Goal: Information Seeking & Learning: Learn about a topic

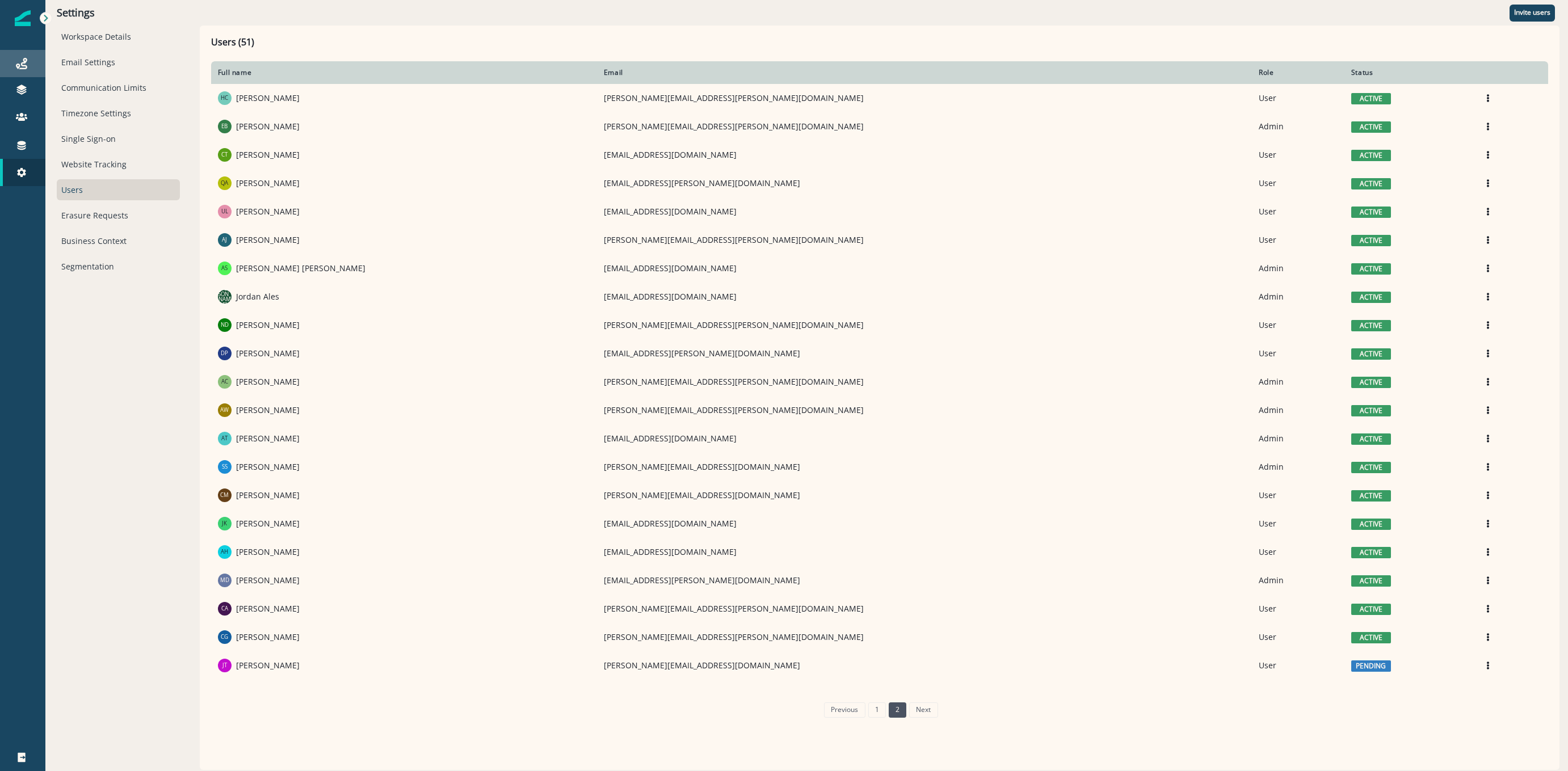
click at [18, 66] on icon at bounding box center [22, 64] width 11 height 11
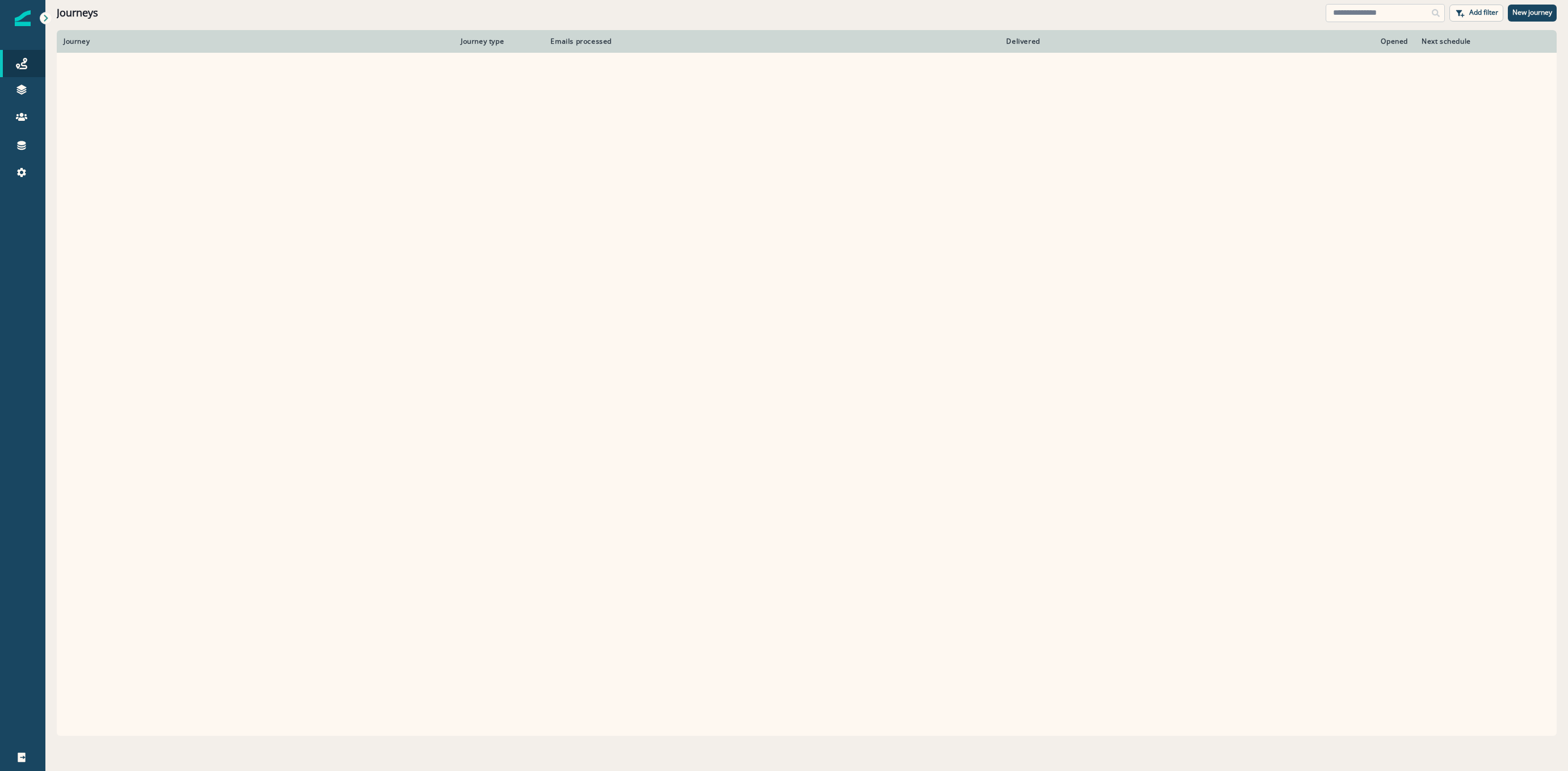
click at [1355, 17] on input at bounding box center [1385, 12] width 119 height 18
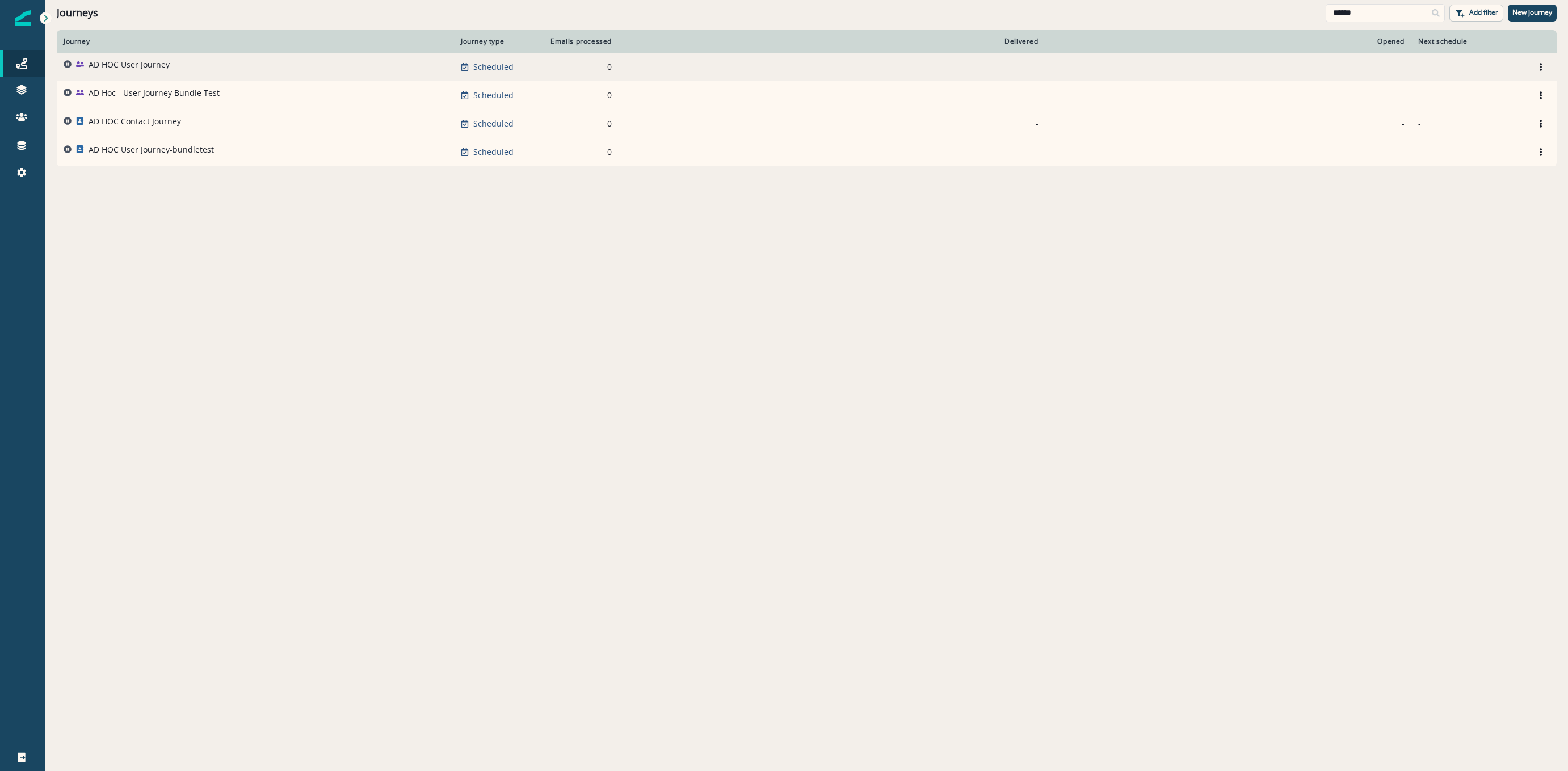
type input "******"
click at [139, 68] on p "AD HOC User Journey" at bounding box center [128, 65] width 81 height 11
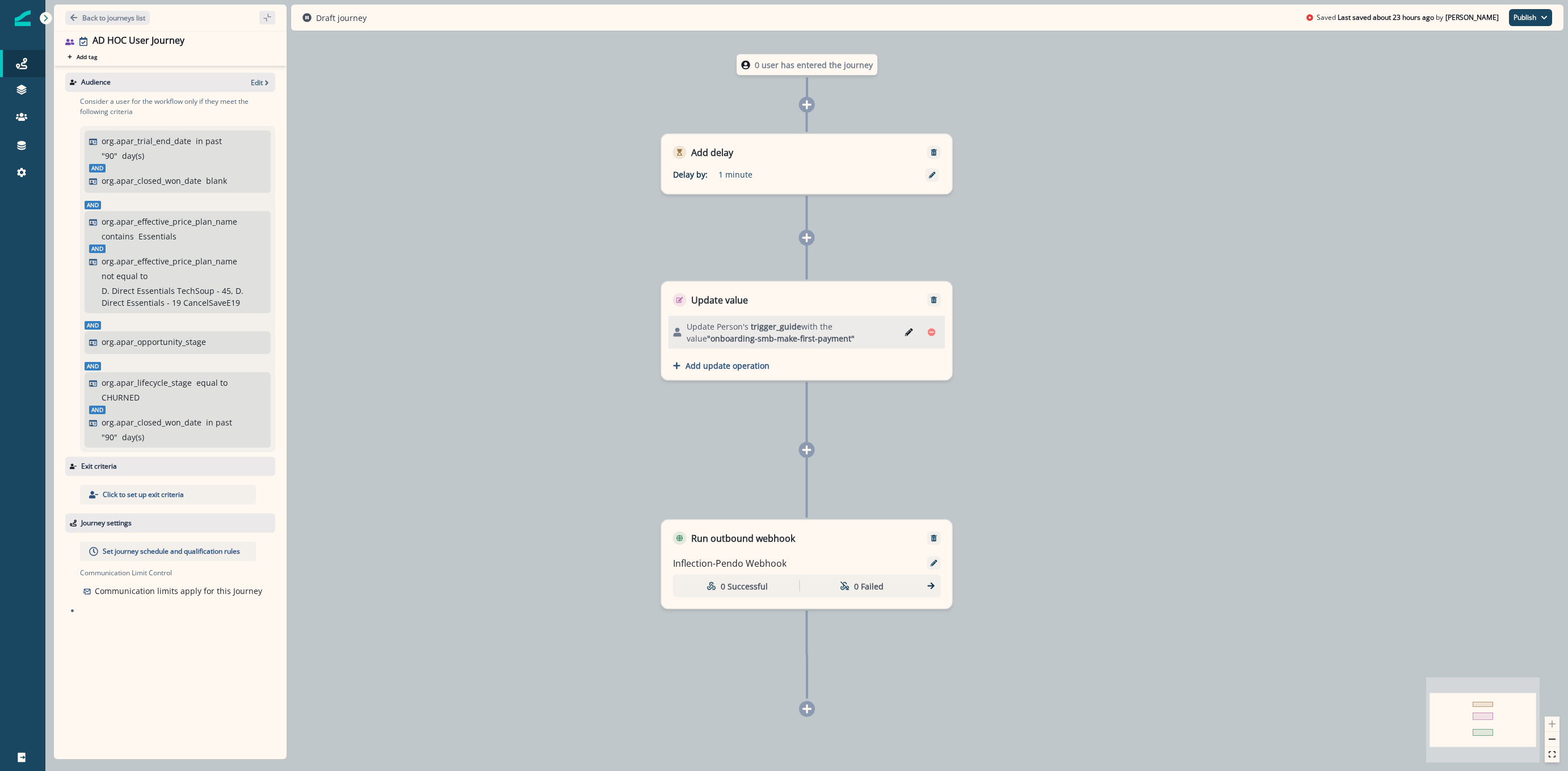
click at [249, 84] on div "Audience Edit" at bounding box center [170, 82] width 210 height 19
click at [261, 85] on p "Edit" at bounding box center [256, 83] width 12 height 9
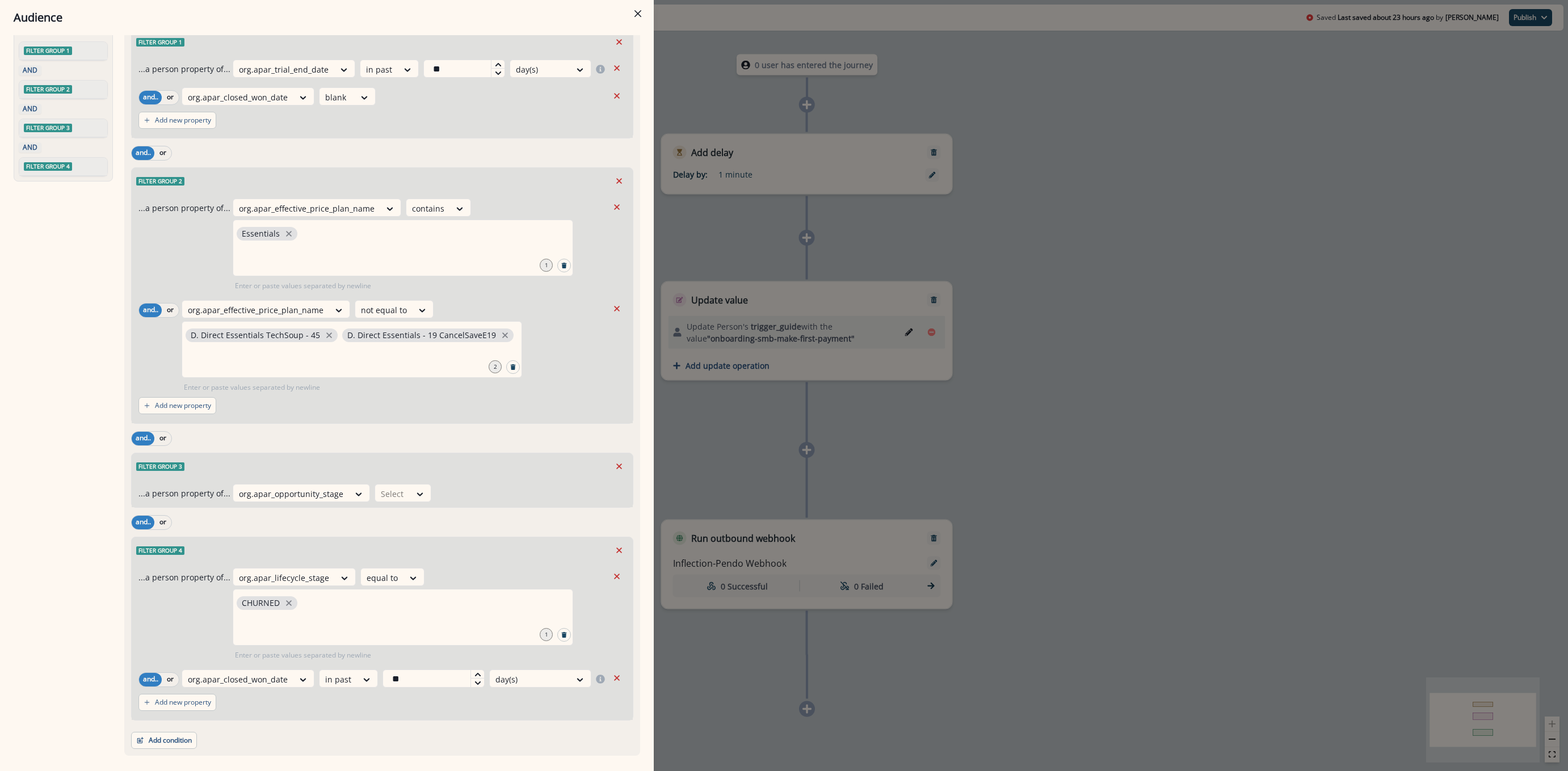
scroll to position [92, 0]
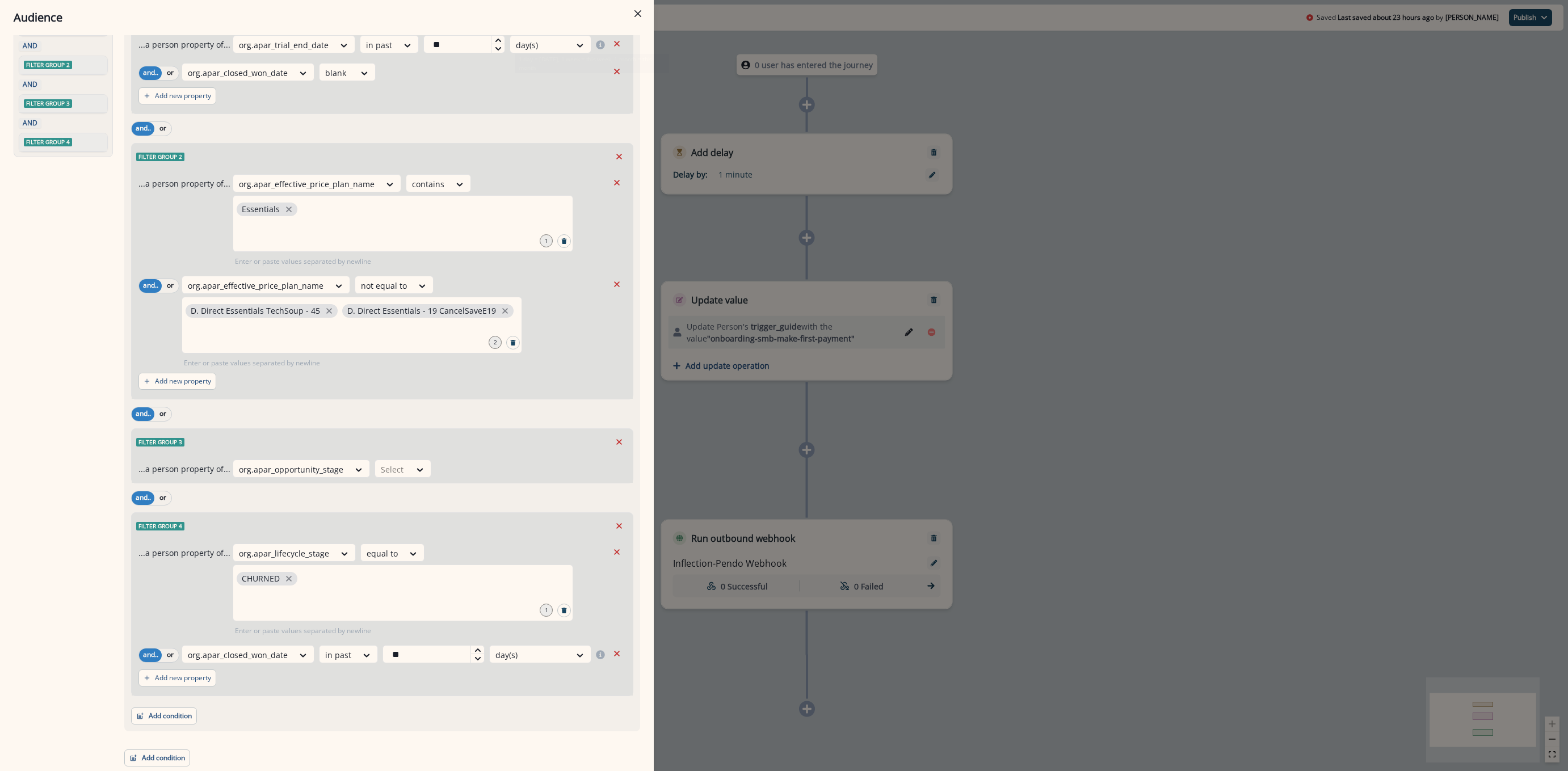
click at [710, 23] on div "Audience Preview dynamic list All user s who have, Outer group 1 Filter group 1…" at bounding box center [784, 386] width 1568 height 771
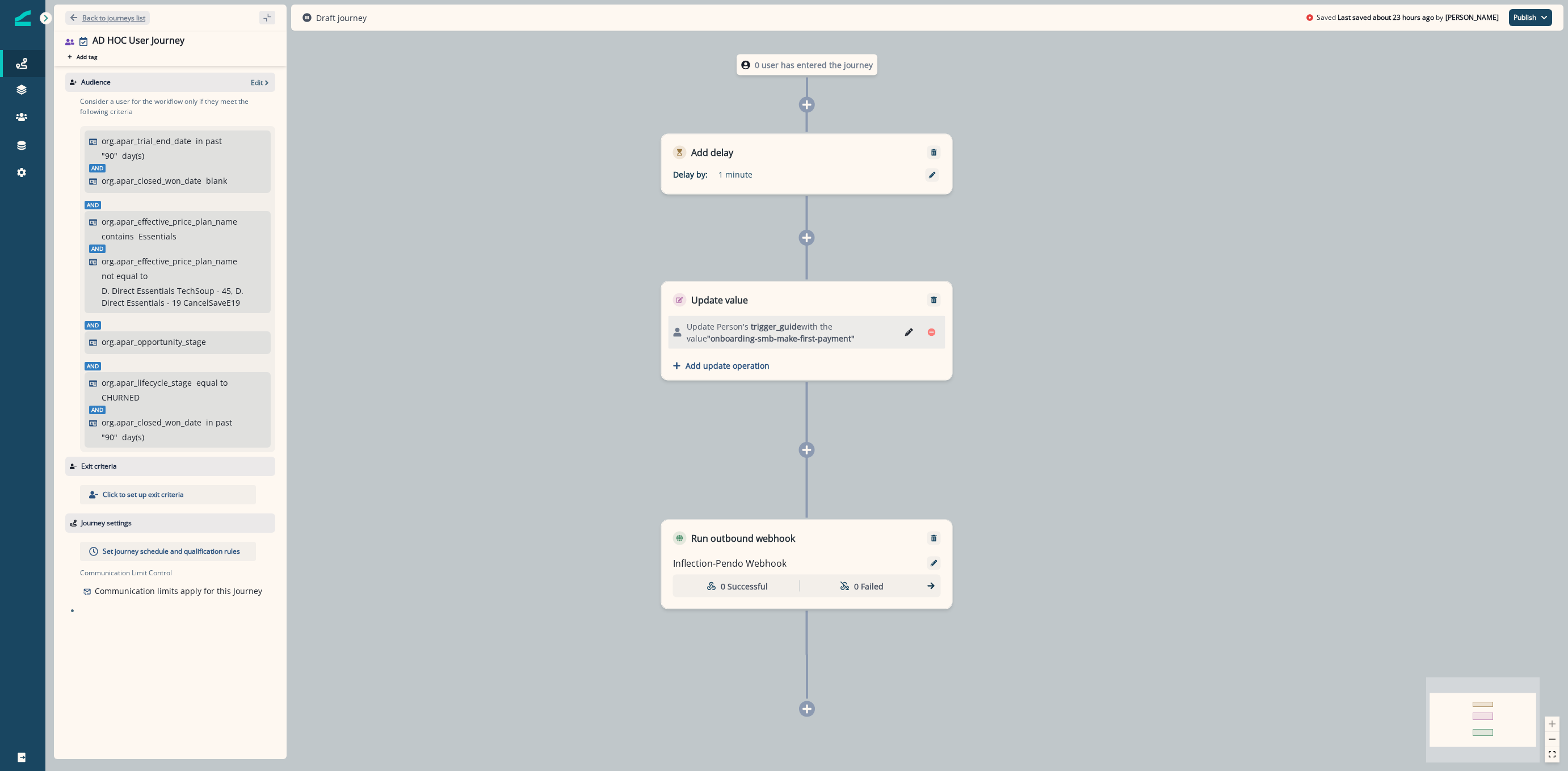
click at [130, 22] on p "Back to journeys list" at bounding box center [114, 18] width 63 height 9
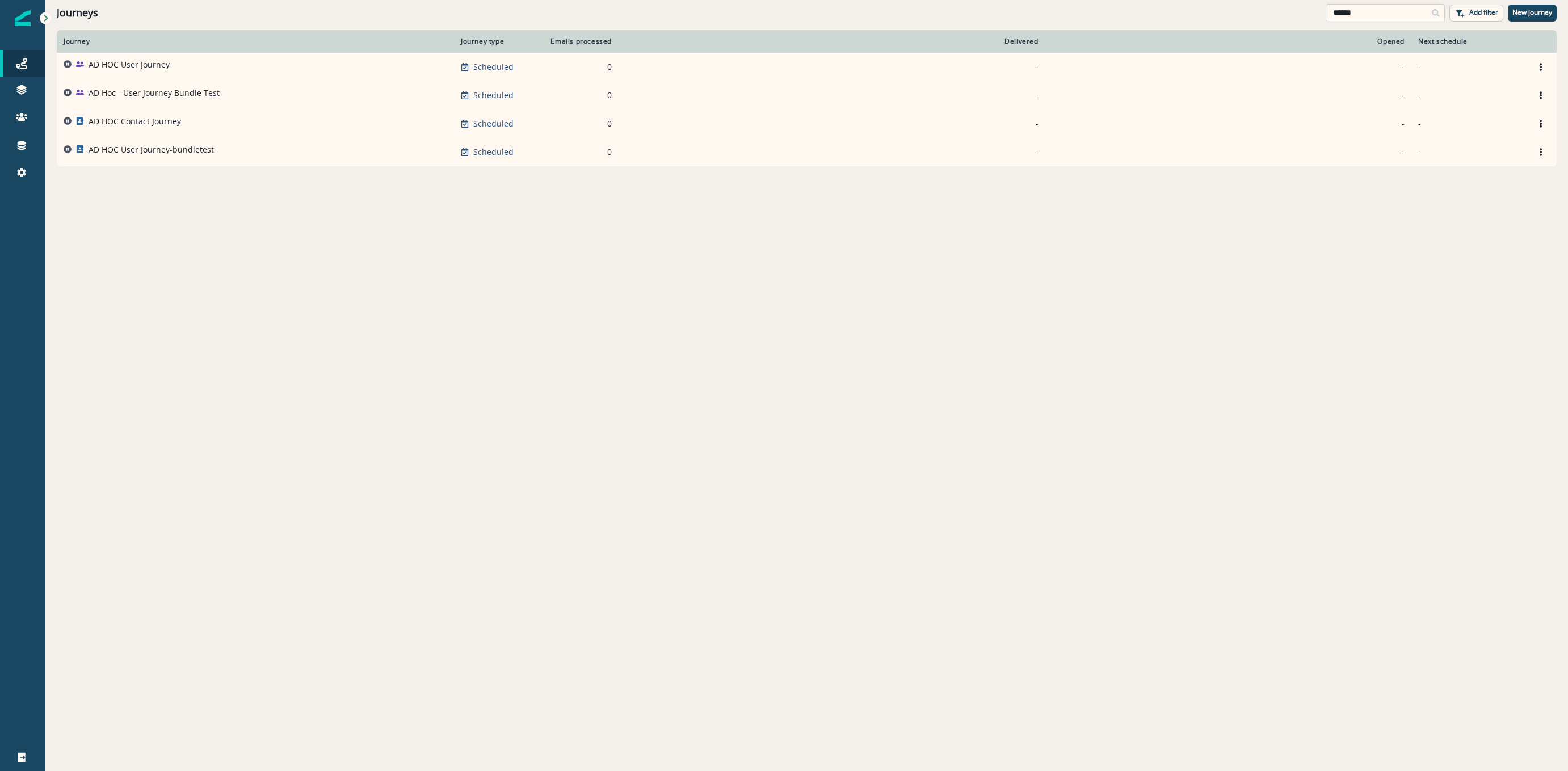
click at [1377, 14] on input "******" at bounding box center [1385, 12] width 119 height 18
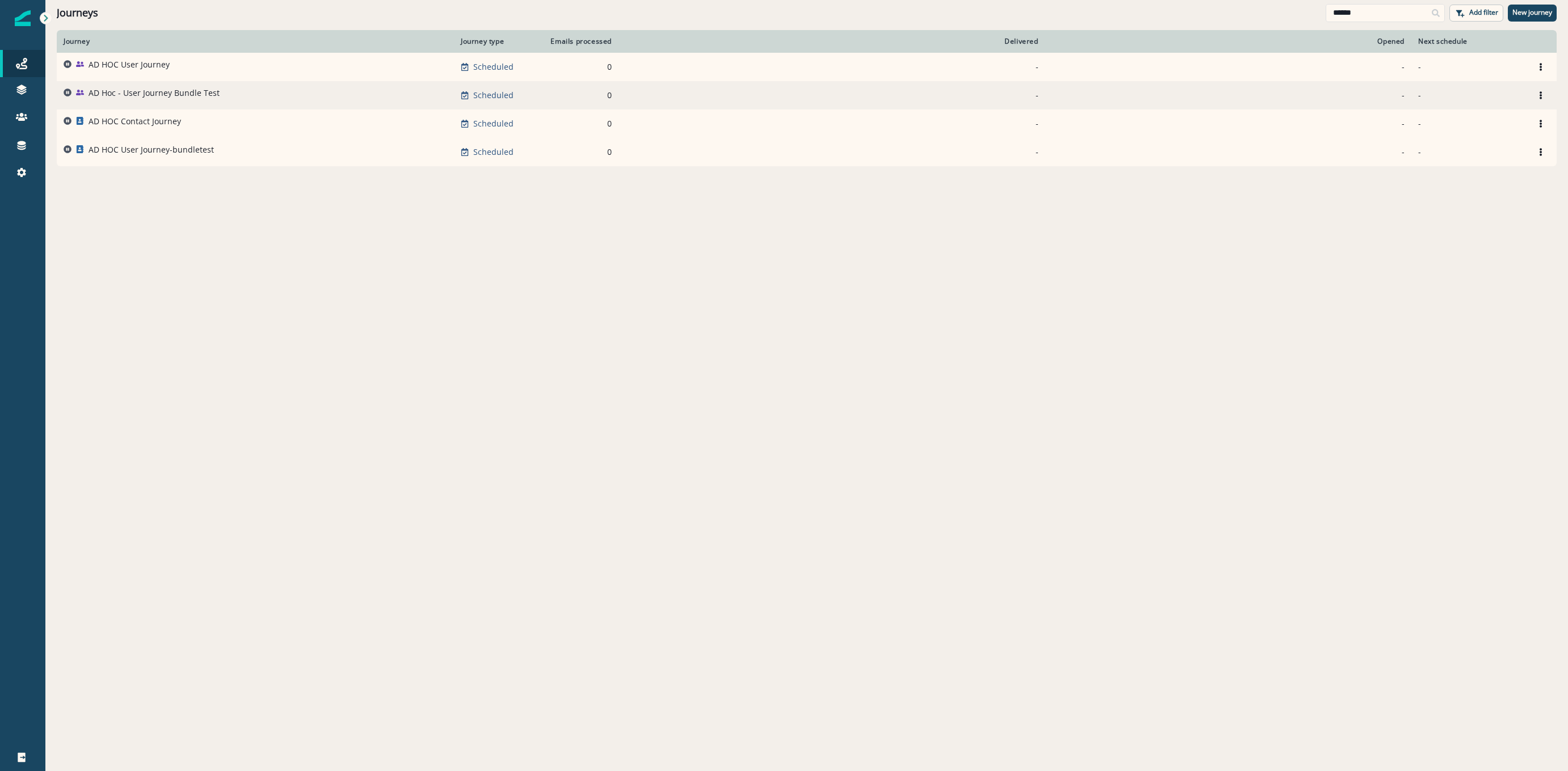
click at [180, 100] on div "AD Hoc - User Journey Bundle Test" at bounding box center [154, 95] width 131 height 16
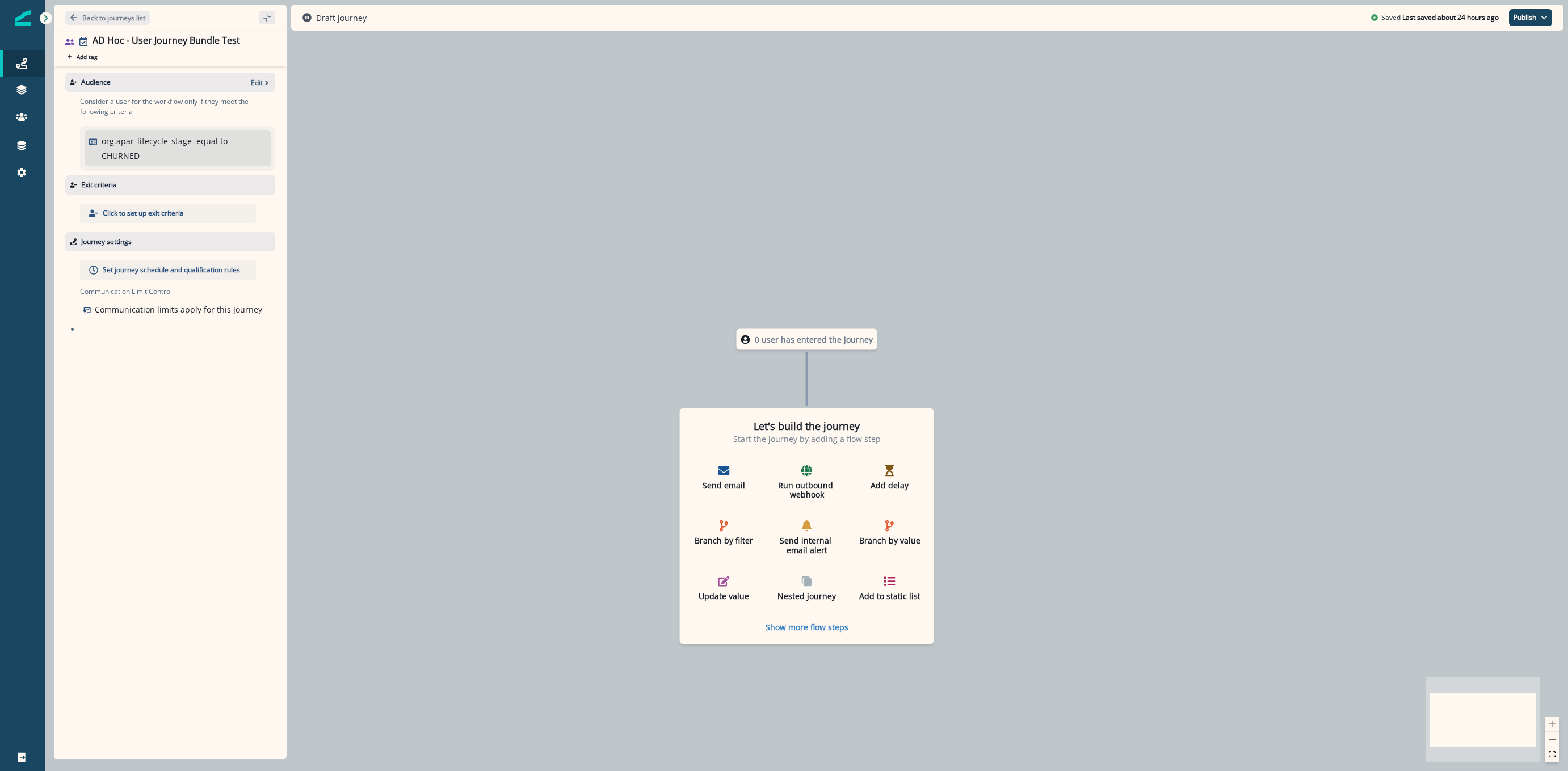
click at [257, 80] on p "Edit" at bounding box center [256, 83] width 12 height 9
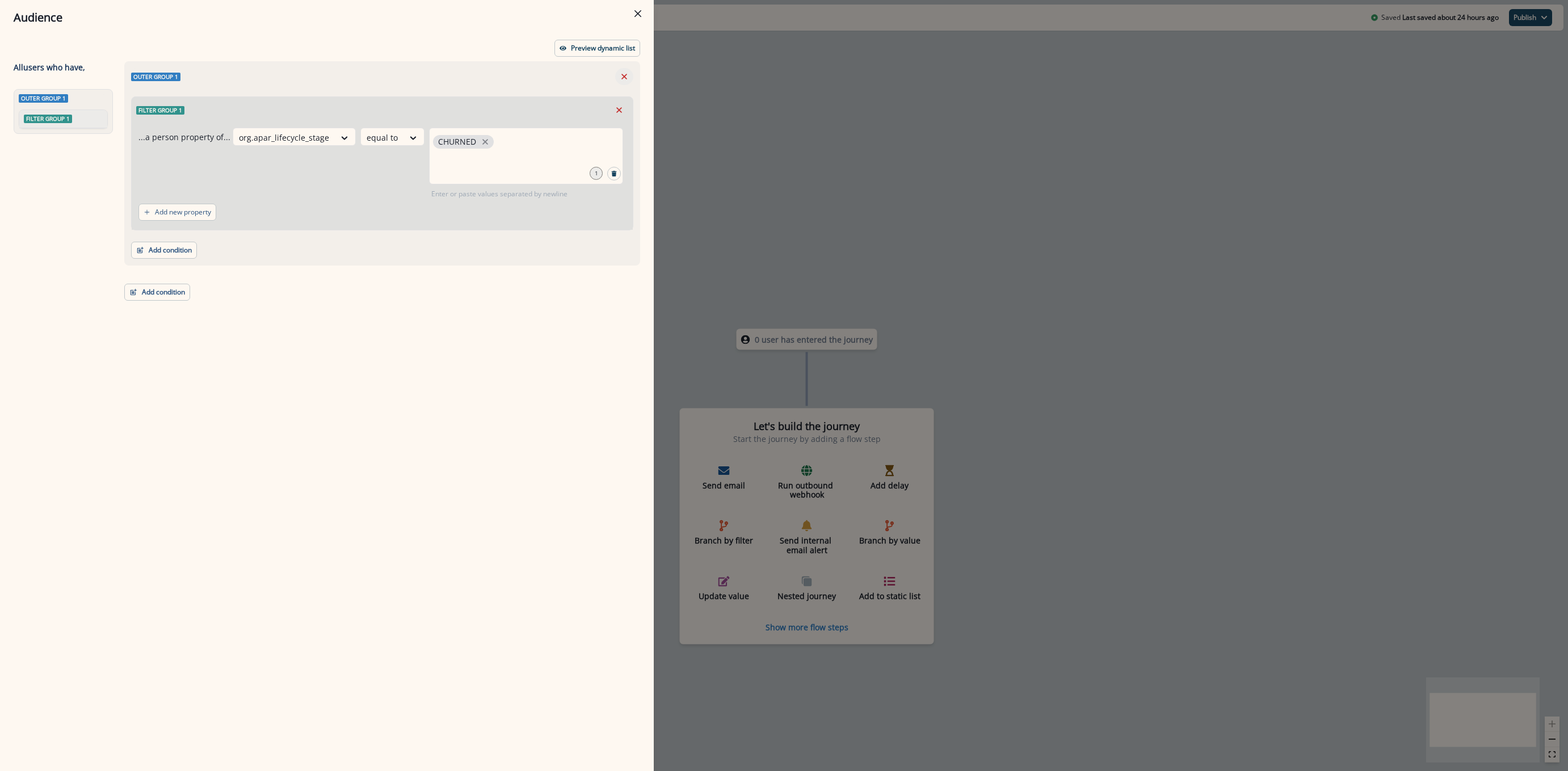
click at [623, 76] on icon "Remove" at bounding box center [624, 77] width 6 height 6
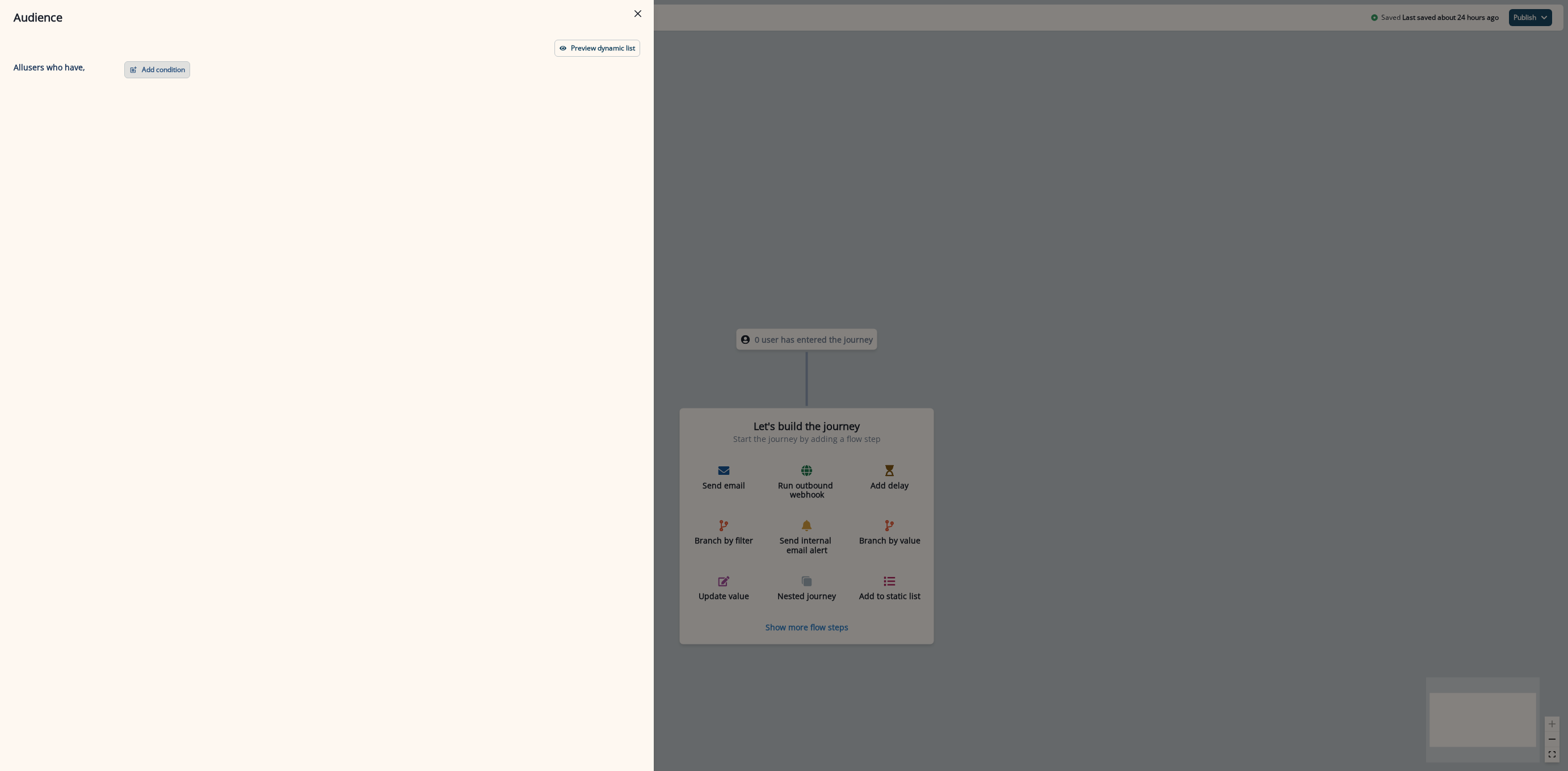
click at [152, 74] on button "Add condition" at bounding box center [157, 70] width 66 height 17
click at [192, 142] on button "Performed a product event" at bounding box center [196, 137] width 143 height 19
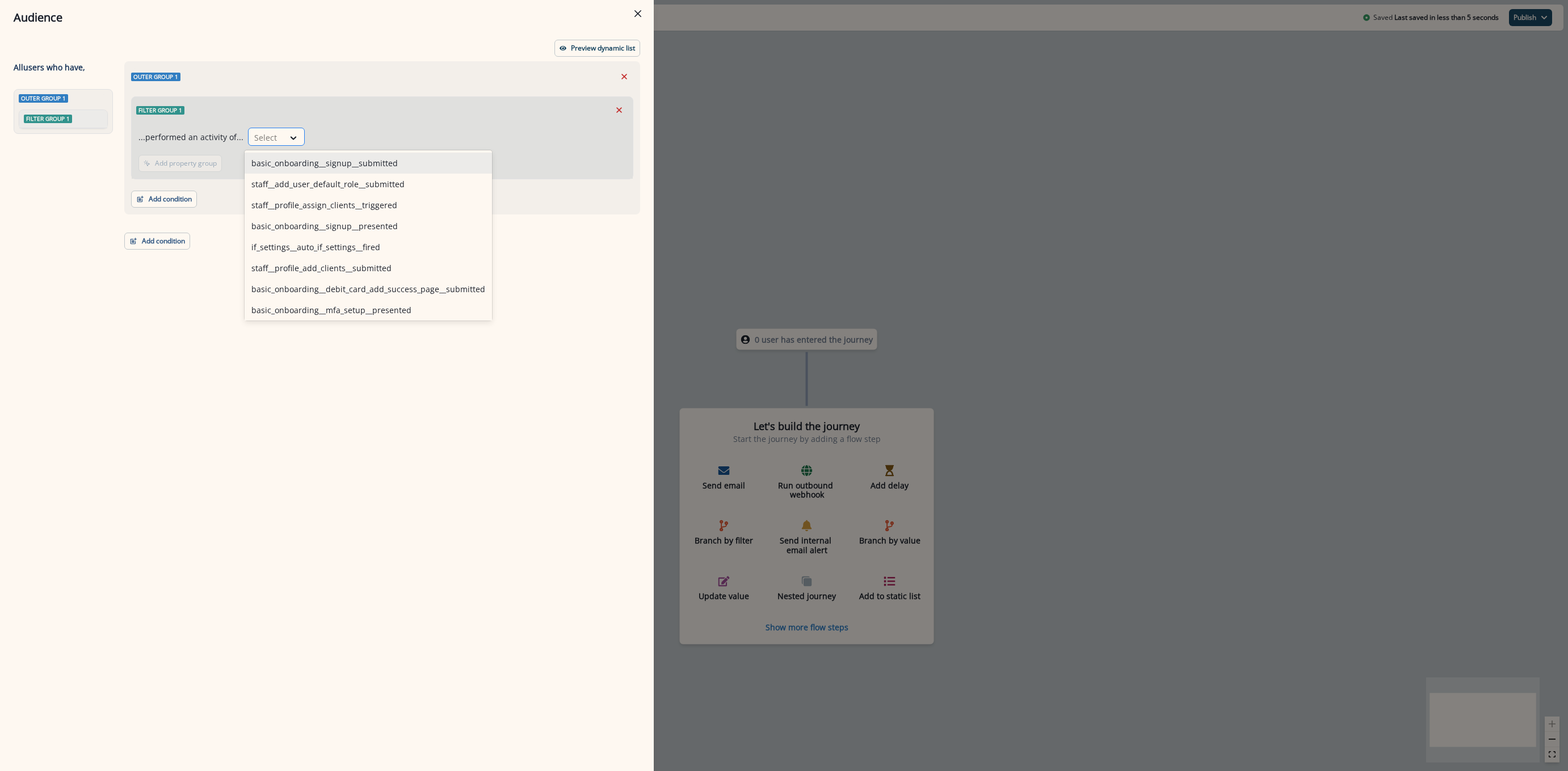
click at [266, 132] on div at bounding box center [266, 137] width 24 height 14
type input "******"
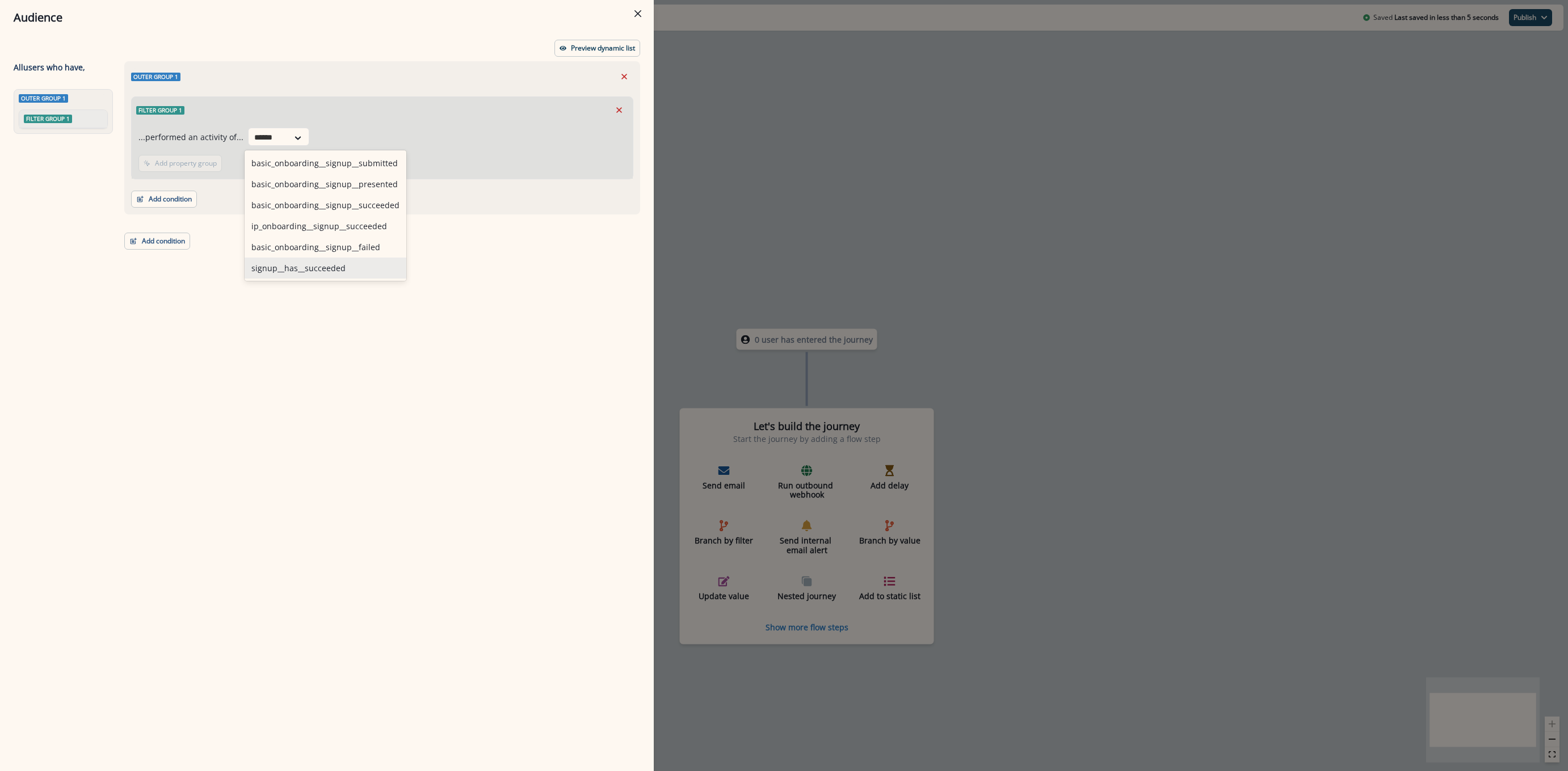
click at [289, 260] on div "signup__has__succeeded" at bounding box center [326, 268] width 161 height 21
click at [330, 167] on p "Add property group" at bounding box center [332, 163] width 62 height 8
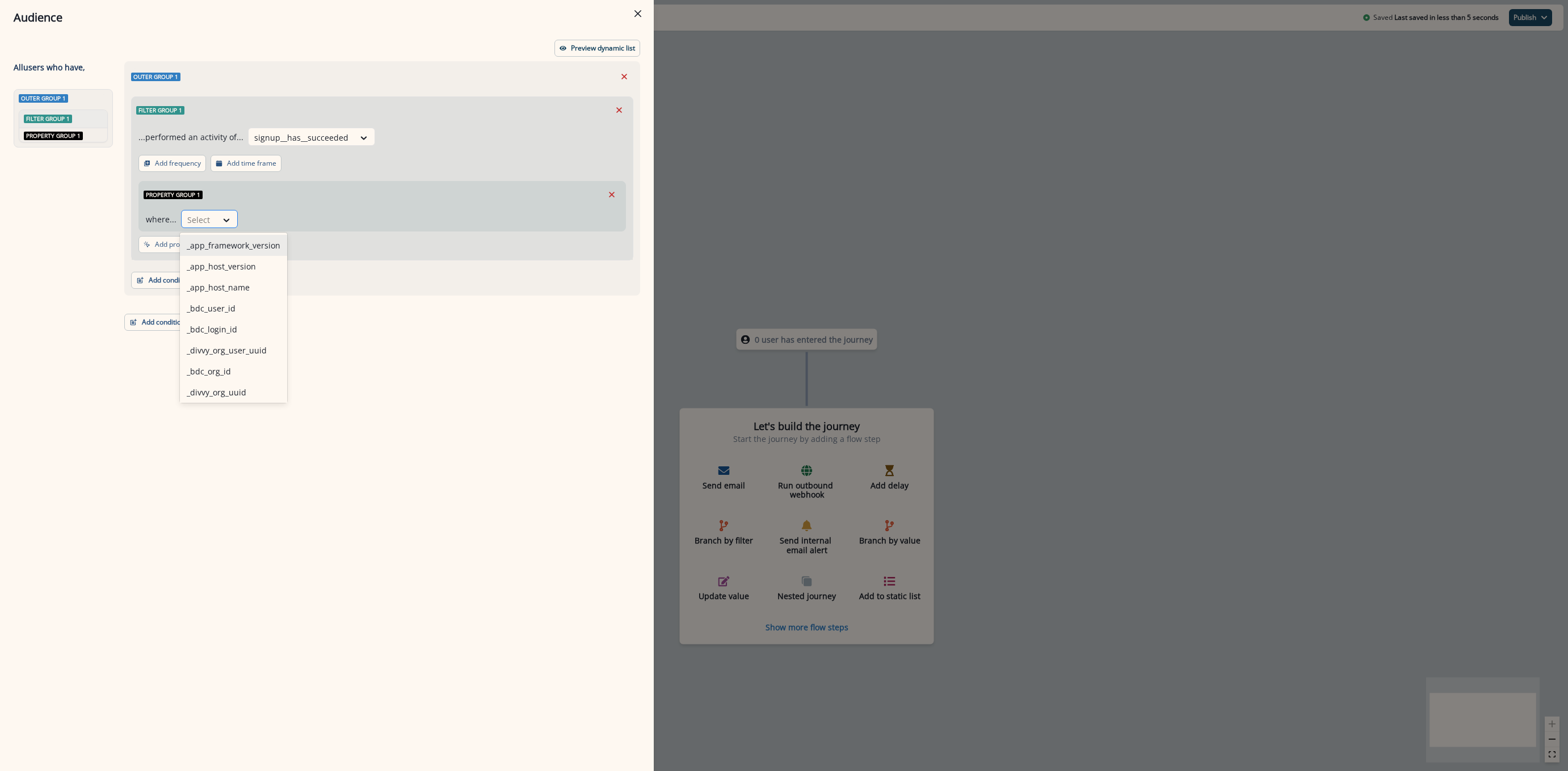
click at [214, 222] on div "Select" at bounding box center [198, 220] width 35 height 19
click at [225, 392] on div "org_module" at bounding box center [233, 390] width 107 height 21
click at [304, 217] on div at bounding box center [310, 220] width 21 height 19
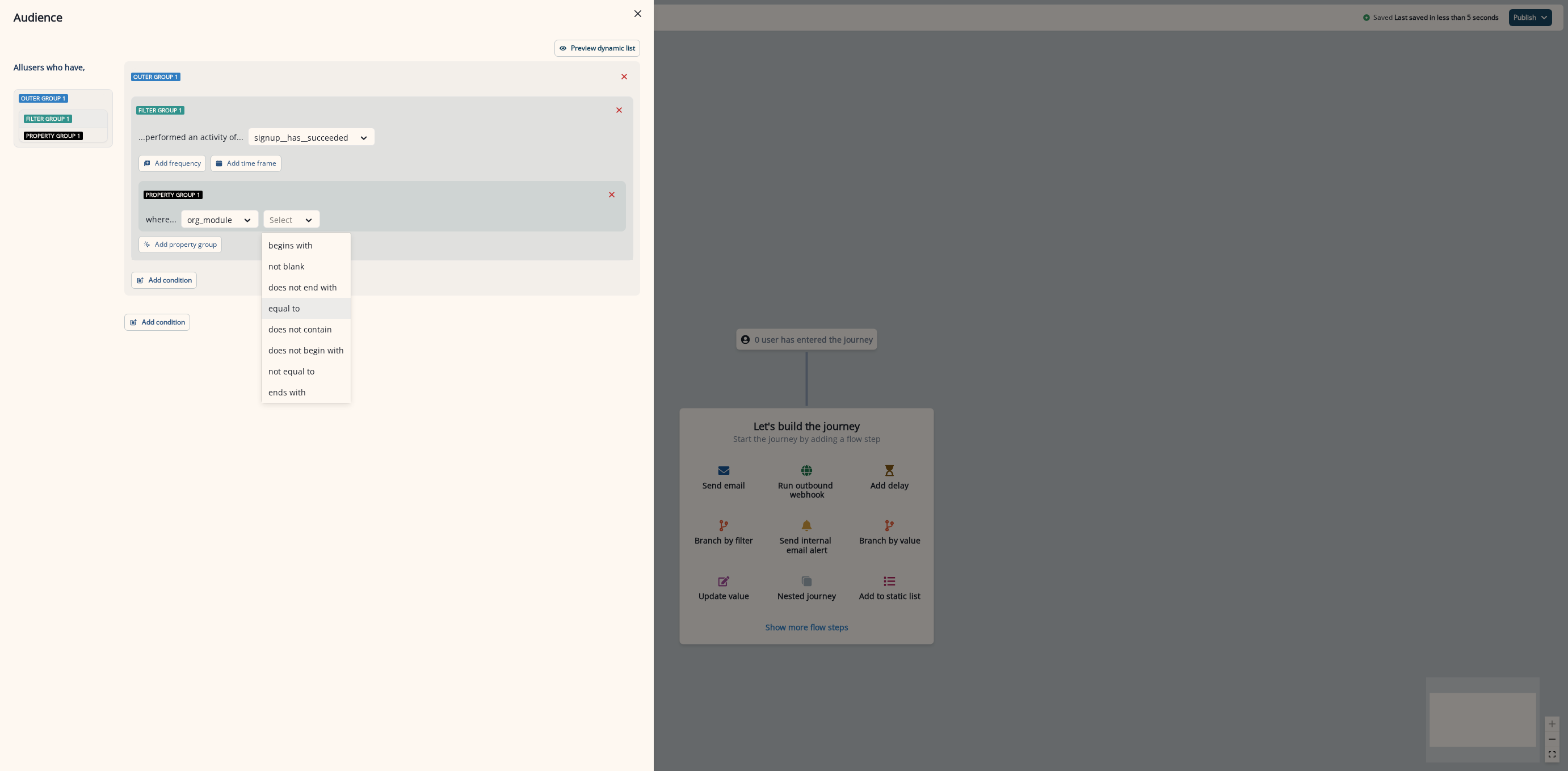
click at [301, 307] on div "equal to" at bounding box center [306, 309] width 89 height 21
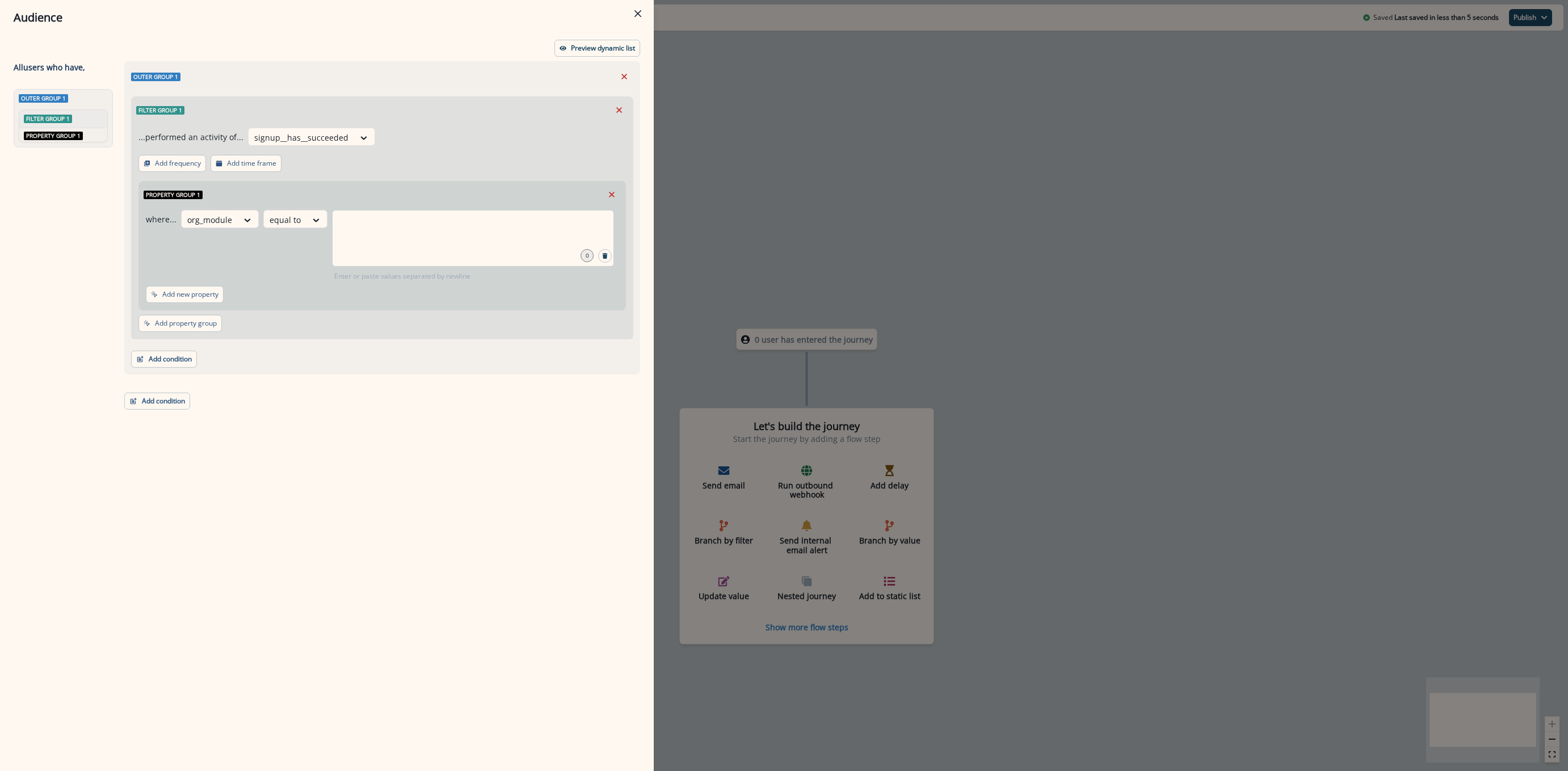
click at [387, 235] on div at bounding box center [473, 238] width 282 height 57
type input "**"
click at [254, 170] on button "Add time frame" at bounding box center [246, 163] width 71 height 17
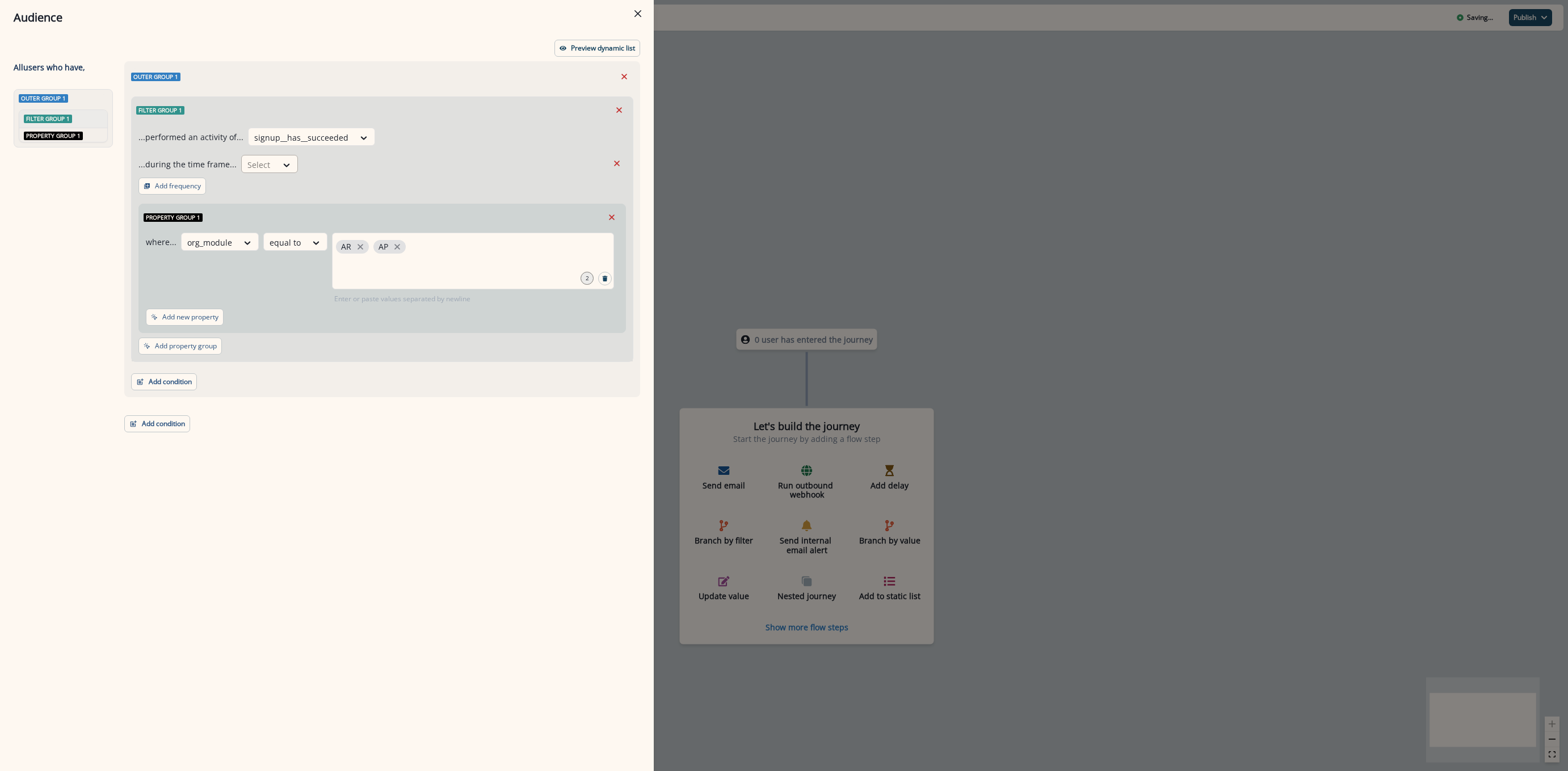
click at [267, 167] on div at bounding box center [258, 164] width 24 height 14
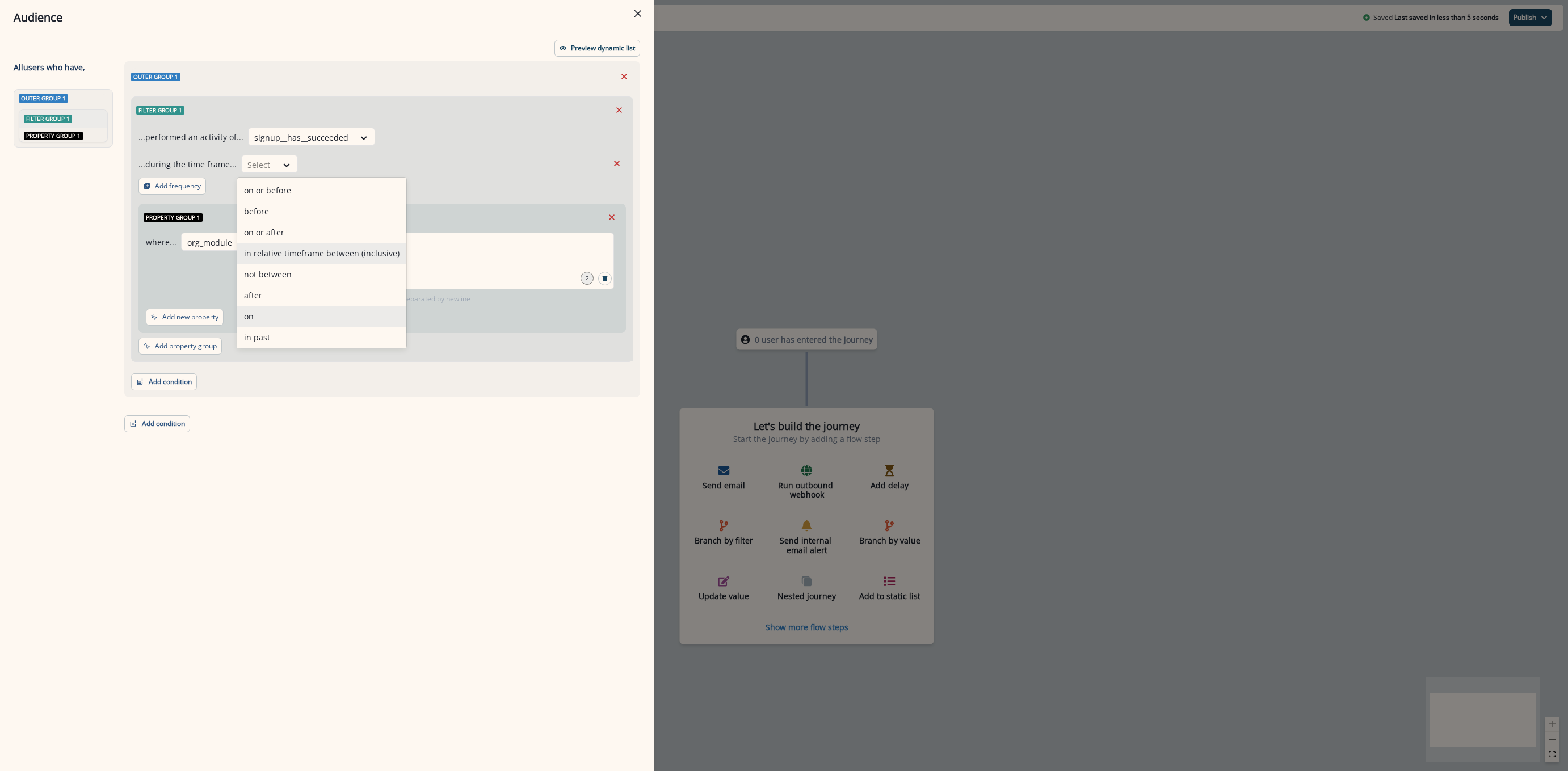
scroll to position [45, 0]
click at [281, 299] on div "in past" at bounding box center [322, 293] width 169 height 21
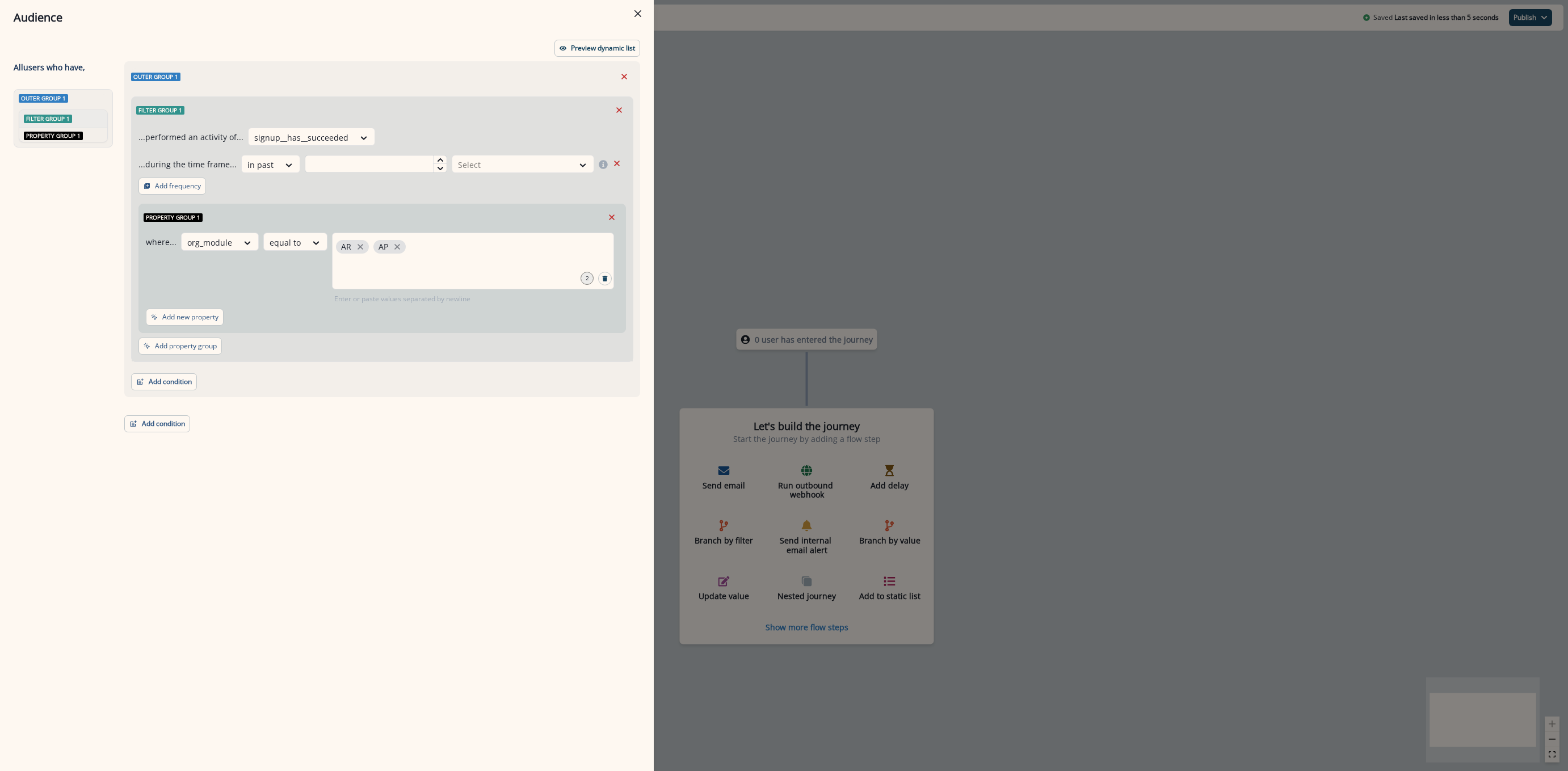
click at [376, 169] on input "text" at bounding box center [376, 163] width 142 height 18
type input "**"
click at [497, 164] on div at bounding box center [512, 164] width 109 height 14
click at [481, 185] on div "day(s)" at bounding box center [521, 190] width 145 height 21
click at [415, 206] on div "Property group 1" at bounding box center [382, 216] width 486 height 26
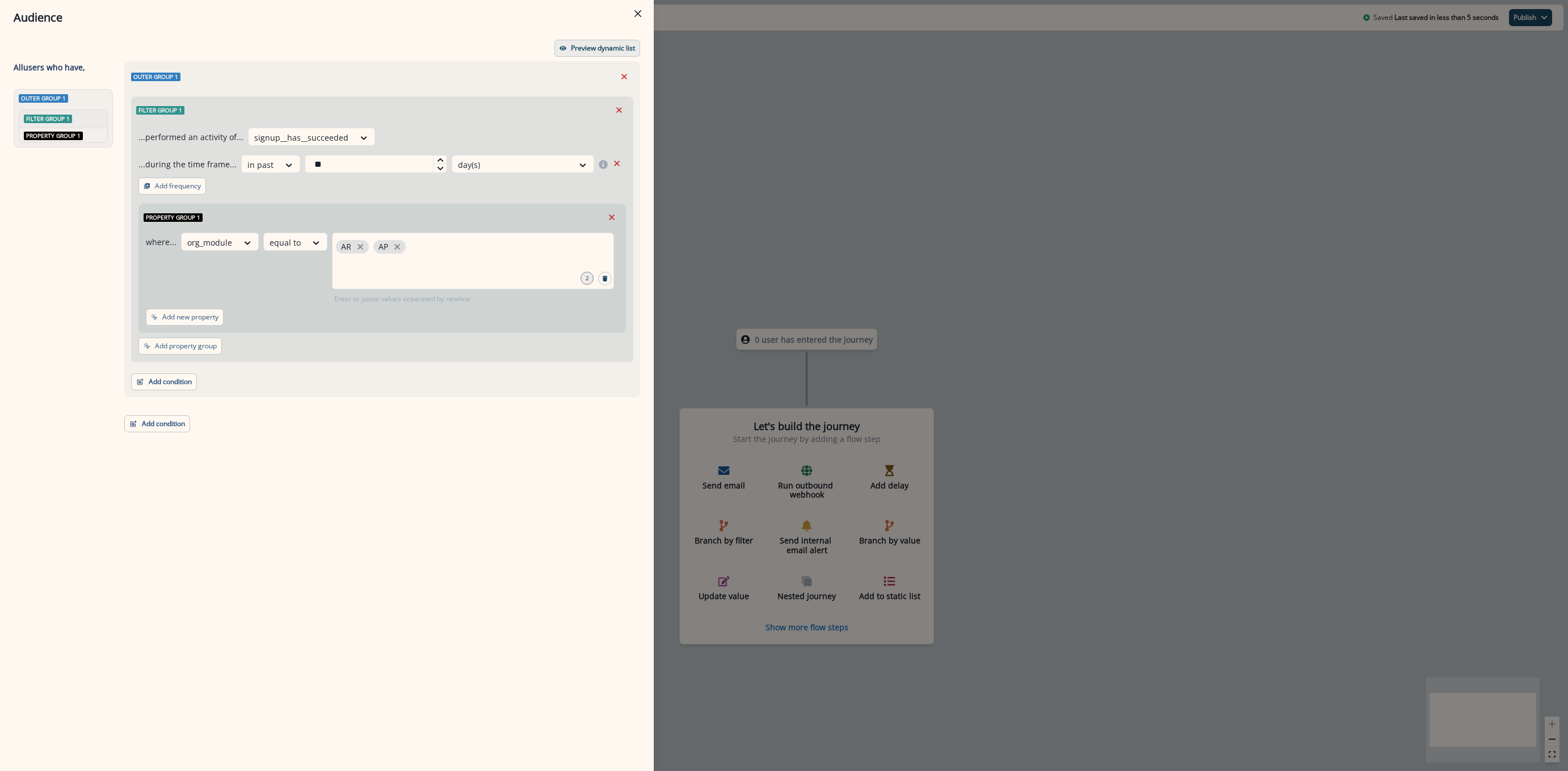
click at [598, 52] on p "Preview dynamic list" at bounding box center [603, 48] width 65 height 8
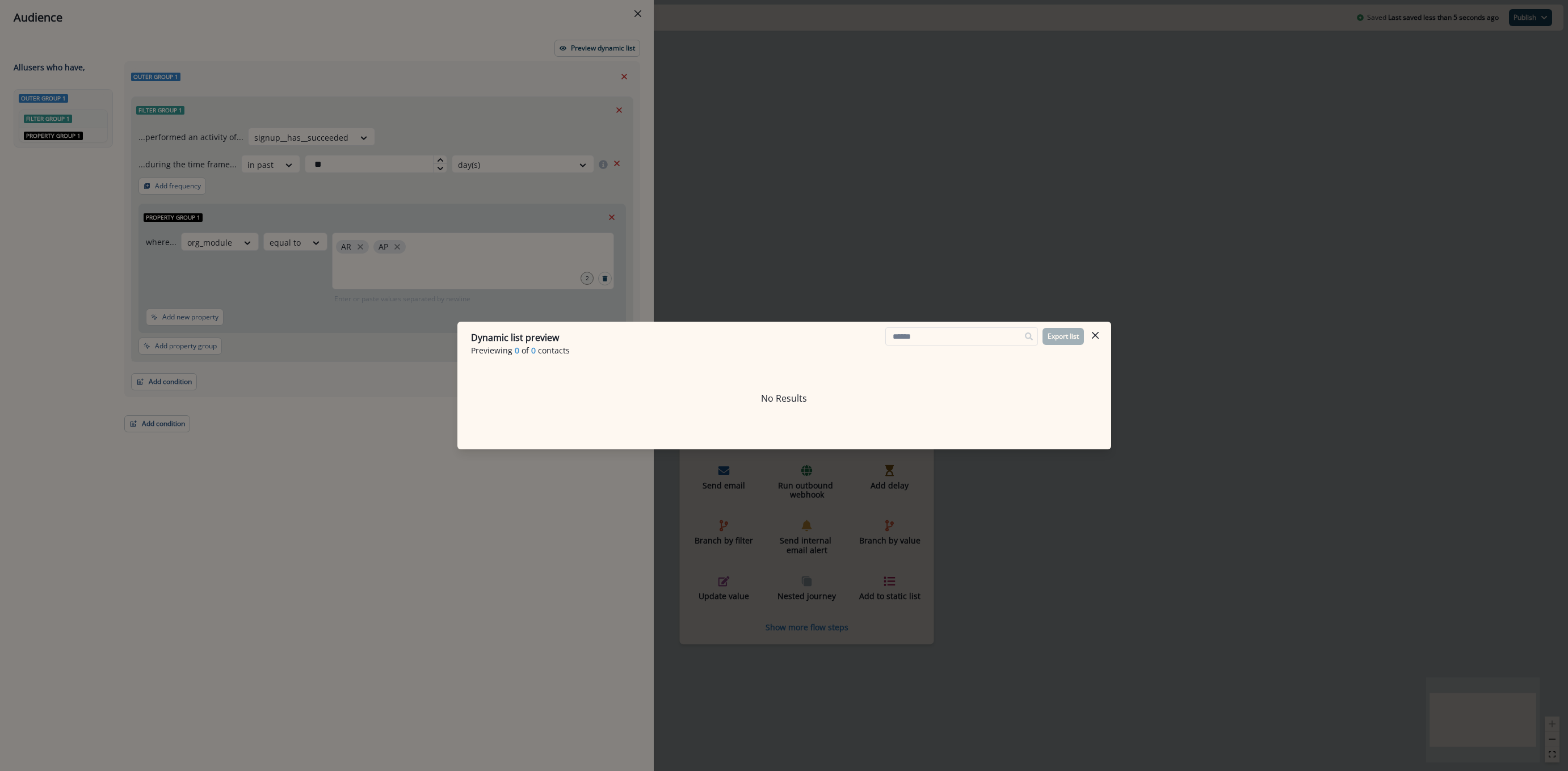
click at [1097, 339] on button "Close" at bounding box center [1095, 335] width 18 height 18
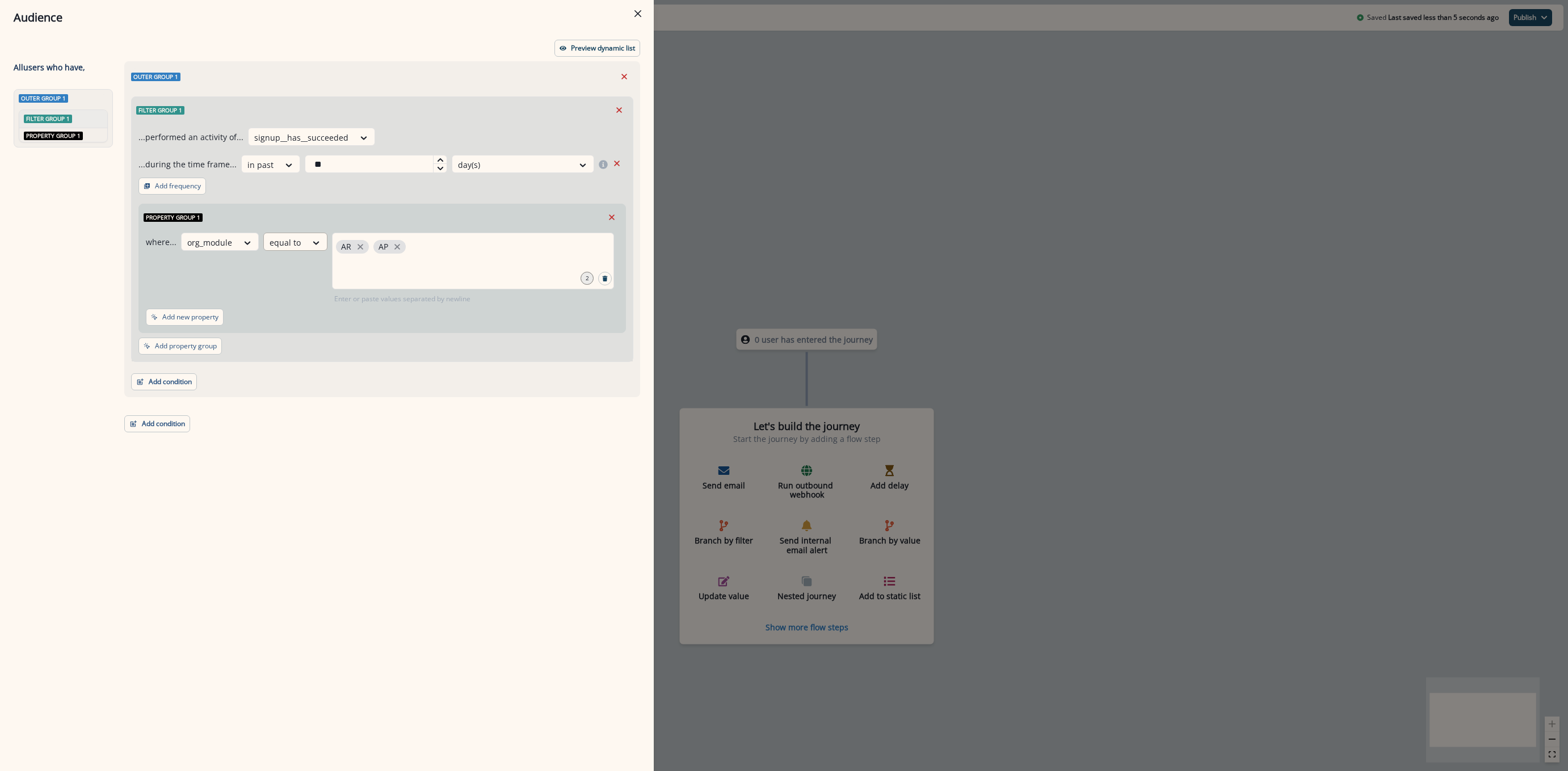
click at [317, 249] on div at bounding box center [317, 243] width 21 height 19
click at [295, 398] on div "contains" at bounding box center [306, 391] width 89 height 21
click at [406, 247] on input "text" at bounding box center [474, 247] width 277 height 23
type input "**"
click at [574, 50] on p "Preview dynamic list" at bounding box center [603, 48] width 65 height 8
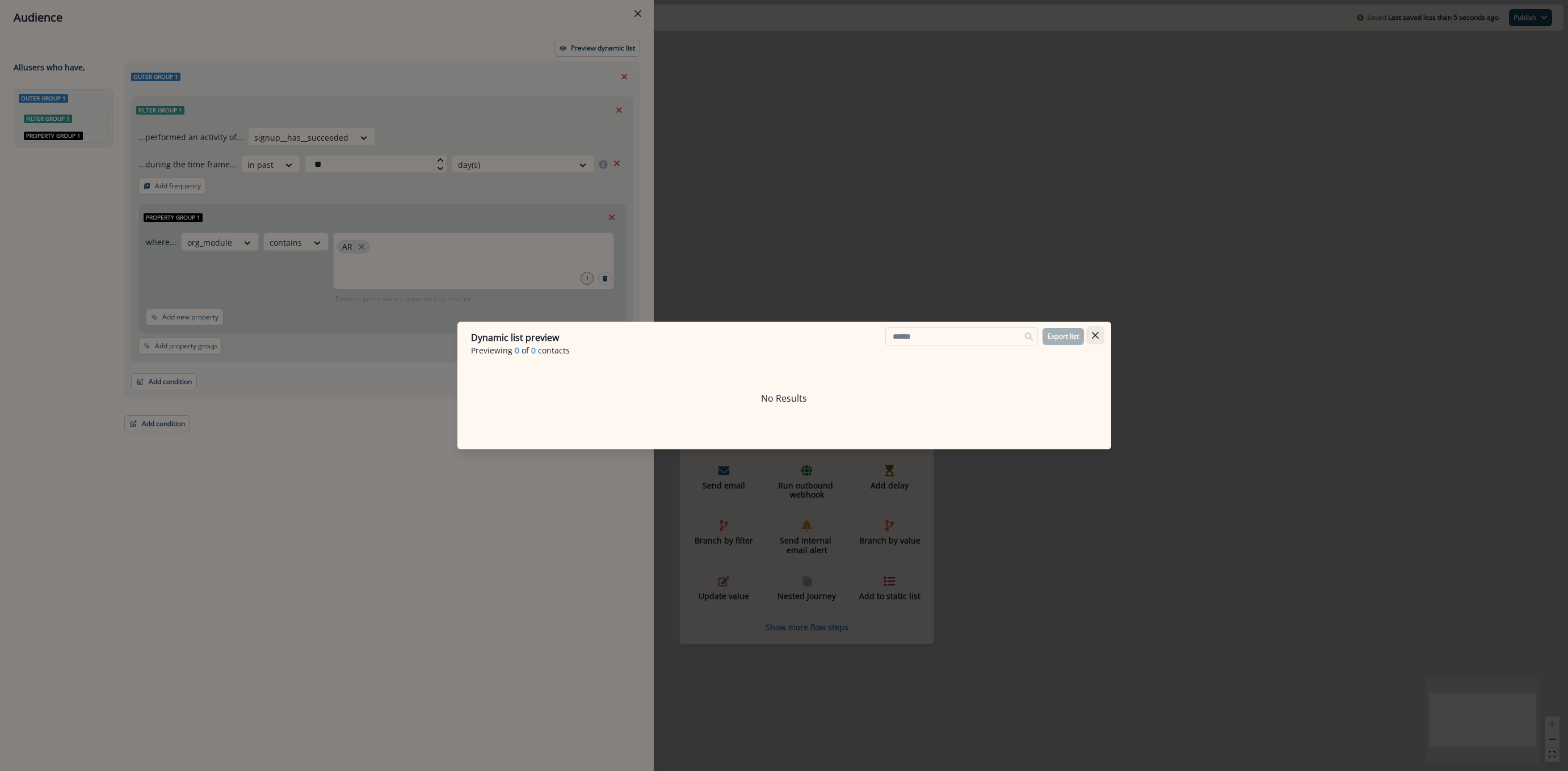
click at [1101, 333] on button "Close" at bounding box center [1095, 335] width 18 height 18
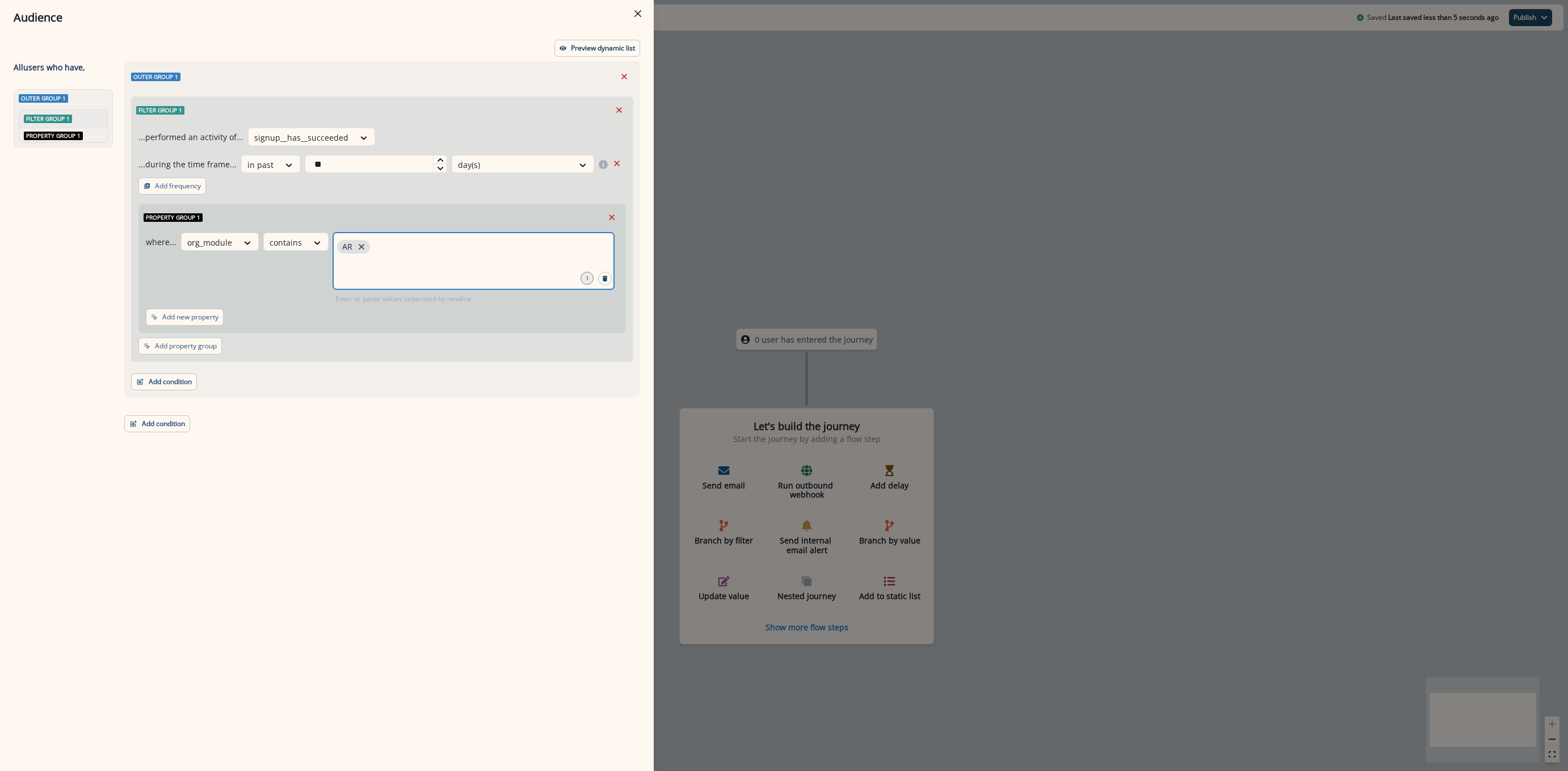
click at [357, 251] on icon "close" at bounding box center [361, 247] width 10 height 10
type input "**"
click at [593, 52] on p "Preview dynamic list" at bounding box center [603, 48] width 65 height 8
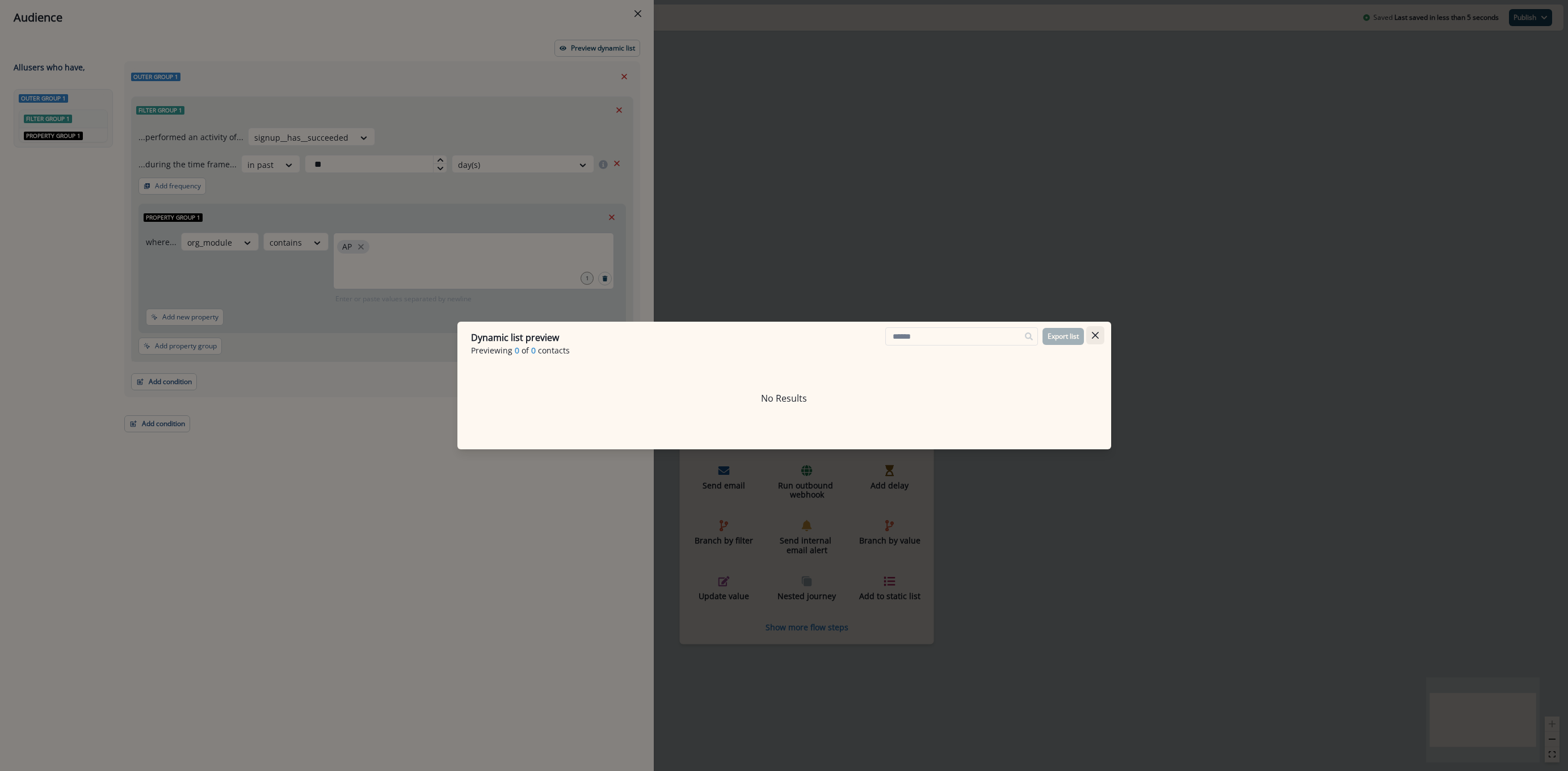
click at [1098, 333] on icon "Close" at bounding box center [1095, 335] width 7 height 7
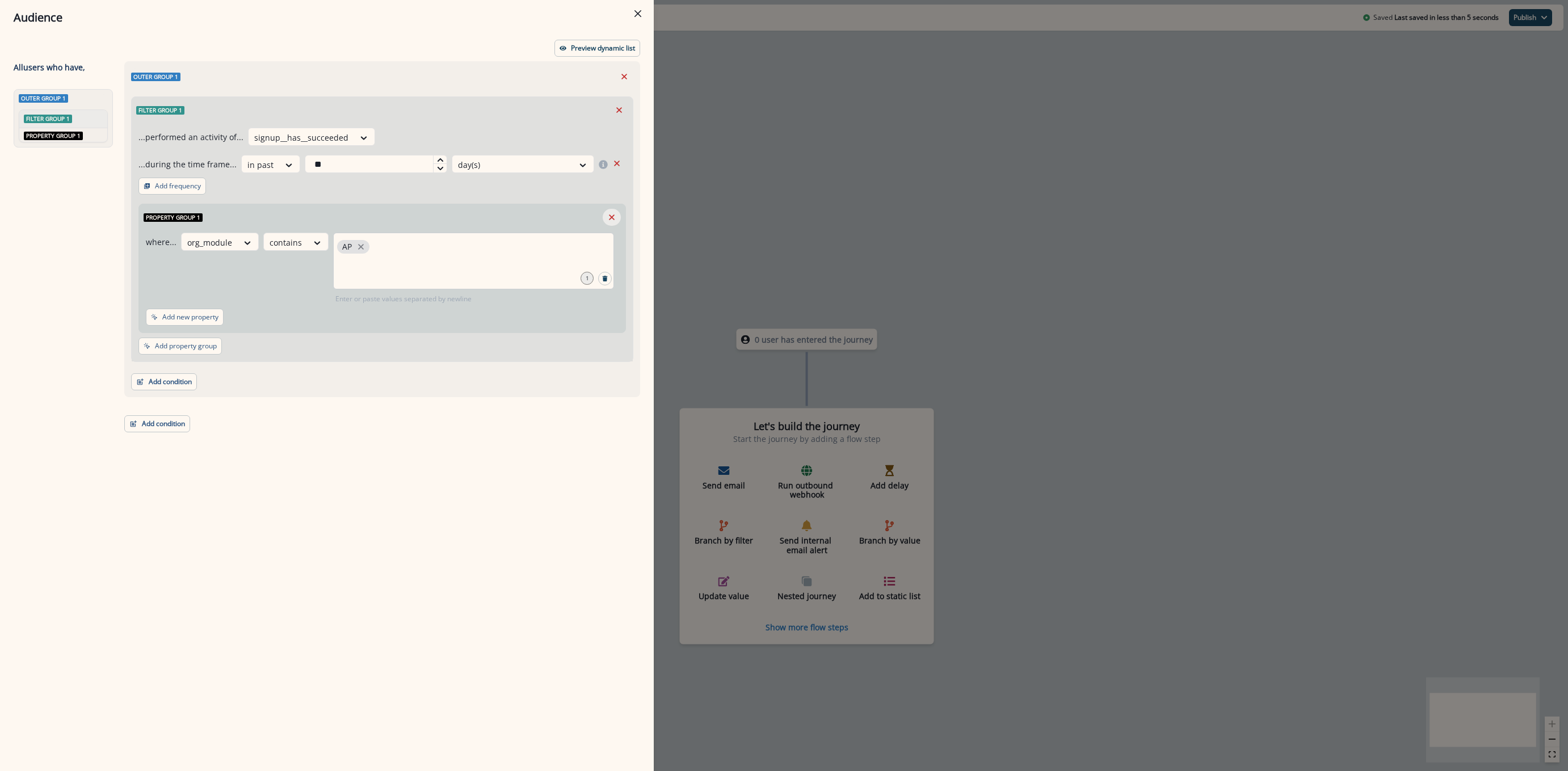
click at [613, 217] on icon "Remove" at bounding box center [612, 216] width 10 height 10
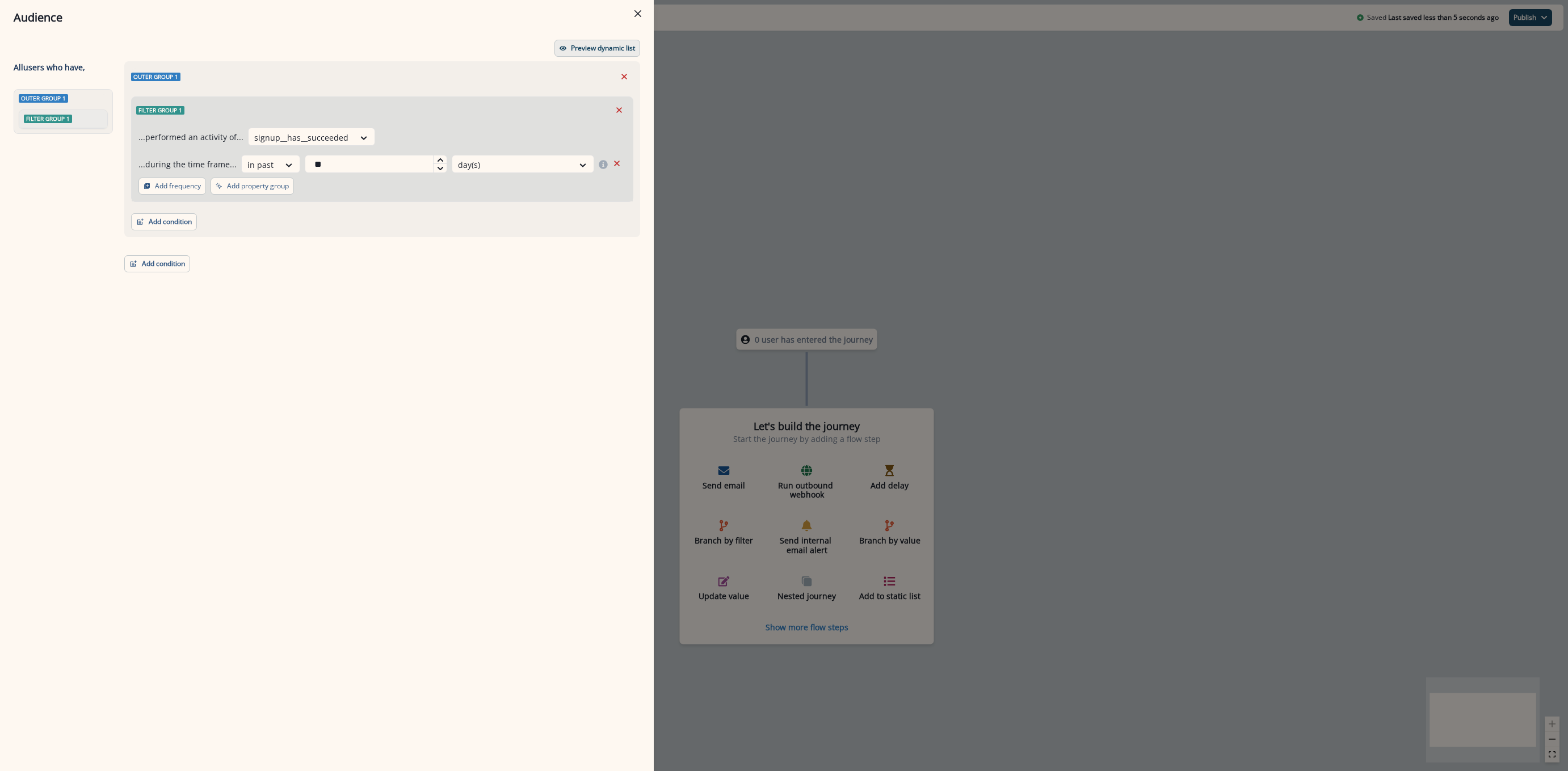
click at [611, 45] on p "Preview dynamic list" at bounding box center [603, 48] width 65 height 8
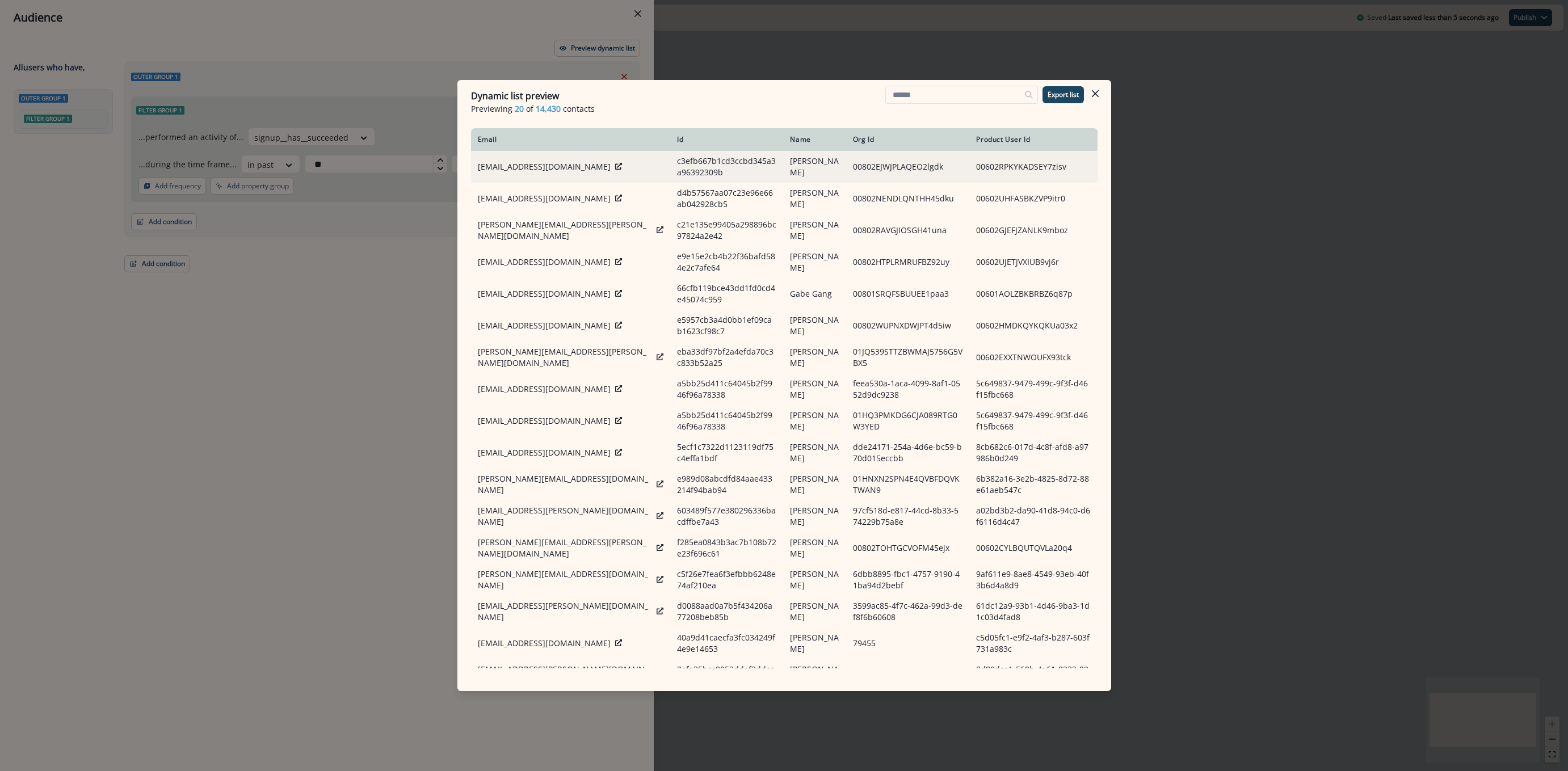
click at [615, 170] on icon at bounding box center [618, 165] width 7 height 7
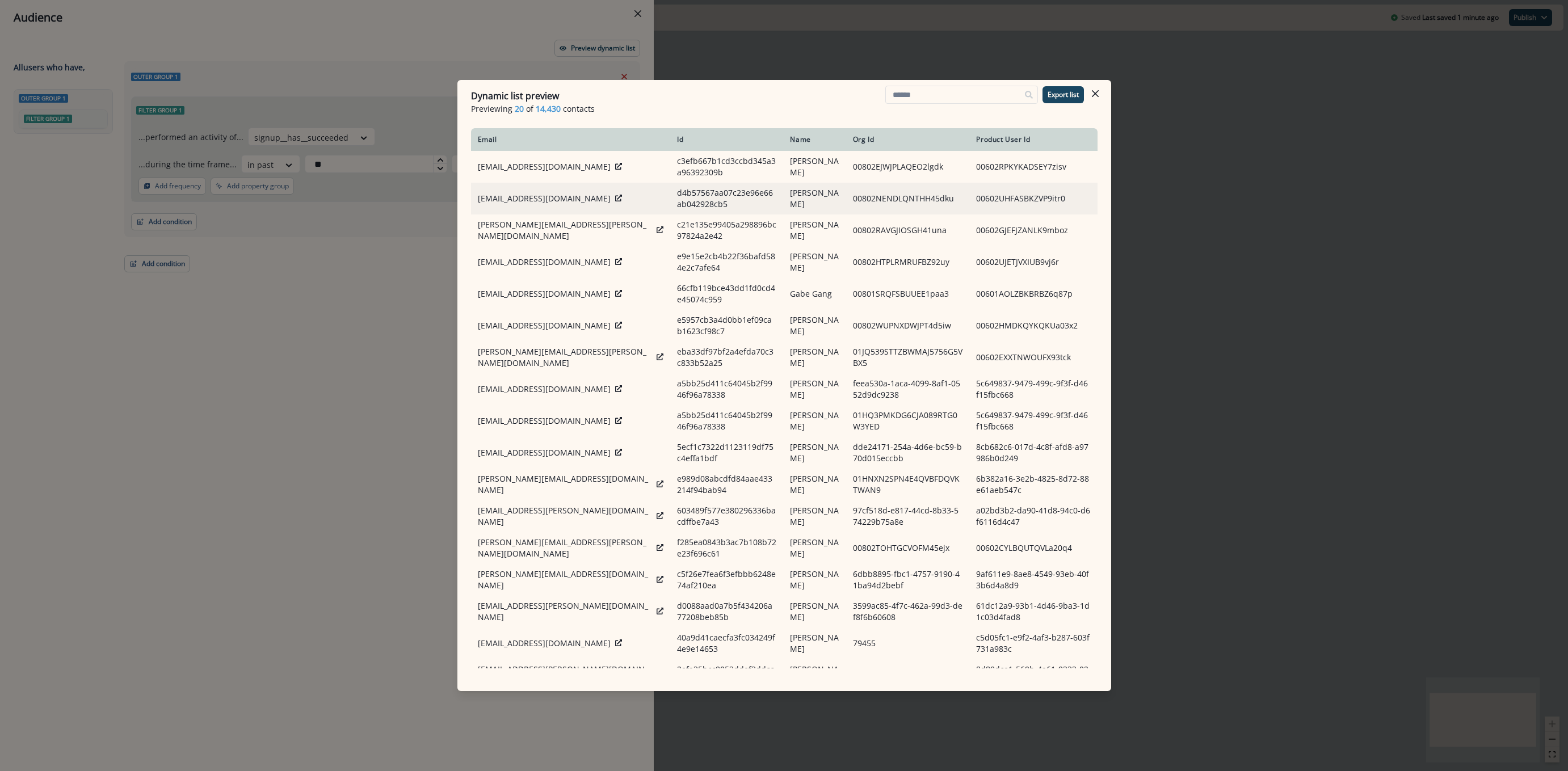
click at [575, 199] on div "dsonney@avlgrowth.com" at bounding box center [571, 198] width 186 height 11
click at [615, 198] on icon at bounding box center [618, 197] width 7 height 7
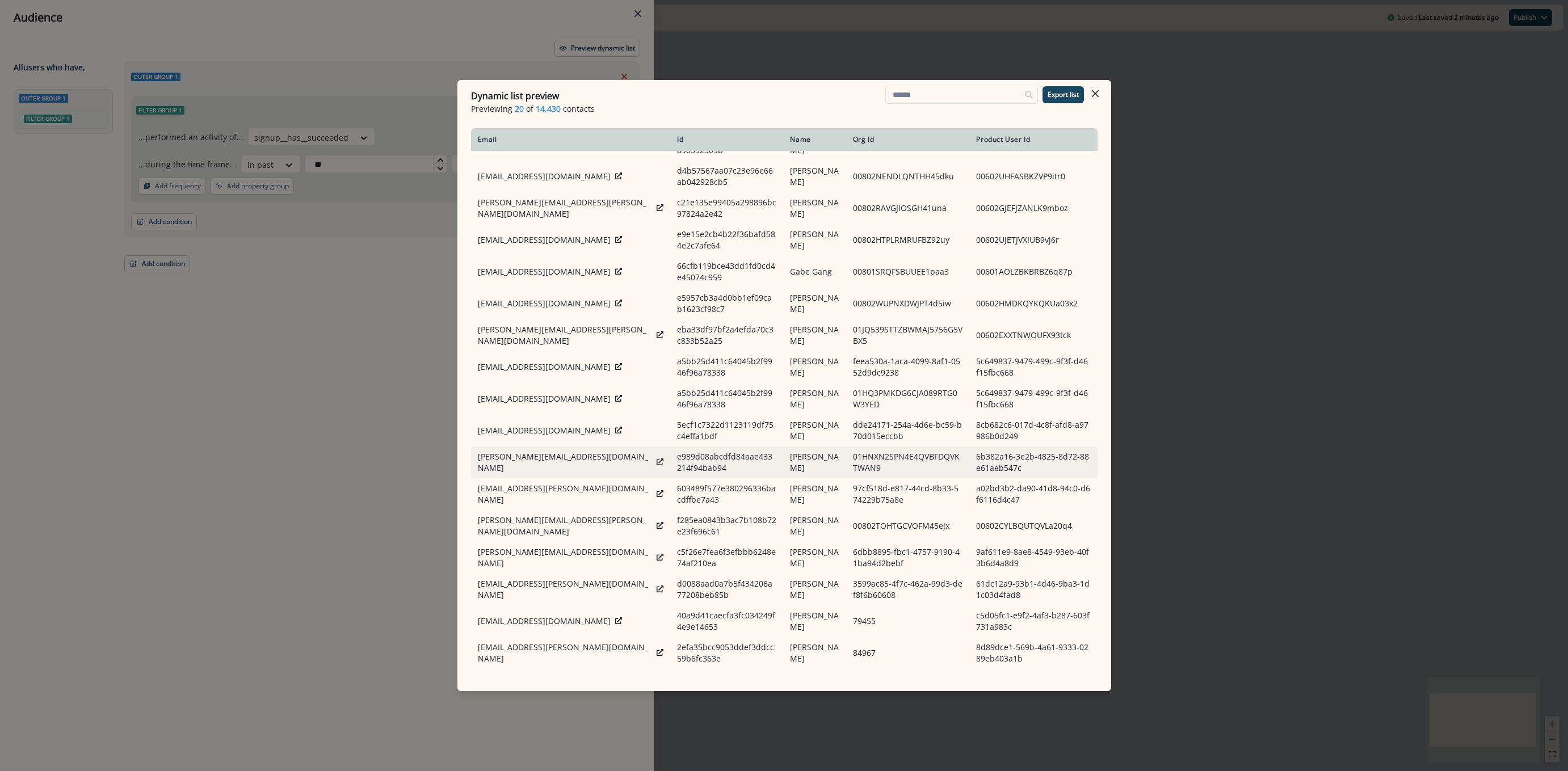
scroll to position [0, 0]
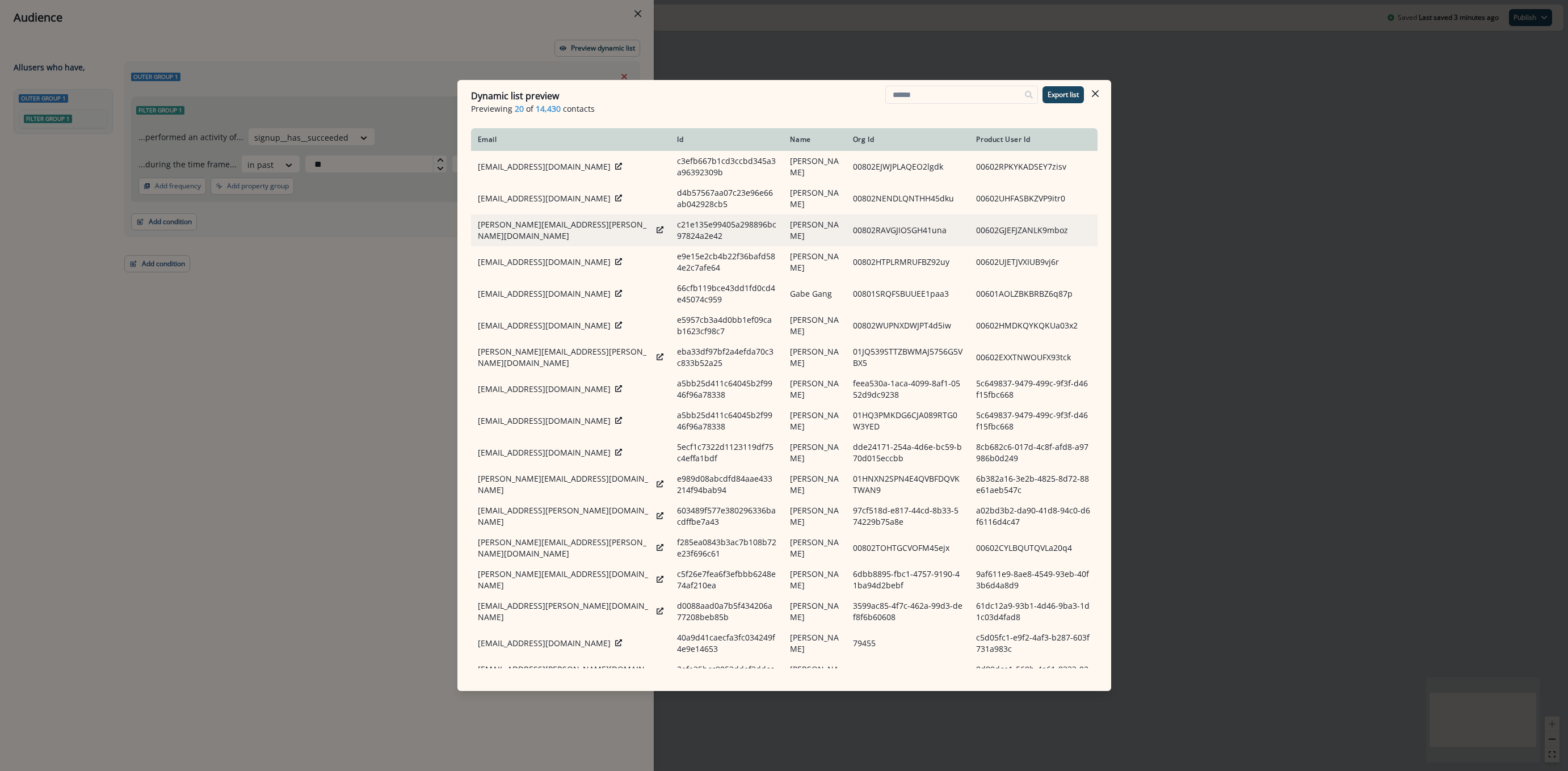
click at [656, 234] on icon at bounding box center [659, 229] width 7 height 7
click at [1099, 97] on button "Close" at bounding box center [1095, 93] width 18 height 18
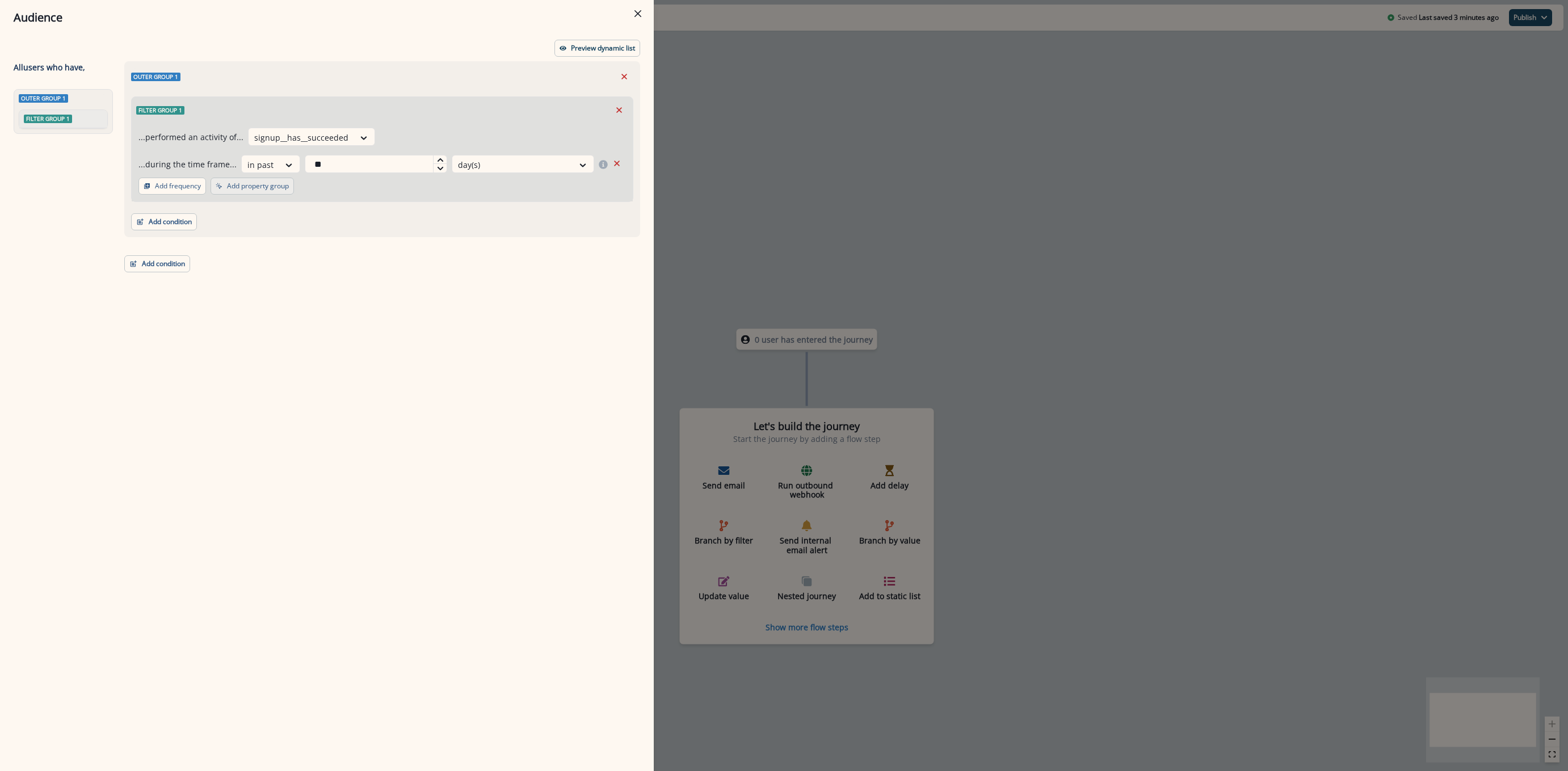
click at [270, 194] on button "Add property group" at bounding box center [253, 186] width 84 height 17
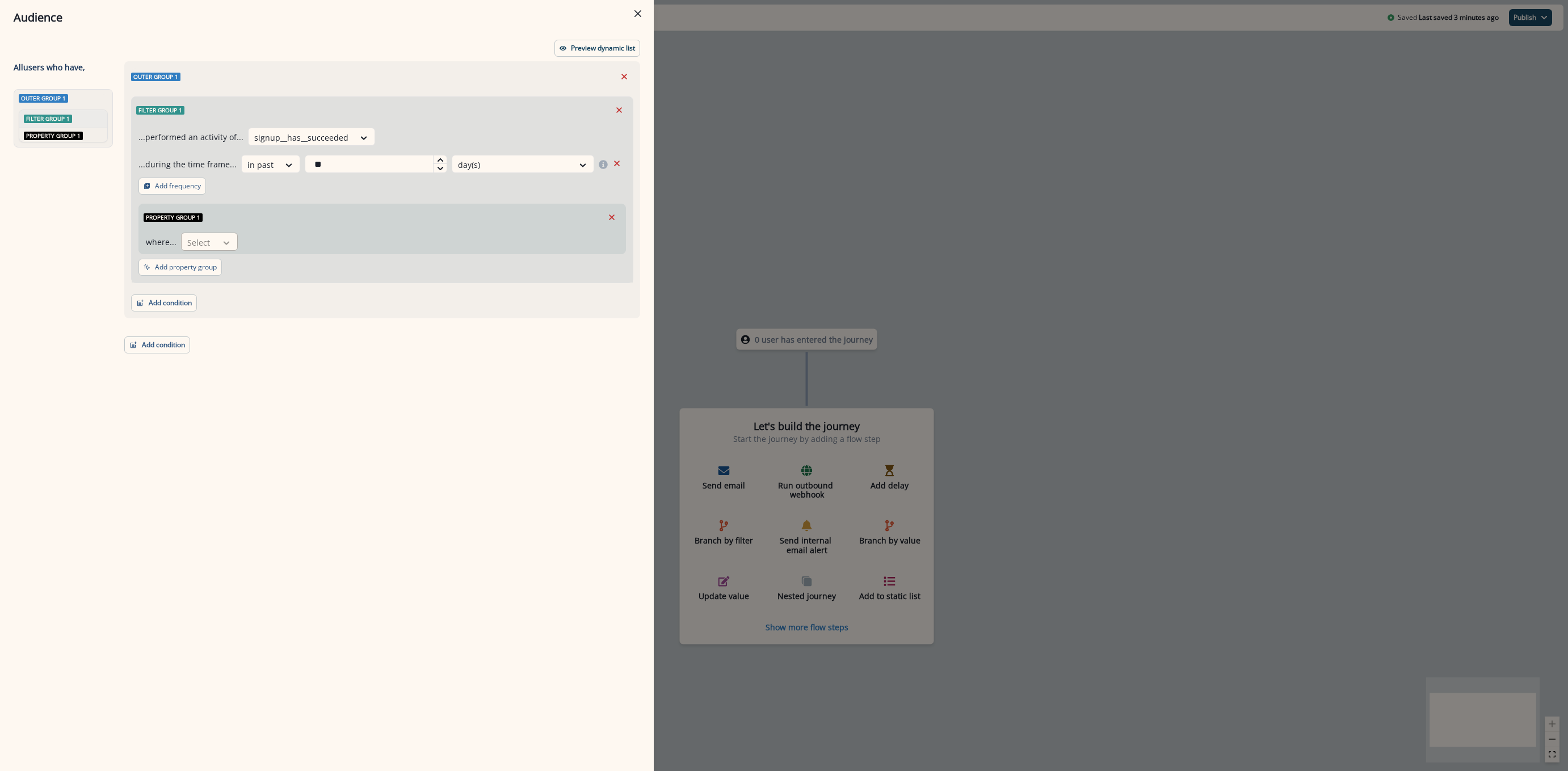
click at [225, 237] on icon at bounding box center [226, 243] width 10 height 11
click at [218, 411] on div "org_module" at bounding box center [233, 413] width 107 height 21
drag, startPoint x: 281, startPoint y: 255, endPoint x: 286, endPoint y: 250, distance: 7.1
click at [282, 255] on div "...performed an activity of... signup__has__succeeded ...during the time frame.…" at bounding box center [383, 203] width 501 height 160
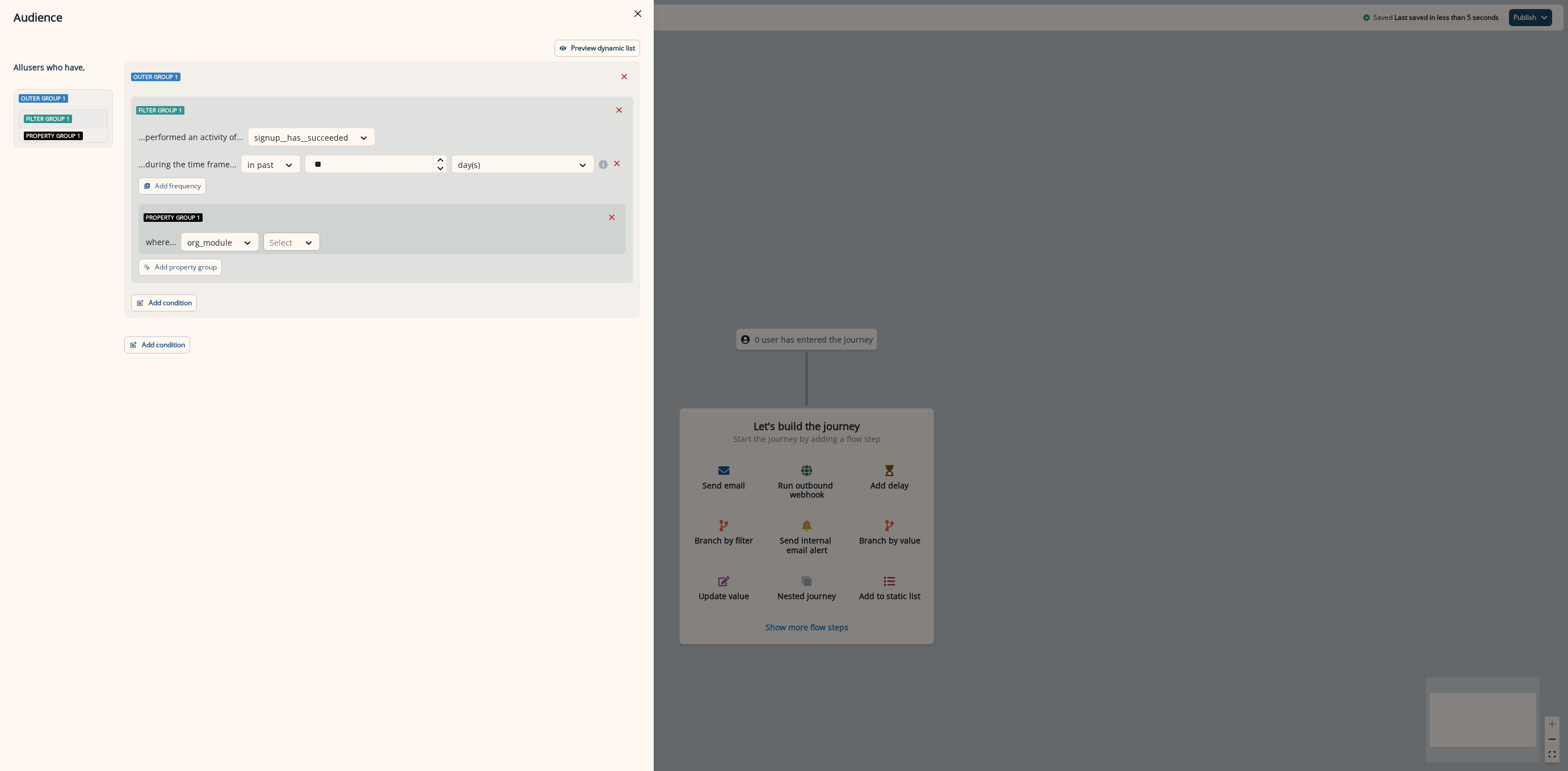
click at [290, 243] on div at bounding box center [281, 242] width 24 height 14
click at [302, 389] on div "contains" at bounding box center [306, 391] width 89 height 21
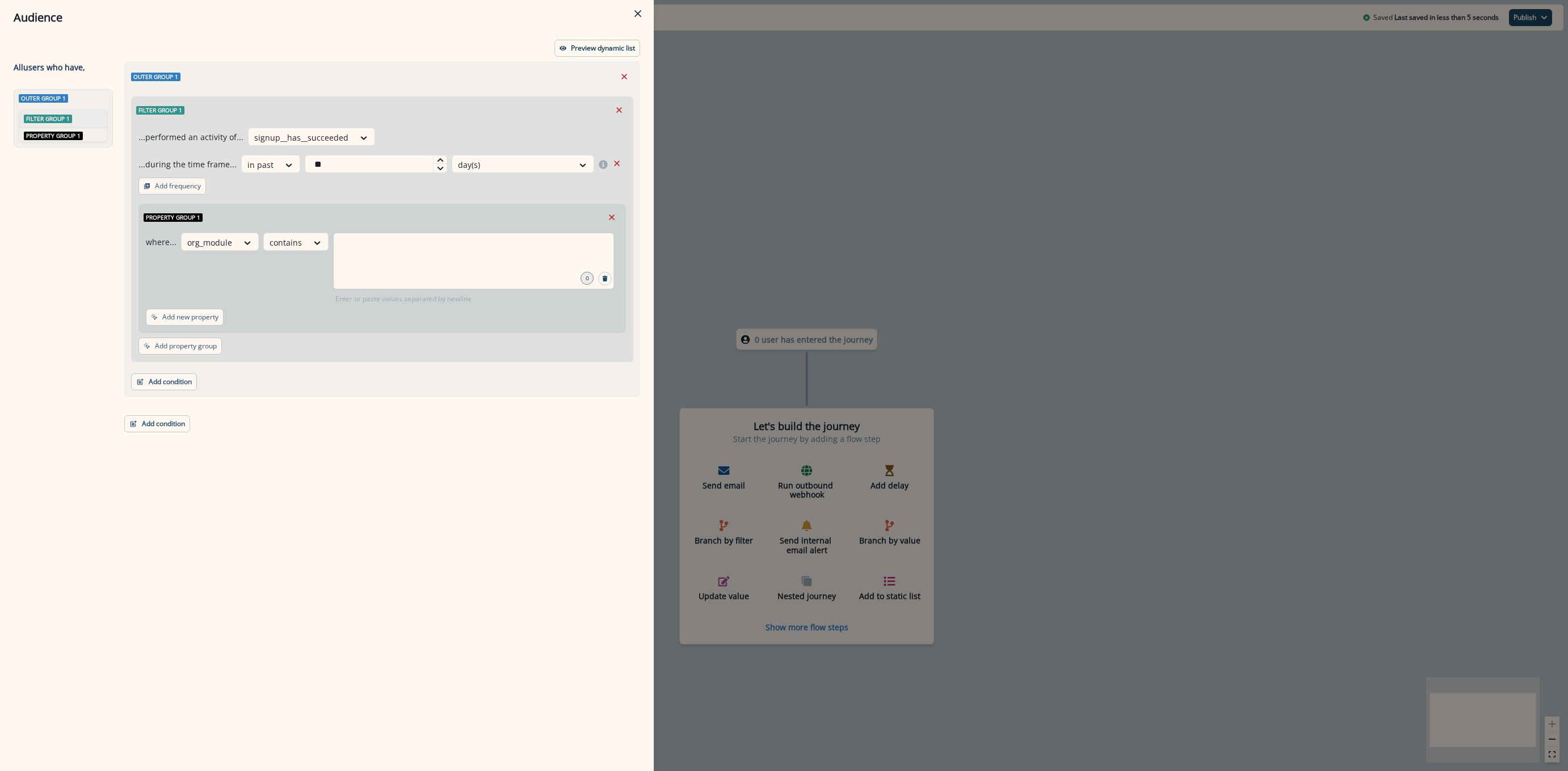
click at [360, 261] on div at bounding box center [474, 261] width 281 height 57
type input "**"
click at [597, 46] on p "Preview dynamic list" at bounding box center [603, 48] width 65 height 8
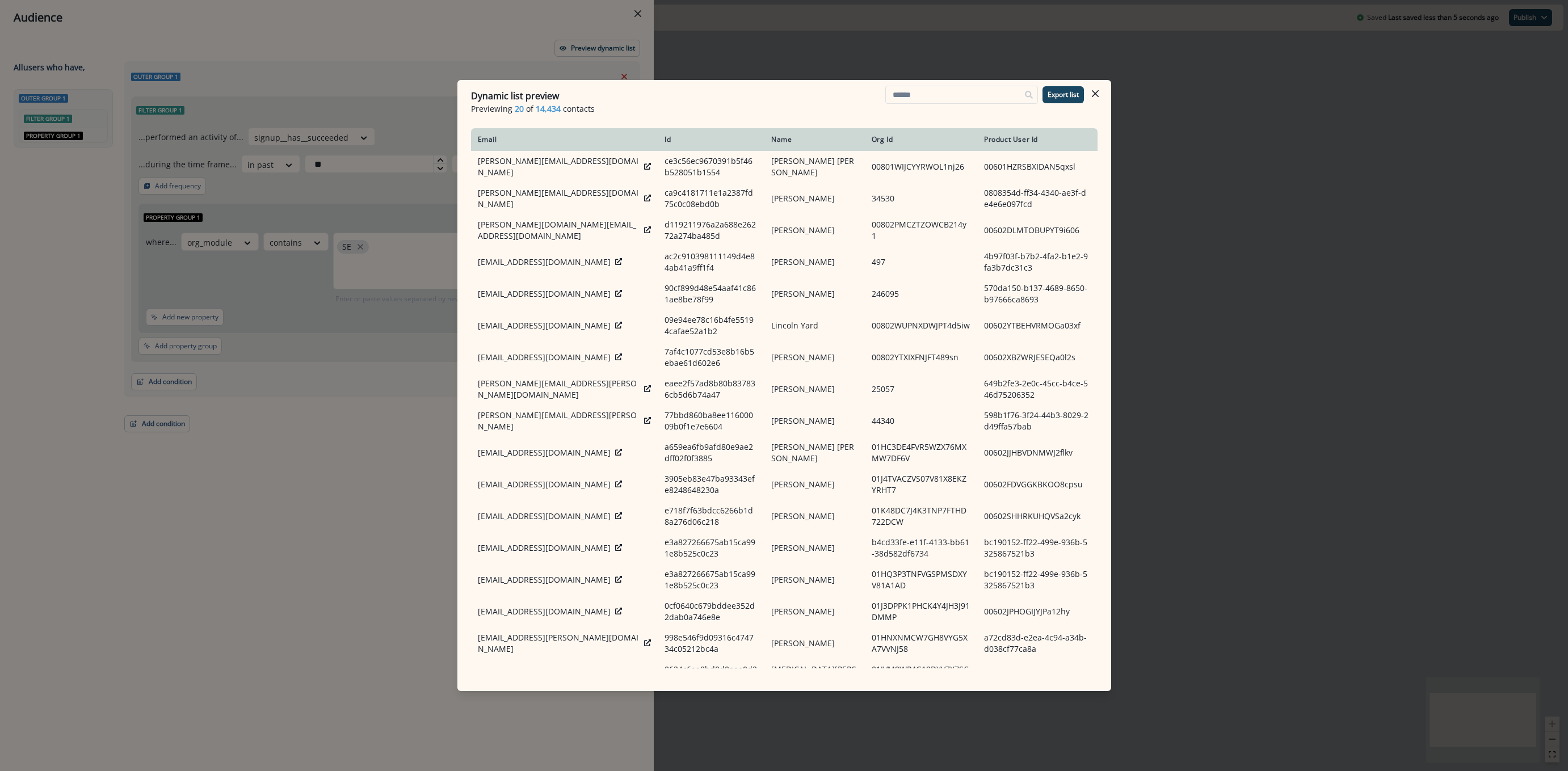
click at [312, 270] on div "Dynamic list preview Previewing 20 of 14,434 contacts Export list Email Id Name…" at bounding box center [784, 386] width 1568 height 771
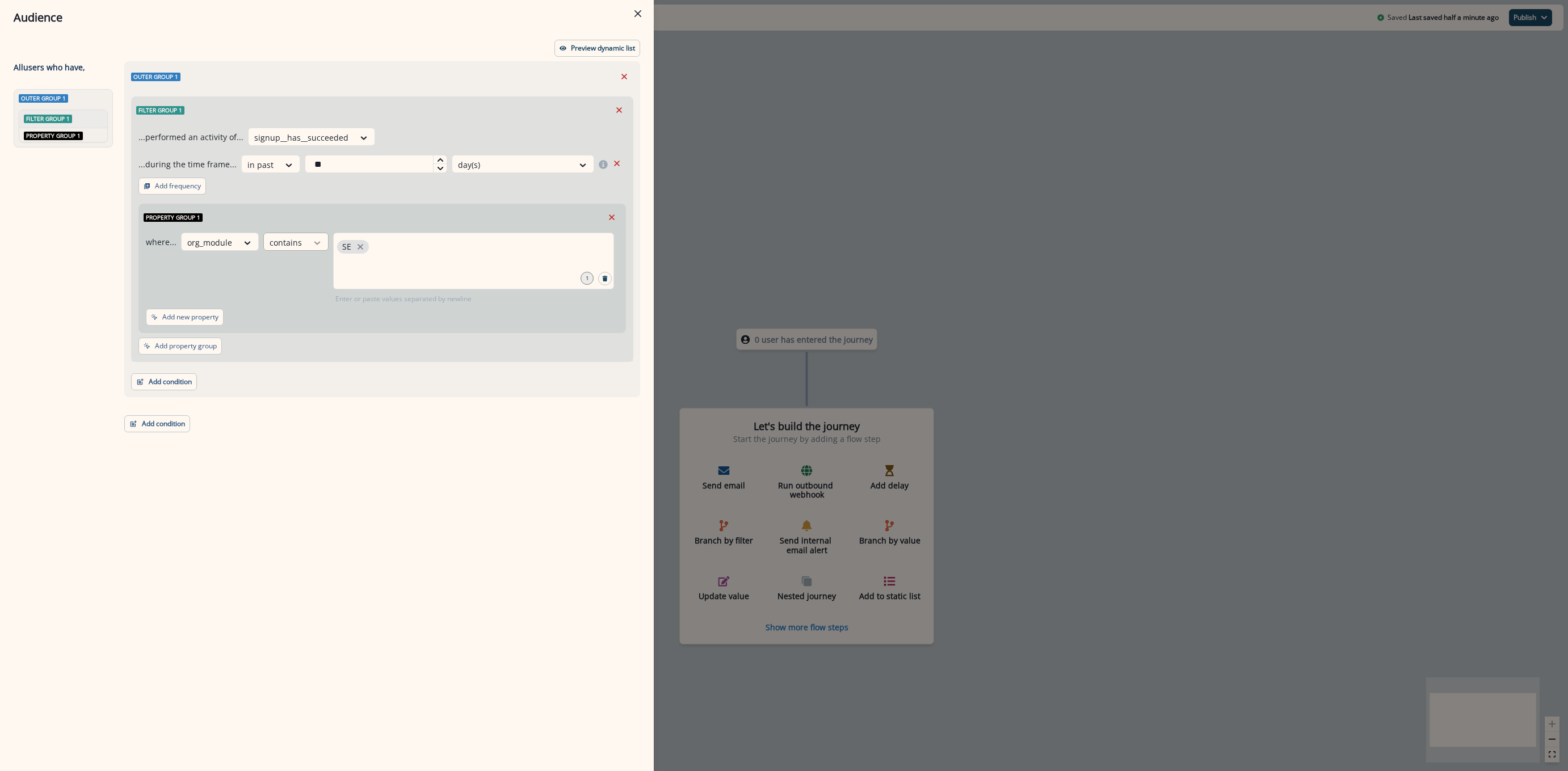
click at [308, 239] on div at bounding box center [317, 243] width 19 height 11
click at [310, 310] on div "does not contain" at bounding box center [306, 308] width 89 height 21
click at [398, 264] on div at bounding box center [489, 261] width 250 height 57
type input "**"
click at [572, 53] on button "Preview dynamic list" at bounding box center [597, 48] width 85 height 17
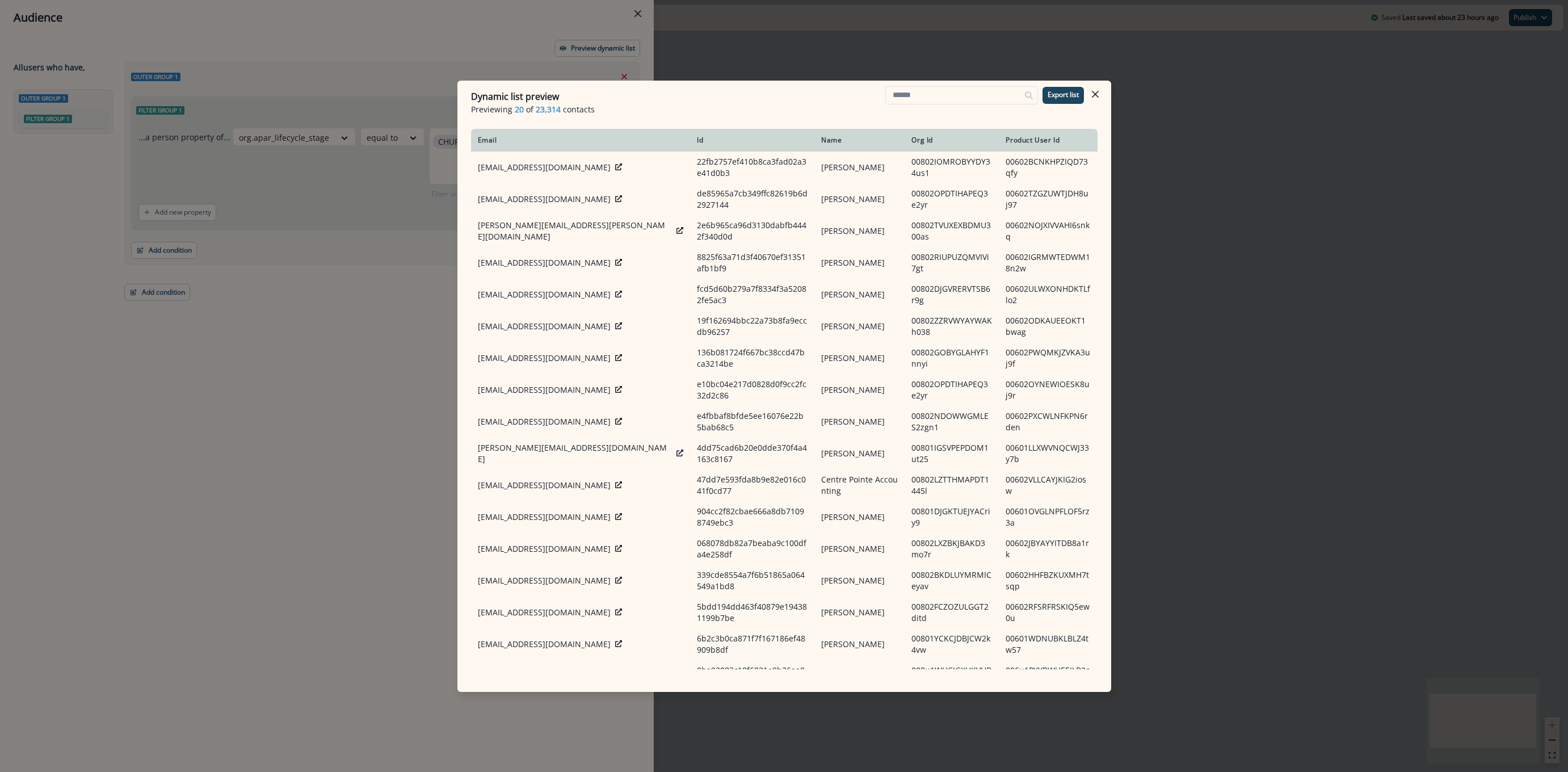
click at [754, 47] on div "Dynamic list preview Previewing 20 of 23,314 contacts Export list Email Id Name…" at bounding box center [784, 386] width 1568 height 772
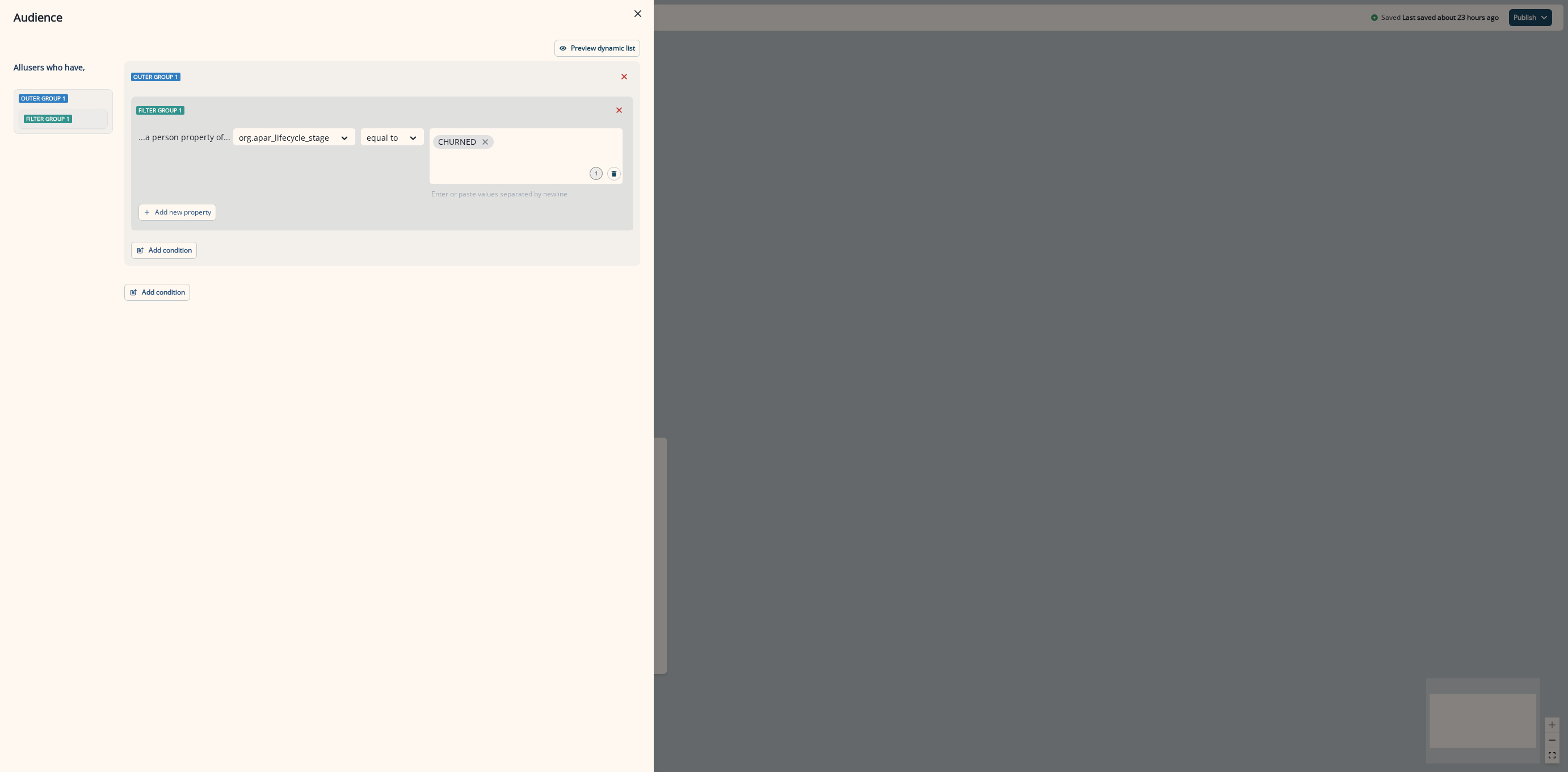
click at [810, 177] on div "Audience Preview dynamic list All user s who have, Outer group 1 Filter group 1…" at bounding box center [784, 386] width 1568 height 772
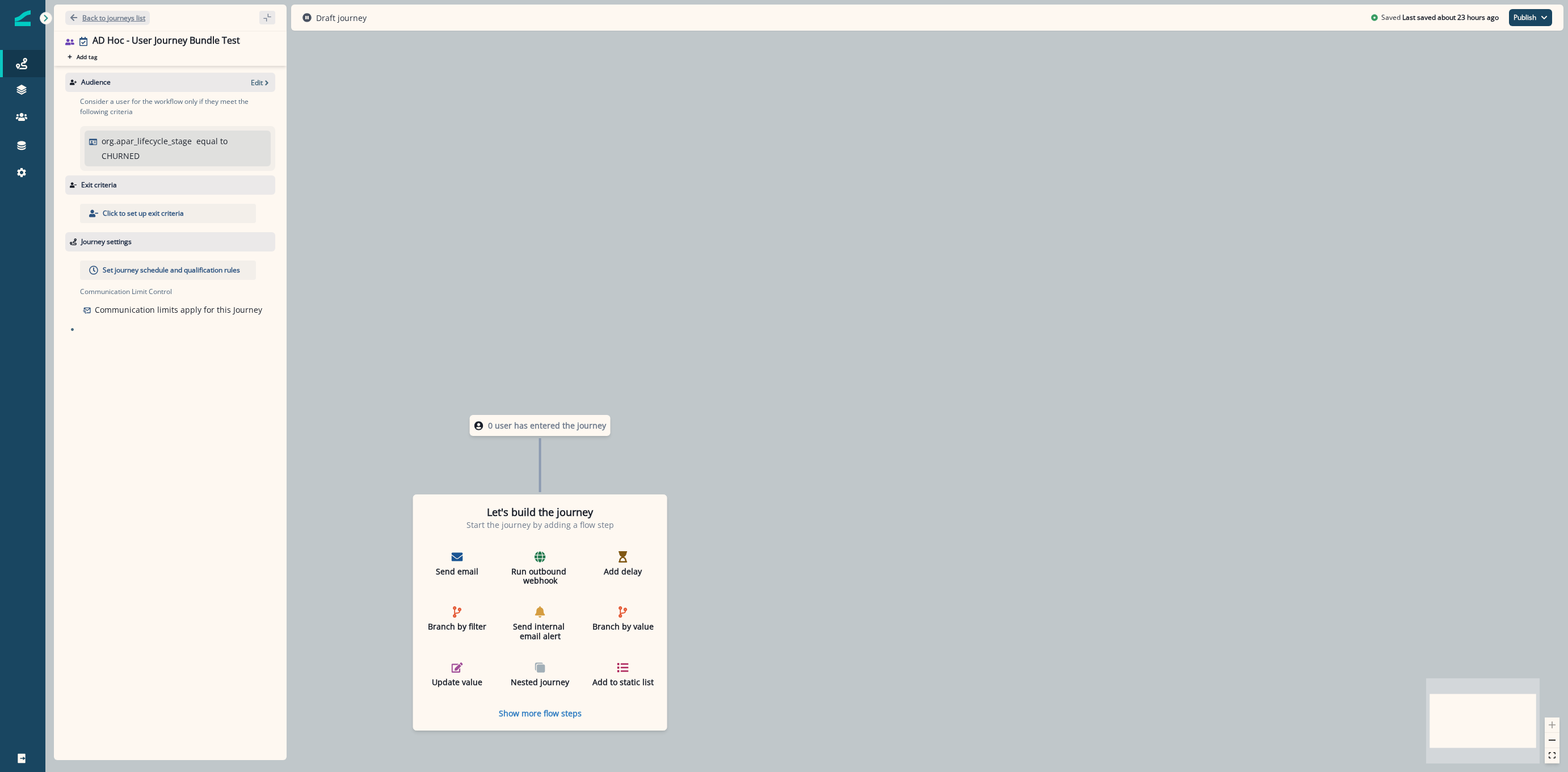
click at [88, 13] on p "Back to journeys list" at bounding box center [114, 18] width 63 height 9
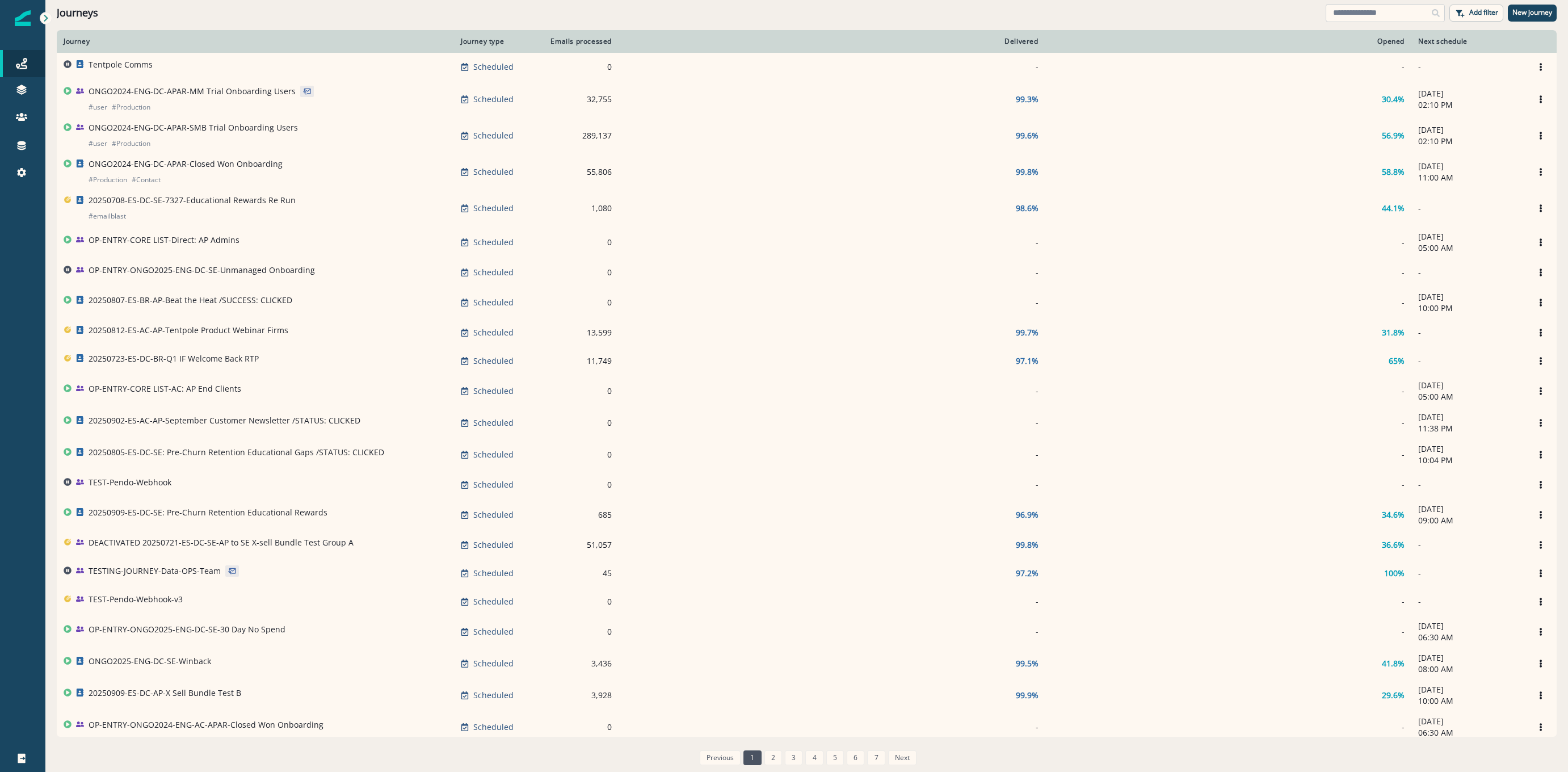
click at [1337, 12] on input at bounding box center [1385, 12] width 119 height 18
type input "*"
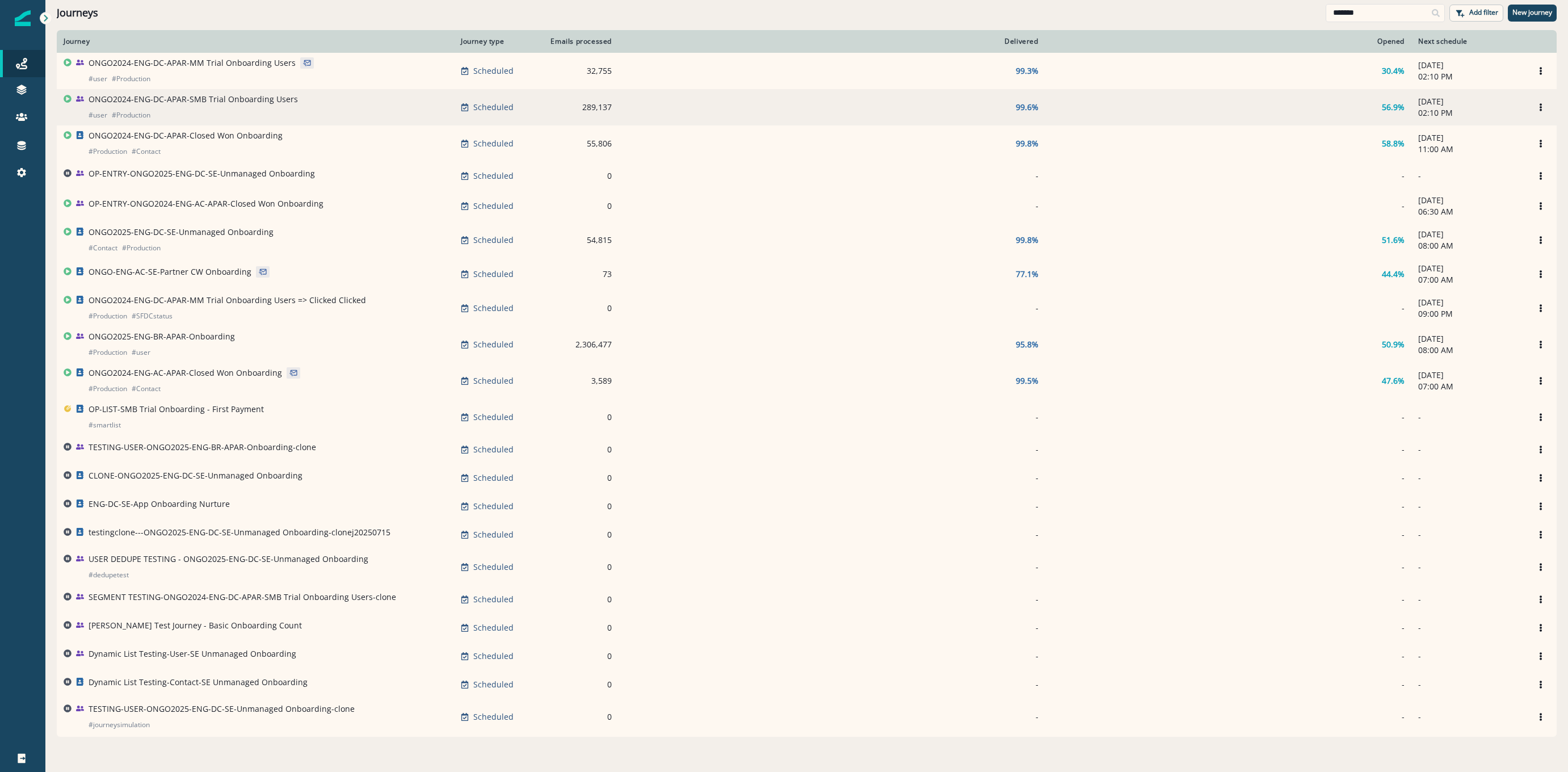
type input "*******"
click at [209, 102] on p "ONGO2024-ENG-DC-APAR-SMB Trial Onboarding Users" at bounding box center [193, 100] width 209 height 11
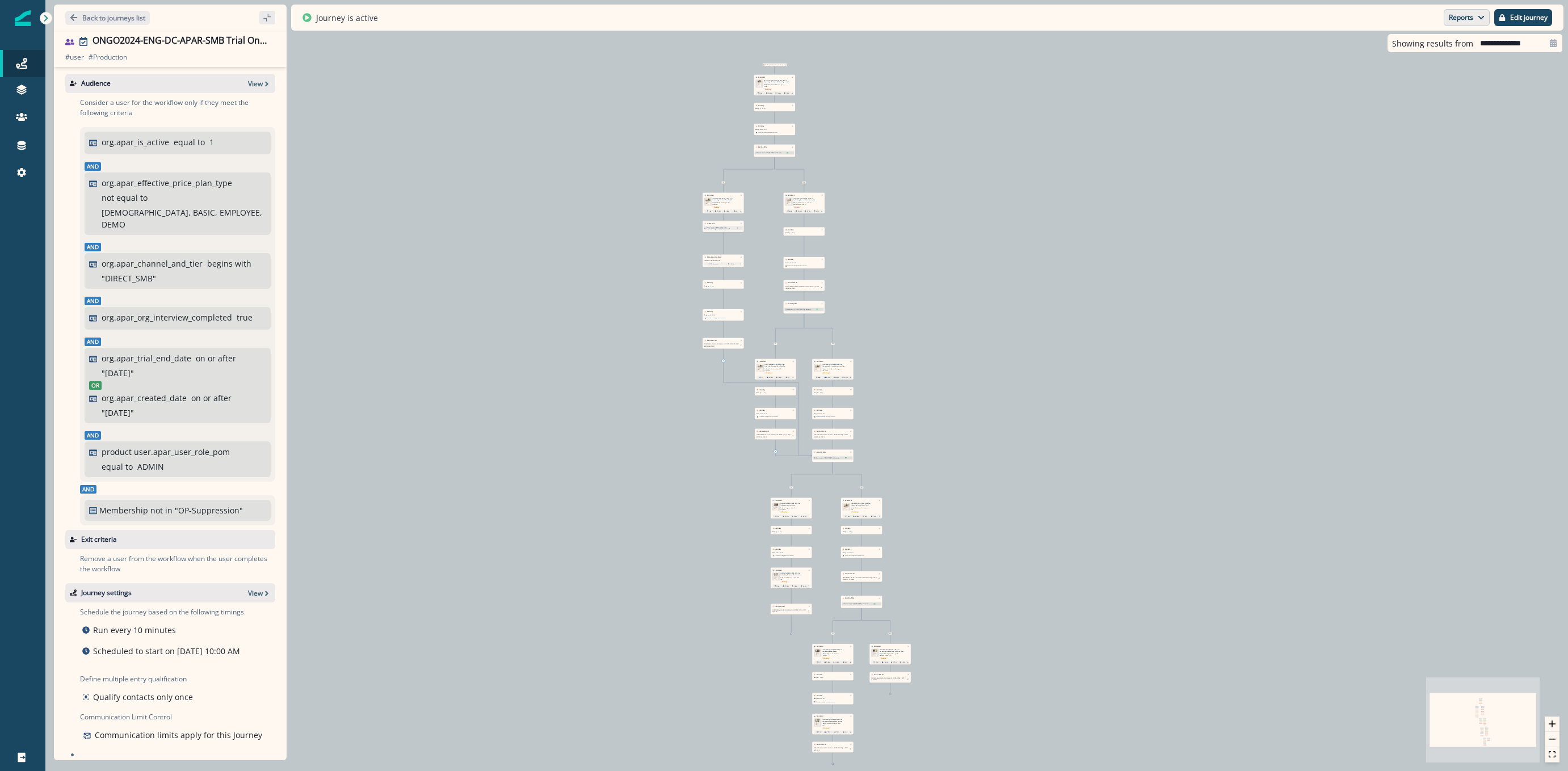
click at [1452, 19] on button "Reports" at bounding box center [1466, 18] width 46 height 17
click at [1413, 62] on p "Journey Member Report" at bounding box center [1429, 66] width 104 height 13
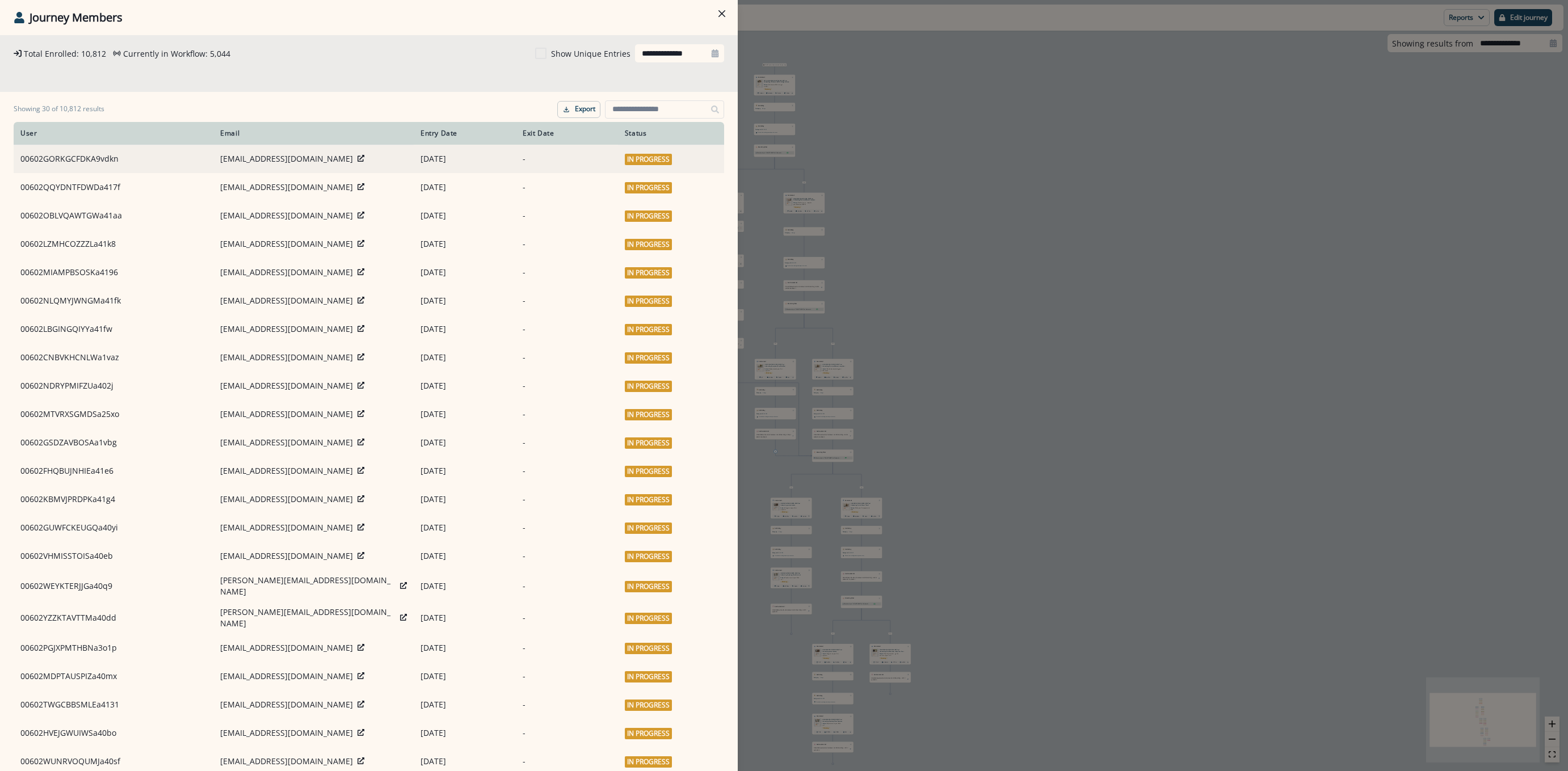
click at [357, 159] on icon at bounding box center [360, 158] width 7 height 7
click at [1005, 163] on div "**********" at bounding box center [784, 386] width 1568 height 771
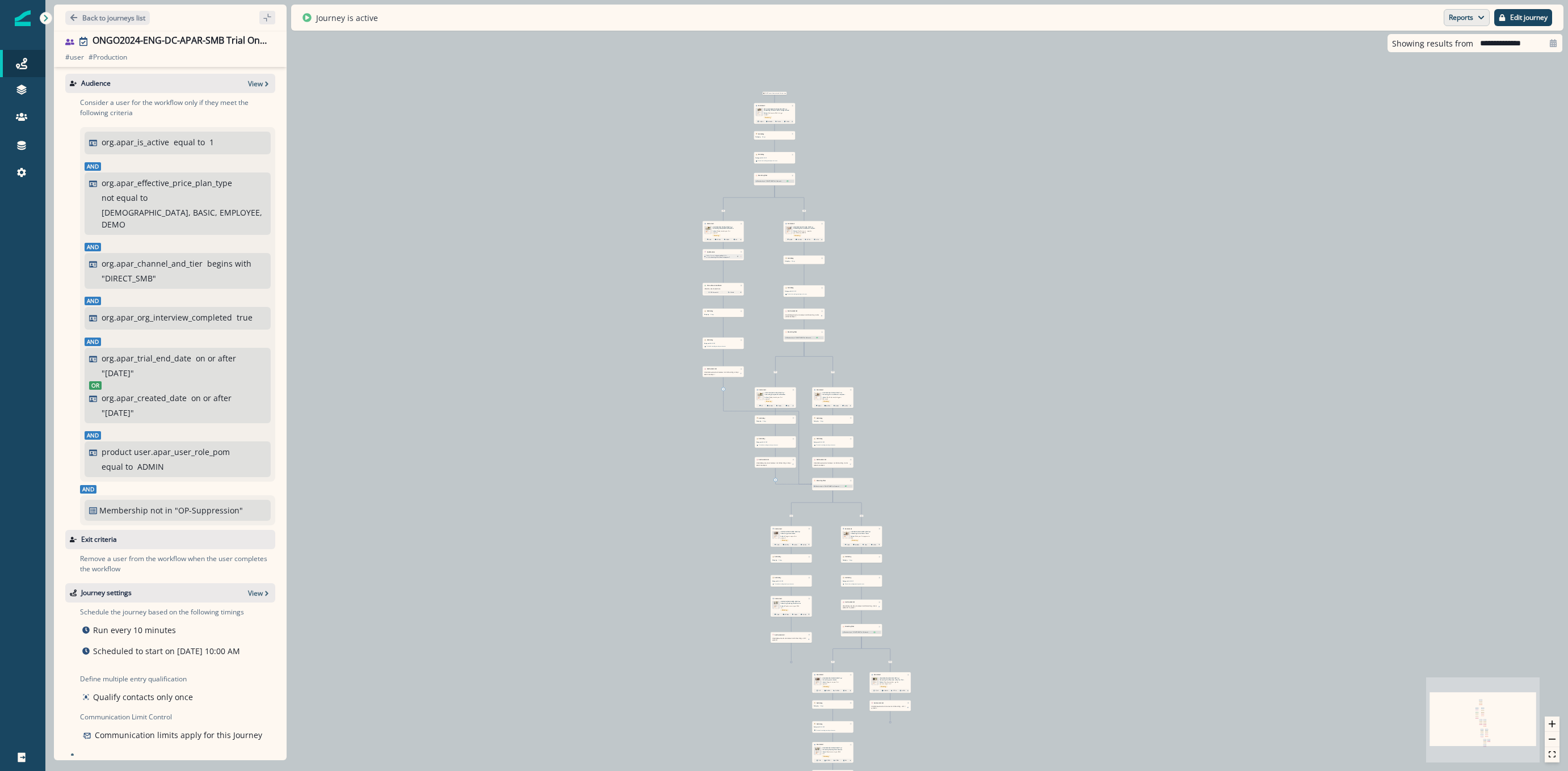
click at [1456, 12] on button "Reports" at bounding box center [1466, 18] width 46 height 17
click at [1401, 77] on div "Email Report Journey Member Report" at bounding box center [1425, 56] width 129 height 51
click at [1404, 69] on p "Journey Member Report" at bounding box center [1429, 66] width 104 height 13
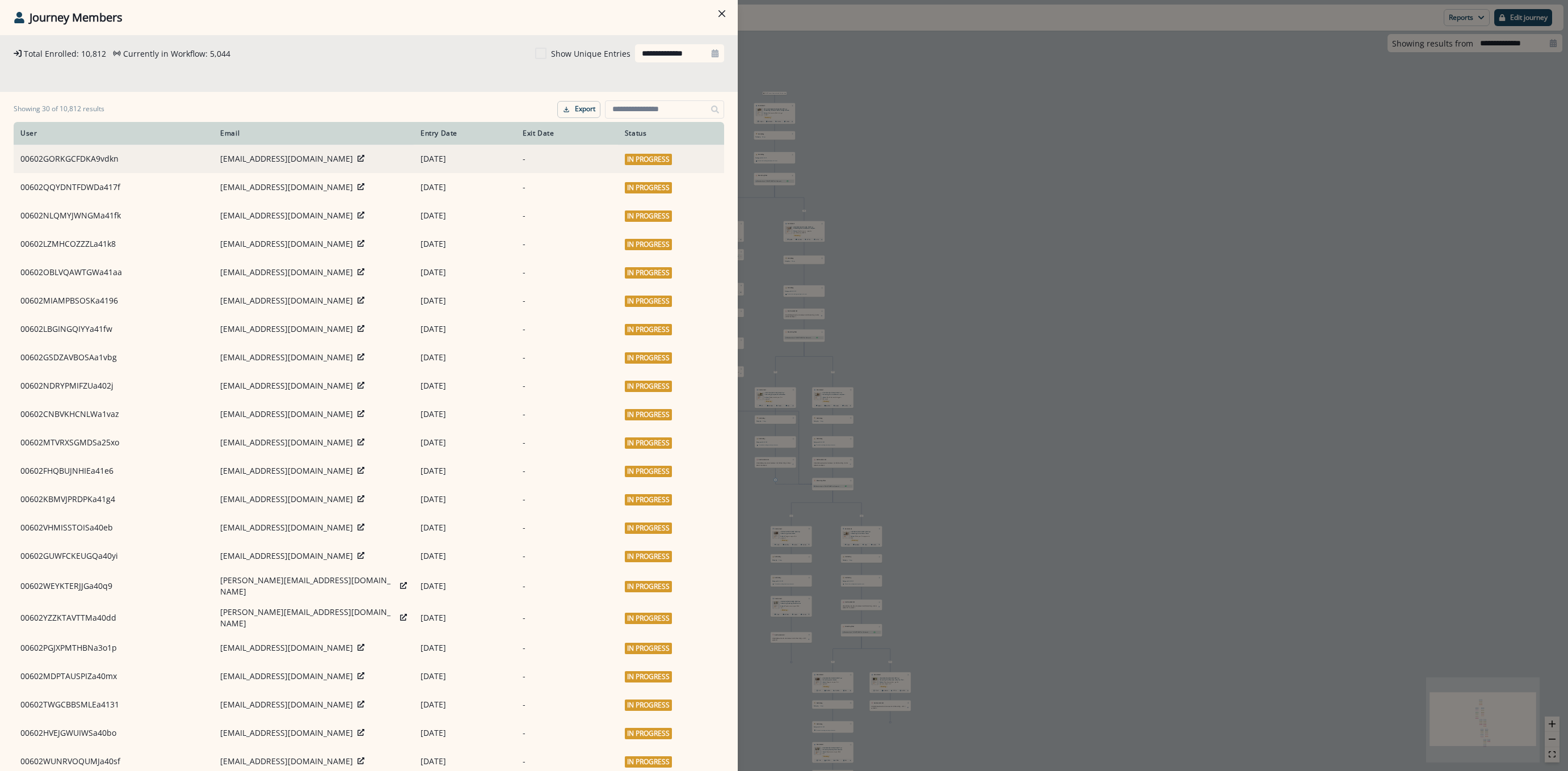
click at [357, 159] on icon at bounding box center [360, 158] width 7 height 7
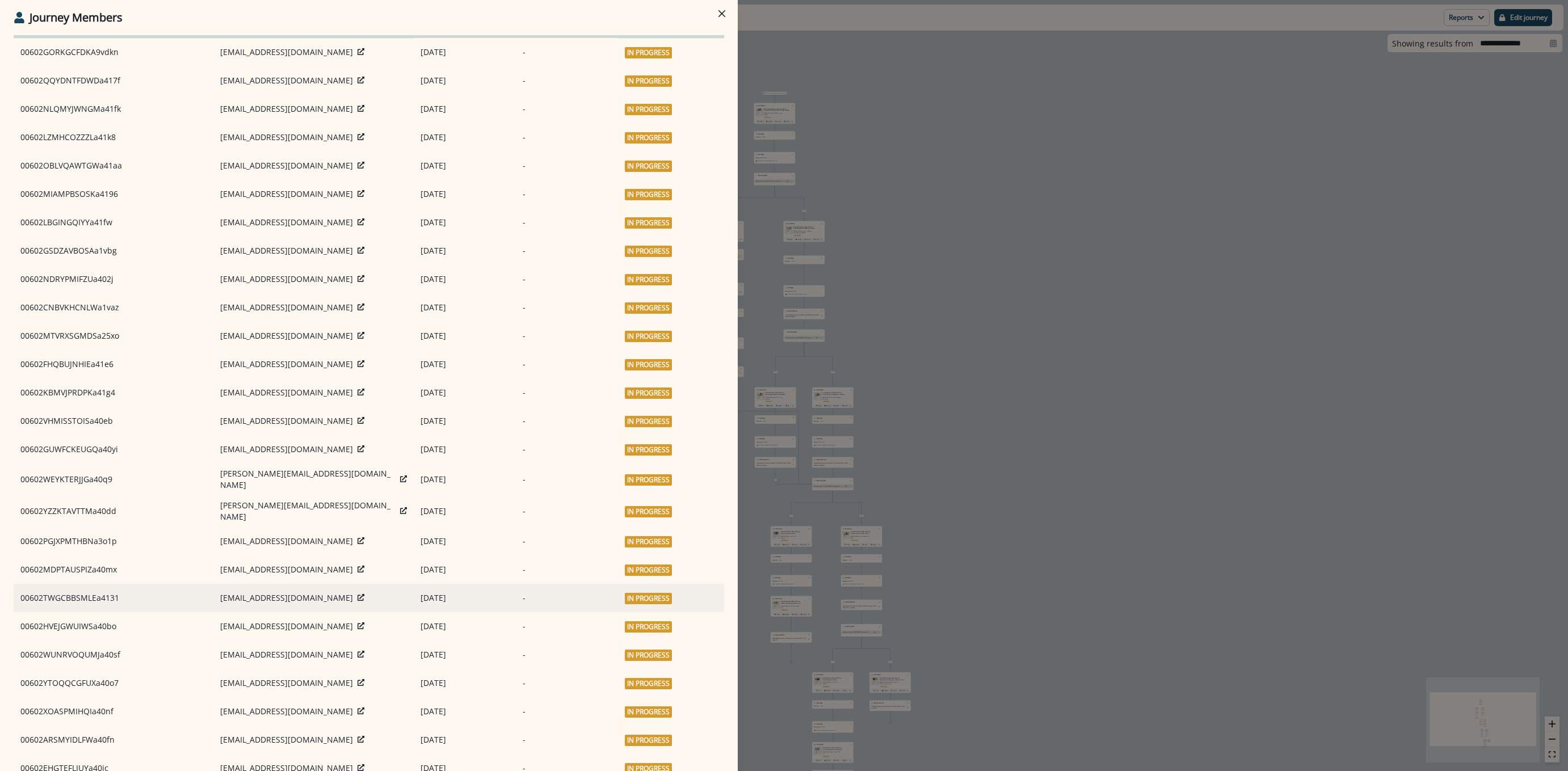
scroll to position [263, 0]
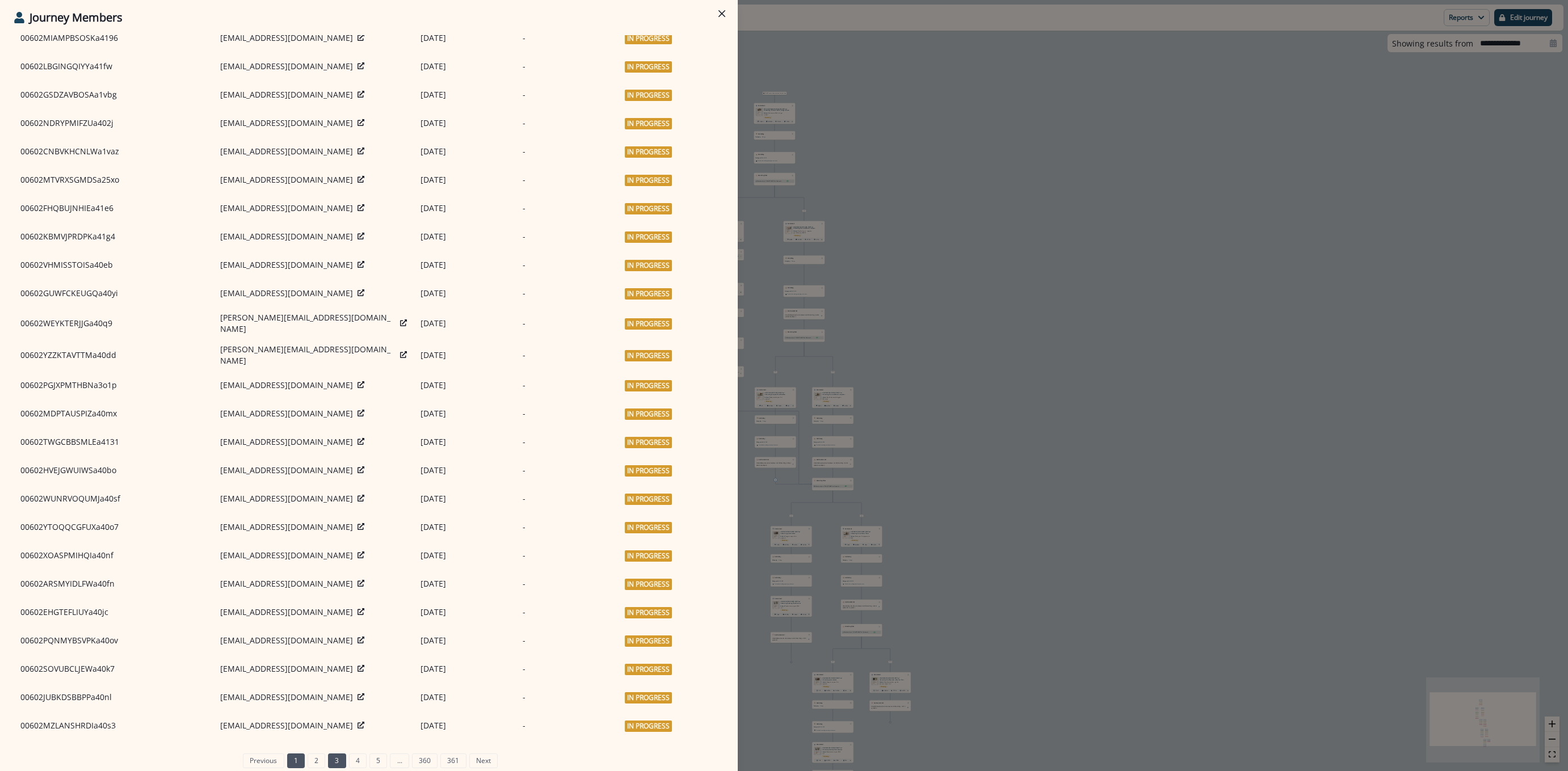
click at [330, 758] on link "3" at bounding box center [336, 761] width 18 height 15
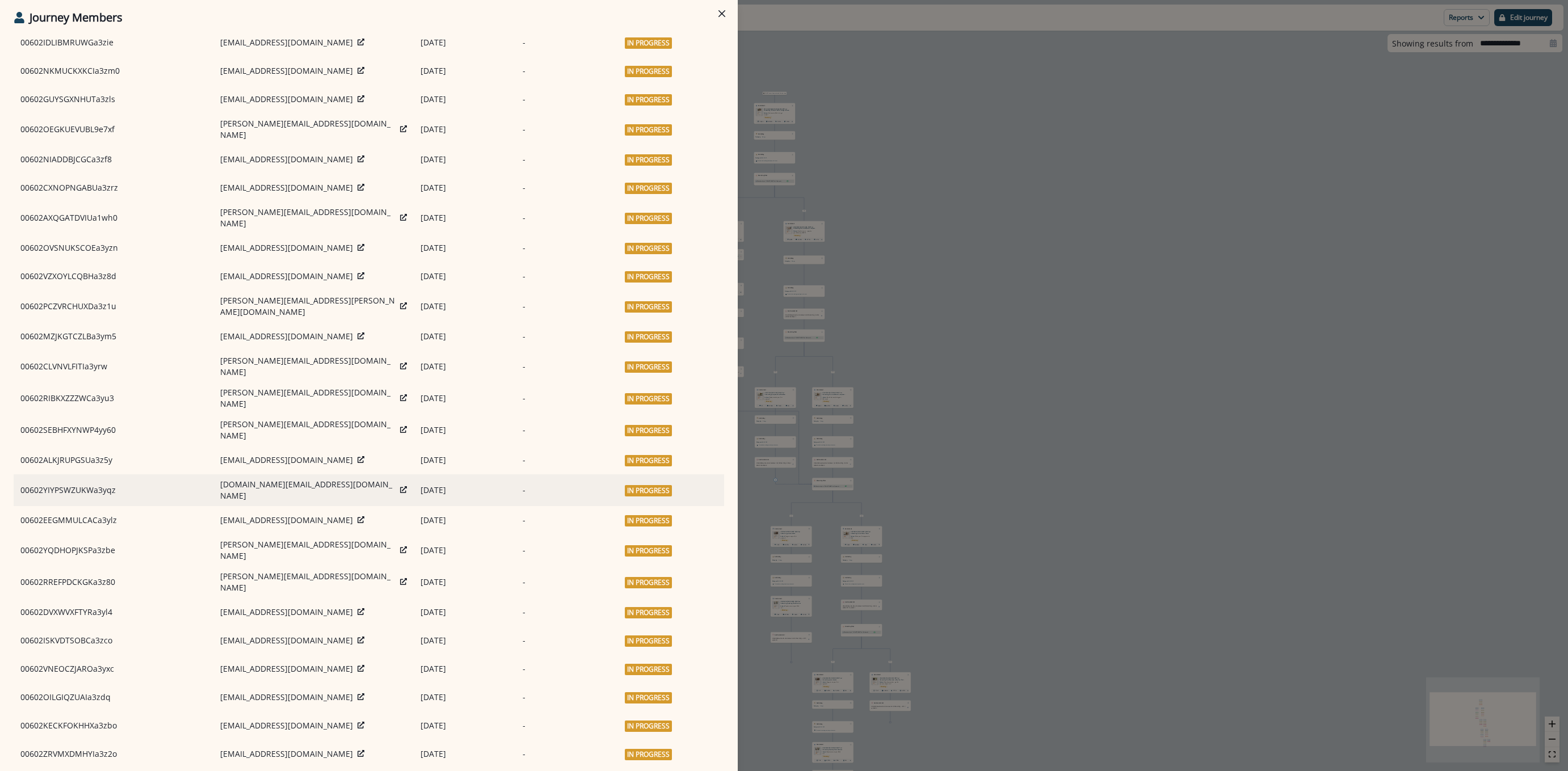
scroll to position [0, 0]
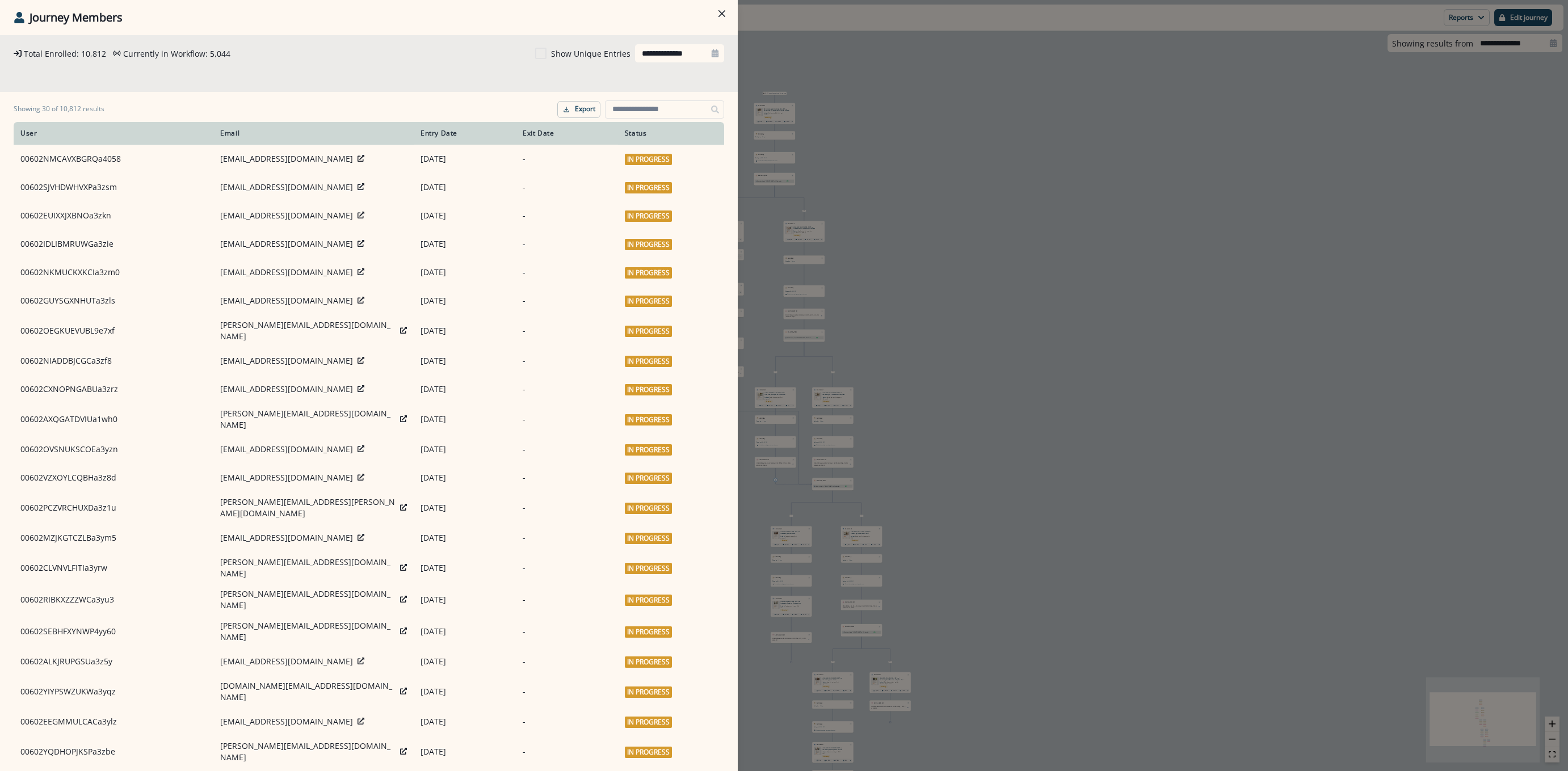
click at [674, 55] on input "**********" at bounding box center [680, 53] width 89 height 18
select select "*"
select select "****"
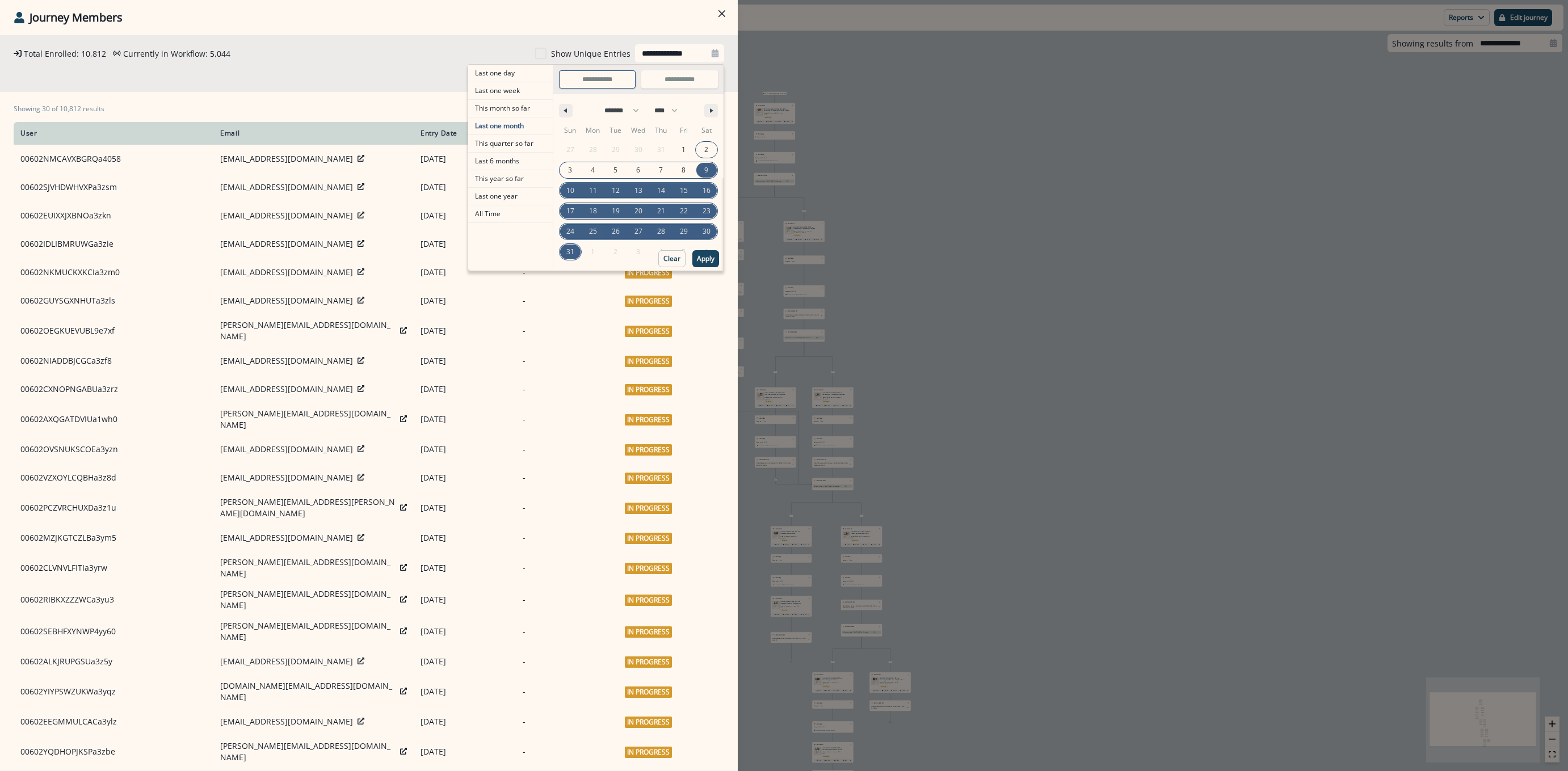
click at [701, 152] on span "2" at bounding box center [707, 150] width 23 height 15
type input "**********"
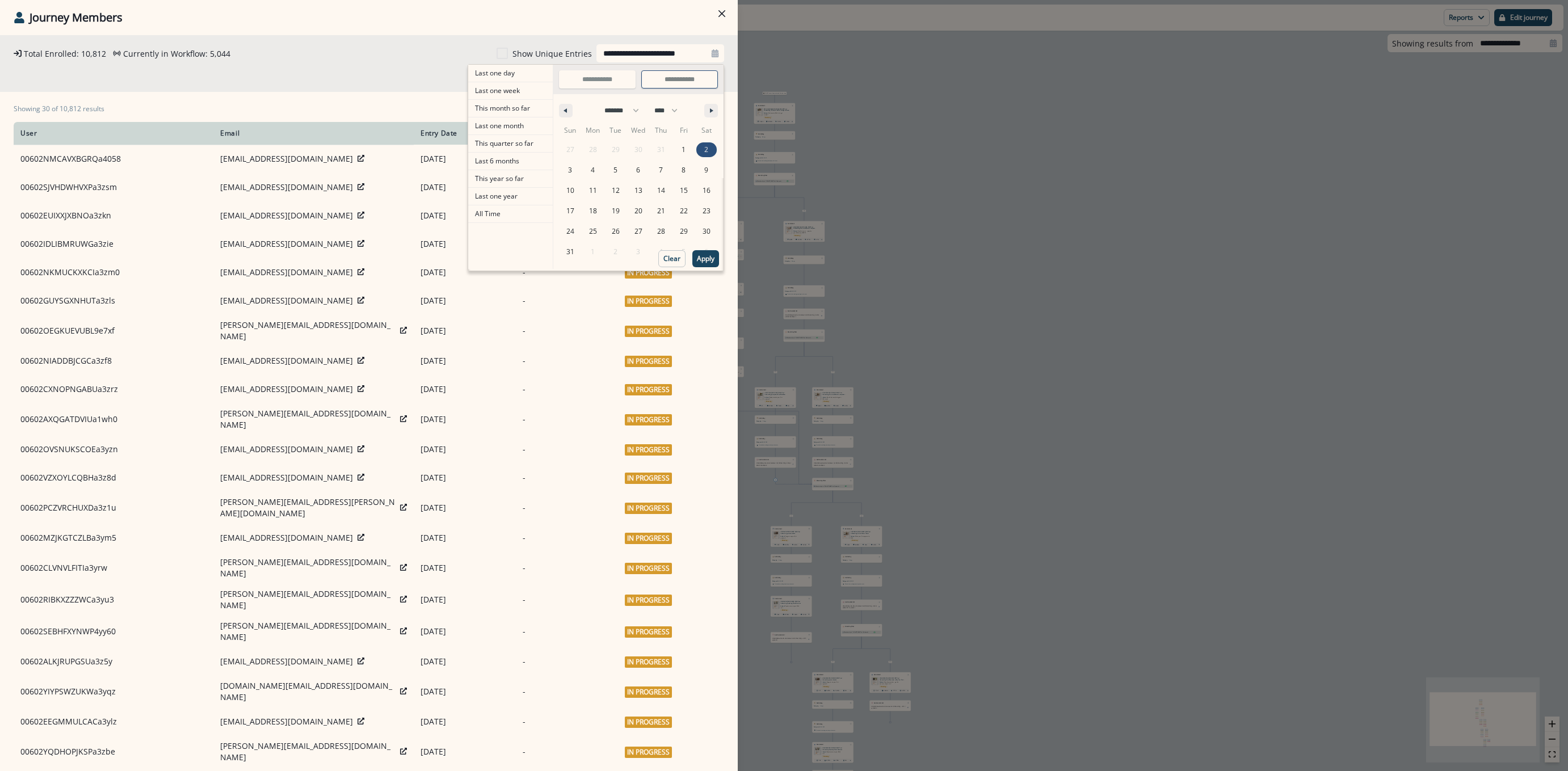
click at [704, 147] on span "2" at bounding box center [706, 150] width 4 height 21
type input "**********"
click at [711, 108] on icon "button" at bounding box center [714, 110] width 6 height 5
select select "*"
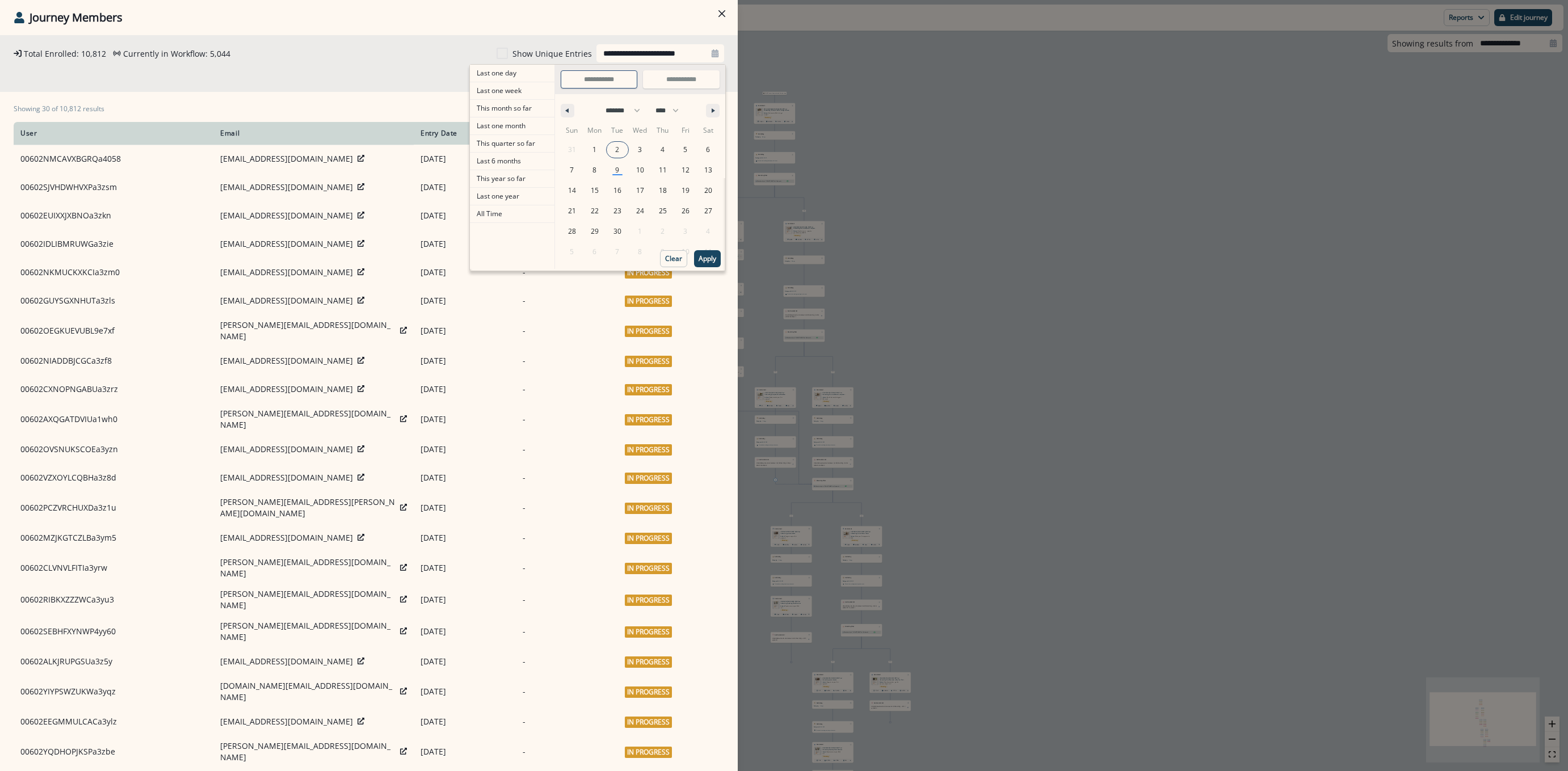
click at [606, 151] on span "2" at bounding box center [617, 150] width 23 height 15
type input "**********"
click at [697, 255] on p "Apply" at bounding box center [706, 258] width 18 height 8
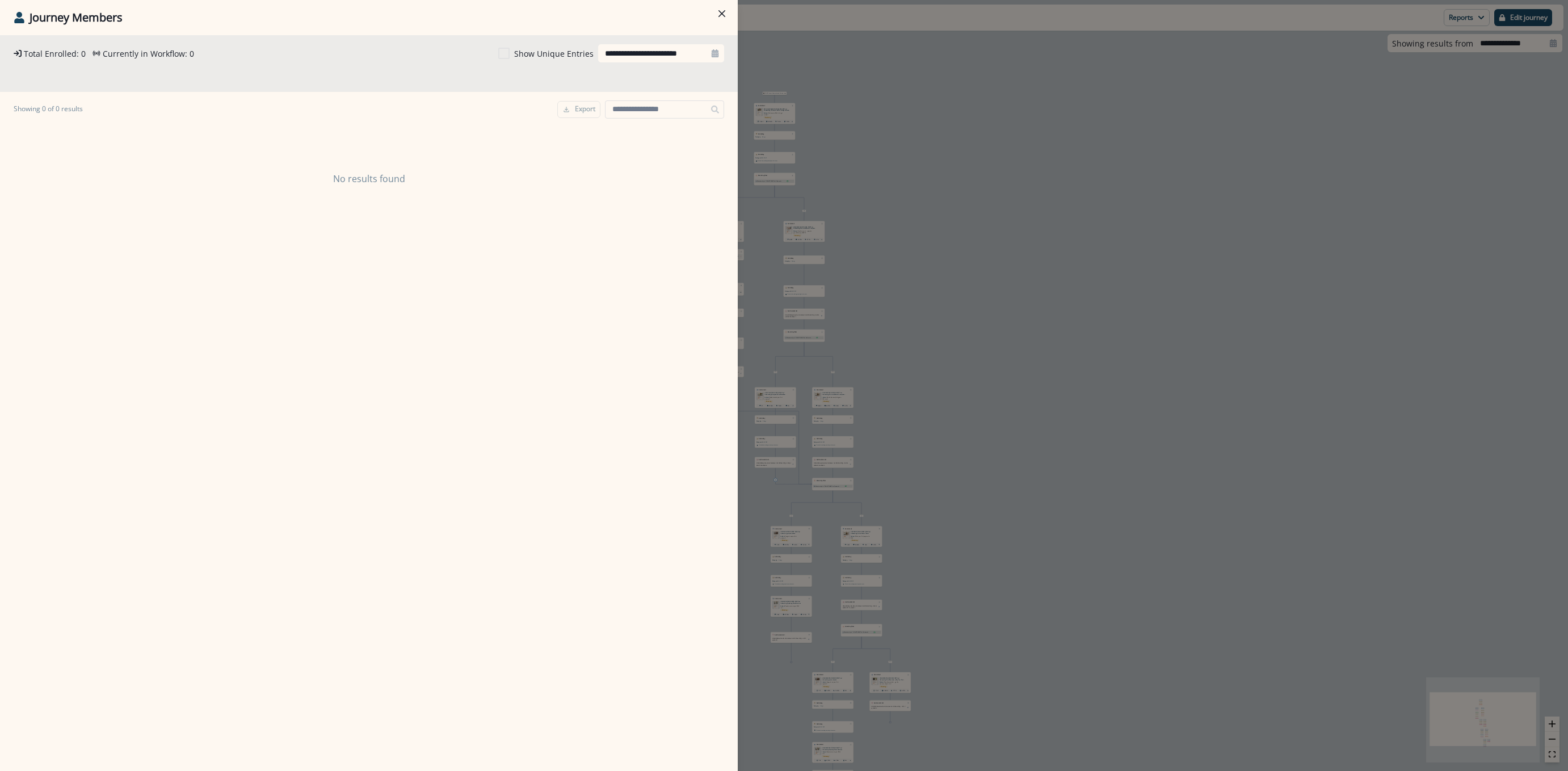
click at [654, 53] on input "**********" at bounding box center [661, 53] width 126 height 18
select select "*"
select select "****"
click at [588, 149] on span "1" at bounding box center [593, 150] width 23 height 15
type input "**********"
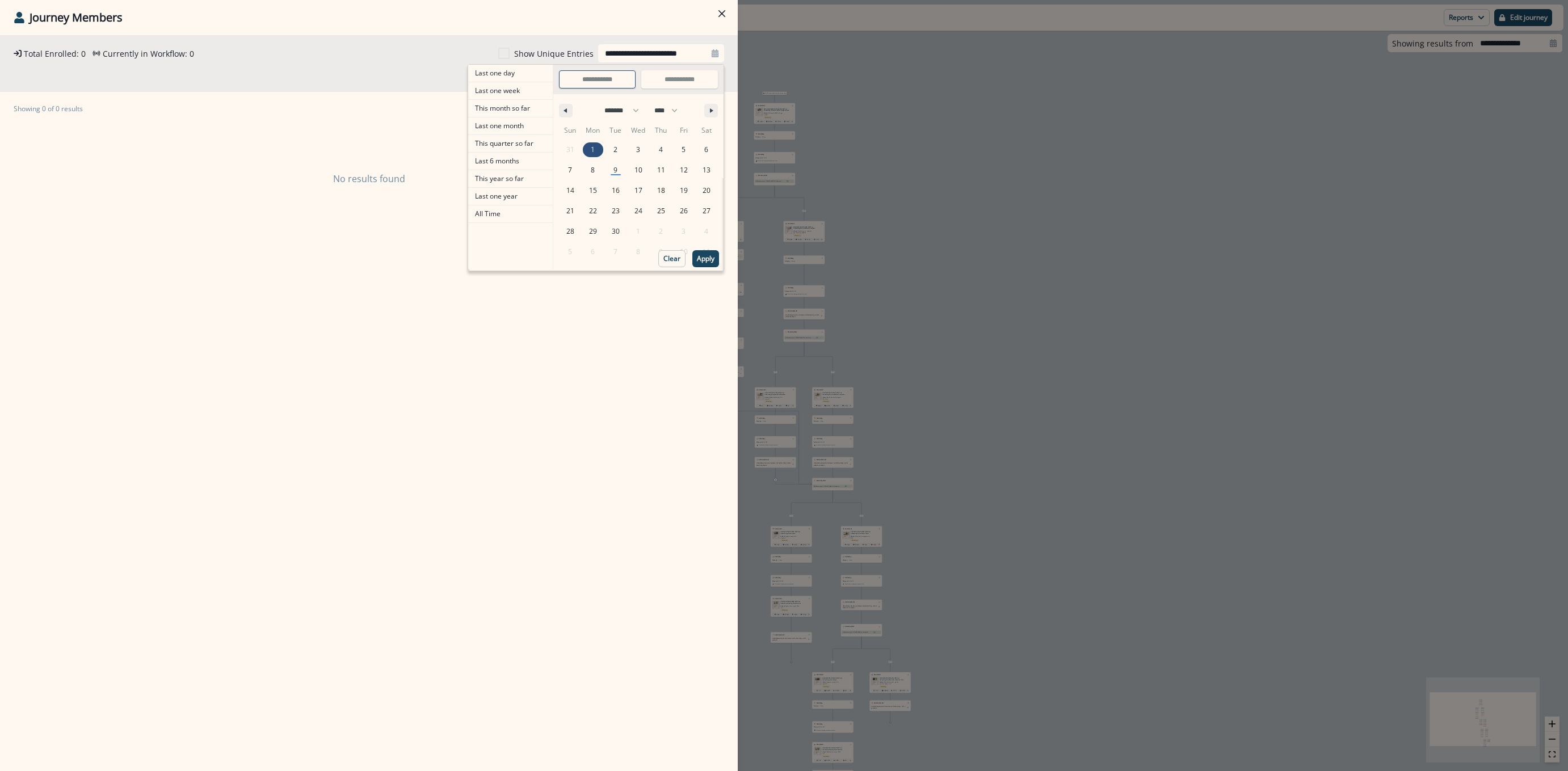
type input "**********"
click at [697, 261] on p "Apply" at bounding box center [706, 258] width 18 height 8
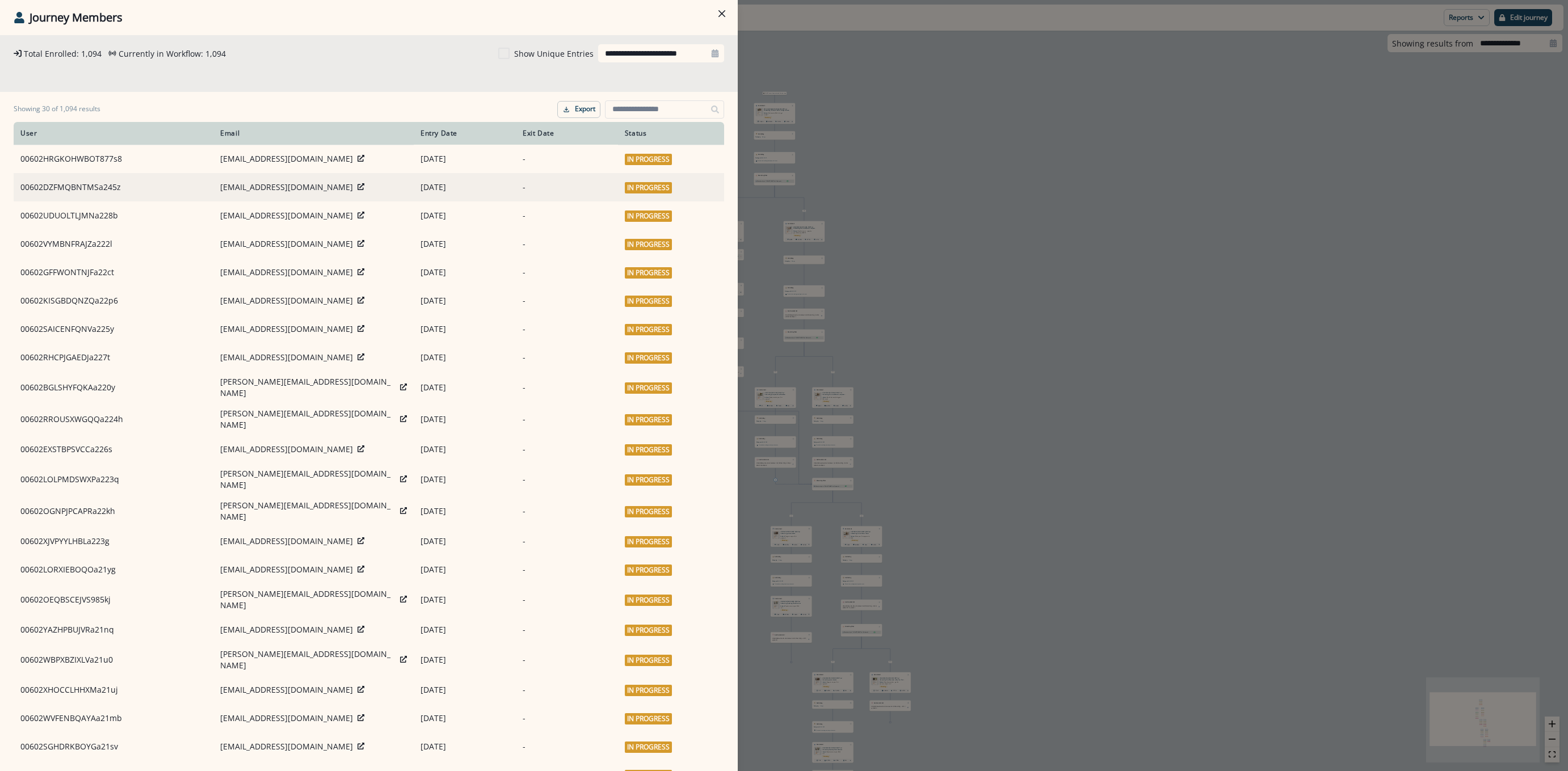
click at [357, 185] on icon at bounding box center [360, 186] width 7 height 7
drag, startPoint x: 961, startPoint y: 266, endPoint x: 718, endPoint y: 280, distance: 243.4
click at [961, 265] on div "**********" at bounding box center [784, 386] width 1568 height 771
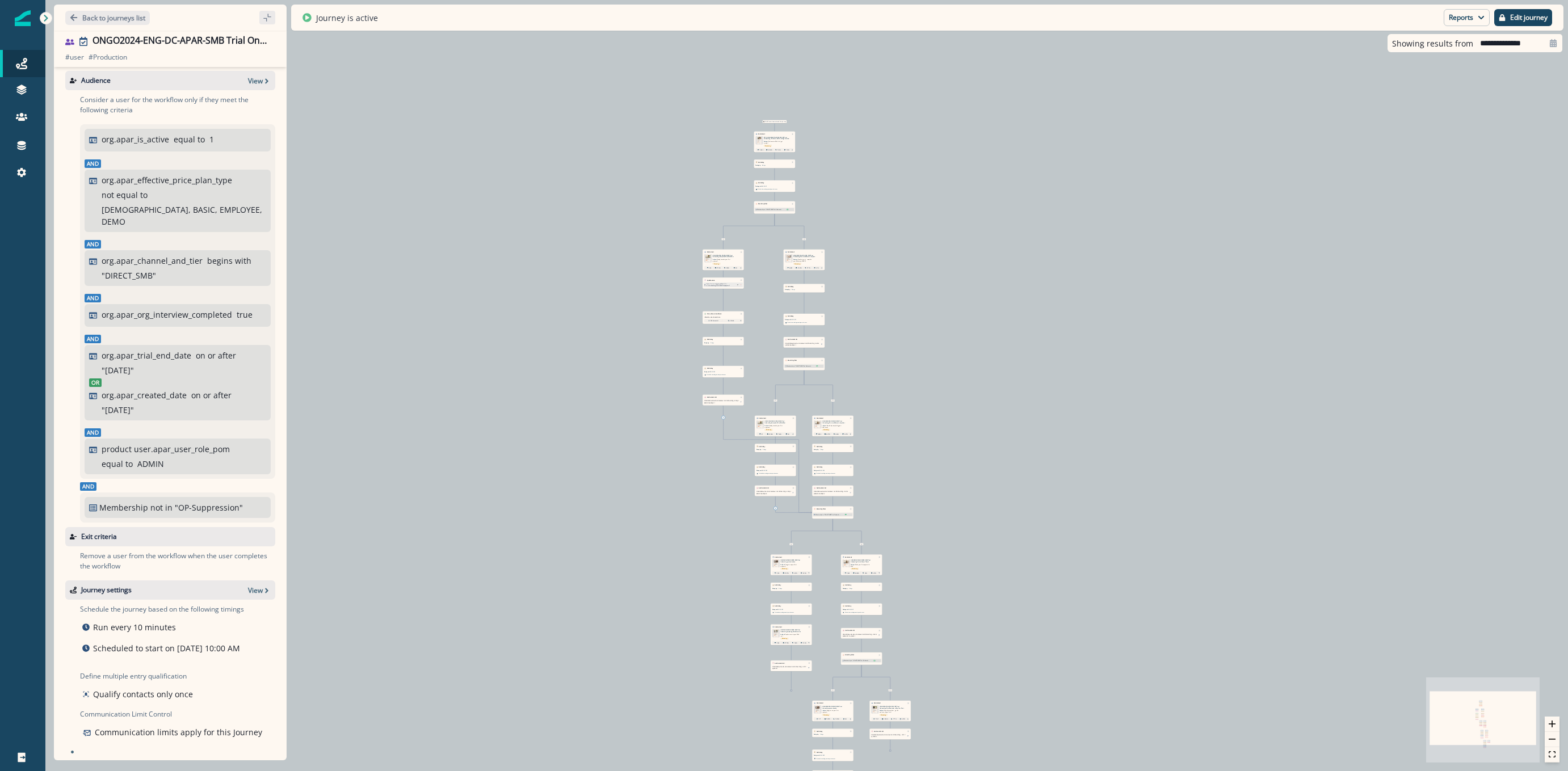
scroll to position [6, 0]
click at [1452, 18] on button "Reports" at bounding box center [1466, 18] width 46 height 17
click at [1407, 68] on p "Journey Member Report" at bounding box center [1429, 66] width 104 height 13
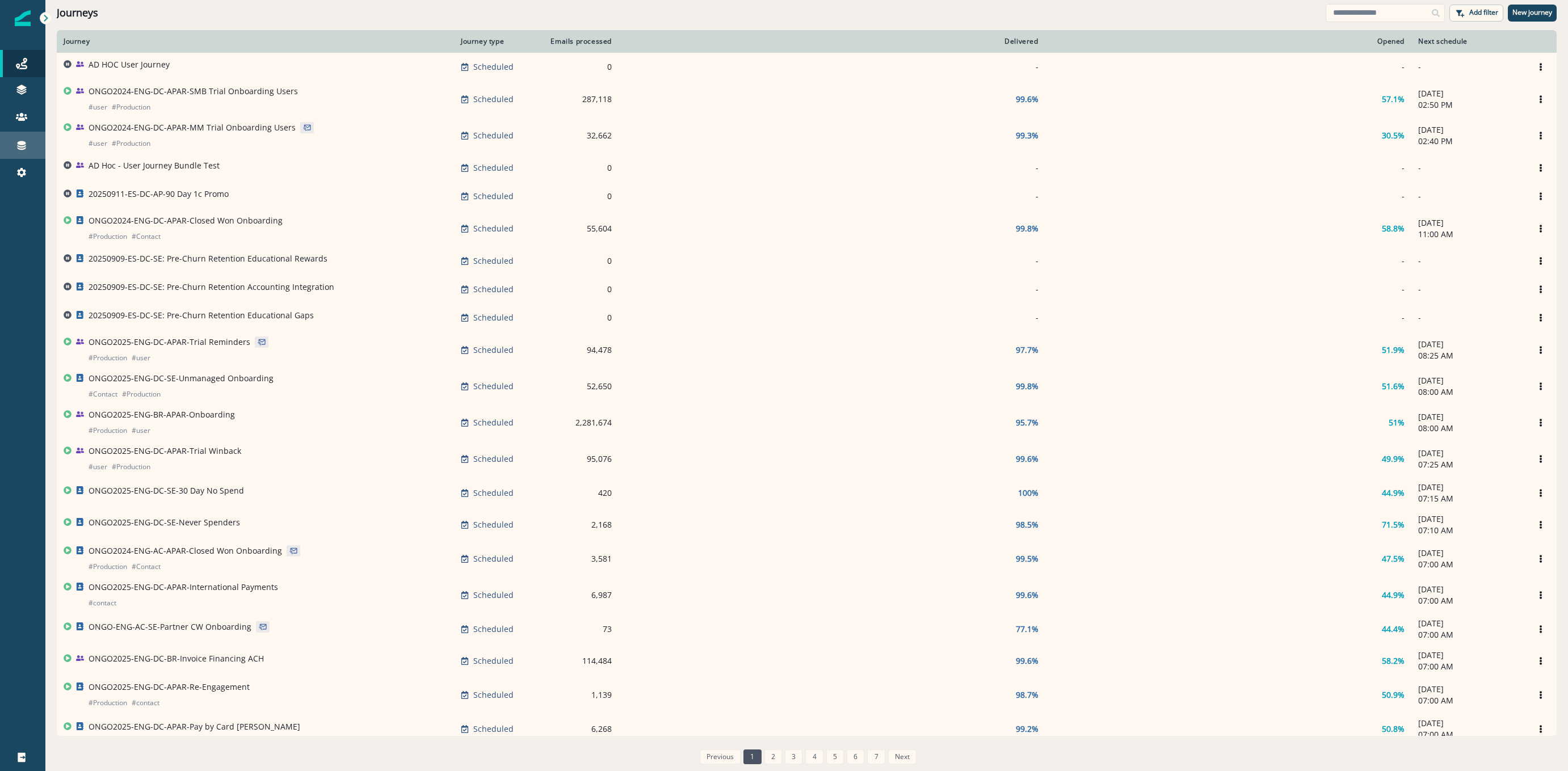
click at [28, 150] on div "Connections" at bounding box center [23, 145] width 36 height 13
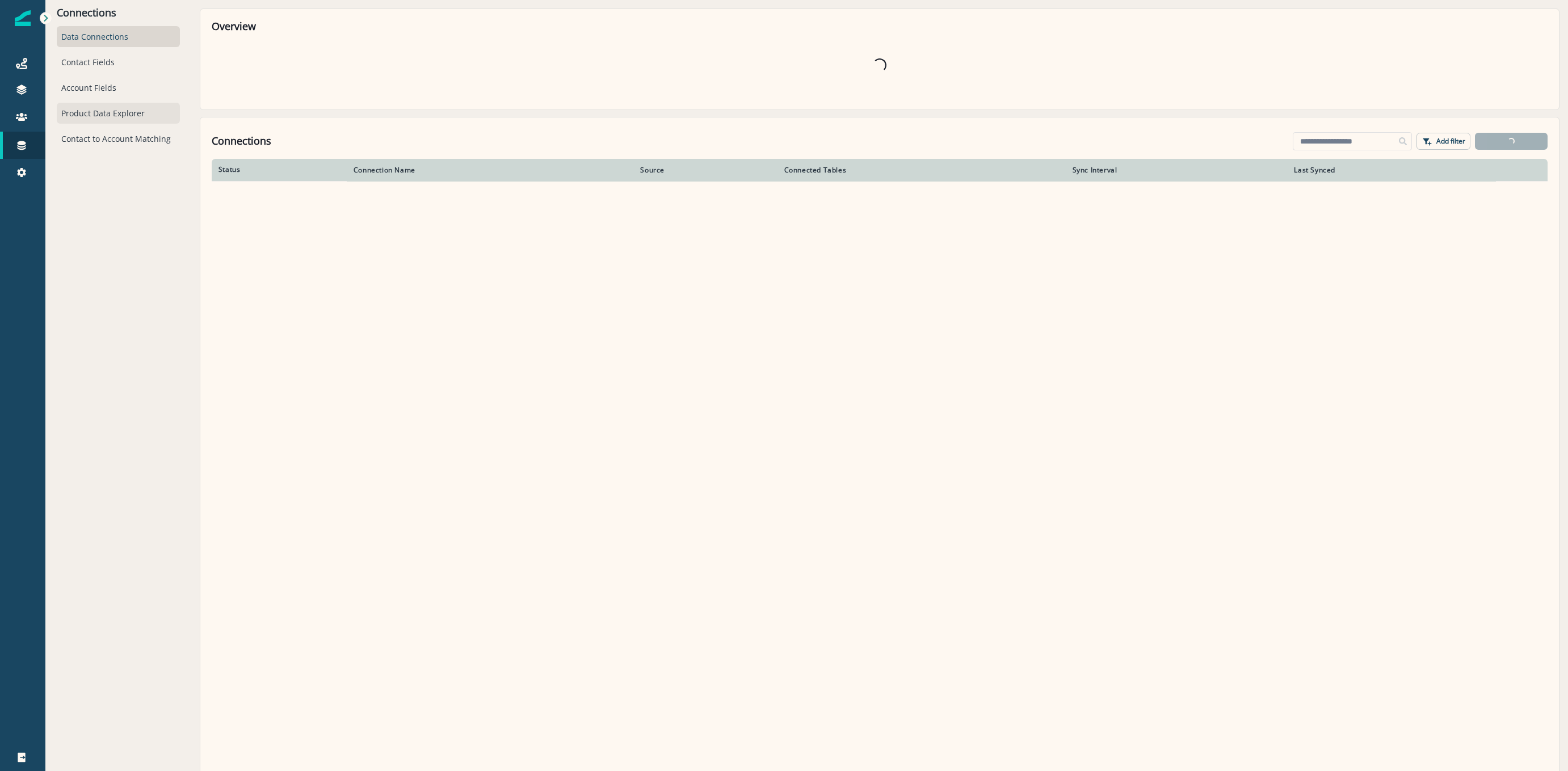
click at [98, 105] on div "Product Data Explorer" at bounding box center [119, 113] width 123 height 21
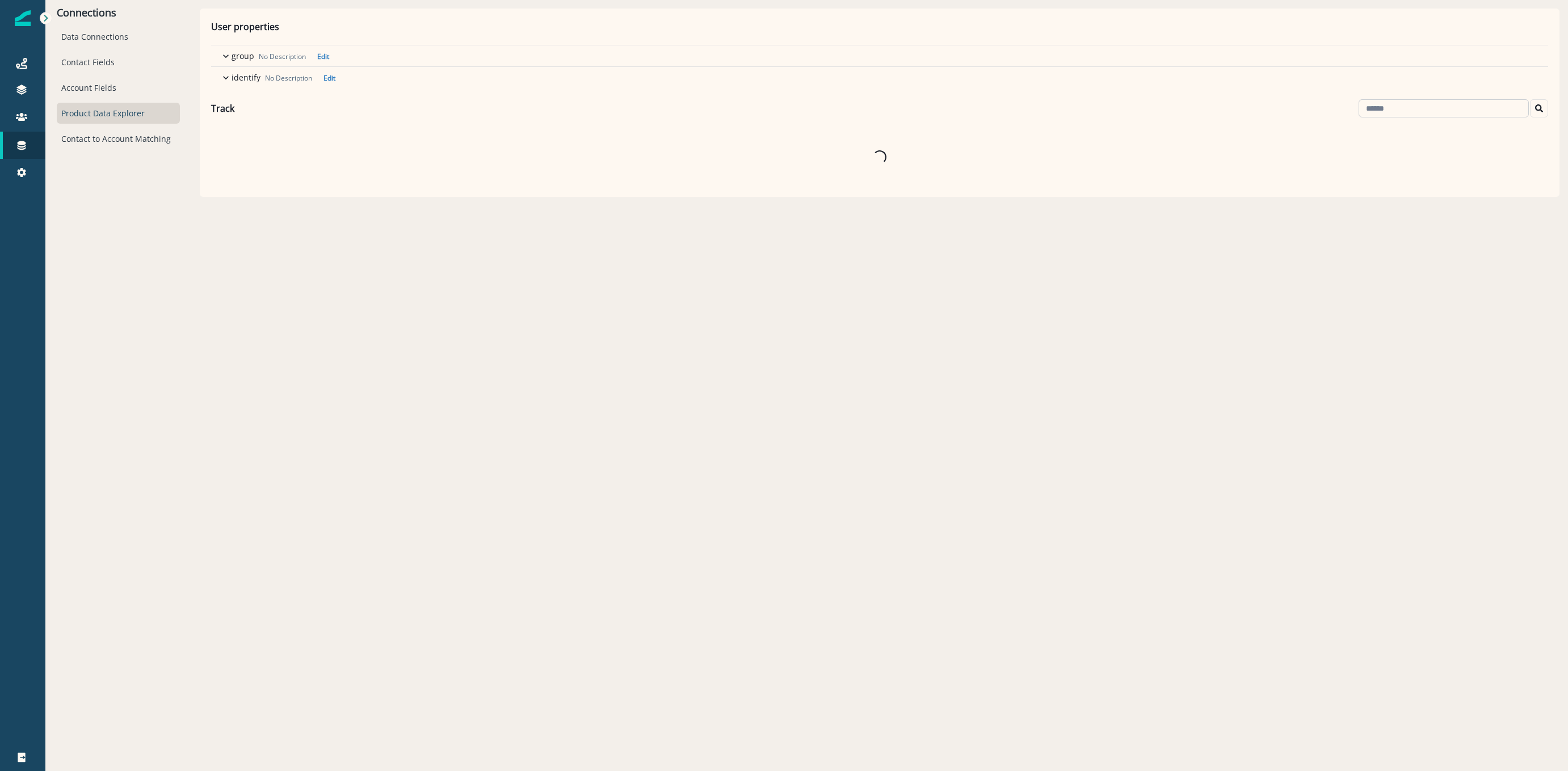
click at [1426, 108] on input at bounding box center [1443, 108] width 170 height 18
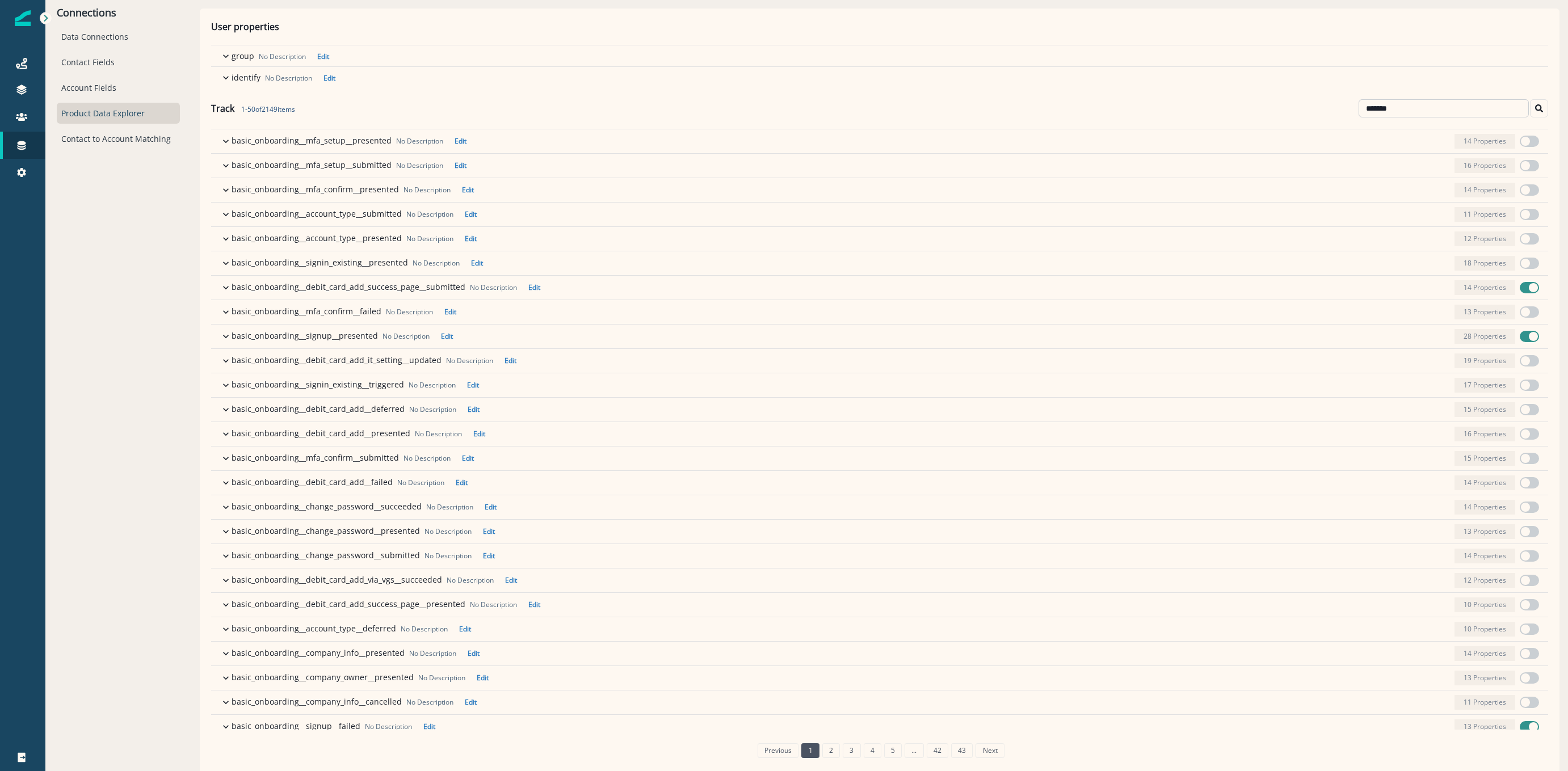
click at [1370, 109] on input "*******" at bounding box center [1443, 108] width 170 height 18
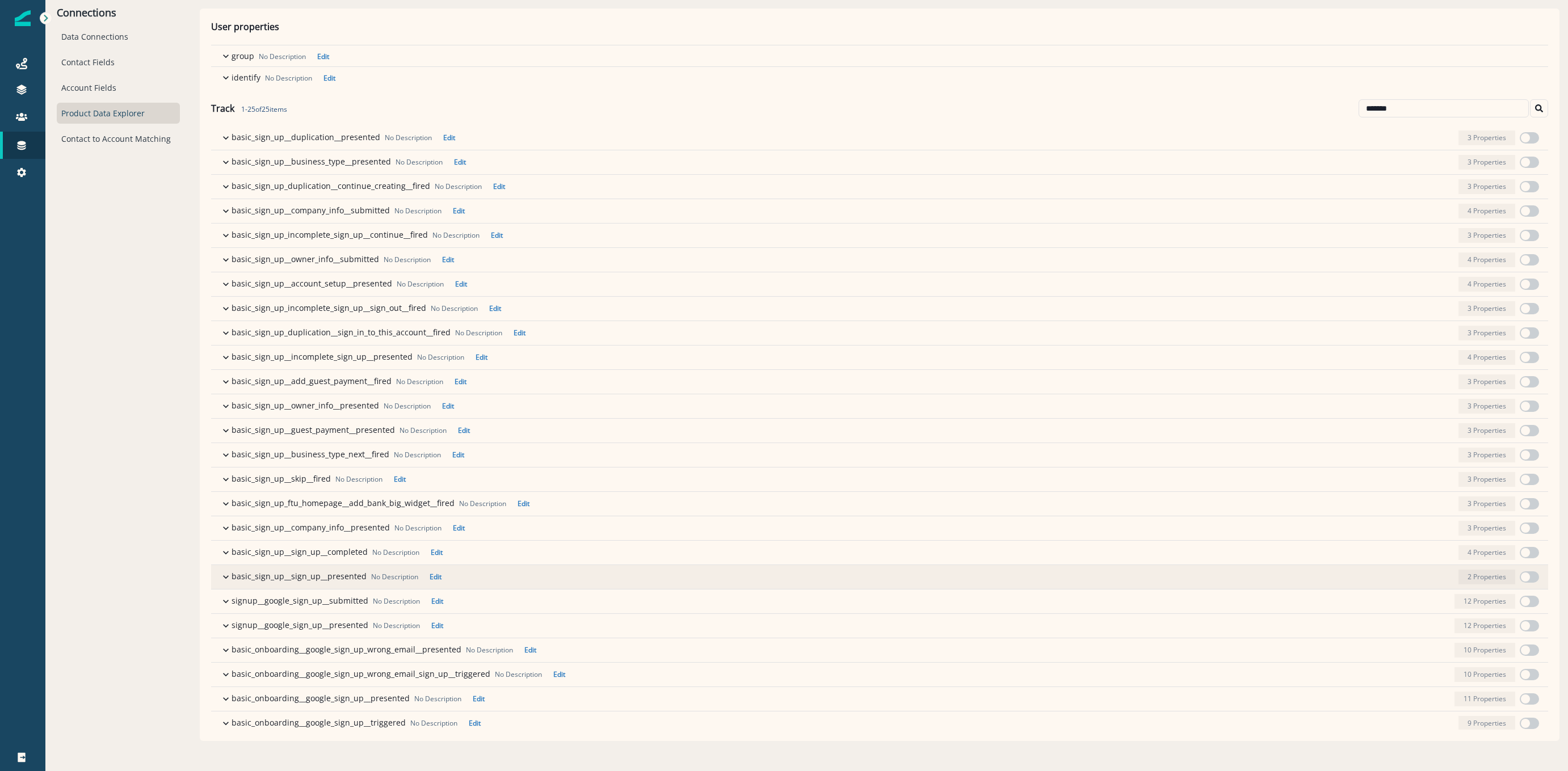
scroll to position [9, 0]
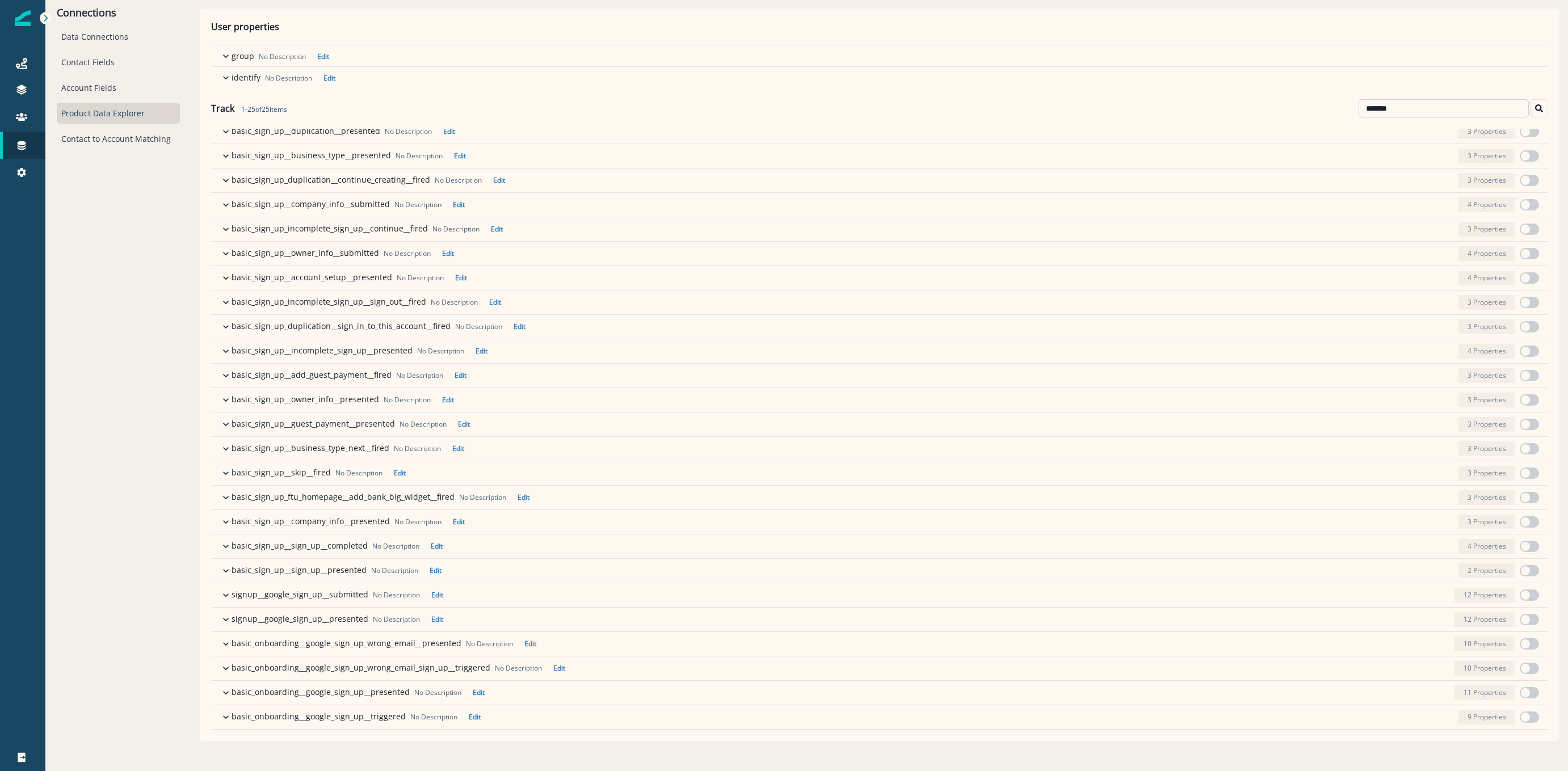
drag, startPoint x: 1414, startPoint y: 107, endPoint x: 1375, endPoint y: 107, distance: 39.0
click at [1375, 107] on input "*******" at bounding box center [1443, 108] width 170 height 18
type input "*******"
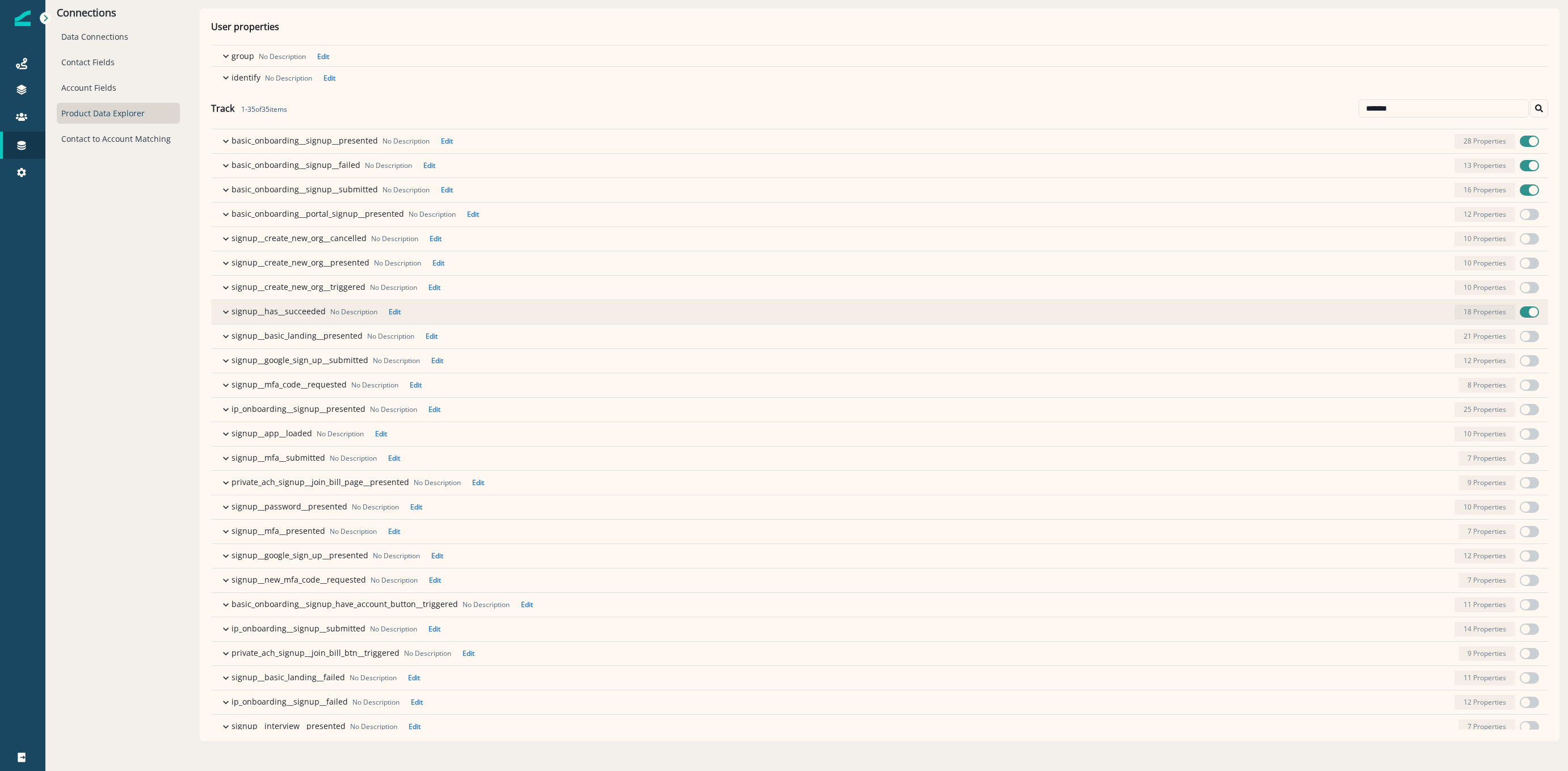
click at [227, 312] on icon "button" at bounding box center [226, 312] width 6 height 4
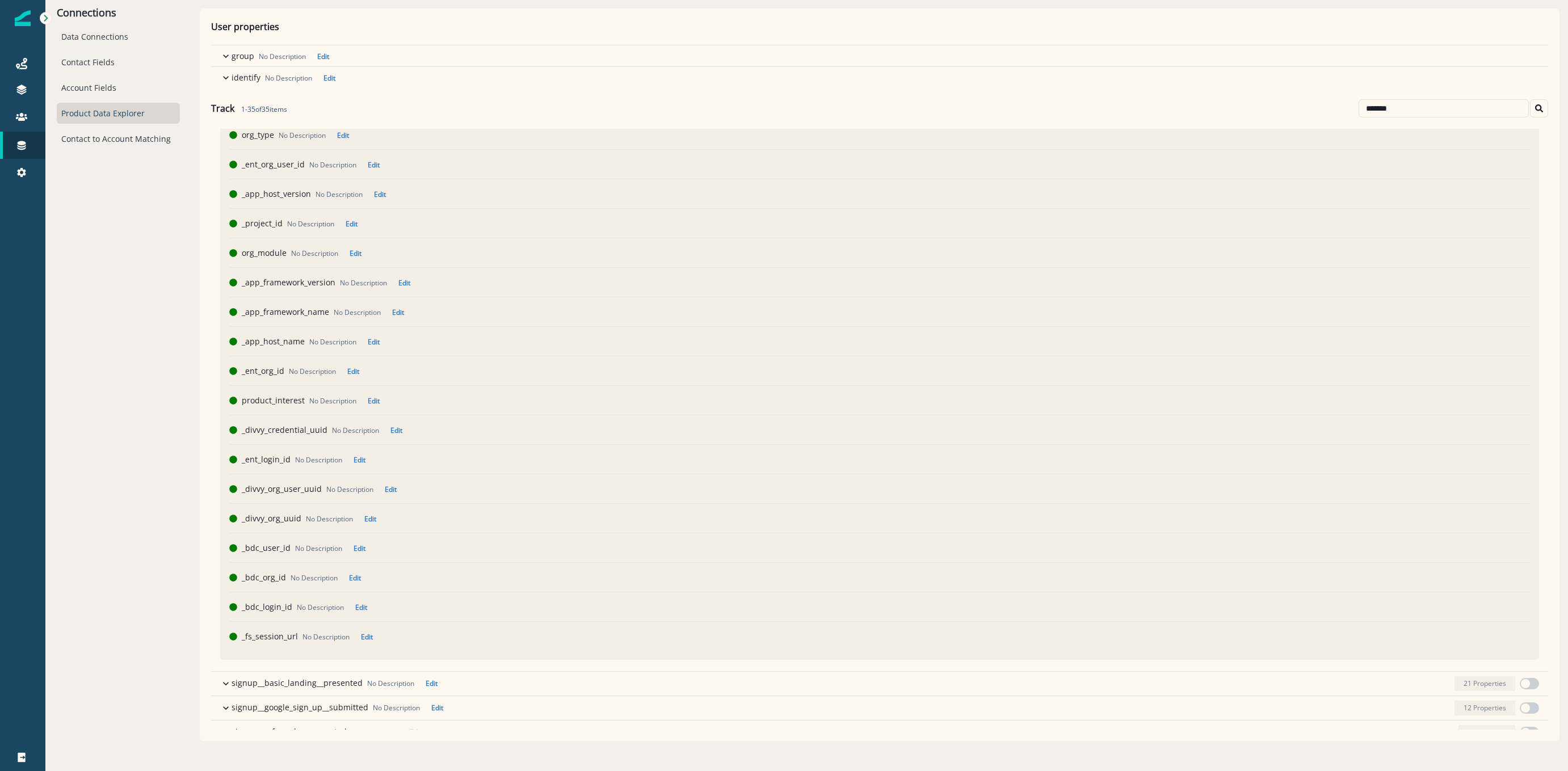
scroll to position [340, 0]
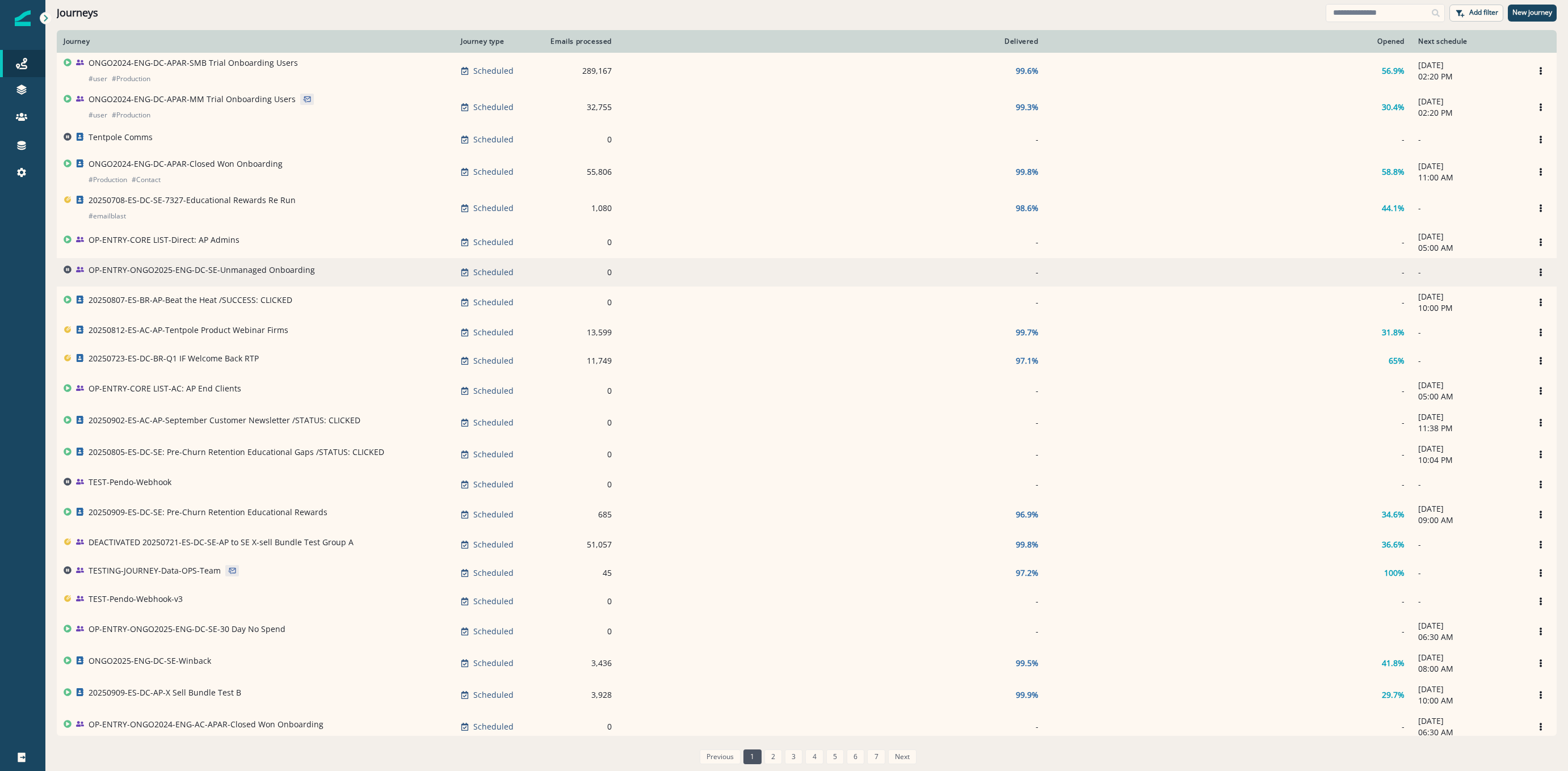
click at [225, 273] on p "OP-ENTRY-ONGO2025-ENG-DC-SE-Unmanaged Onboarding" at bounding box center [201, 270] width 226 height 11
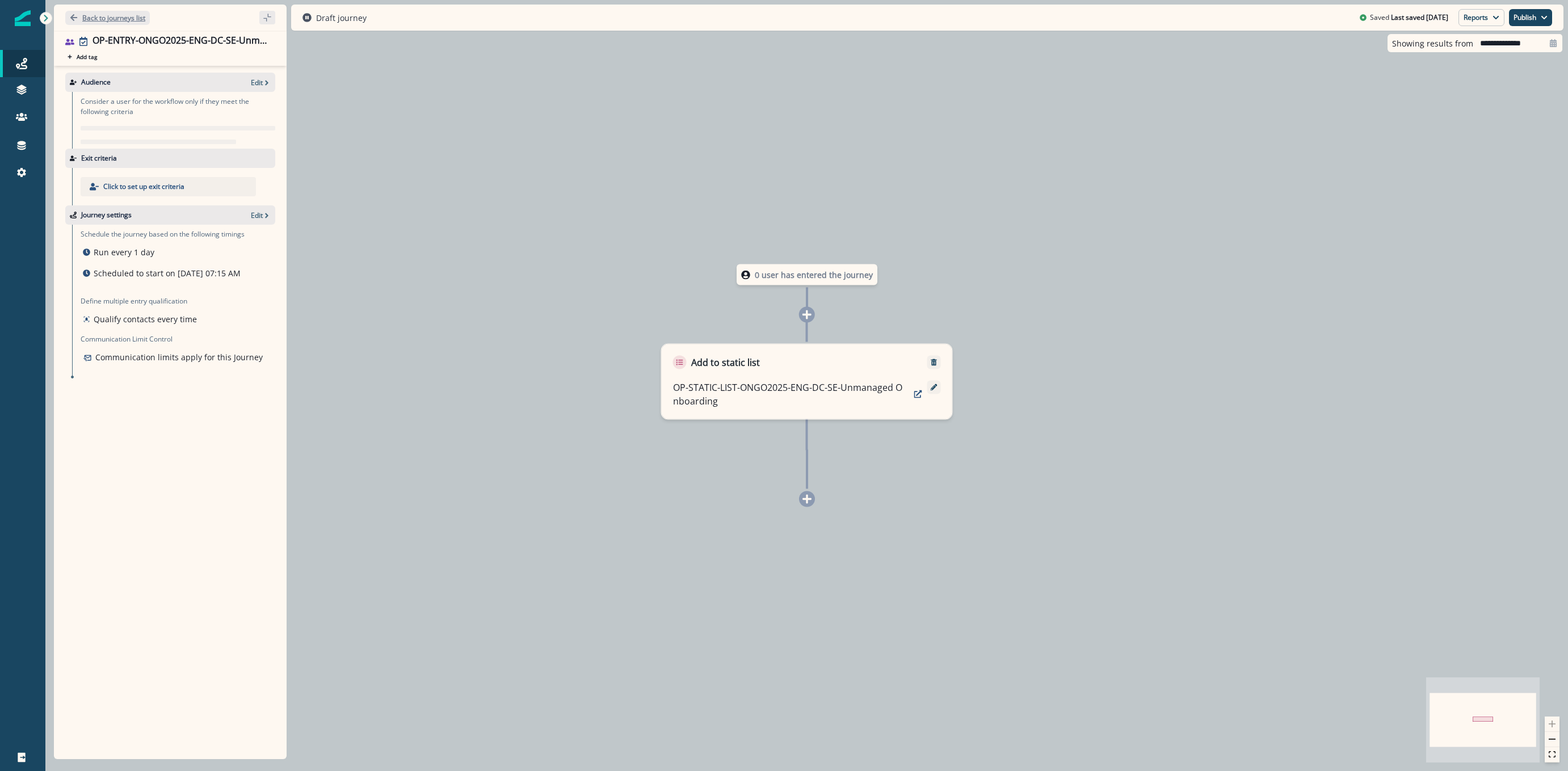
click at [93, 20] on p "Back to journeys list" at bounding box center [114, 18] width 63 height 9
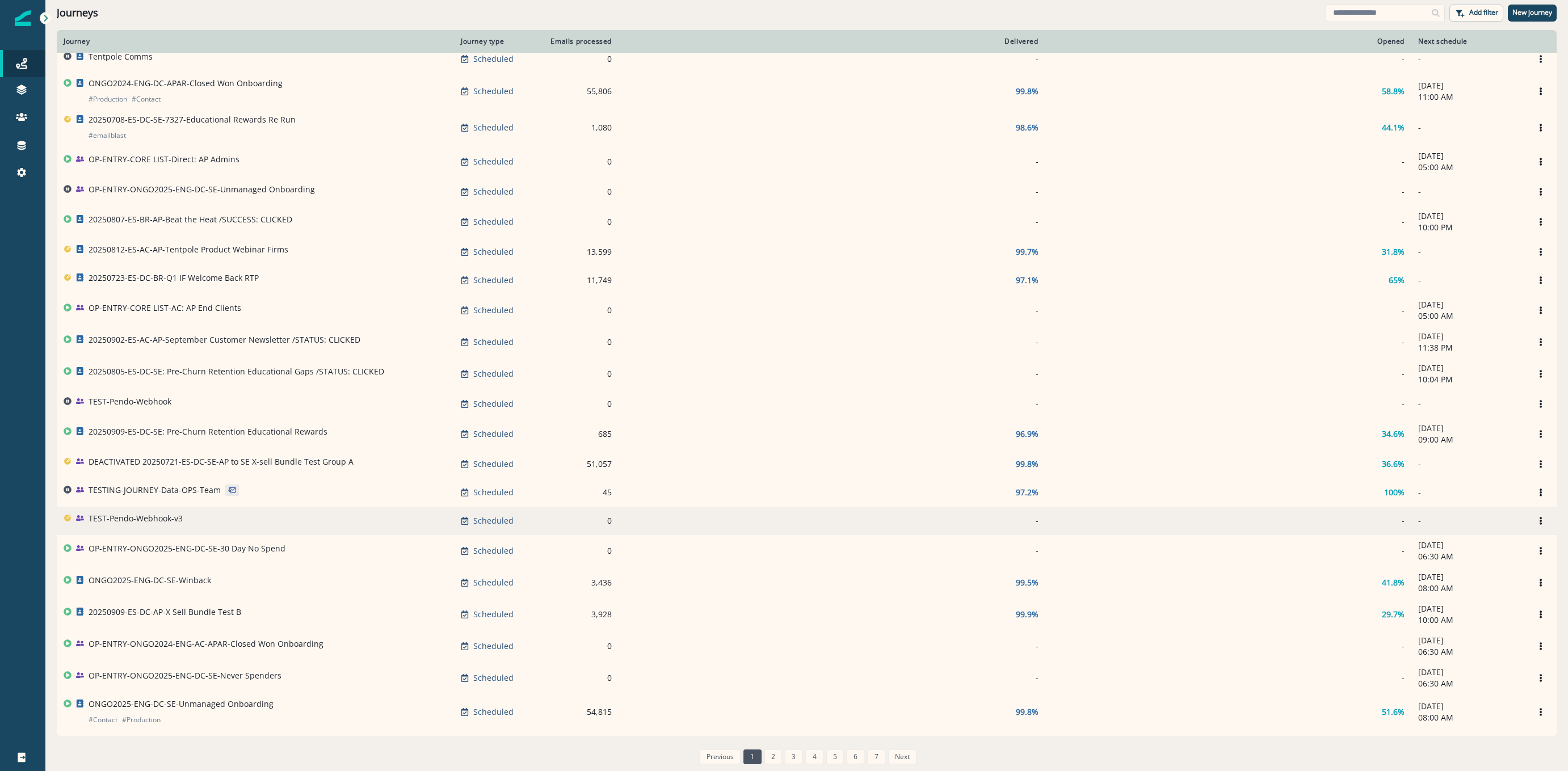
scroll to position [227, 0]
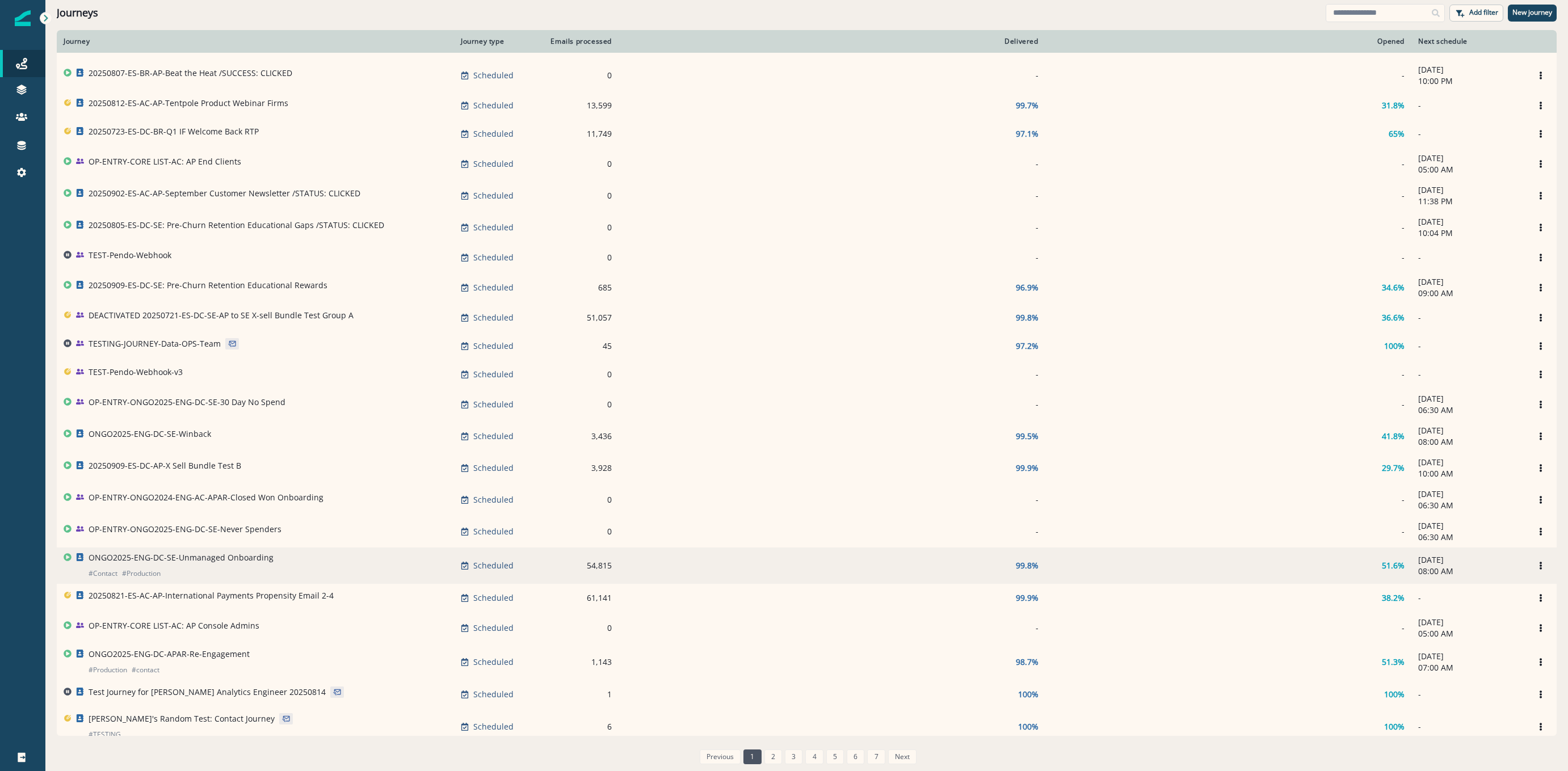
click at [210, 563] on p "ONGO2025-ENG-DC-SE-Unmanaged Onboarding" at bounding box center [180, 557] width 185 height 11
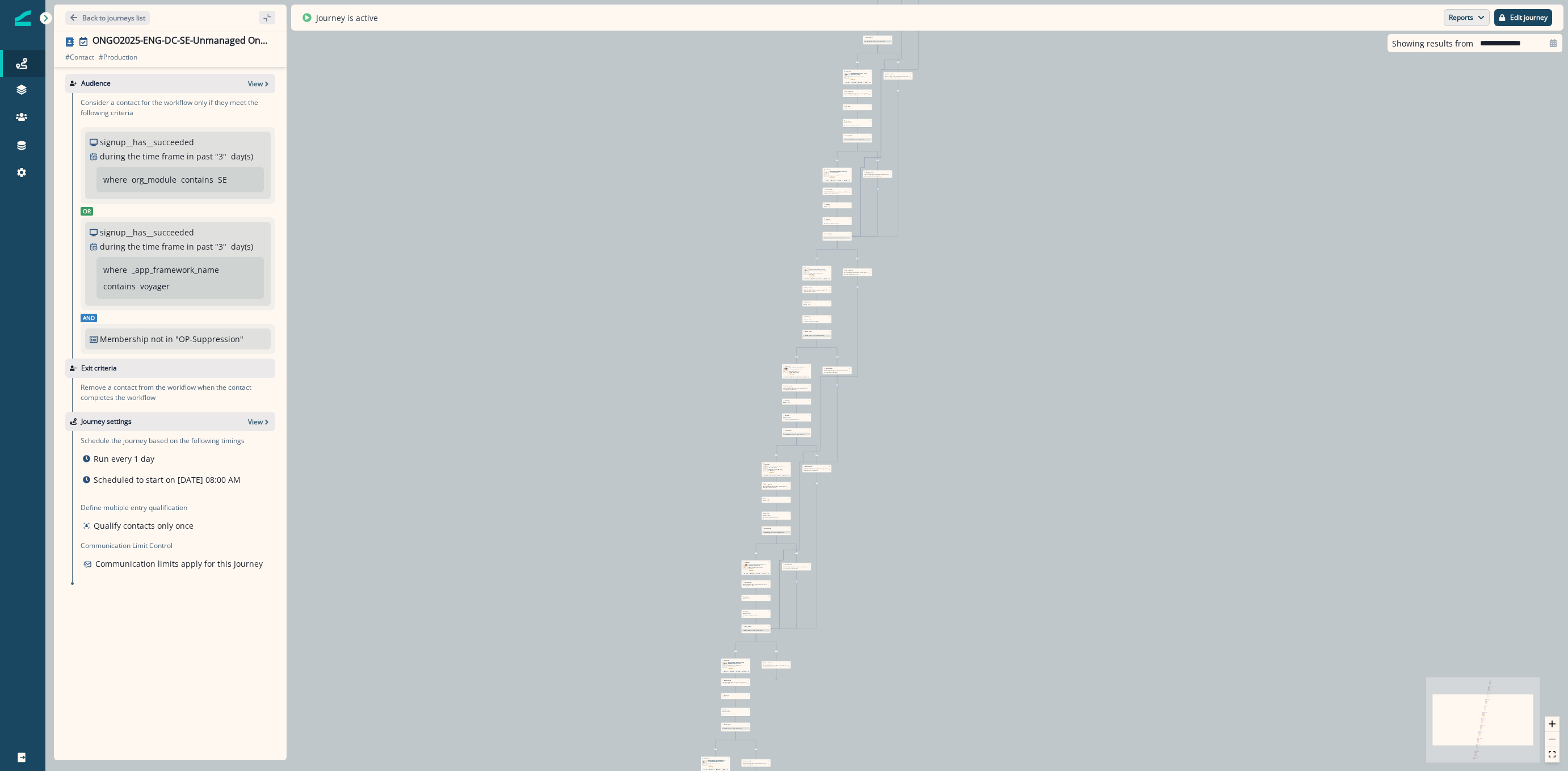
click at [1482, 21] on icon "button" at bounding box center [1481, 17] width 7 height 7
click at [1433, 63] on p "Journey Member Report" at bounding box center [1429, 66] width 104 height 13
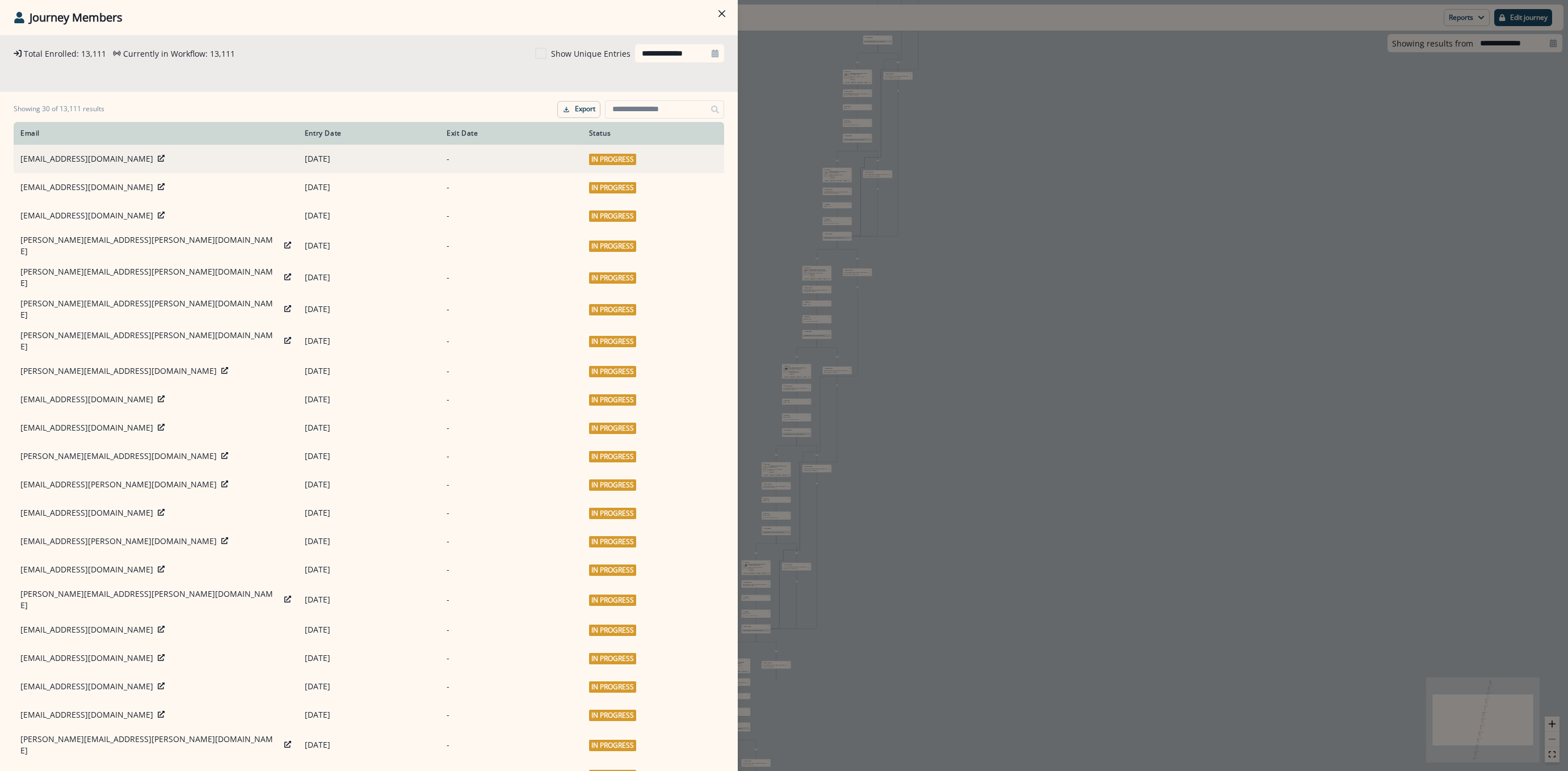
click at [158, 157] on icon at bounding box center [161, 158] width 7 height 7
click at [726, 13] on button "Close" at bounding box center [721, 13] width 18 height 18
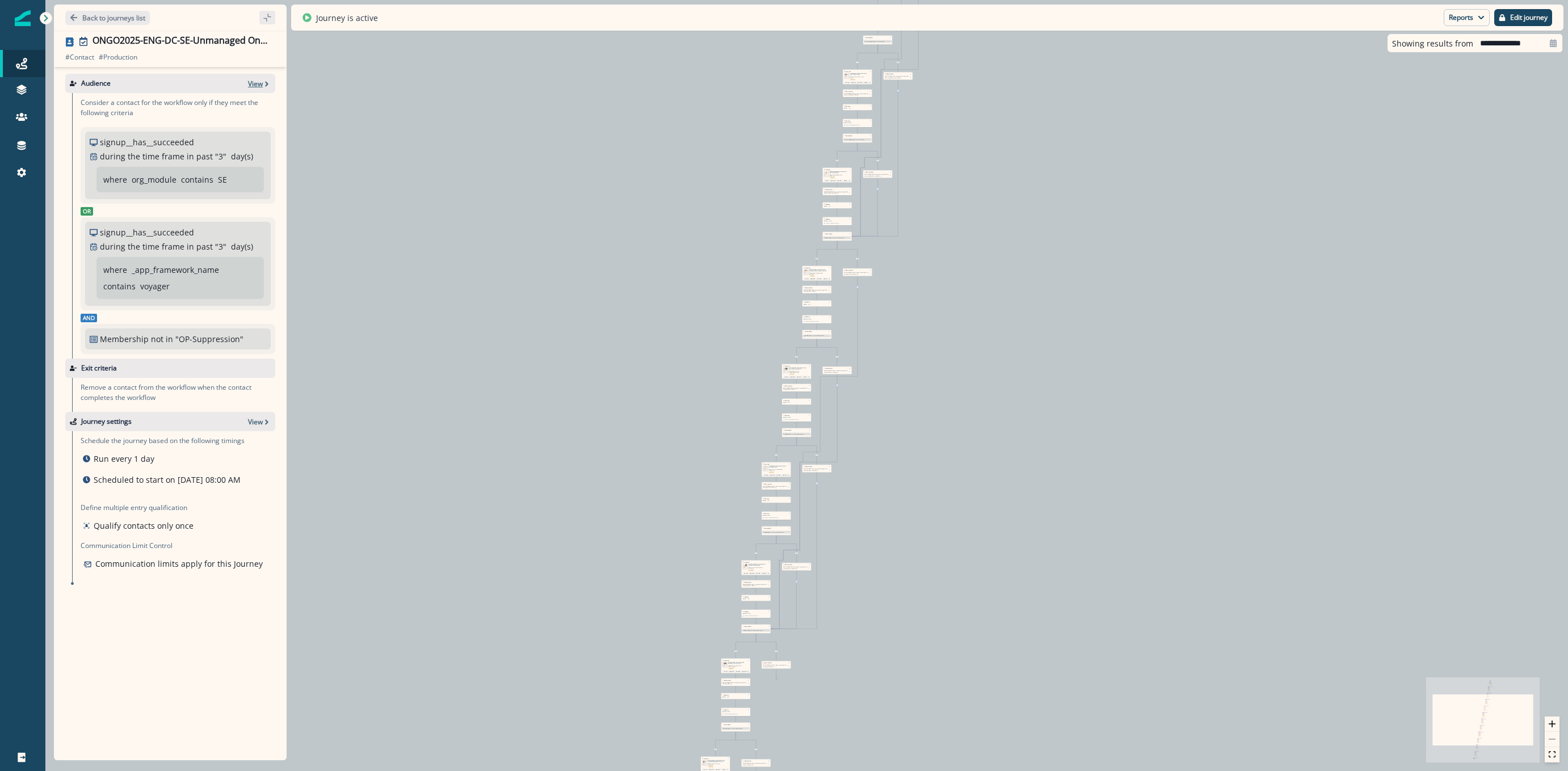
click at [264, 82] on icon "button" at bounding box center [267, 84] width 8 height 8
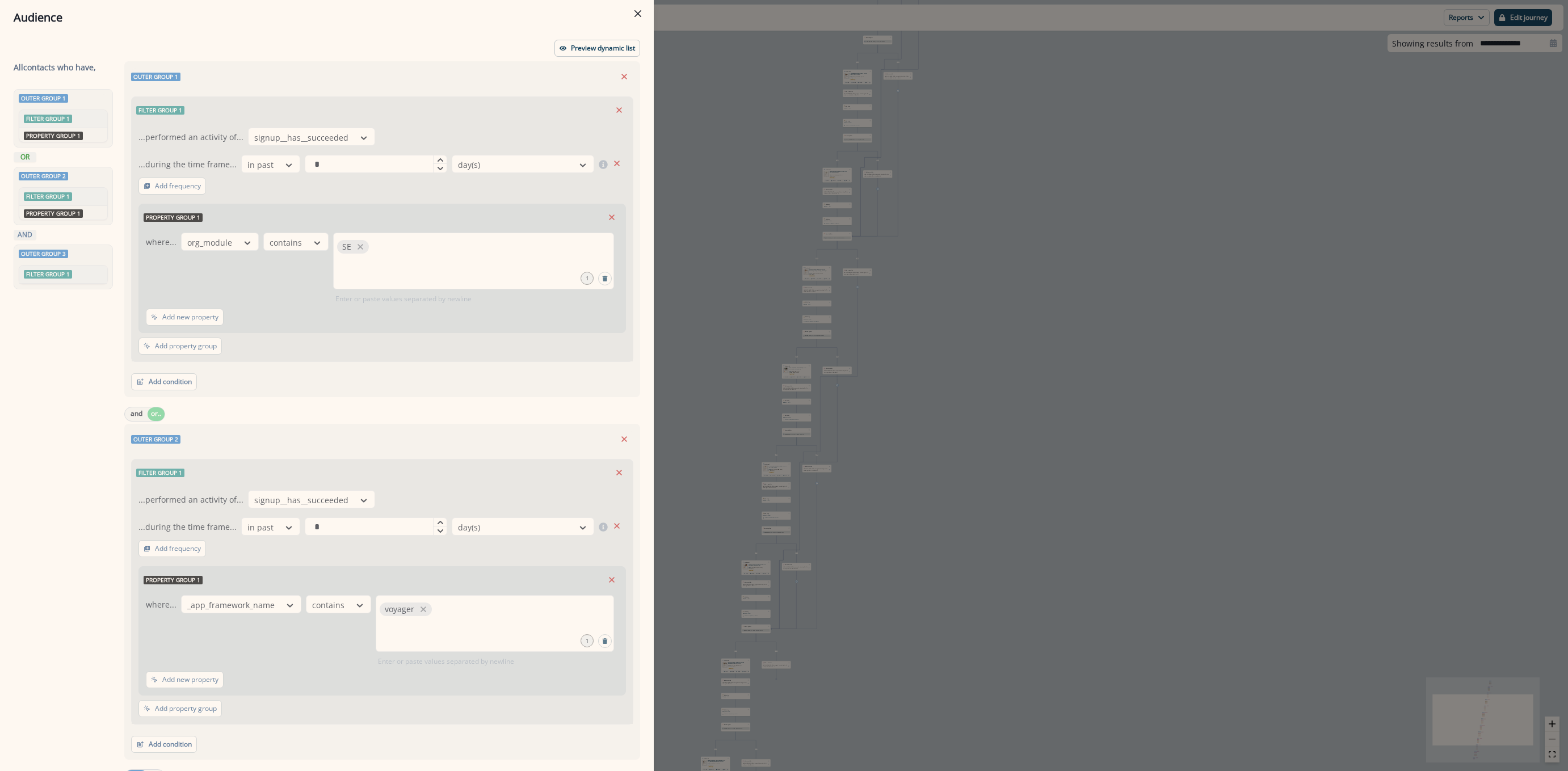
click at [707, 265] on div "Audience Preview dynamic list All contact s who have, Outer group 1 Filter grou…" at bounding box center [784, 386] width 1568 height 771
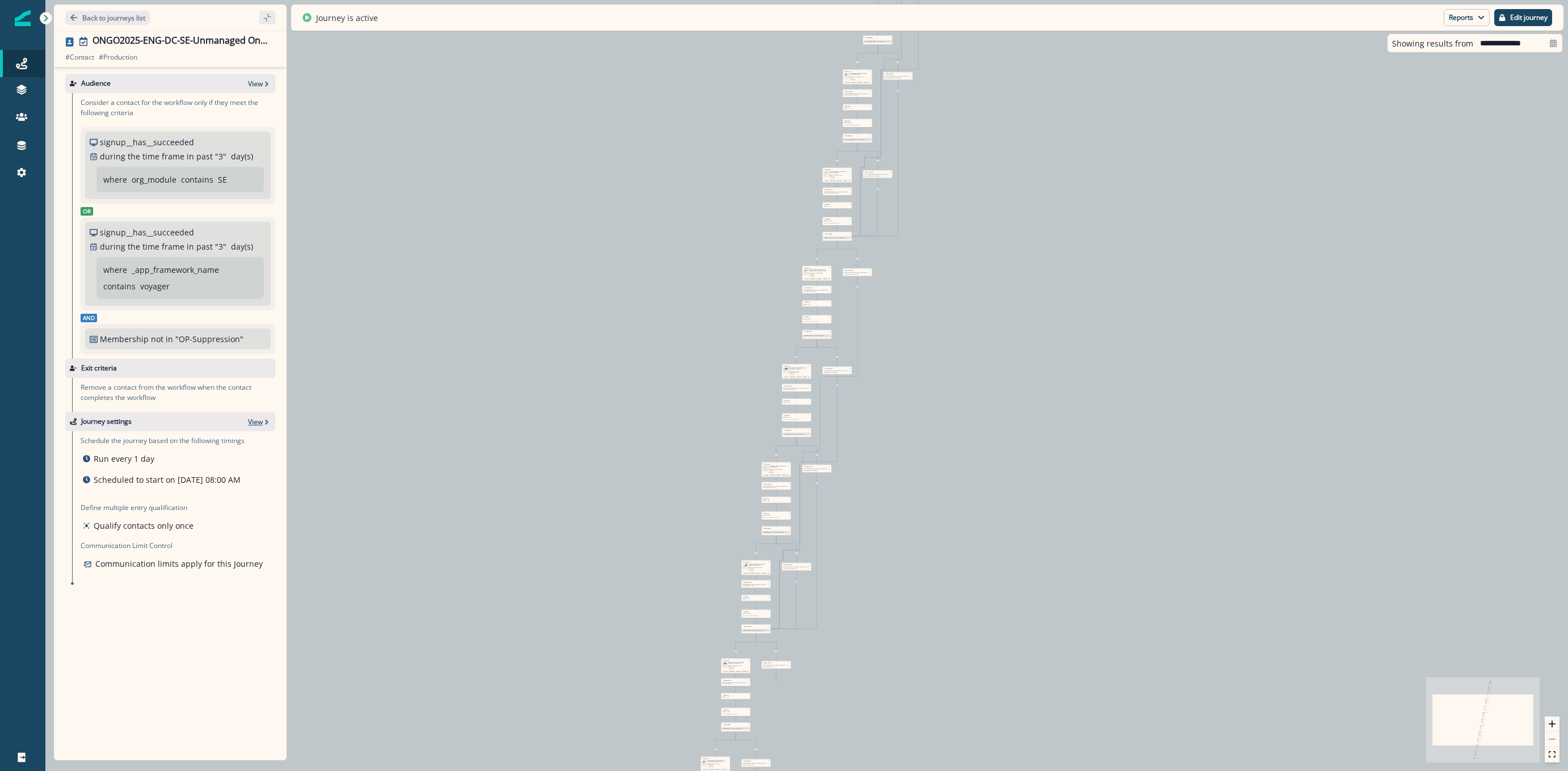
click at [252, 424] on p "View" at bounding box center [255, 422] width 15 height 9
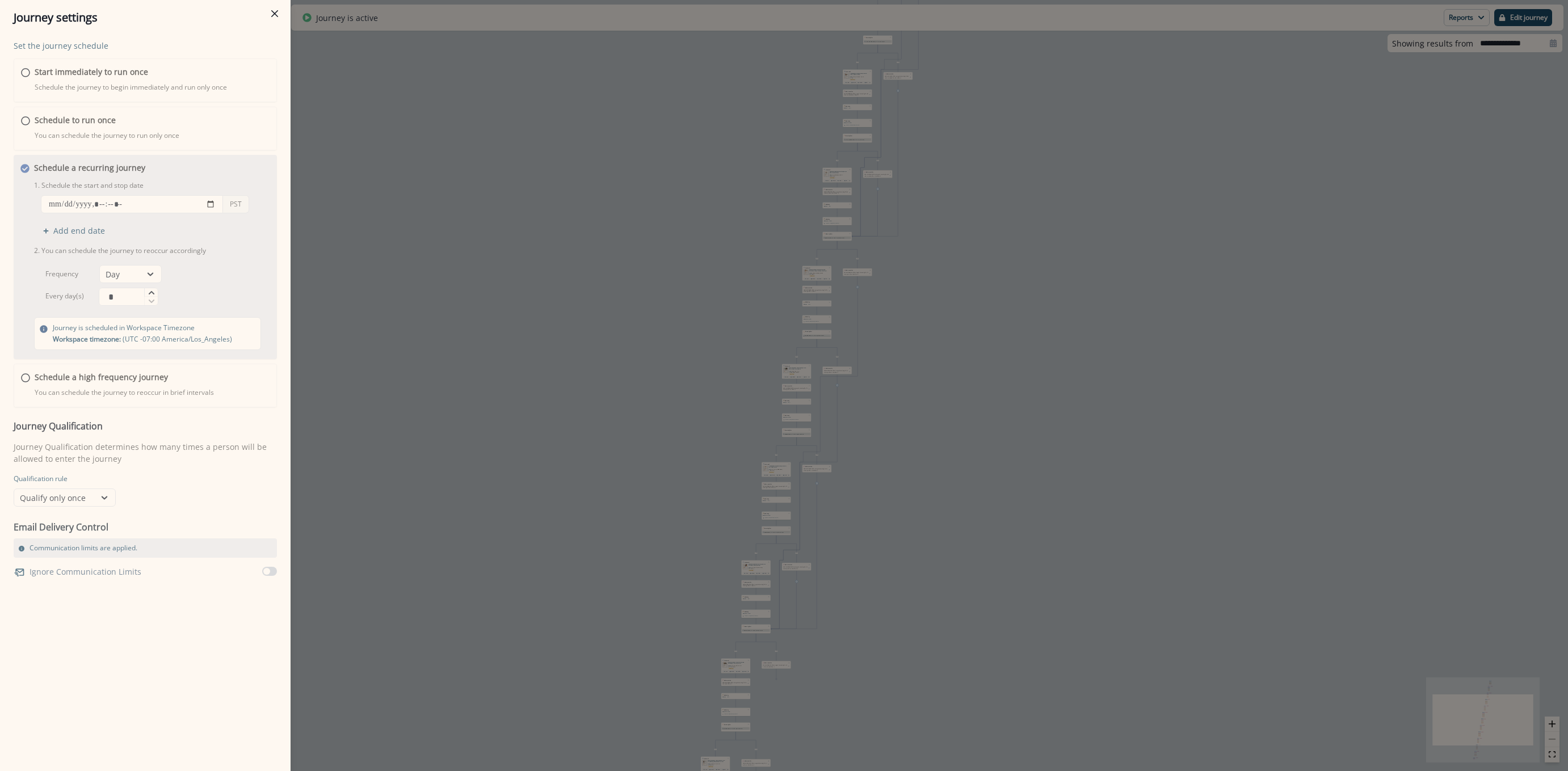
click at [366, 193] on div "Journey settings Set the journey schedule Start immediately to run once Schedul…" at bounding box center [784, 386] width 1568 height 771
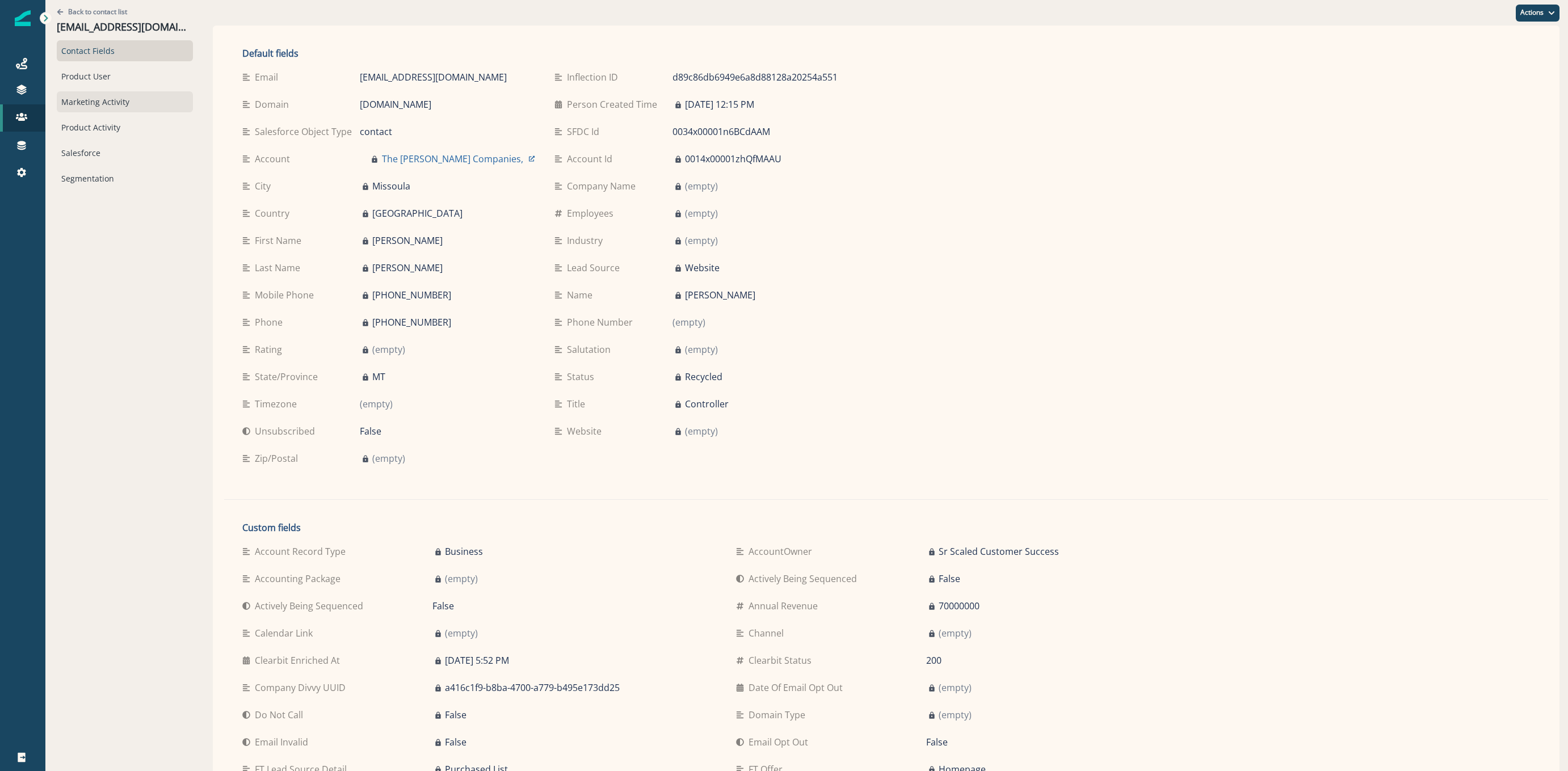
drag, startPoint x: 85, startPoint y: 79, endPoint x: 171, endPoint y: 102, distance: 89.0
click at [85, 79] on div "Product User" at bounding box center [124, 76] width 136 height 21
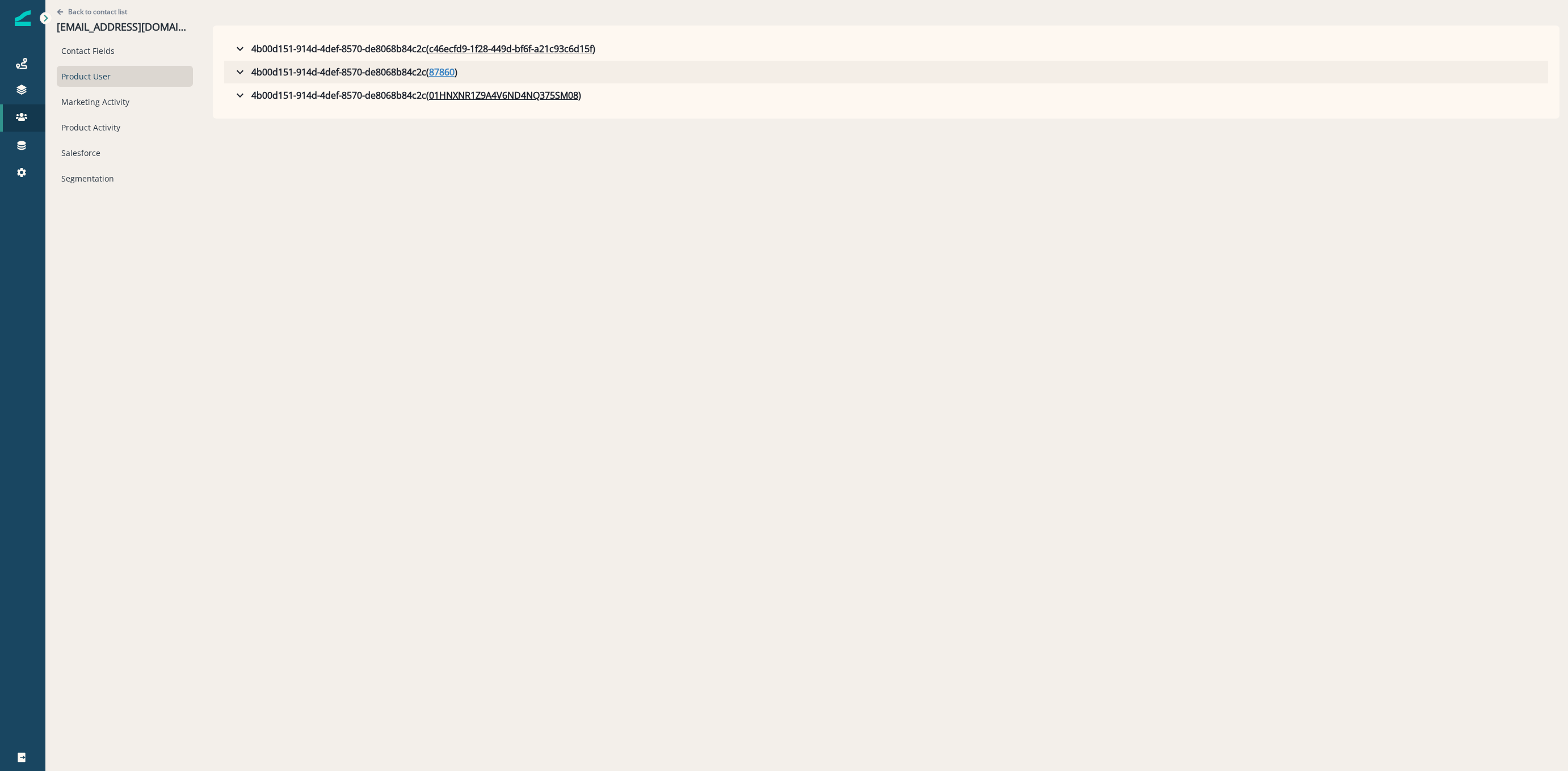
click at [429, 71] on u "87860" at bounding box center [442, 72] width 26 height 13
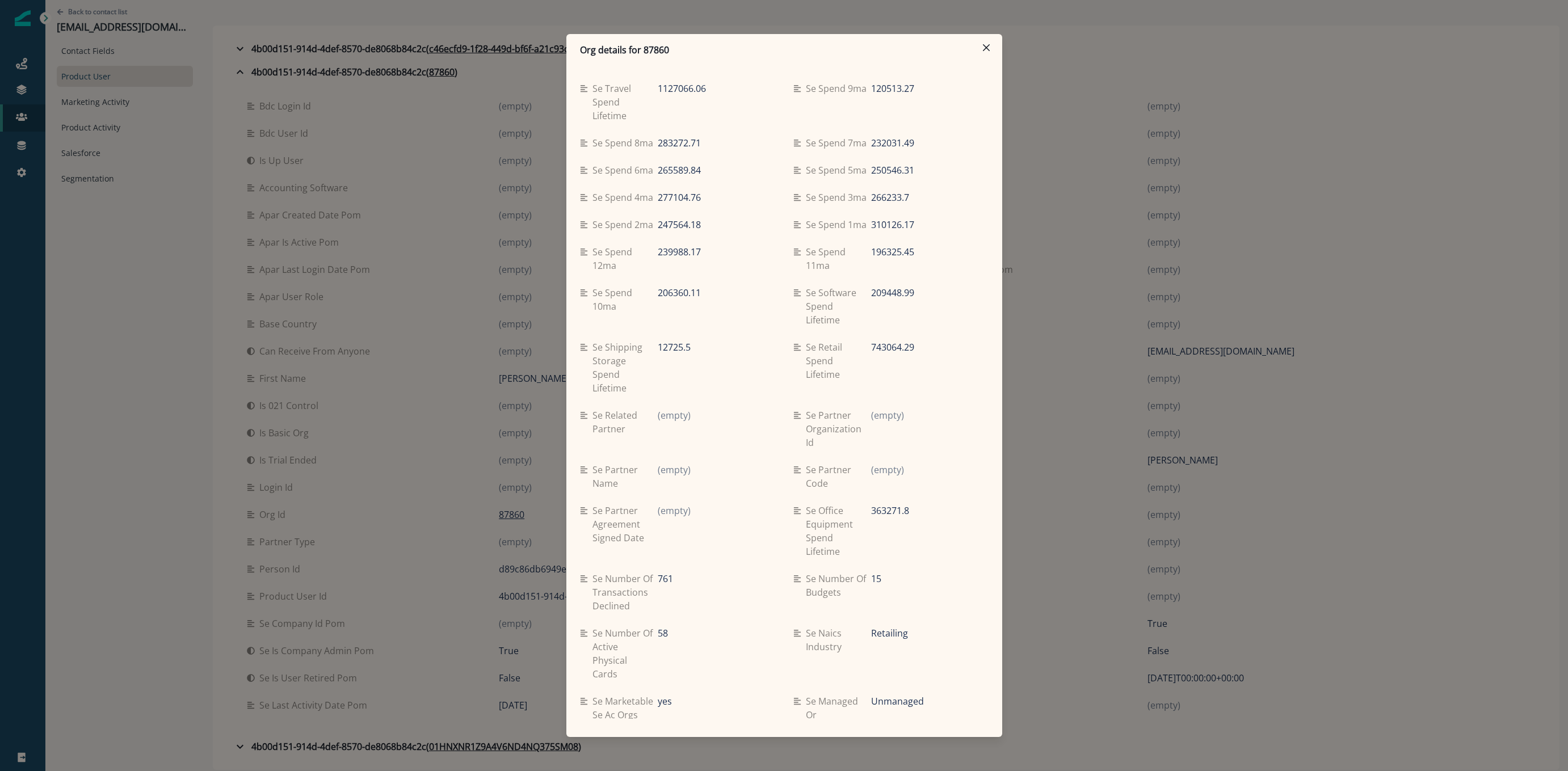
drag, startPoint x: 1055, startPoint y: 540, endPoint x: 1055, endPoint y: 534, distance: 6.0
click at [1055, 539] on div "Org details for 87860 Se travel spend lifetime 1127066.06 Se spend 9ma 120513.2…" at bounding box center [784, 386] width 1568 height 771
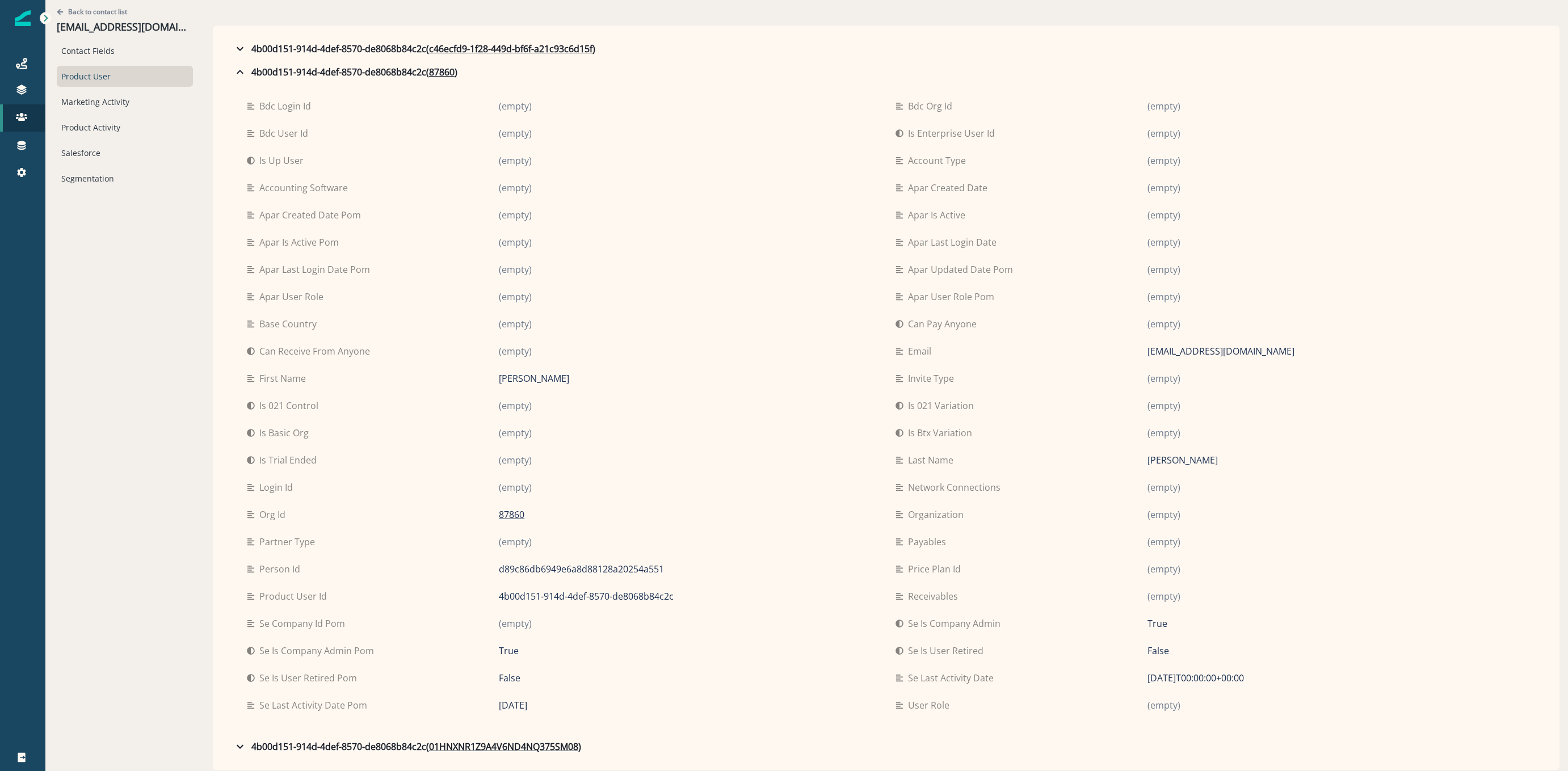
click at [78, 121] on div "Product Activity" at bounding box center [124, 127] width 136 height 21
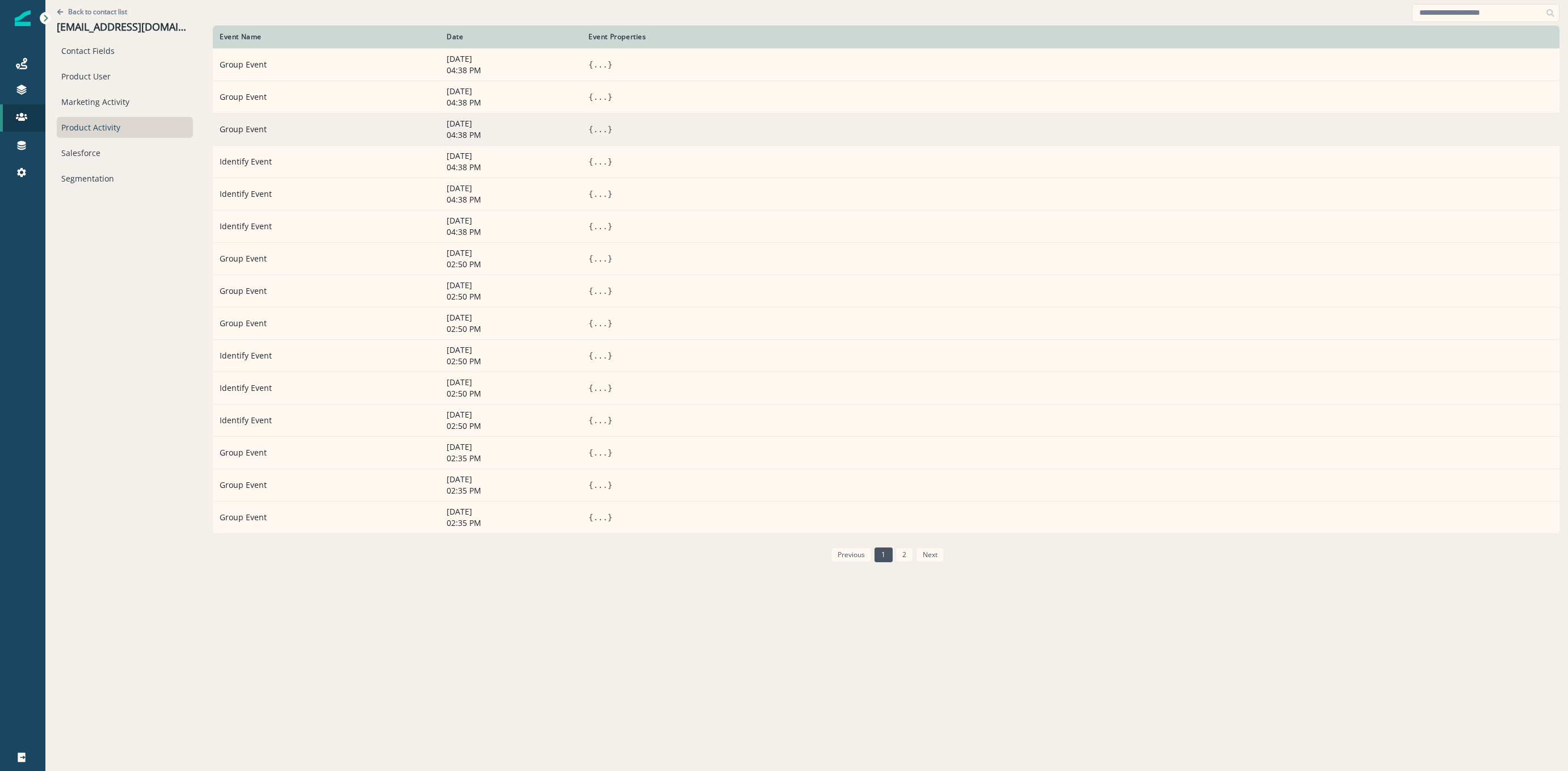
click at [593, 133] on button "..." at bounding box center [599, 129] width 14 height 11
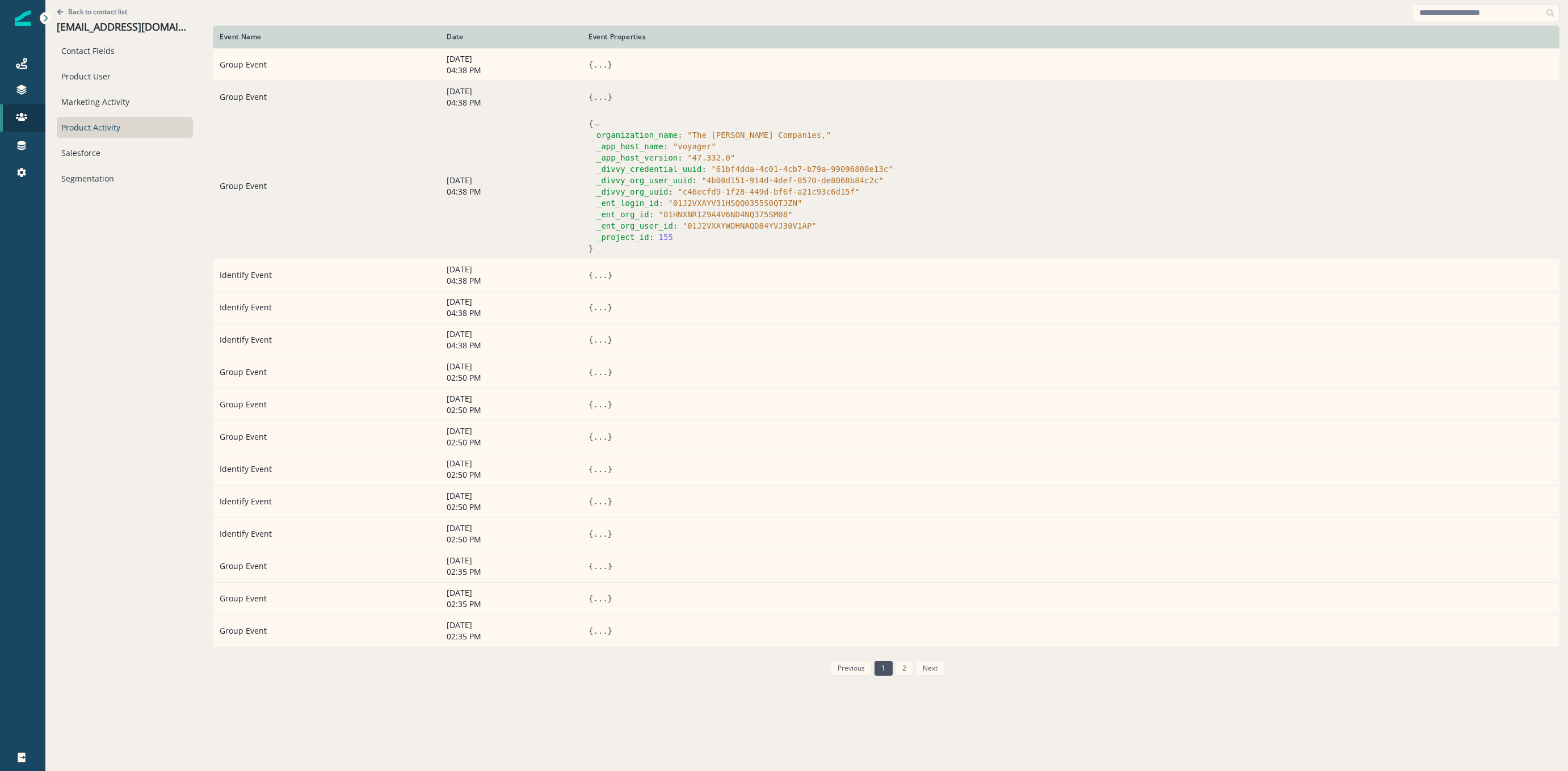
click at [593, 92] on button "..." at bounding box center [599, 97] width 14 height 11
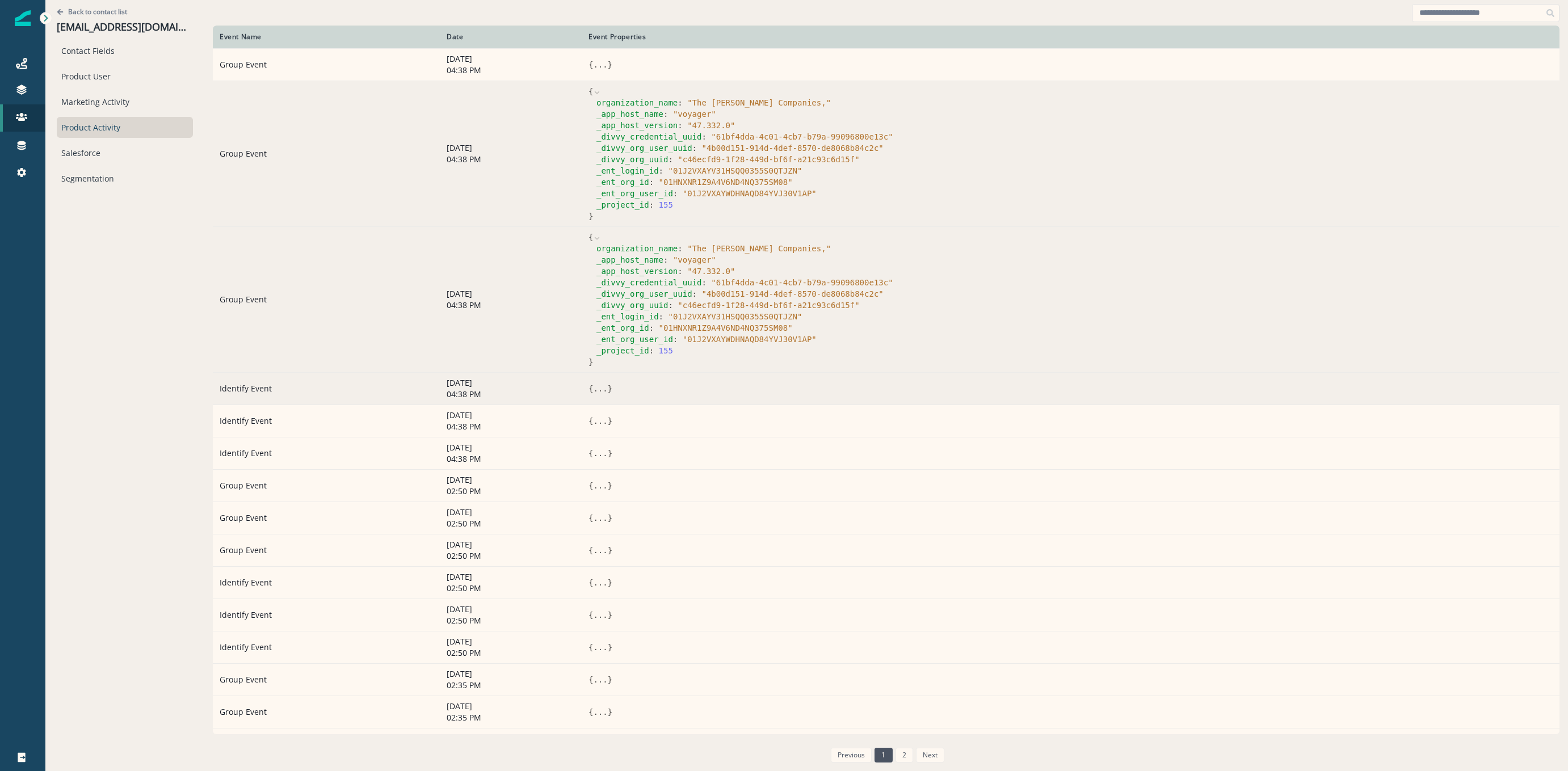
click at [608, 391] on span "}" at bounding box center [610, 388] width 5 height 9
click at [593, 388] on button "..." at bounding box center [599, 388] width 14 height 11
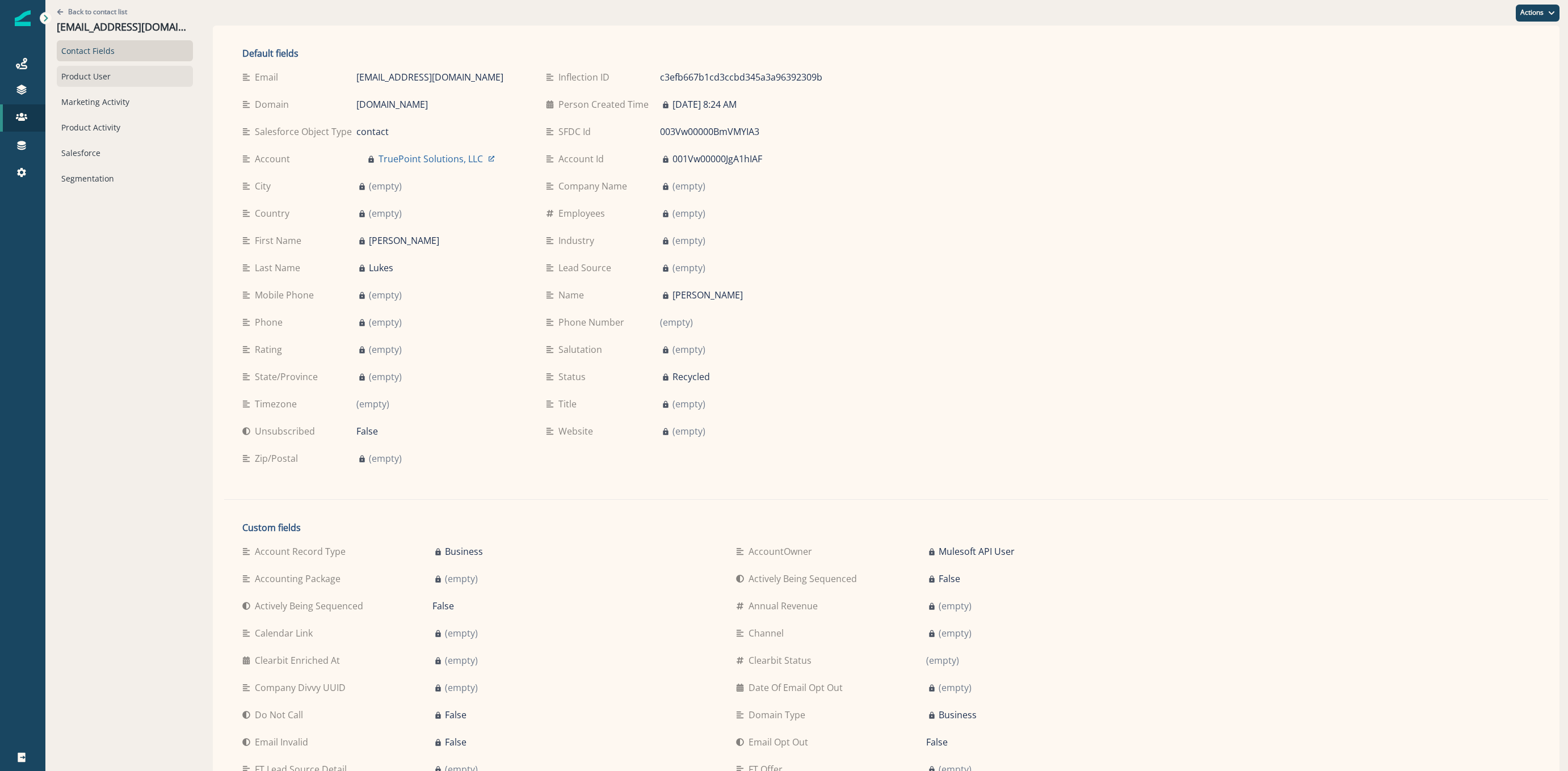
click at [119, 85] on div "Product User" at bounding box center [124, 76] width 136 height 21
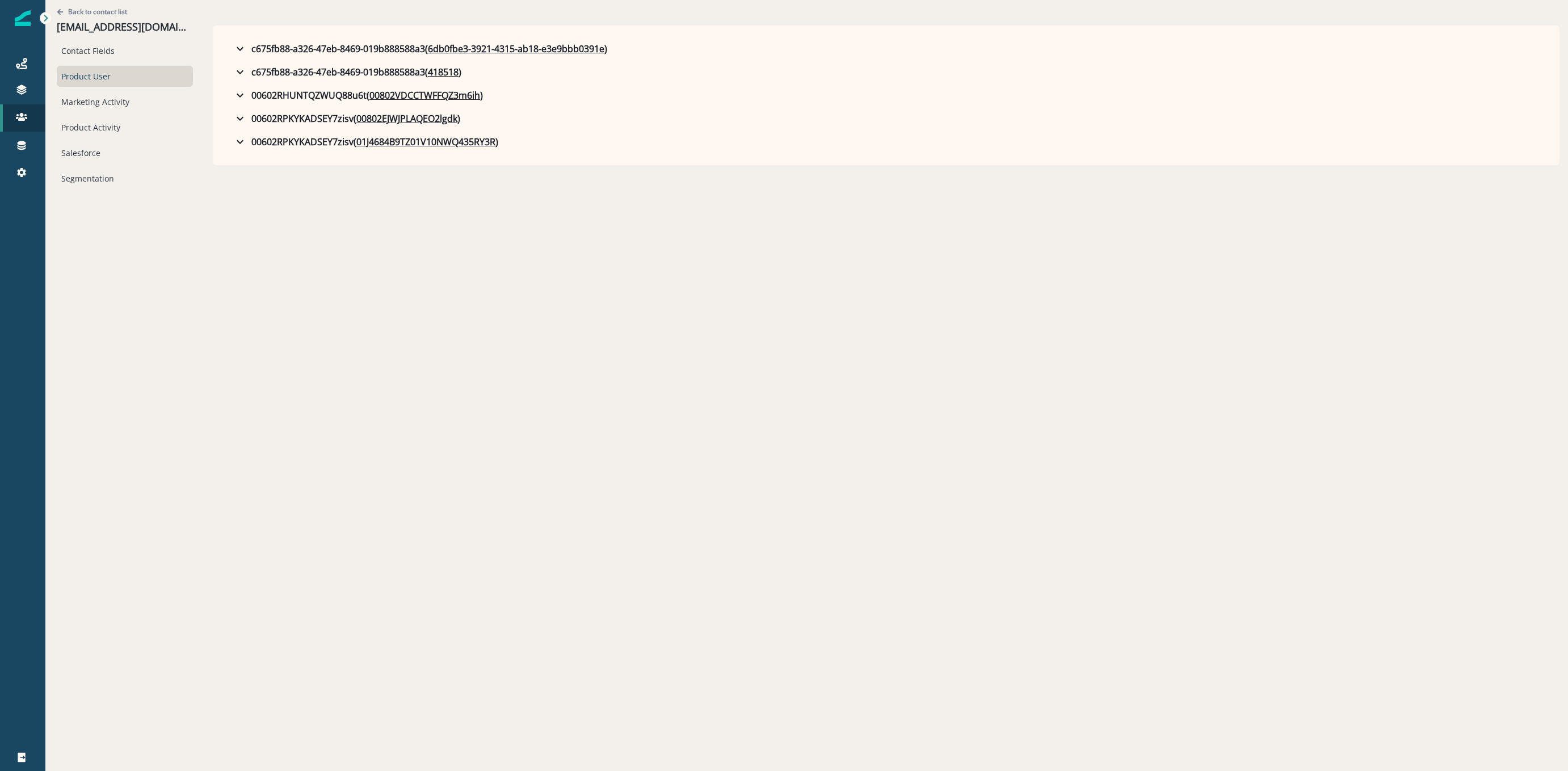
click at [96, 139] on div "Contact Fields Product User Marketing Activity Product Activity Salesforce Segm…" at bounding box center [124, 114] width 136 height 149
click at [97, 135] on div "Product Activity" at bounding box center [124, 127] width 136 height 21
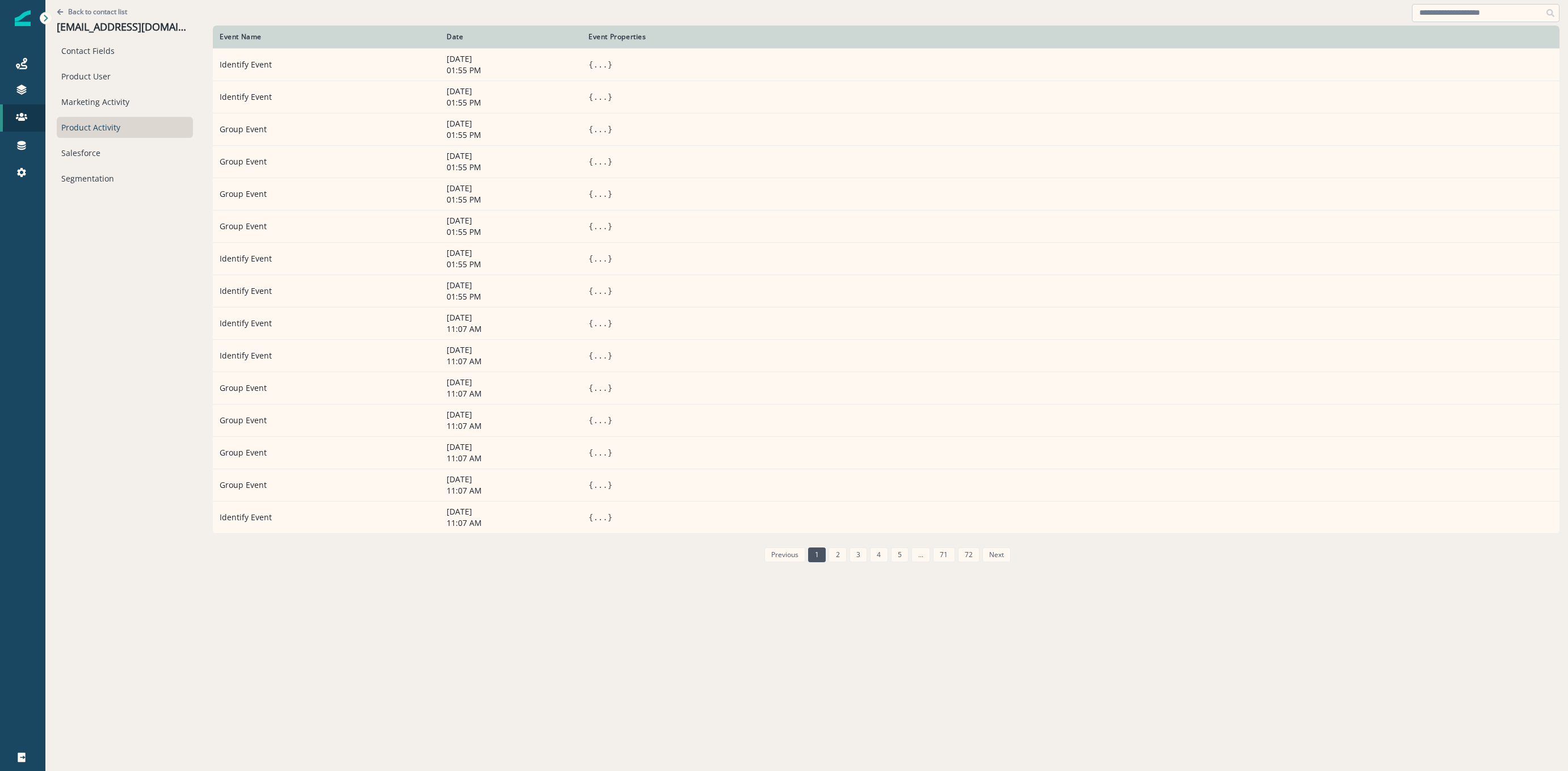
click at [1484, 12] on input at bounding box center [1484, 12] width 147 height 18
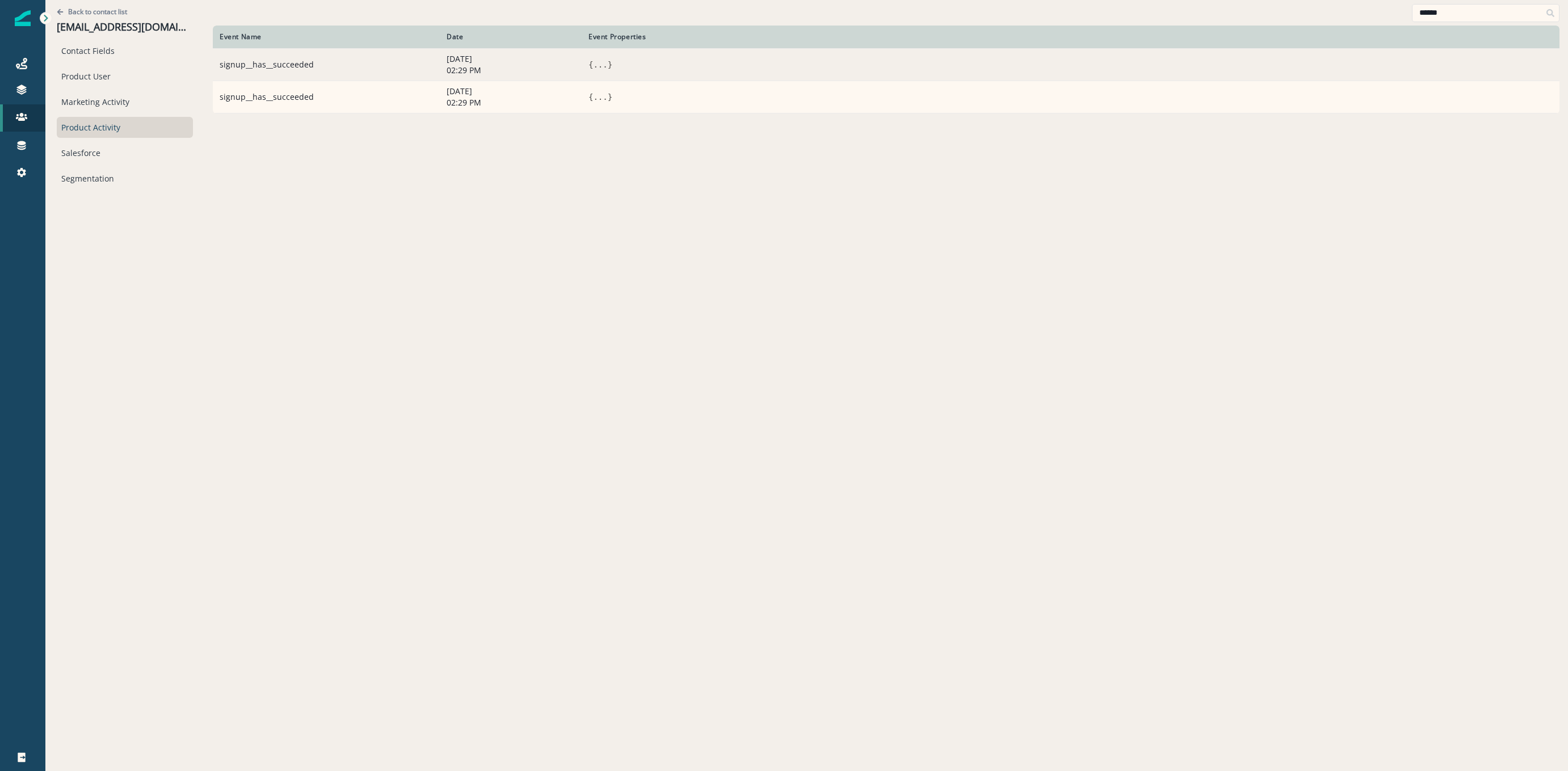
type input "******"
click at [599, 67] on button "..." at bounding box center [599, 65] width 14 height 11
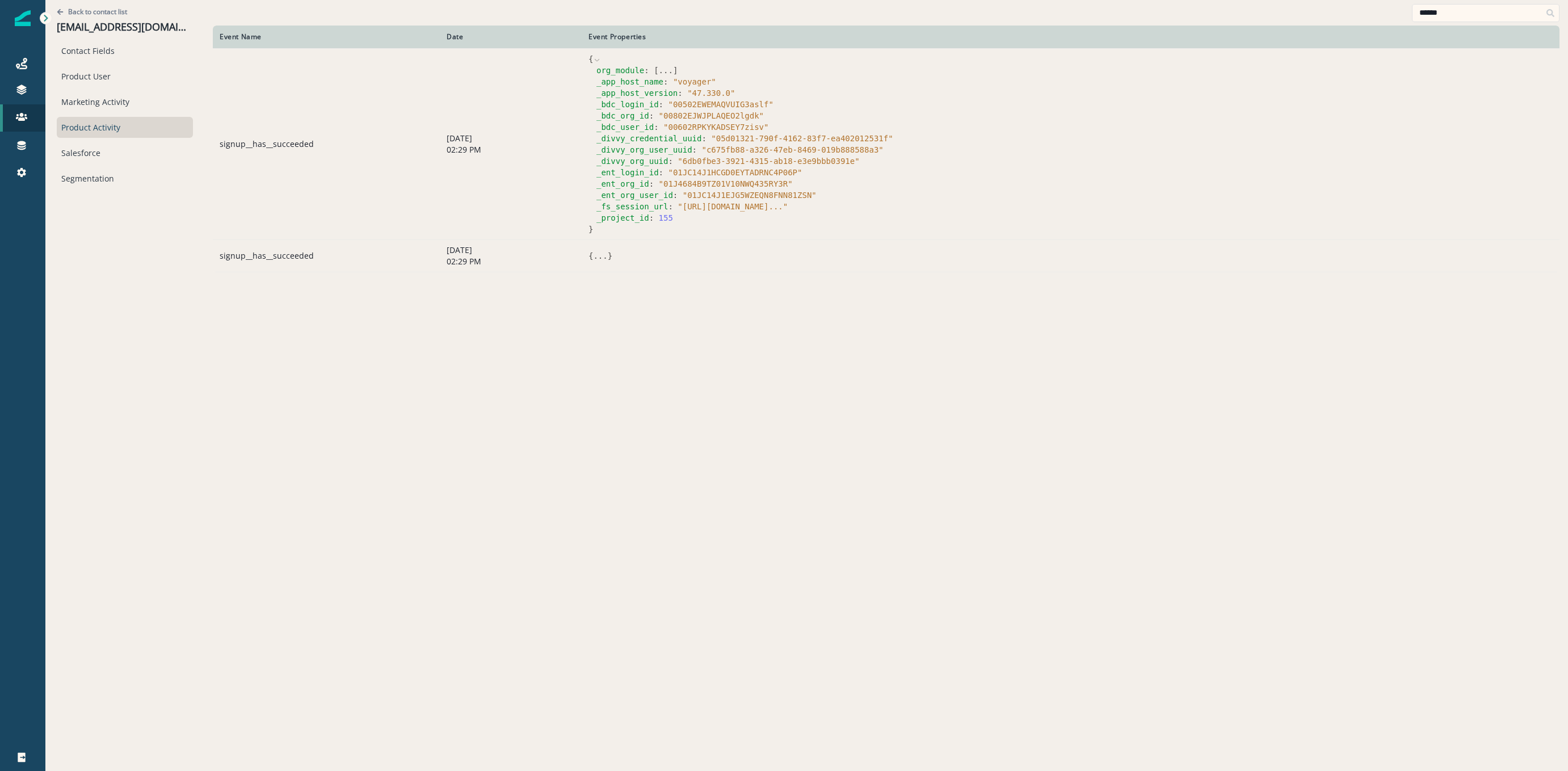
click at [597, 255] on button "..." at bounding box center [599, 255] width 14 height 11
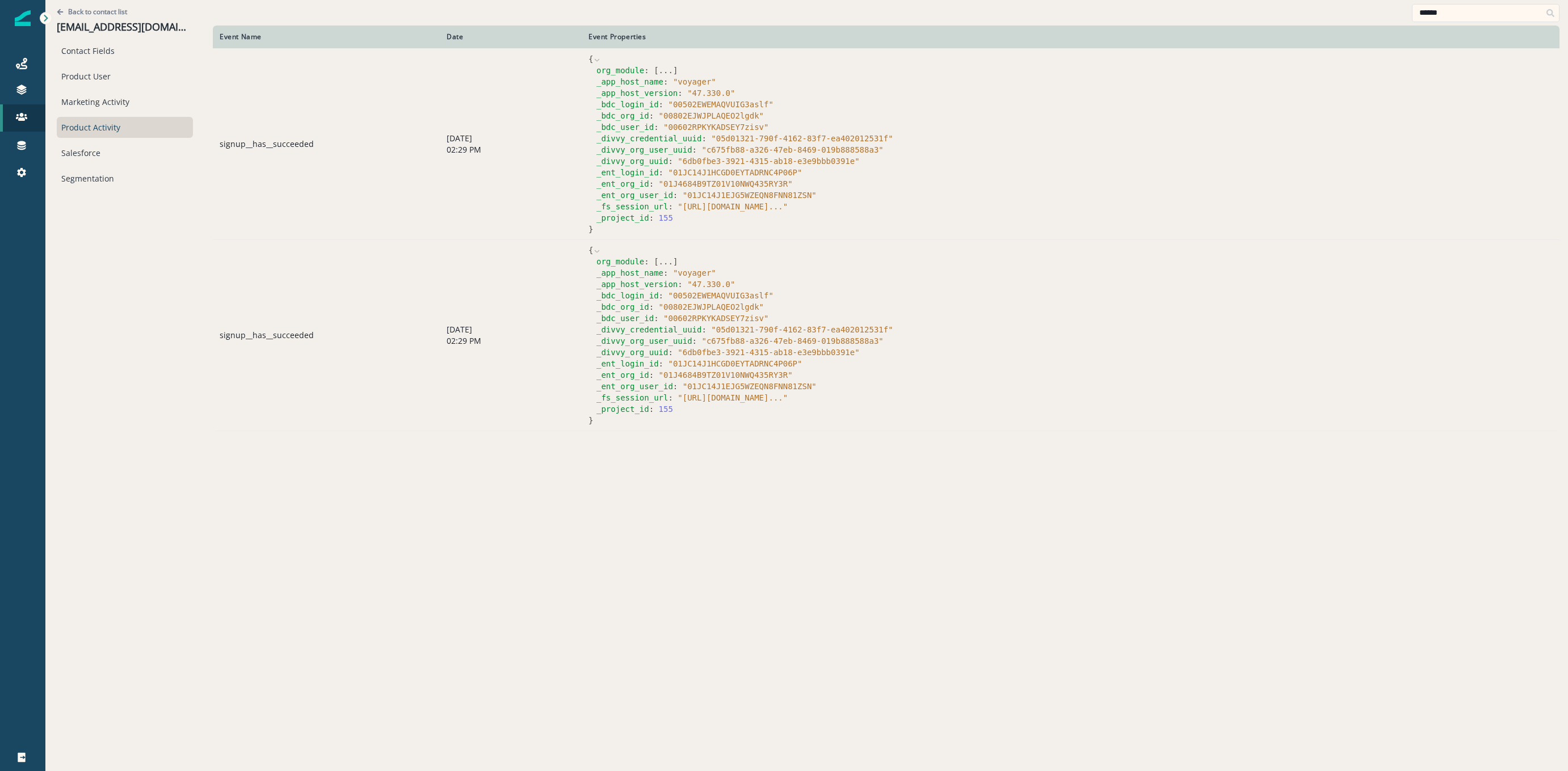
click at [663, 69] on button "..." at bounding box center [666, 70] width 14 height 11
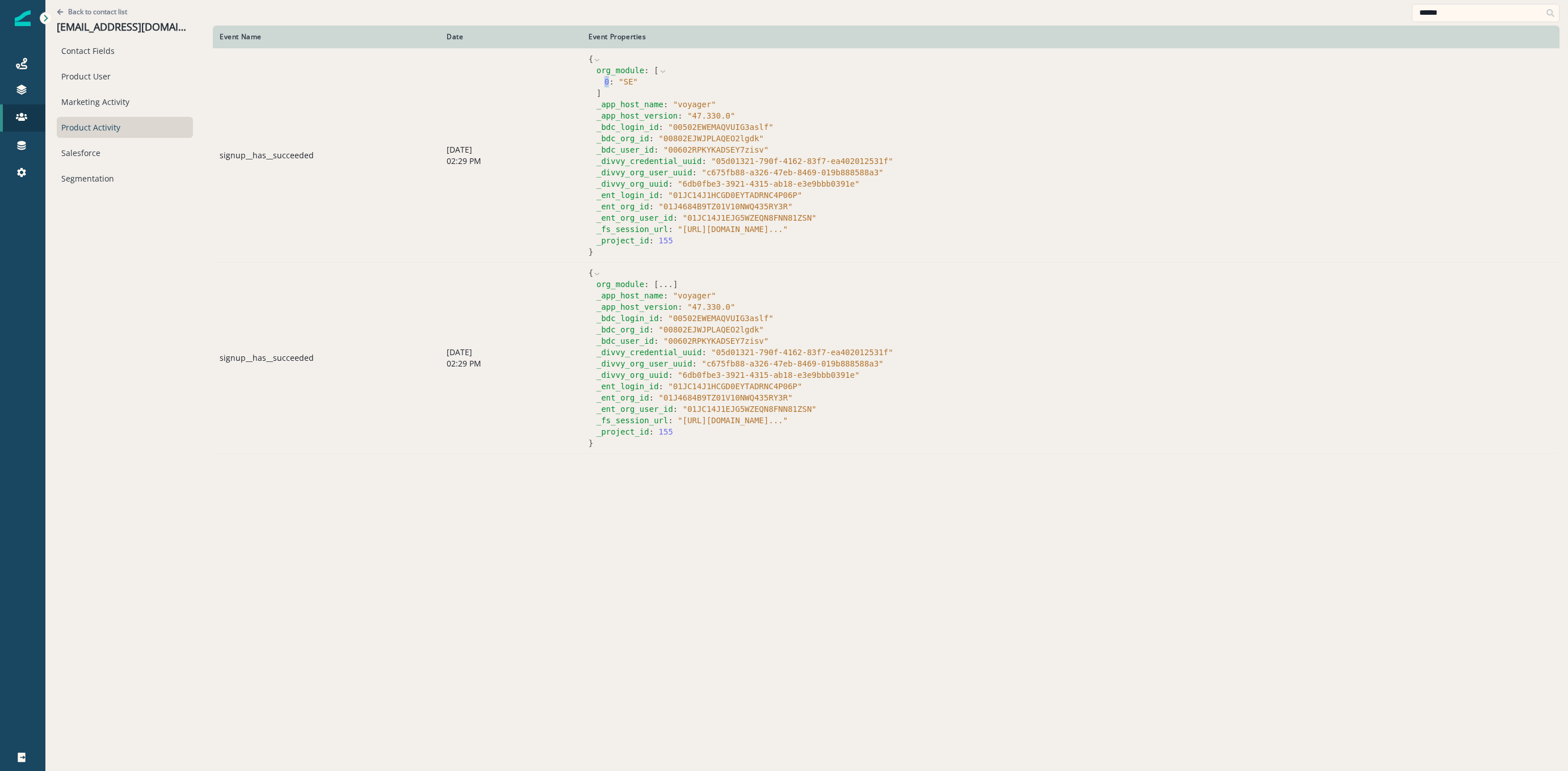
click at [610, 80] on div "0 : " SE "" at bounding box center [1078, 82] width 948 height 11
click at [557, 100] on td "[DATE] 02:29 PM" at bounding box center [510, 155] width 142 height 214
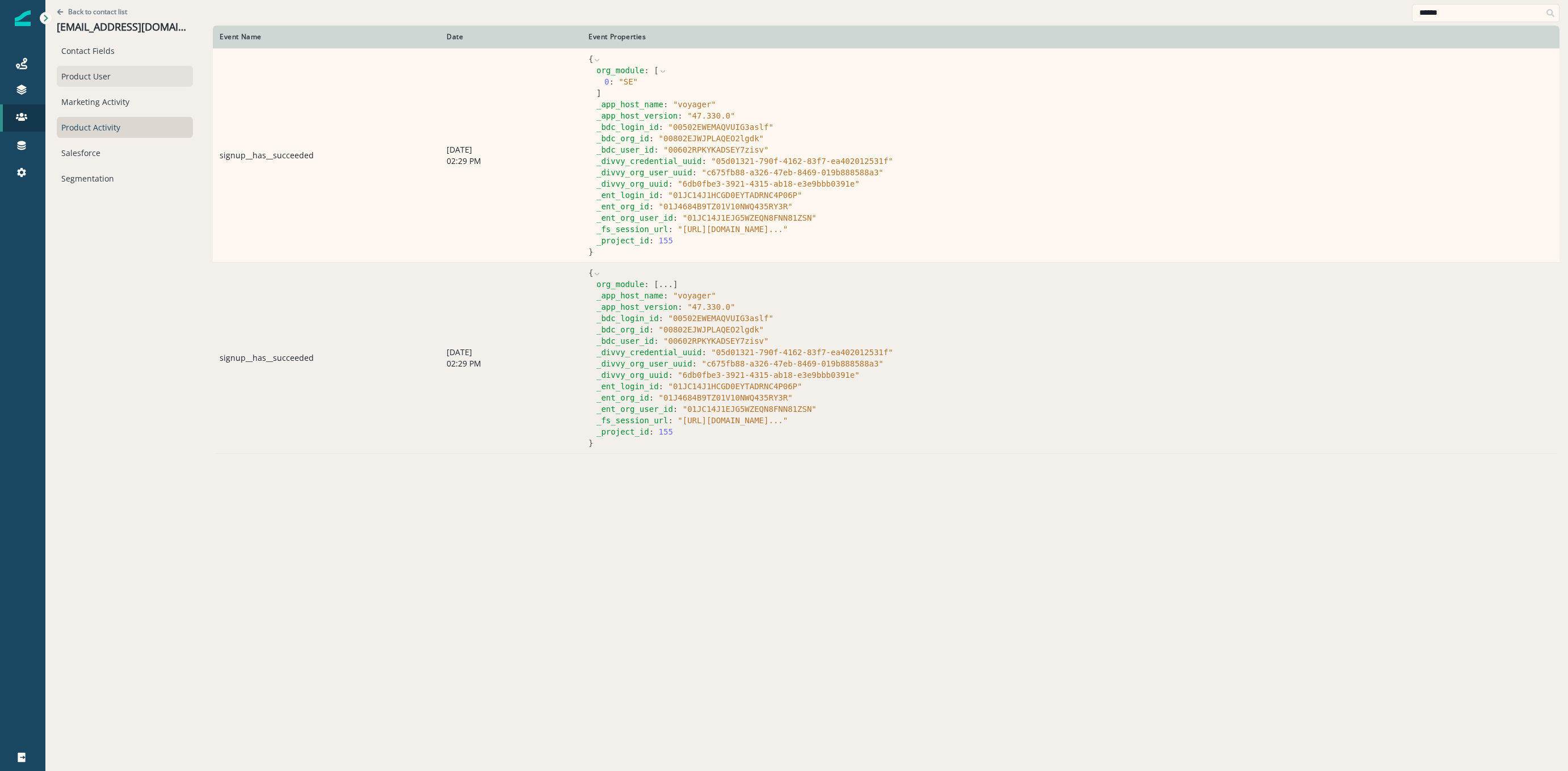
click at [92, 80] on div "Product User" at bounding box center [124, 76] width 136 height 21
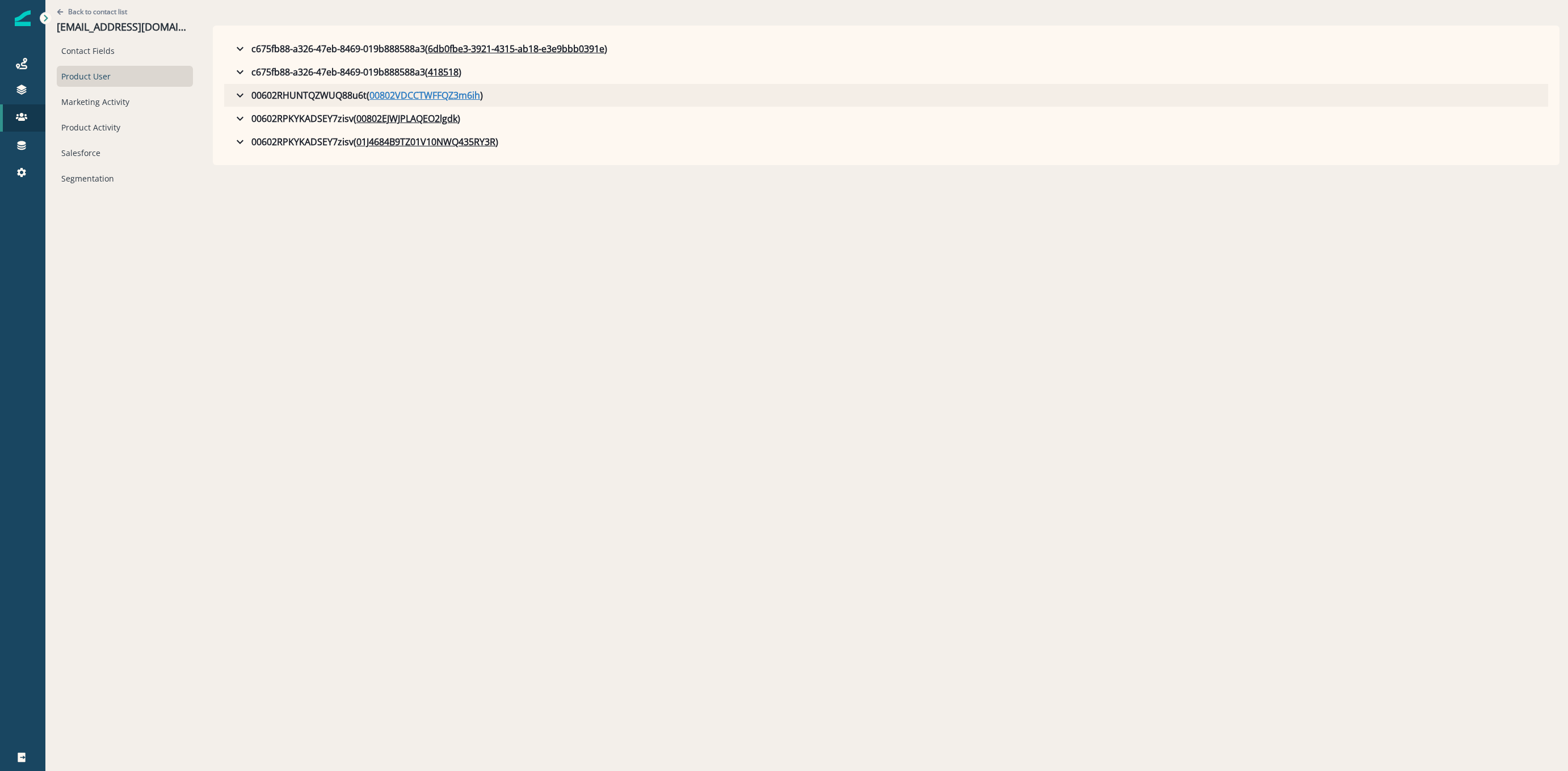
click at [397, 97] on u "00802VDCCTWFFQZ3m6ih" at bounding box center [425, 95] width 111 height 13
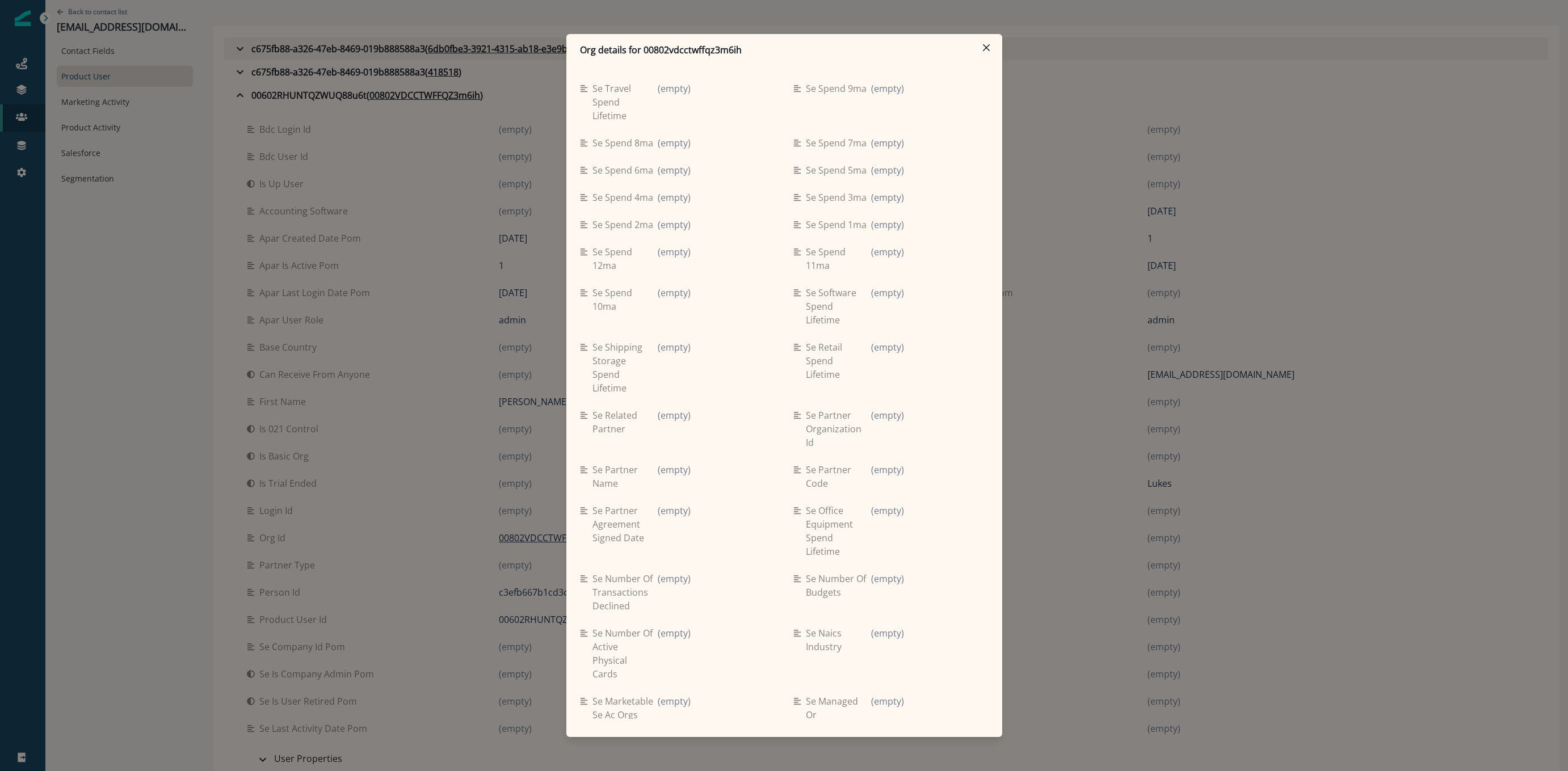
click at [983, 45] on button "Close" at bounding box center [986, 47] width 18 height 18
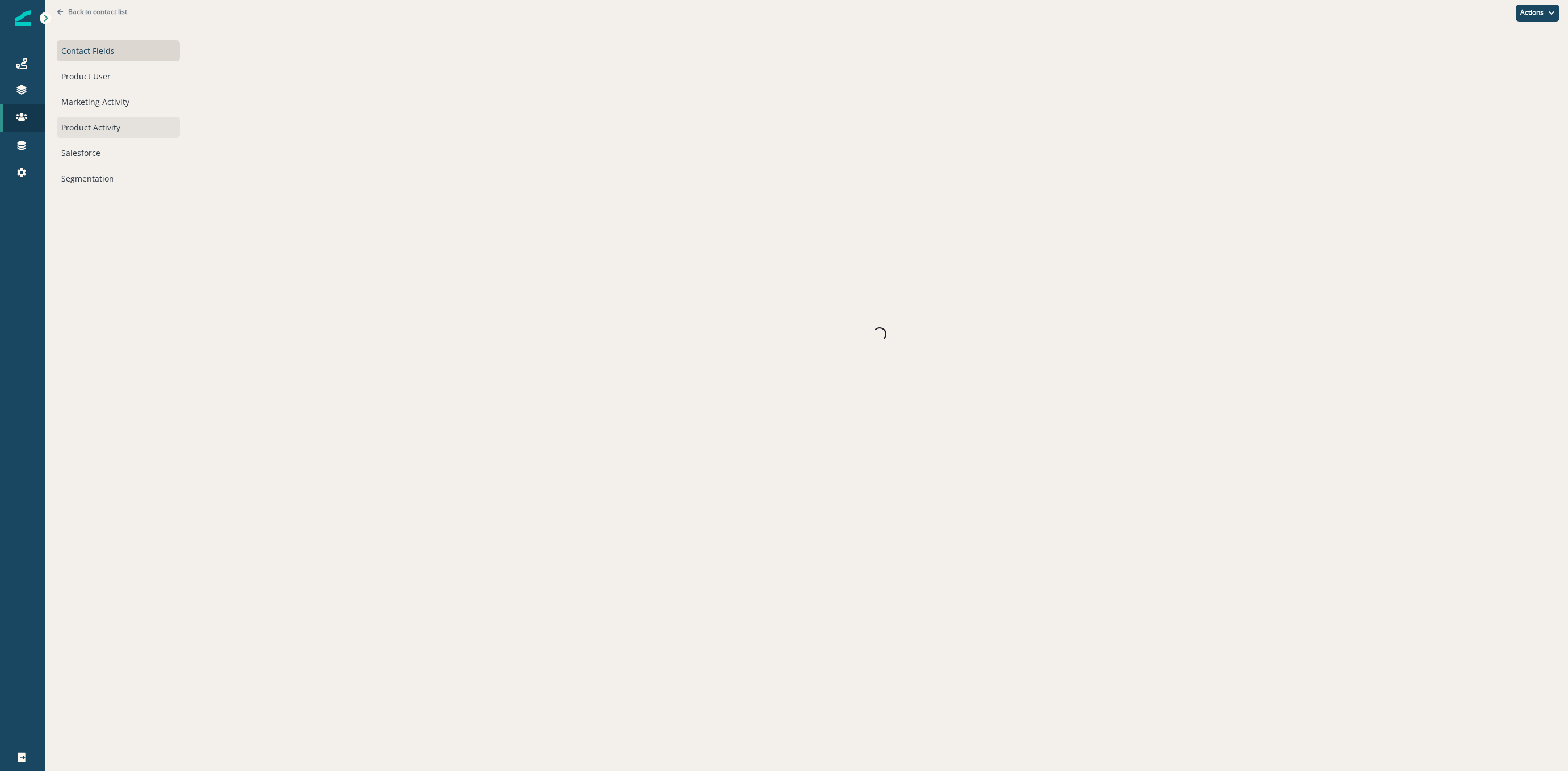
click at [77, 135] on div "Product Activity" at bounding box center [119, 127] width 123 height 21
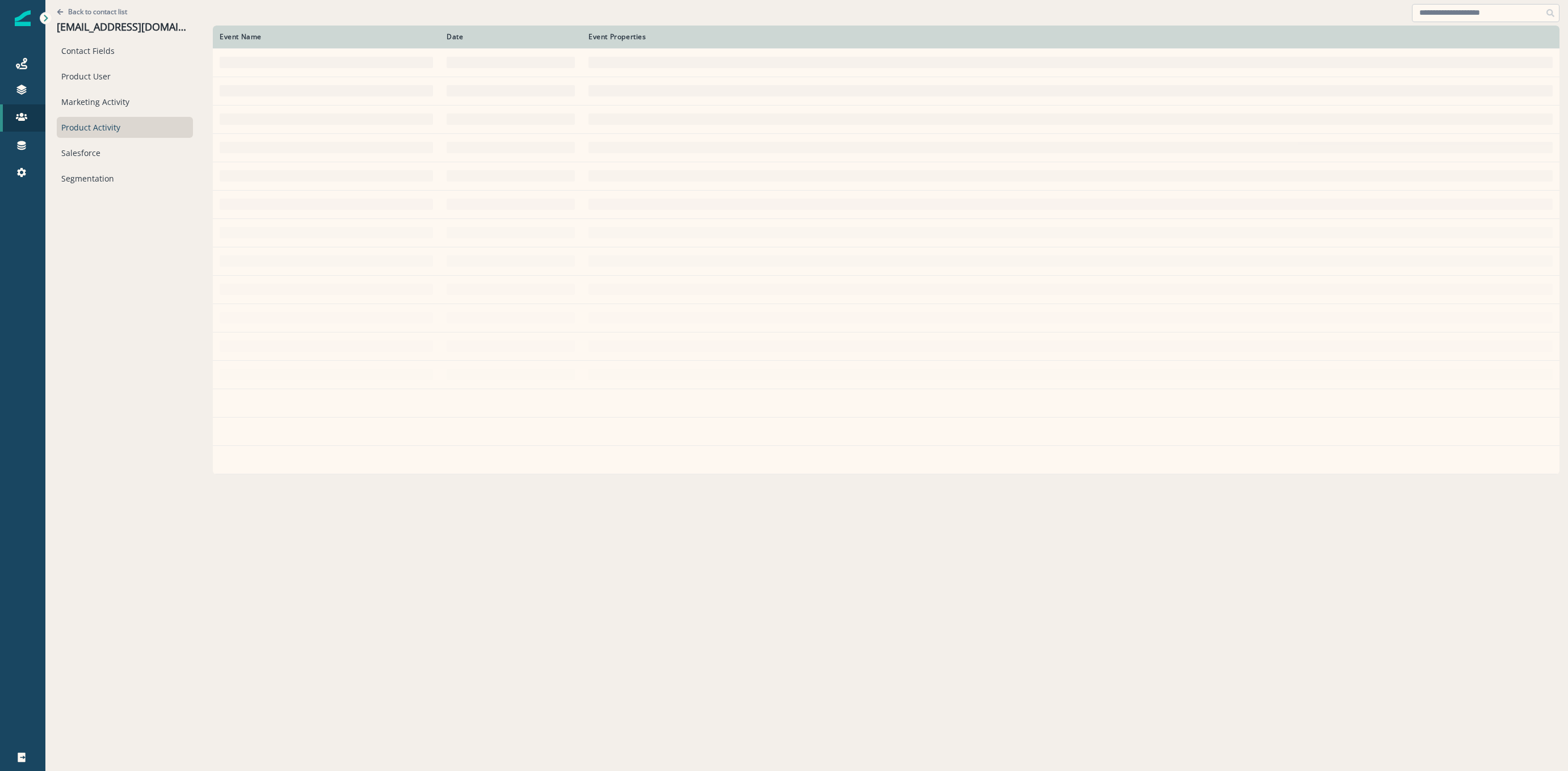
click at [1490, 4] on input at bounding box center [1484, 12] width 147 height 18
type input "******"
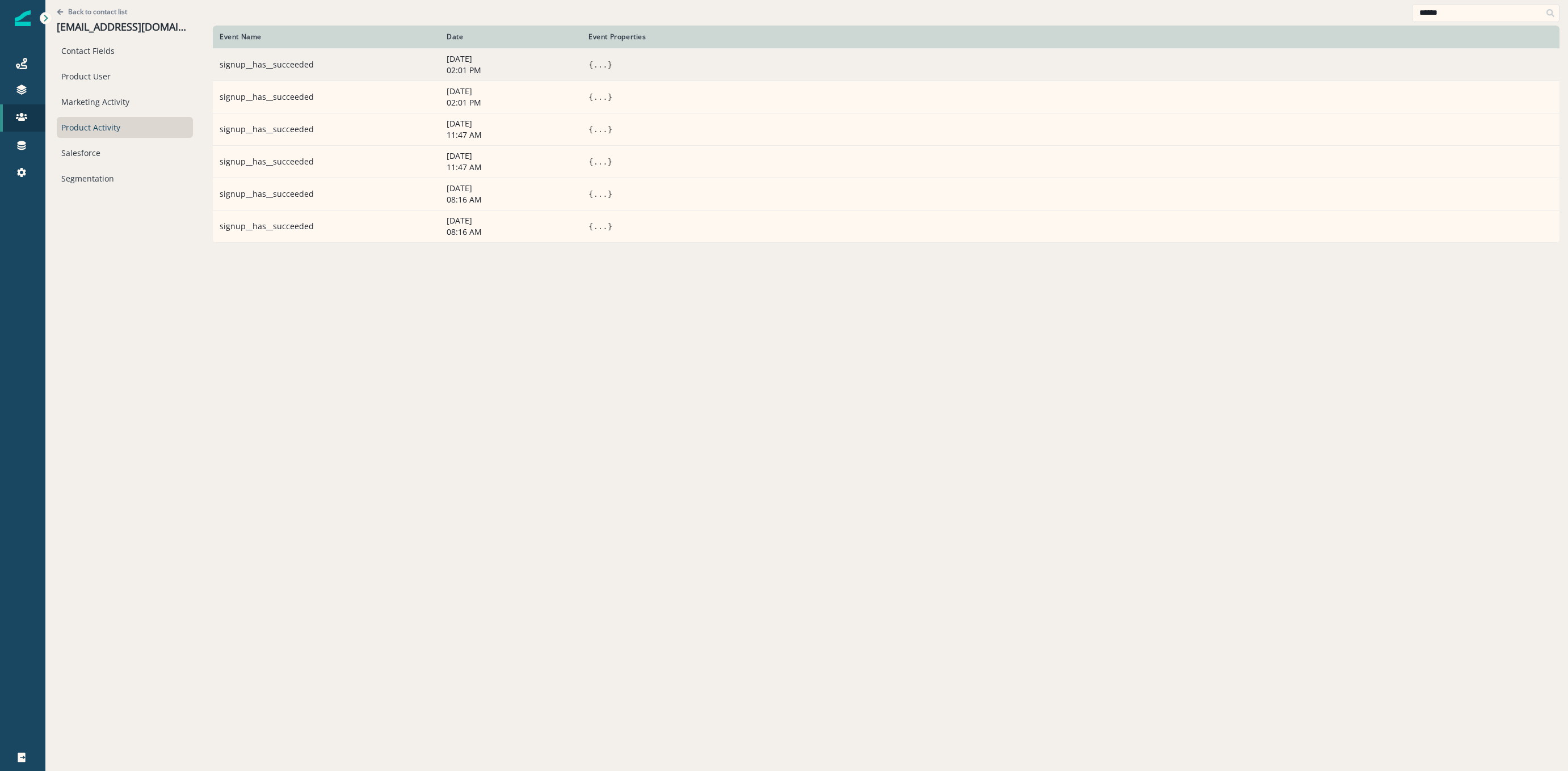
click at [593, 68] on button "..." at bounding box center [599, 65] width 14 height 11
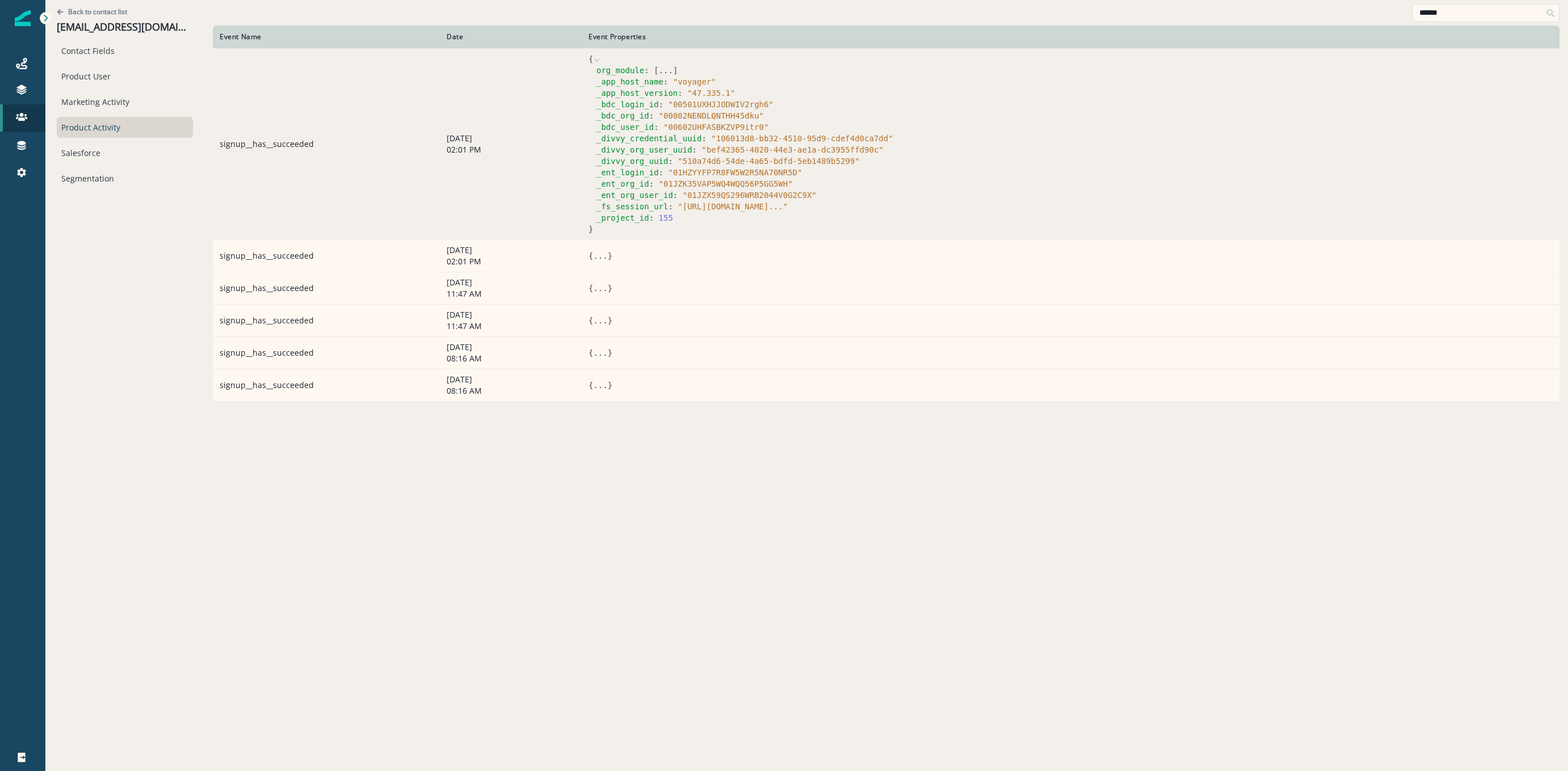
click at [593, 57] on icon at bounding box center [596, 60] width 8 height 8
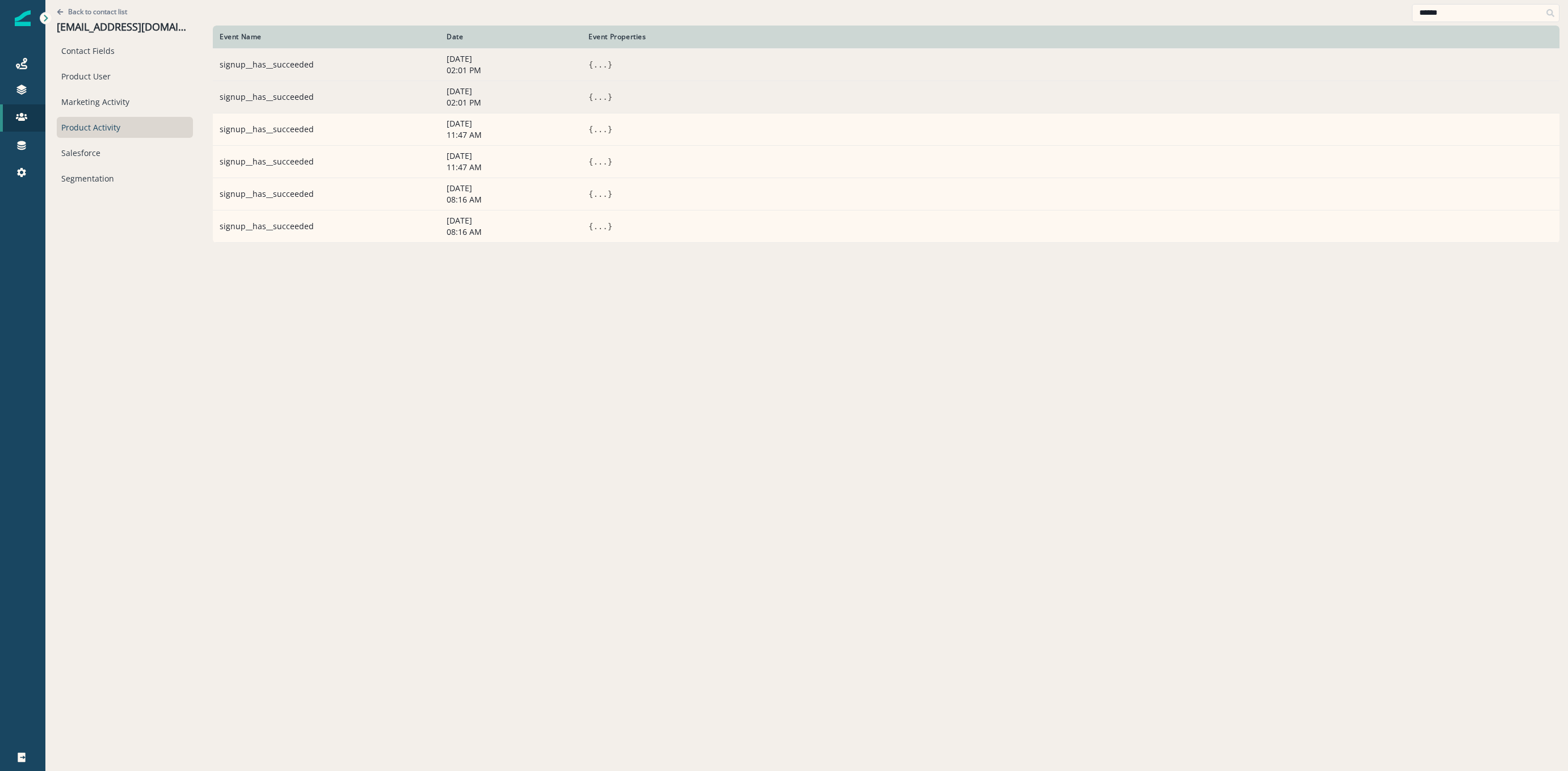
click at [593, 97] on button "..." at bounding box center [599, 97] width 14 height 11
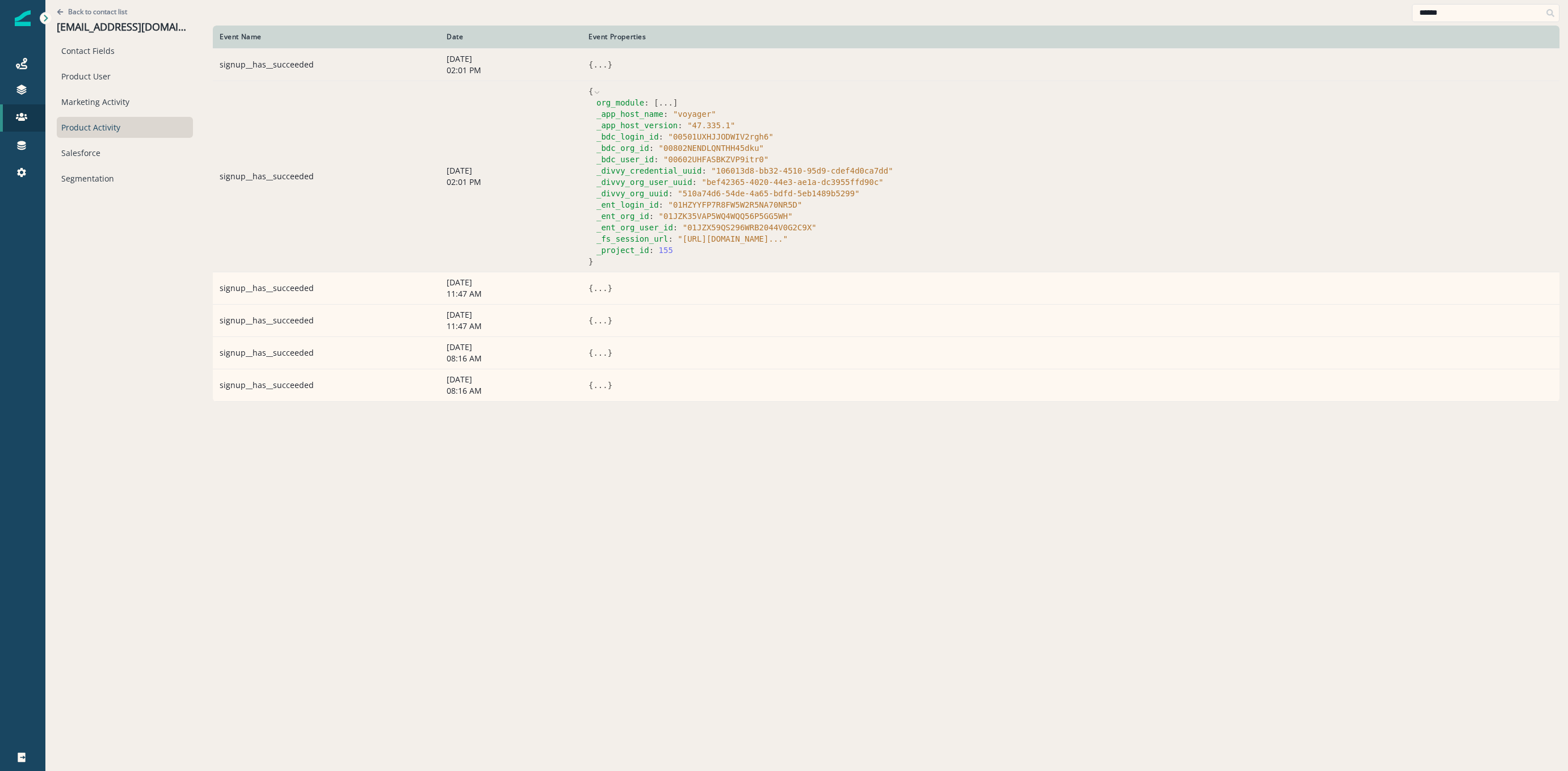
click at [589, 97] on div "org_module : [ ... ] _app_host_name : " voyager " _app_host_version : " 47.335.…" at bounding box center [1070, 176] width 964 height 159
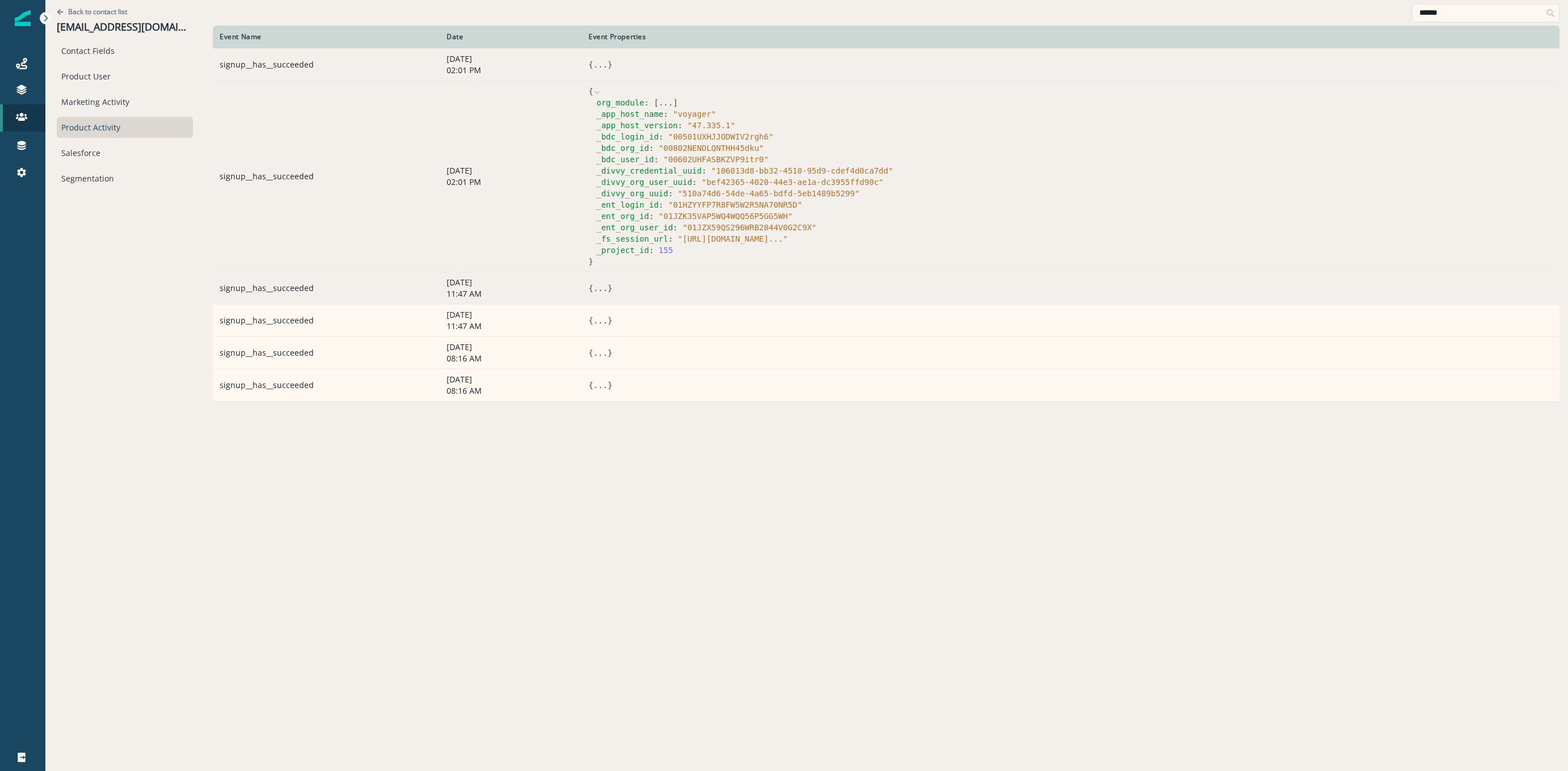
click at [593, 292] on button "..." at bounding box center [599, 289] width 14 height 11
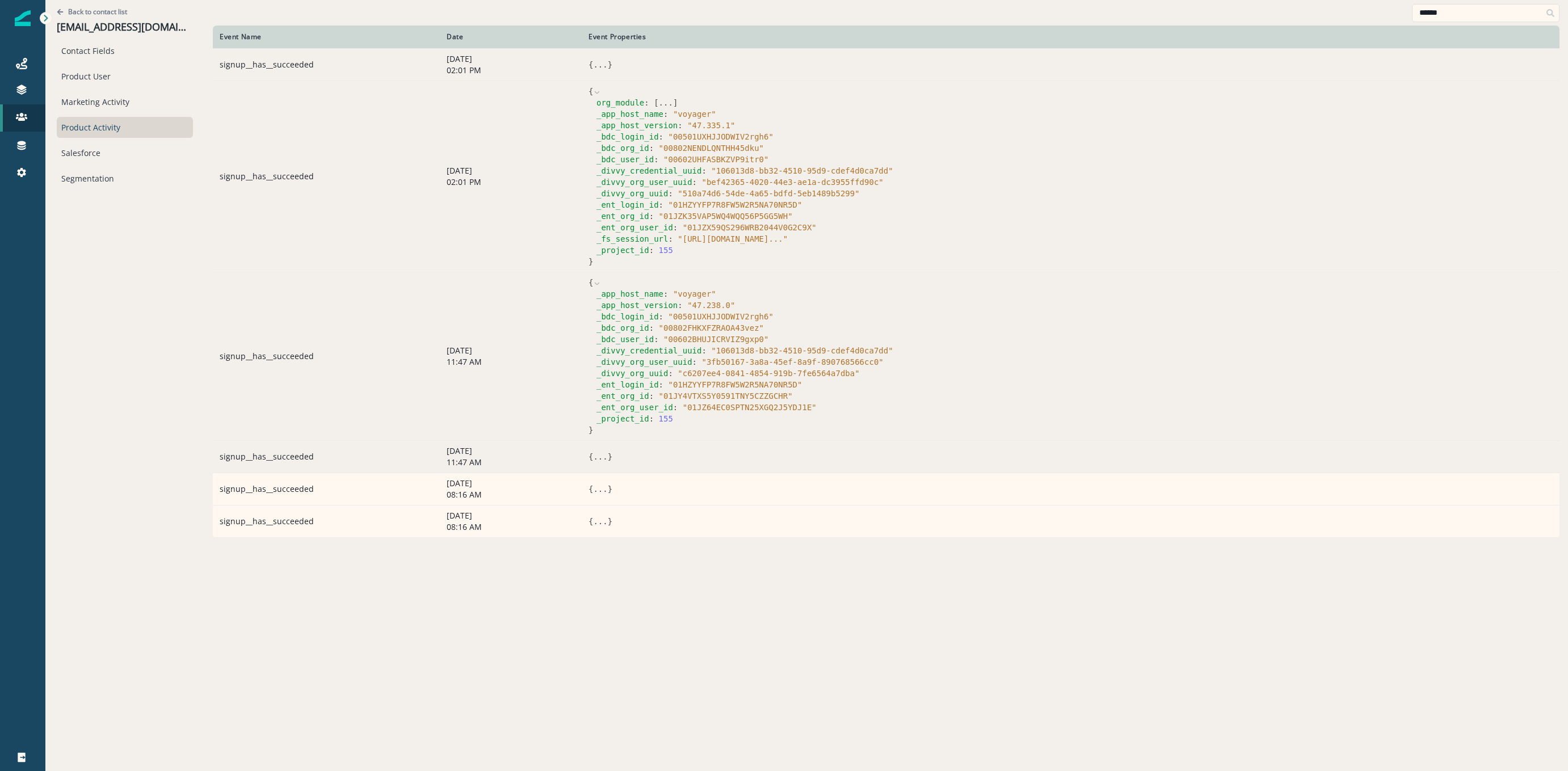
click at [589, 441] on td "{ ... }" at bounding box center [1069, 457] width 977 height 32
click at [593, 459] on button "..." at bounding box center [599, 457] width 14 height 11
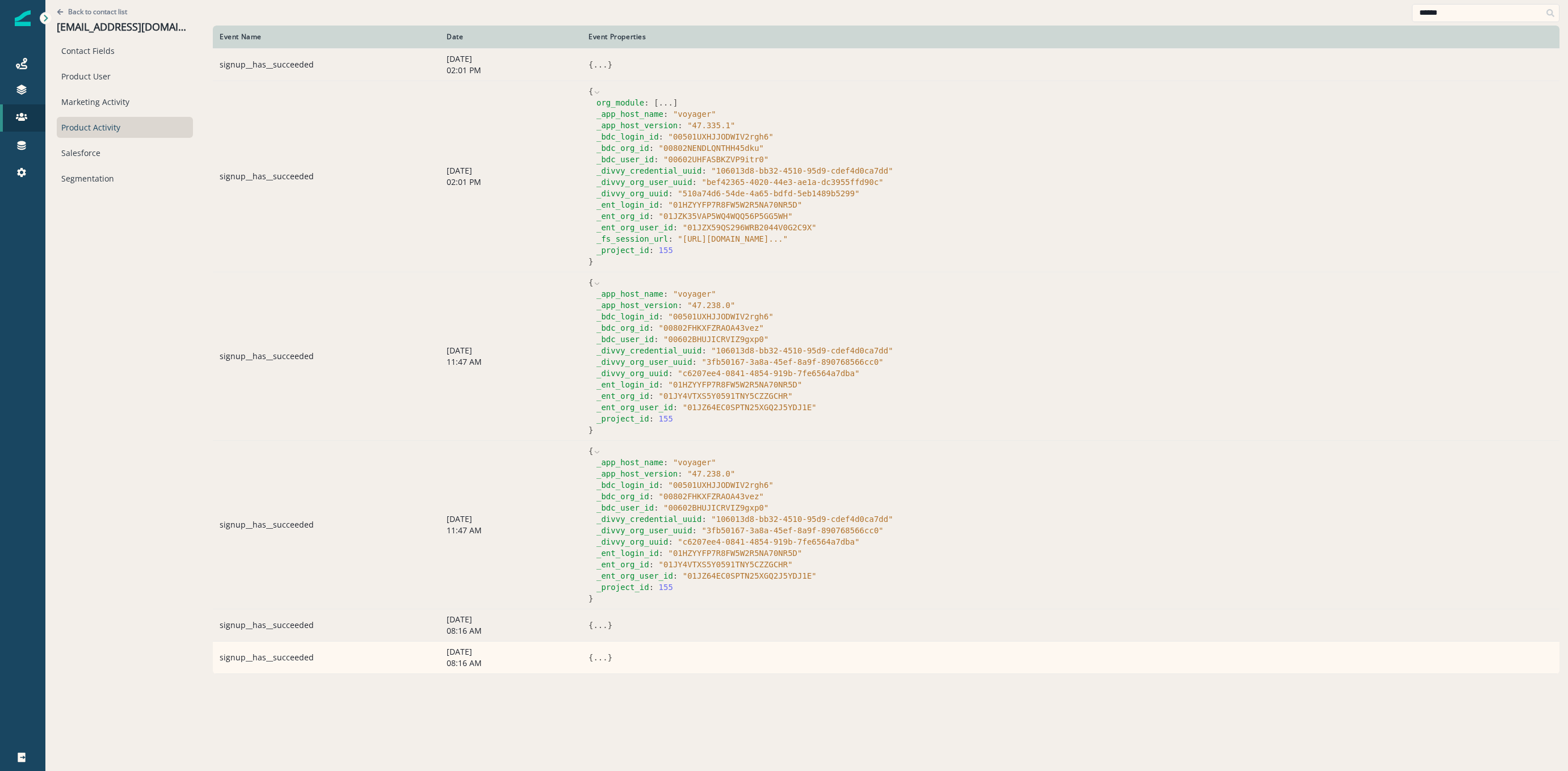
click at [593, 625] on button "..." at bounding box center [599, 625] width 14 height 11
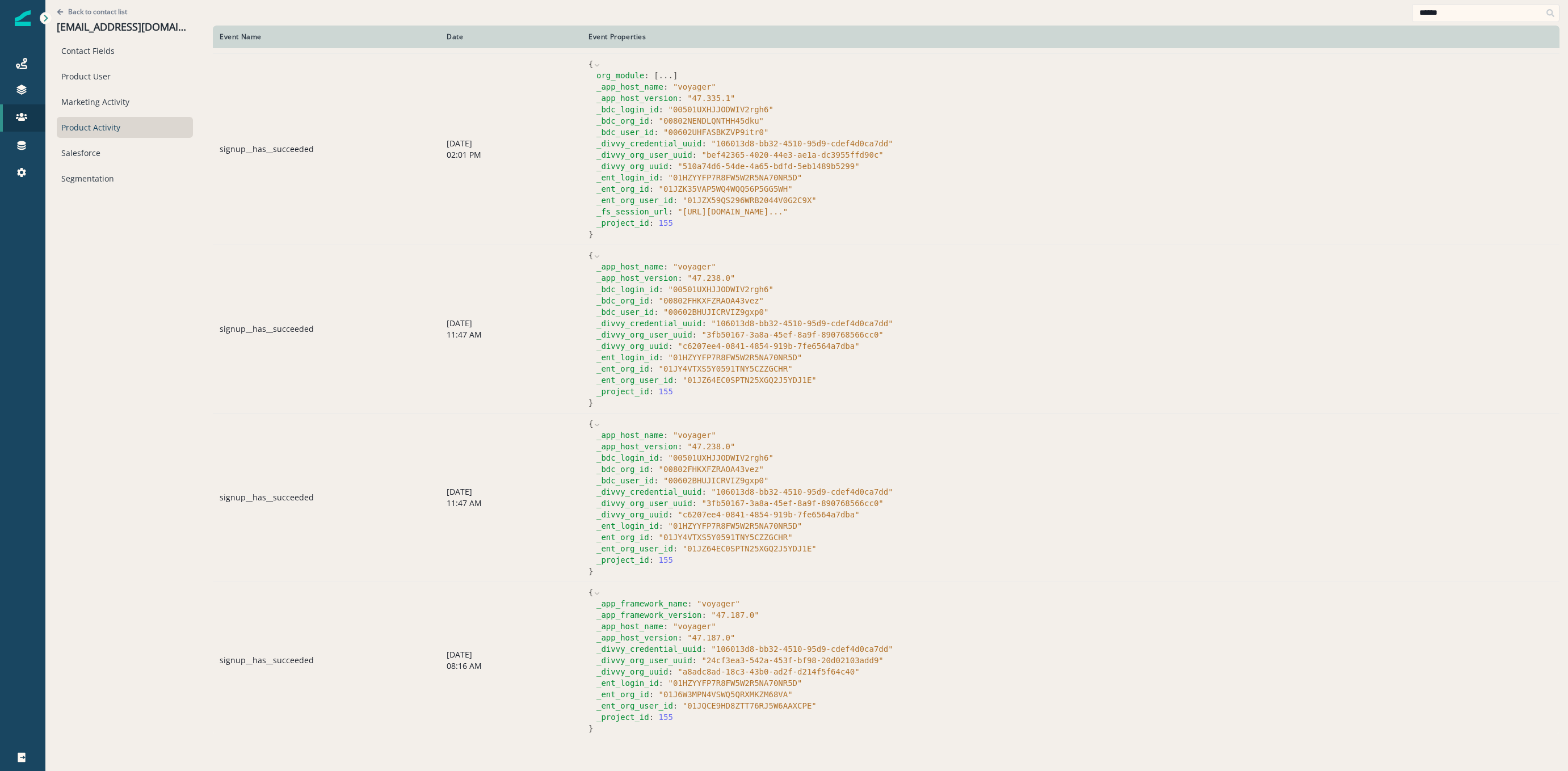
scroll to position [65, 0]
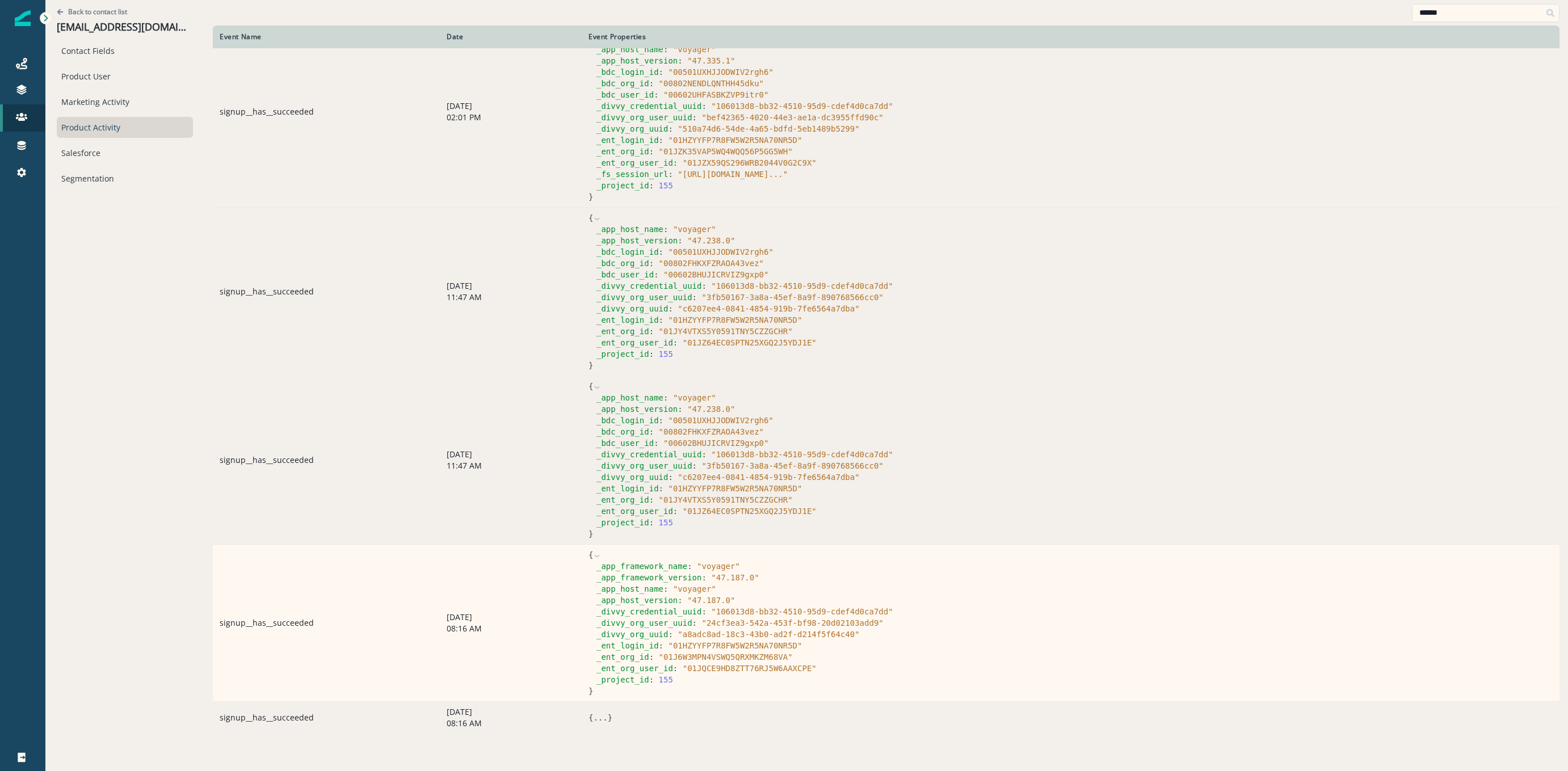
click at [589, 718] on span "{" at bounding box center [591, 718] width 5 height 9
click at [581, 726] on td "{ ... }" at bounding box center [1069, 717] width 977 height 32
click at [590, 725] on td "{ ... }" at bounding box center [1069, 717] width 977 height 32
click at [593, 712] on button "..." at bounding box center [599, 718] width 14 height 11
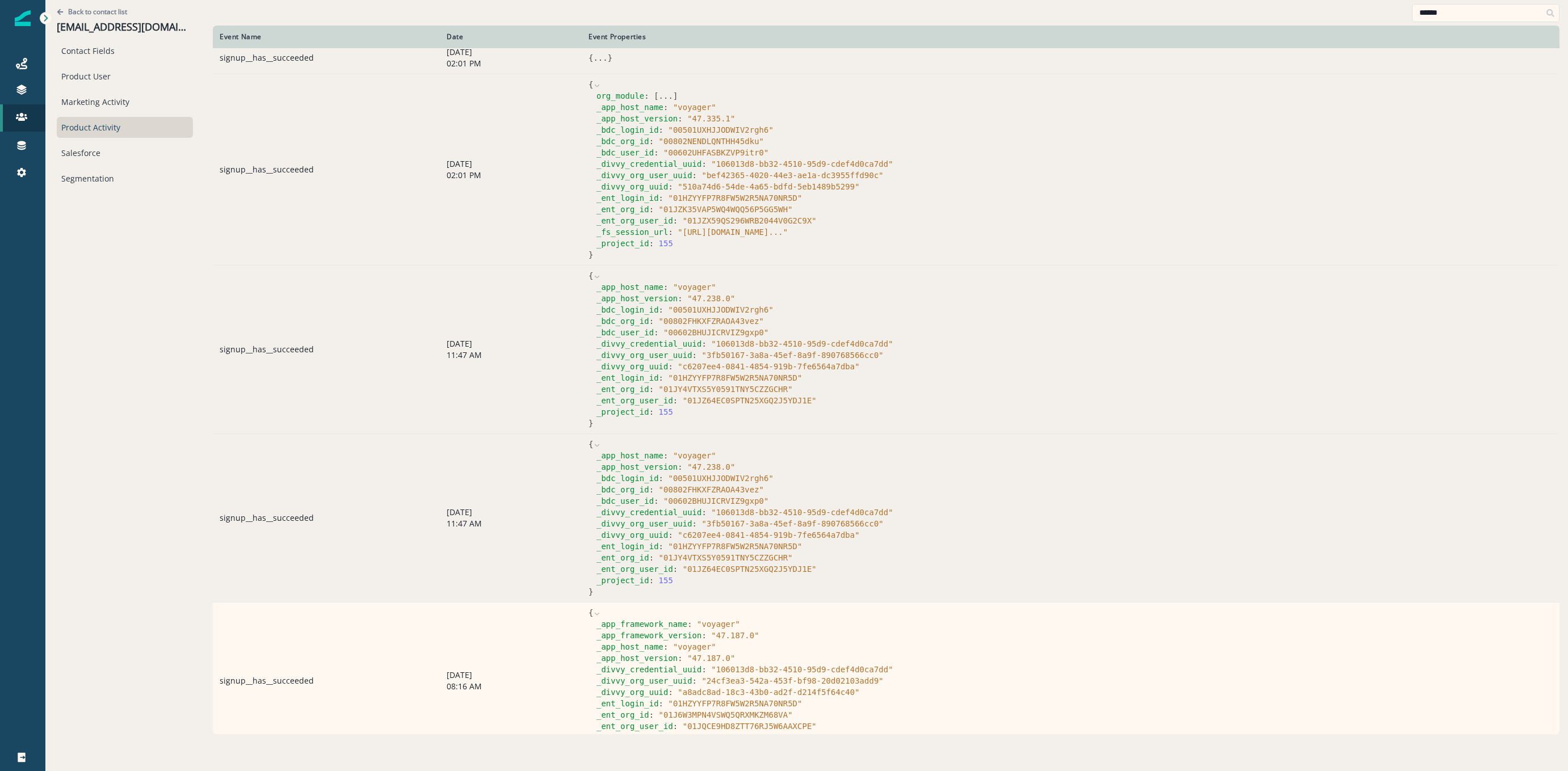
scroll to position [0, 0]
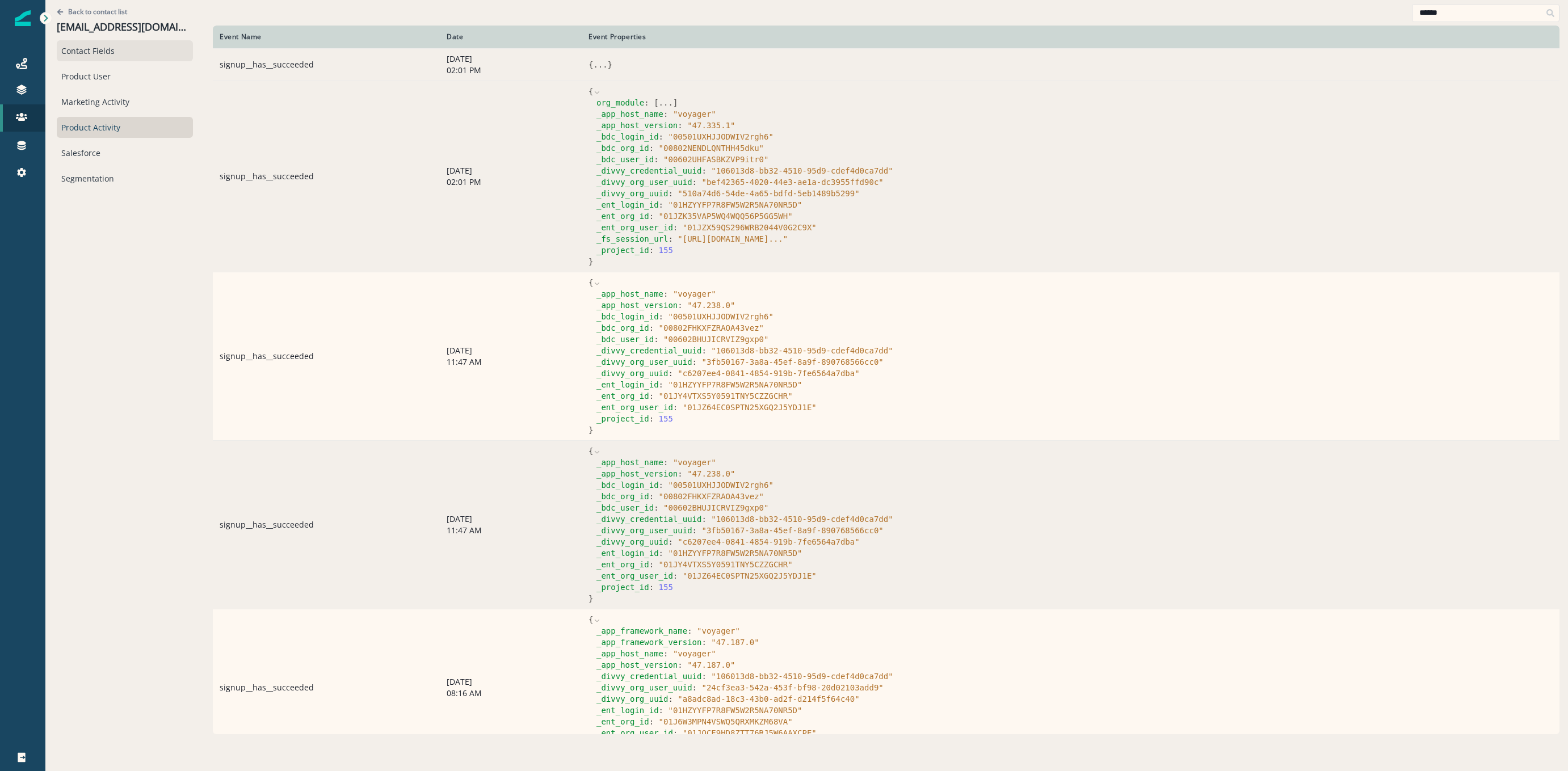
click at [77, 55] on div "Contact Fields" at bounding box center [124, 50] width 136 height 21
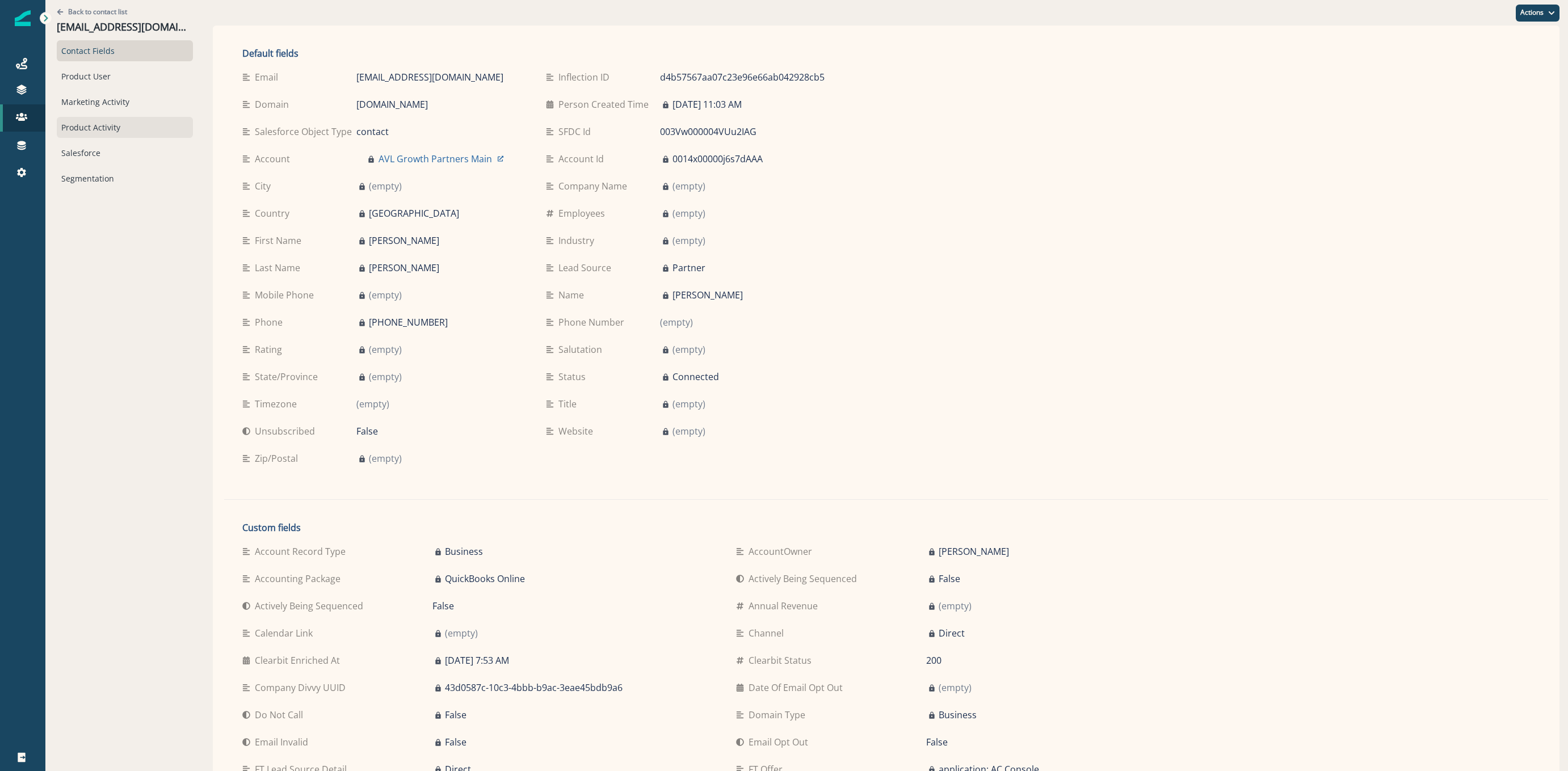
click at [94, 136] on div "Product Activity" at bounding box center [124, 127] width 136 height 21
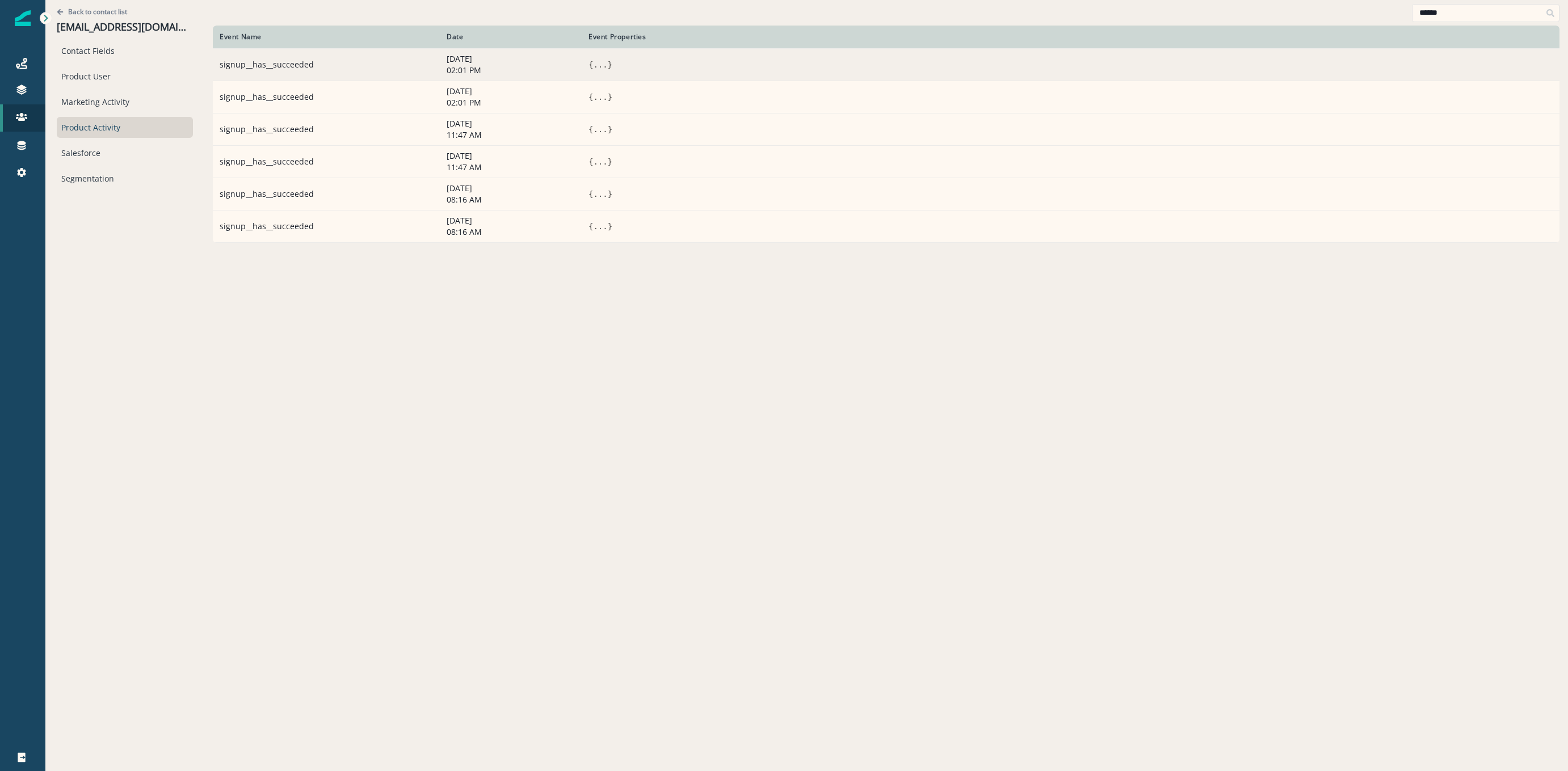
click at [593, 61] on button "..." at bounding box center [599, 65] width 14 height 11
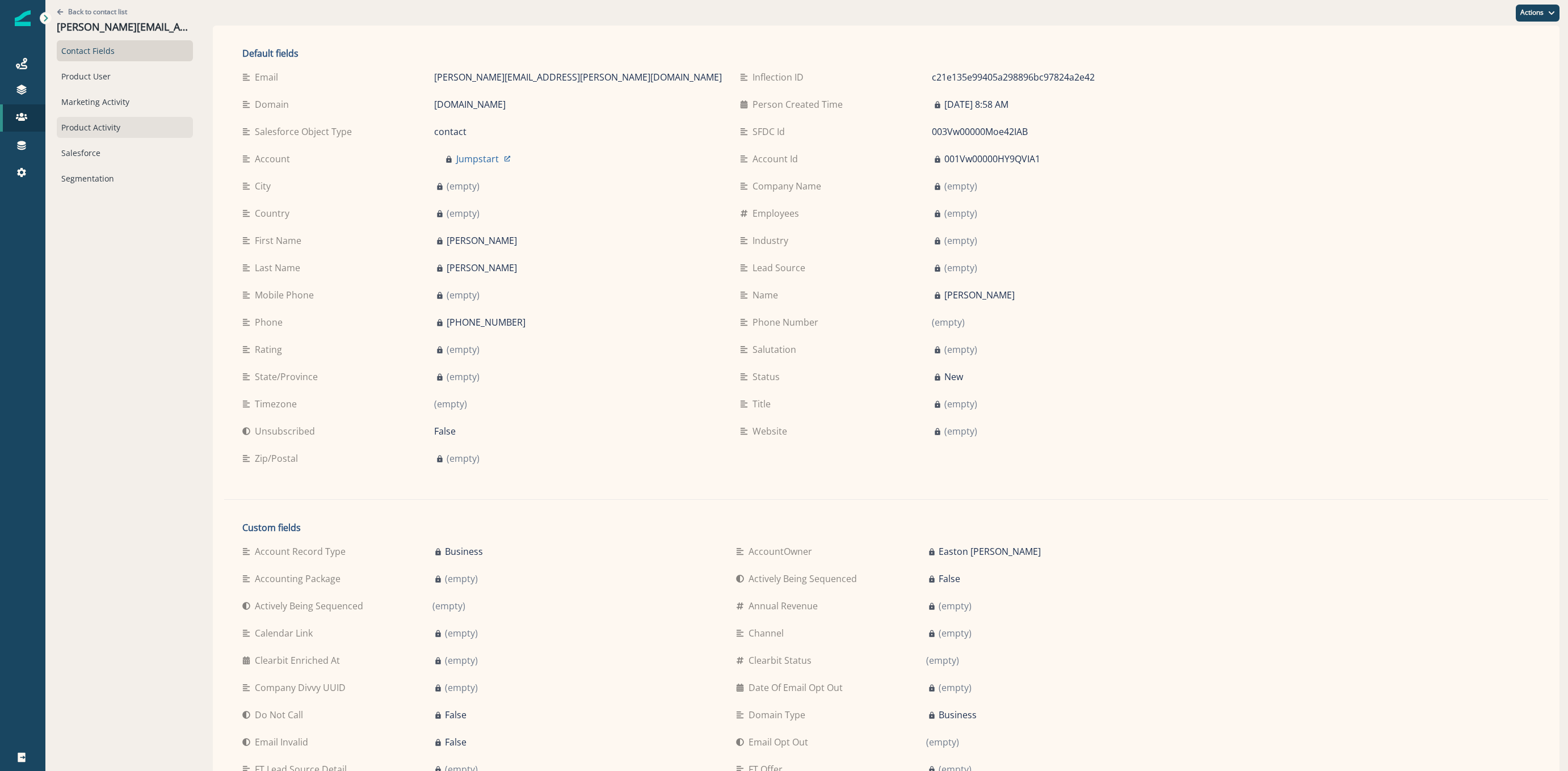
click at [103, 120] on div "Product Activity" at bounding box center [124, 127] width 136 height 21
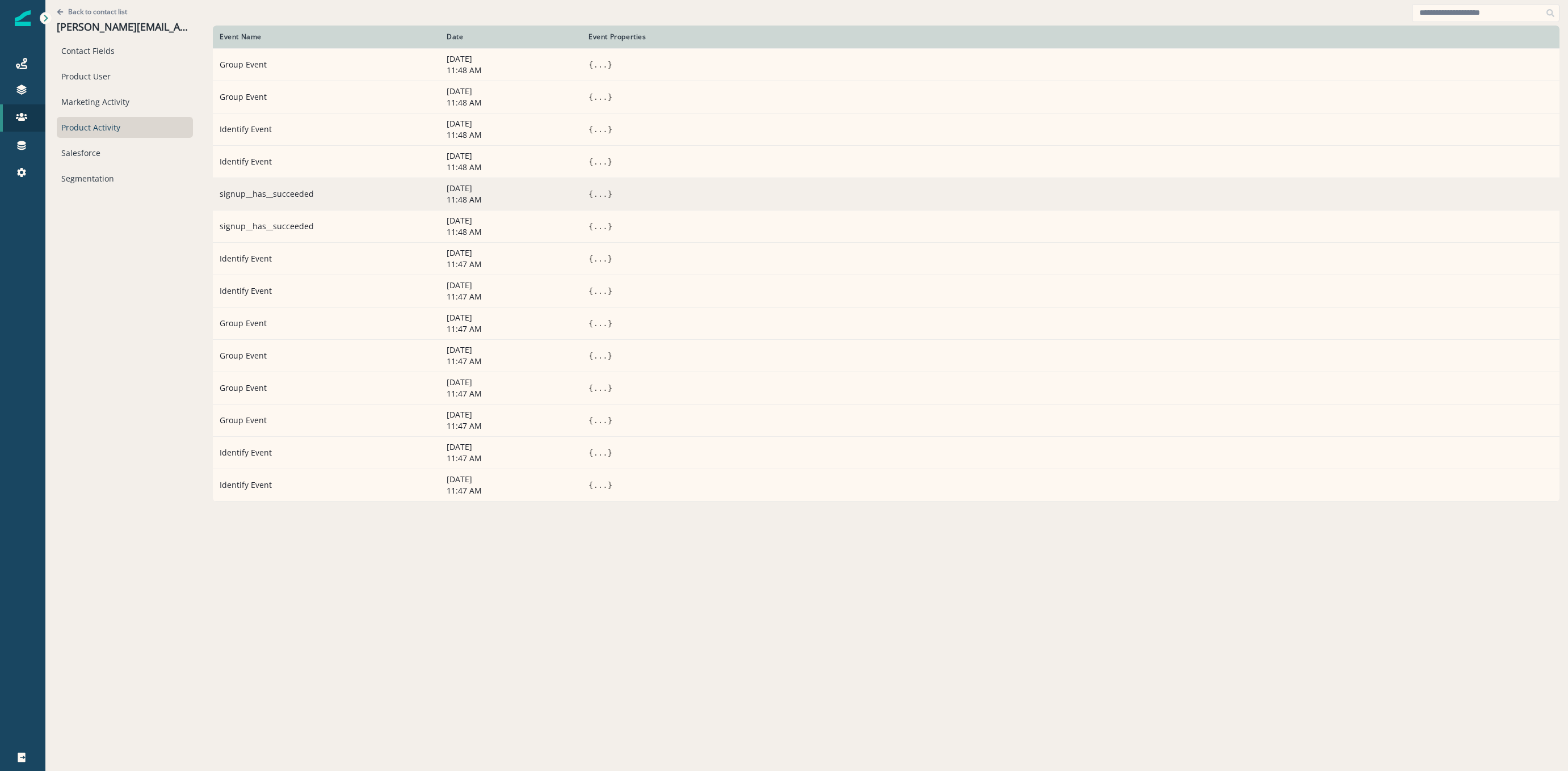
click at [593, 195] on button "..." at bounding box center [599, 194] width 14 height 11
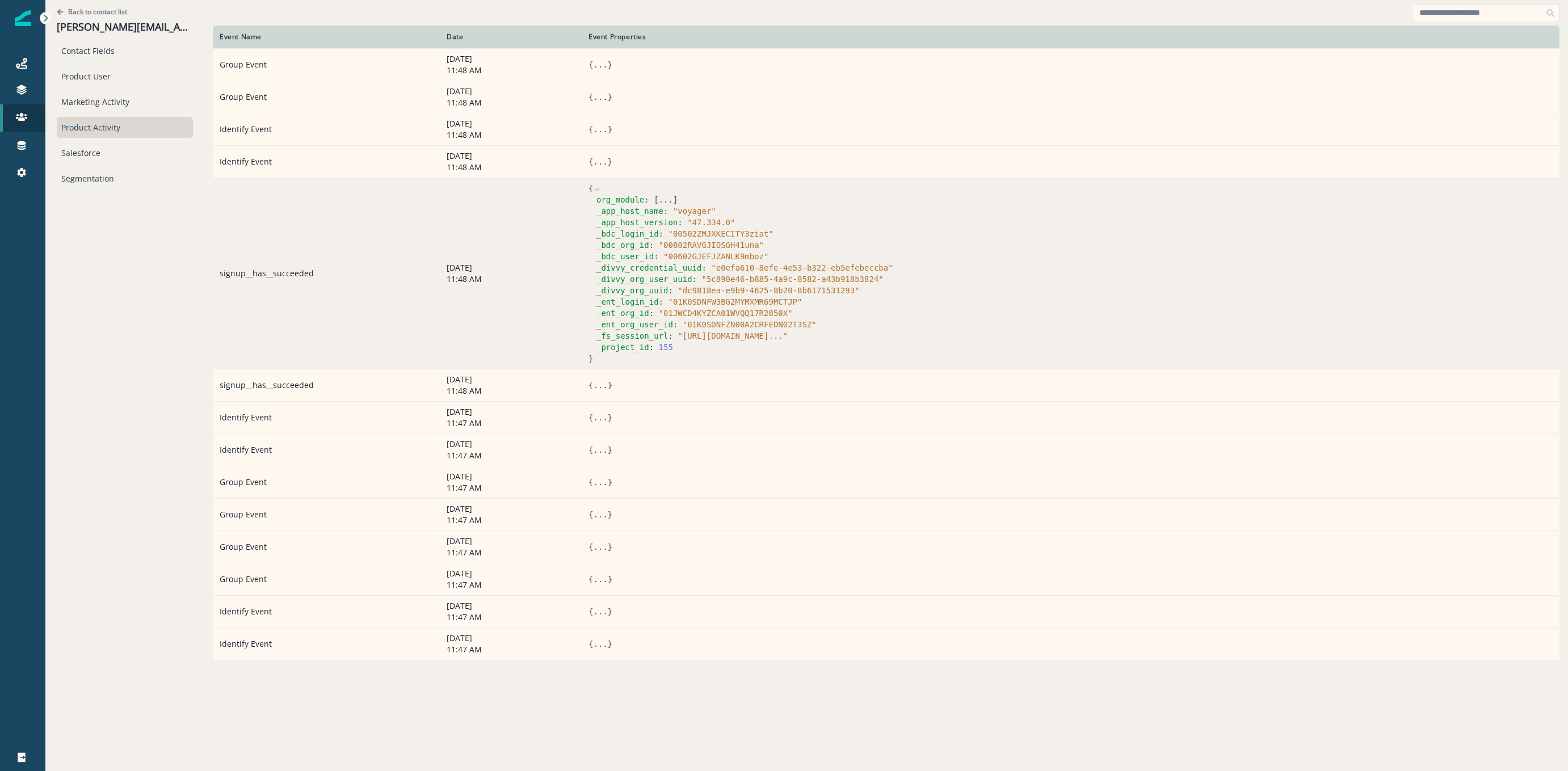
click at [659, 199] on button "..." at bounding box center [666, 199] width 14 height 11
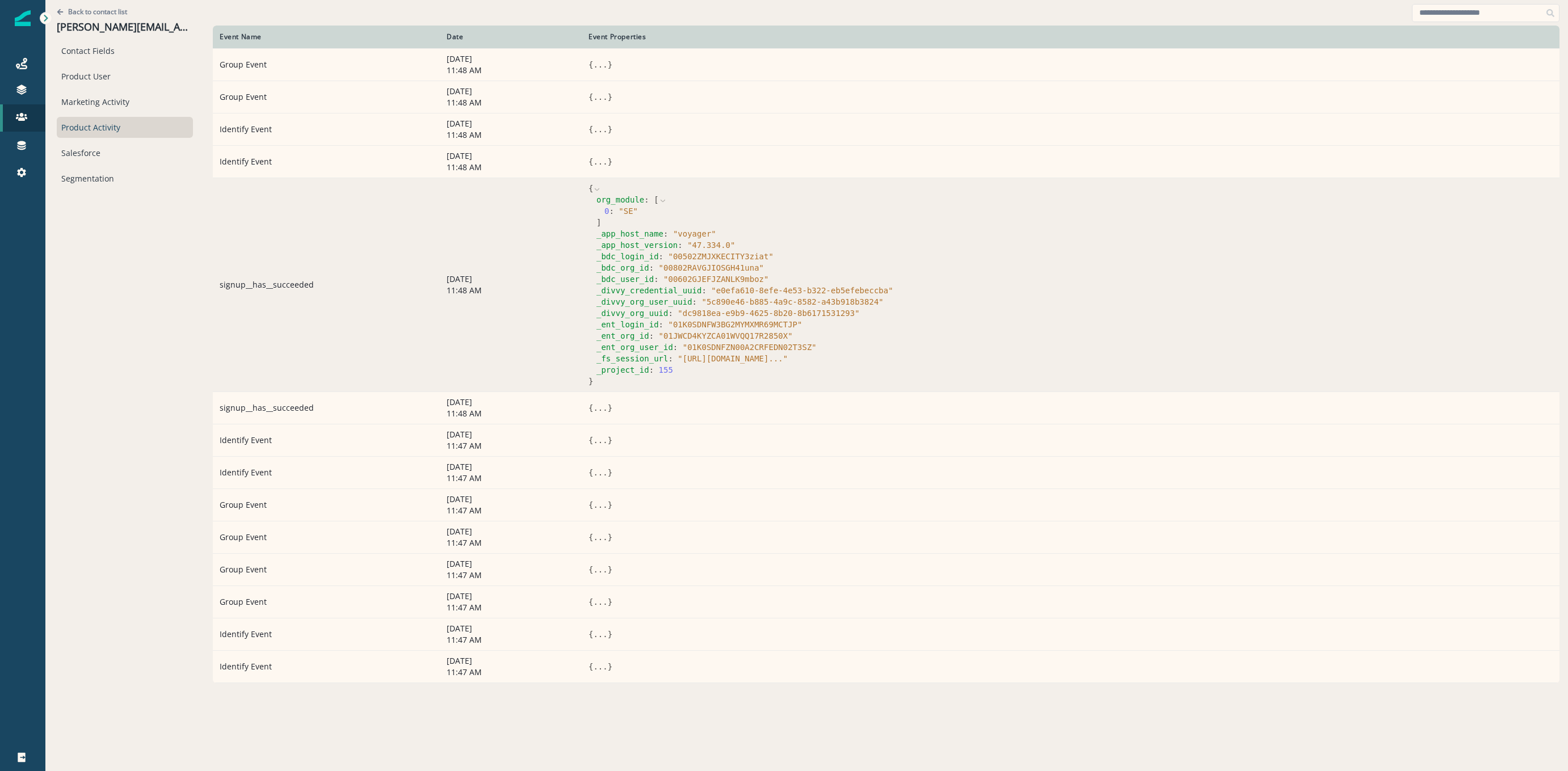
click at [659, 199] on icon at bounding box center [663, 200] width 8 height 8
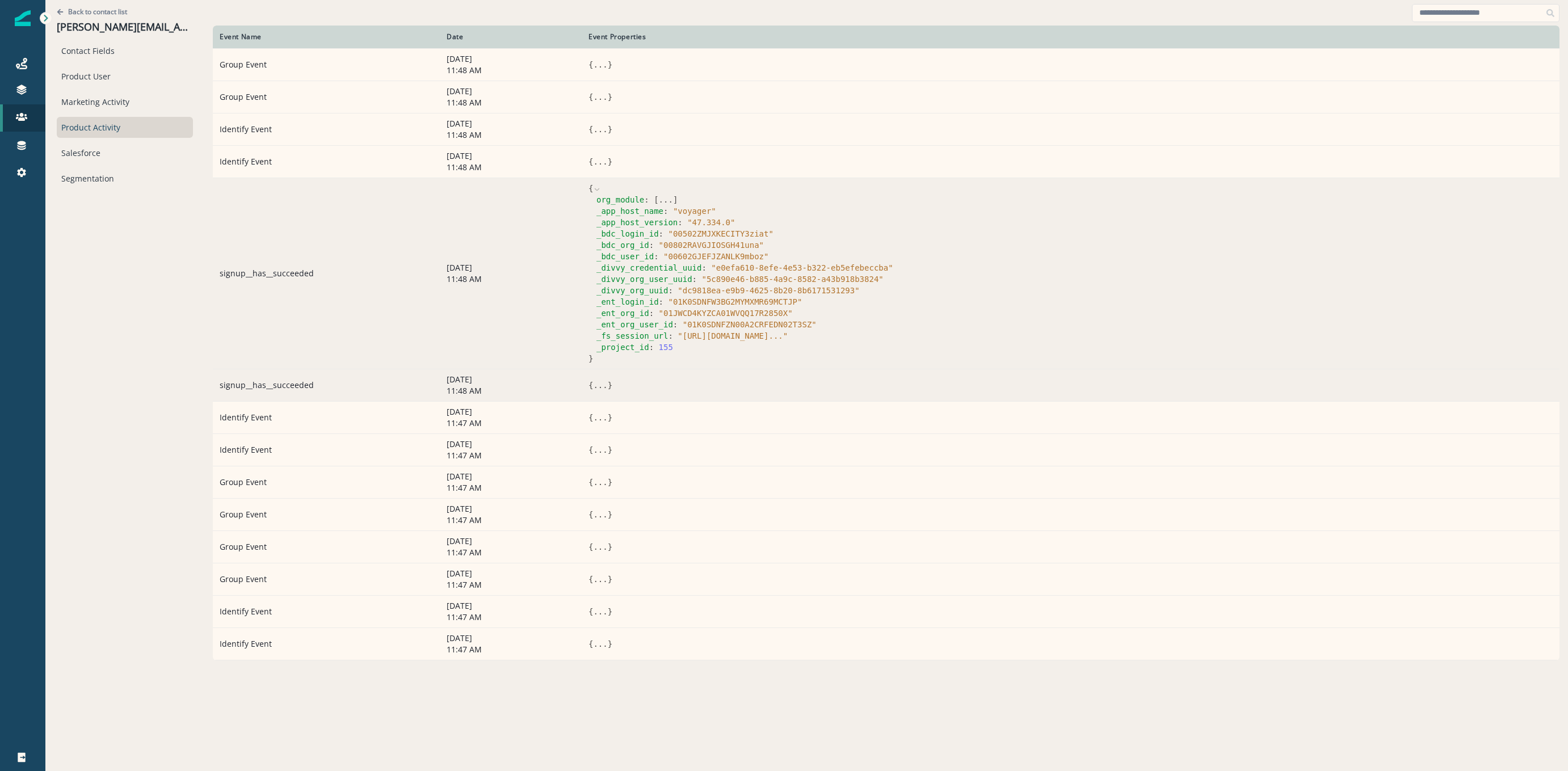
click at [593, 384] on button "..." at bounding box center [599, 386] width 14 height 11
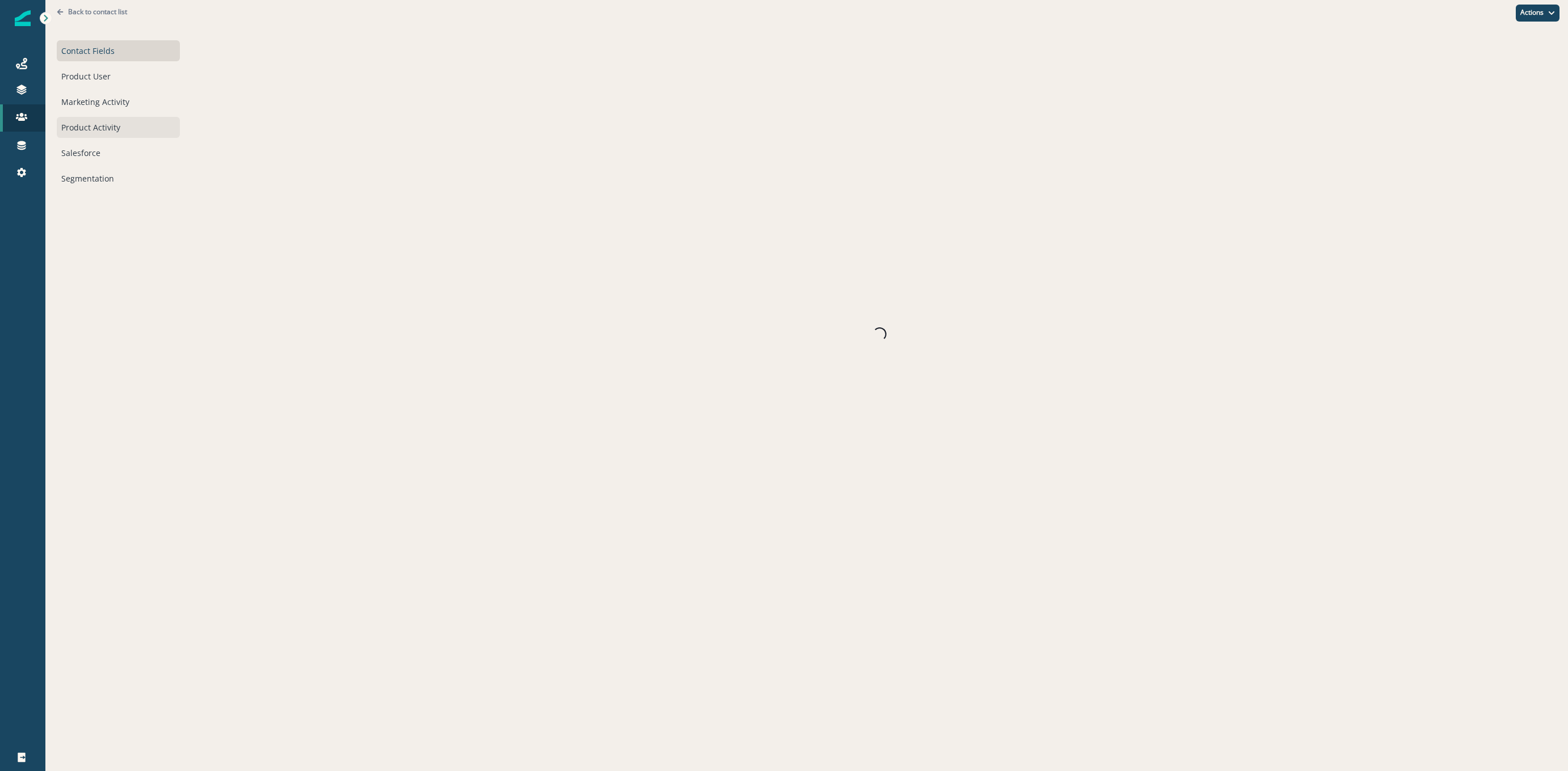
click at [98, 129] on div "Product Activity" at bounding box center [119, 127] width 123 height 21
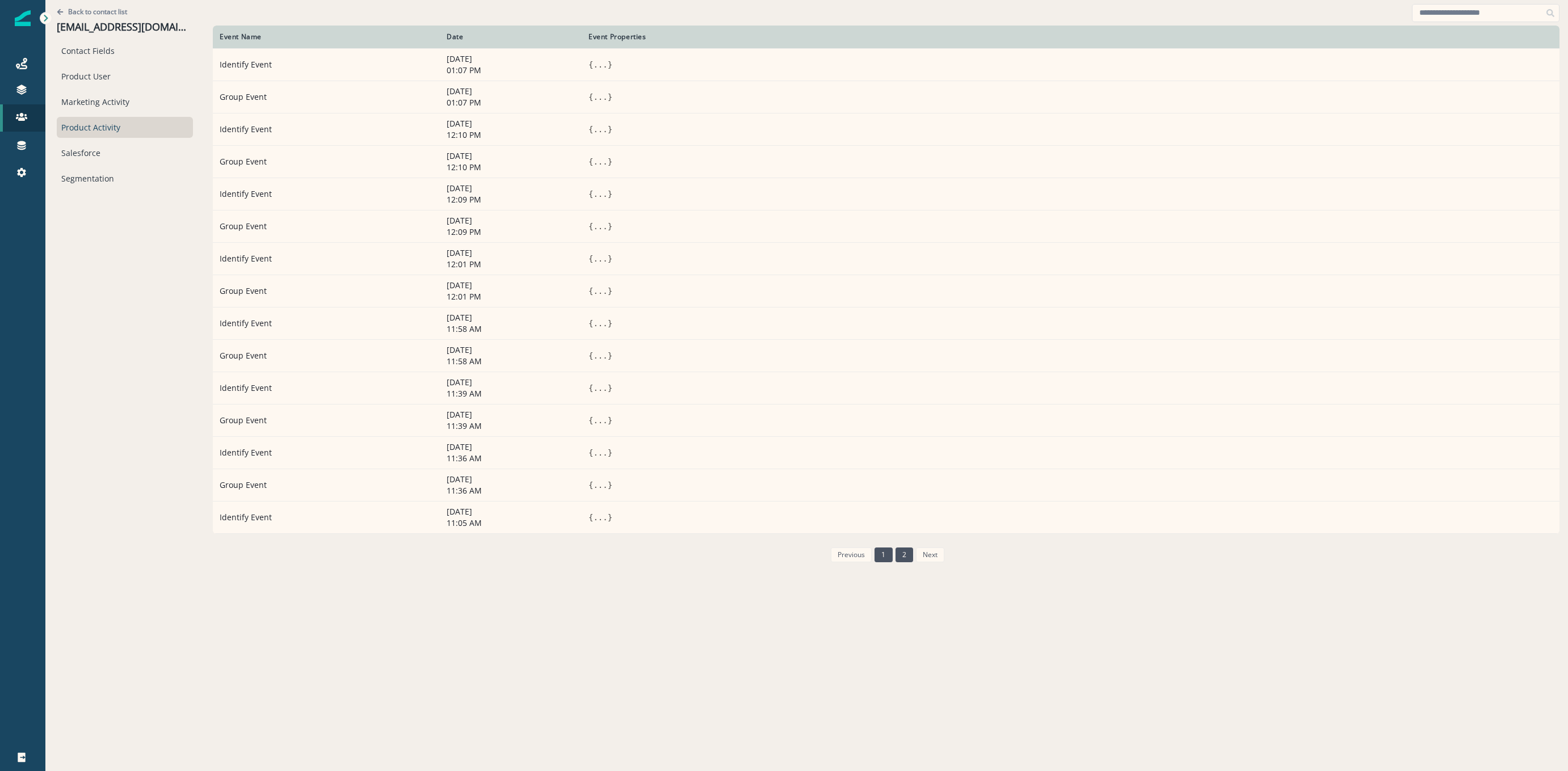
click at [893, 554] on li "2" at bounding box center [903, 555] width 21 height 9
click at [875, 559] on link "1" at bounding box center [883, 555] width 18 height 15
click at [1503, 15] on input at bounding box center [1484, 12] width 147 height 18
type input "******"
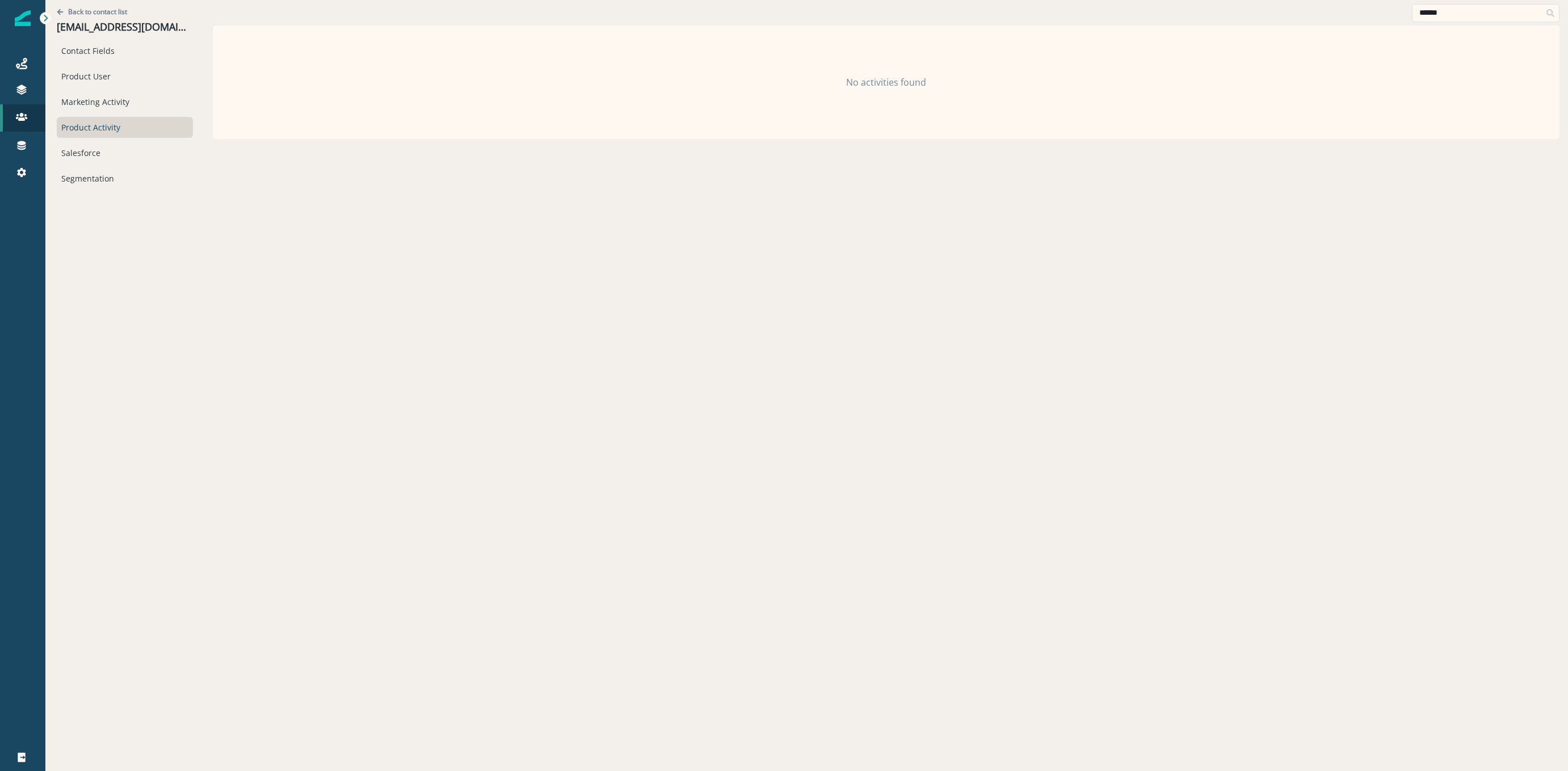
drag, startPoint x: 1515, startPoint y: 12, endPoint x: 1048, endPoint y: 21, distance: 467.1
click at [1064, 25] on div "******" at bounding box center [886, 12] width 1347 height 26
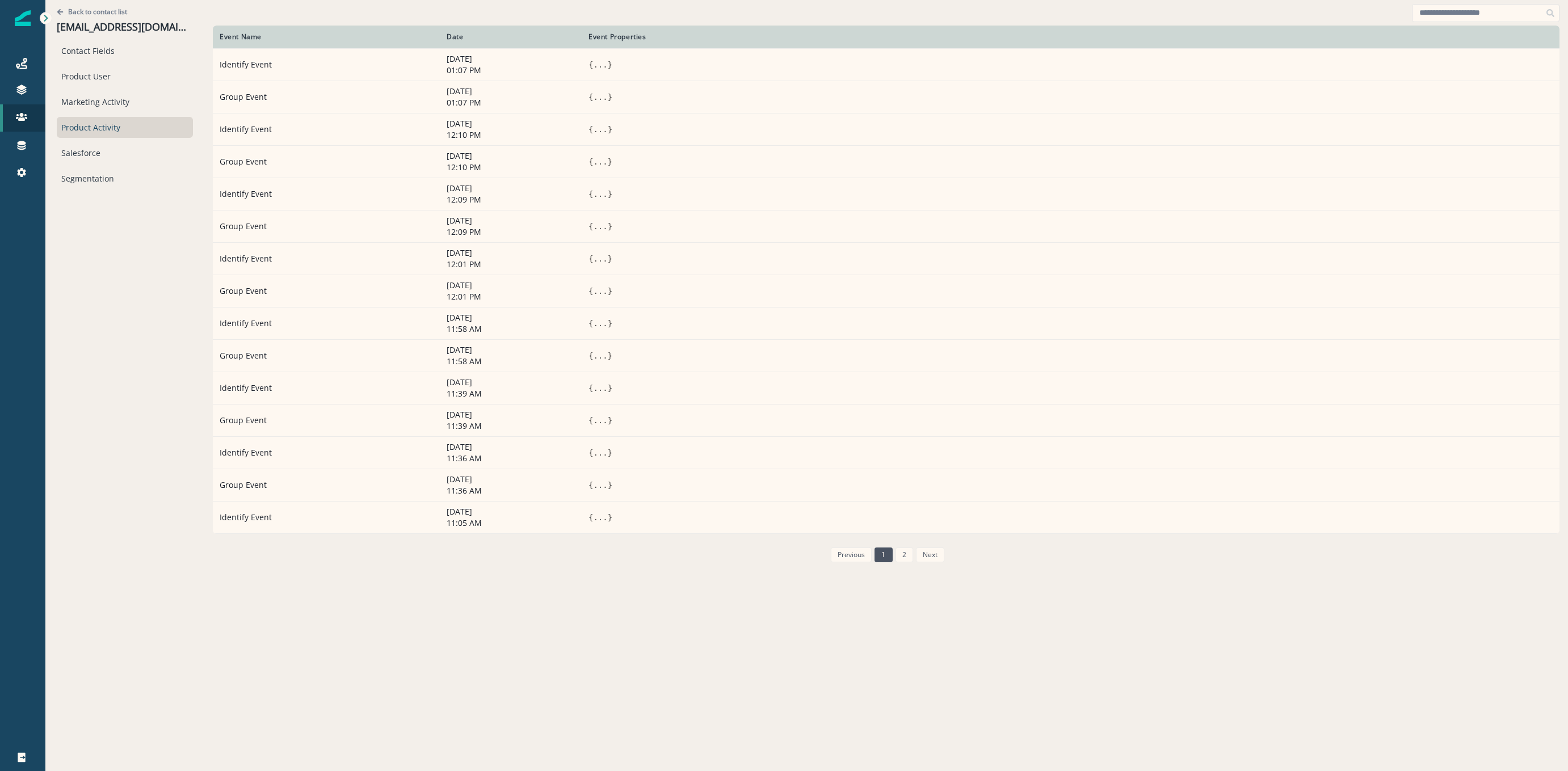
click at [901, 557] on link "2" at bounding box center [904, 555] width 18 height 15
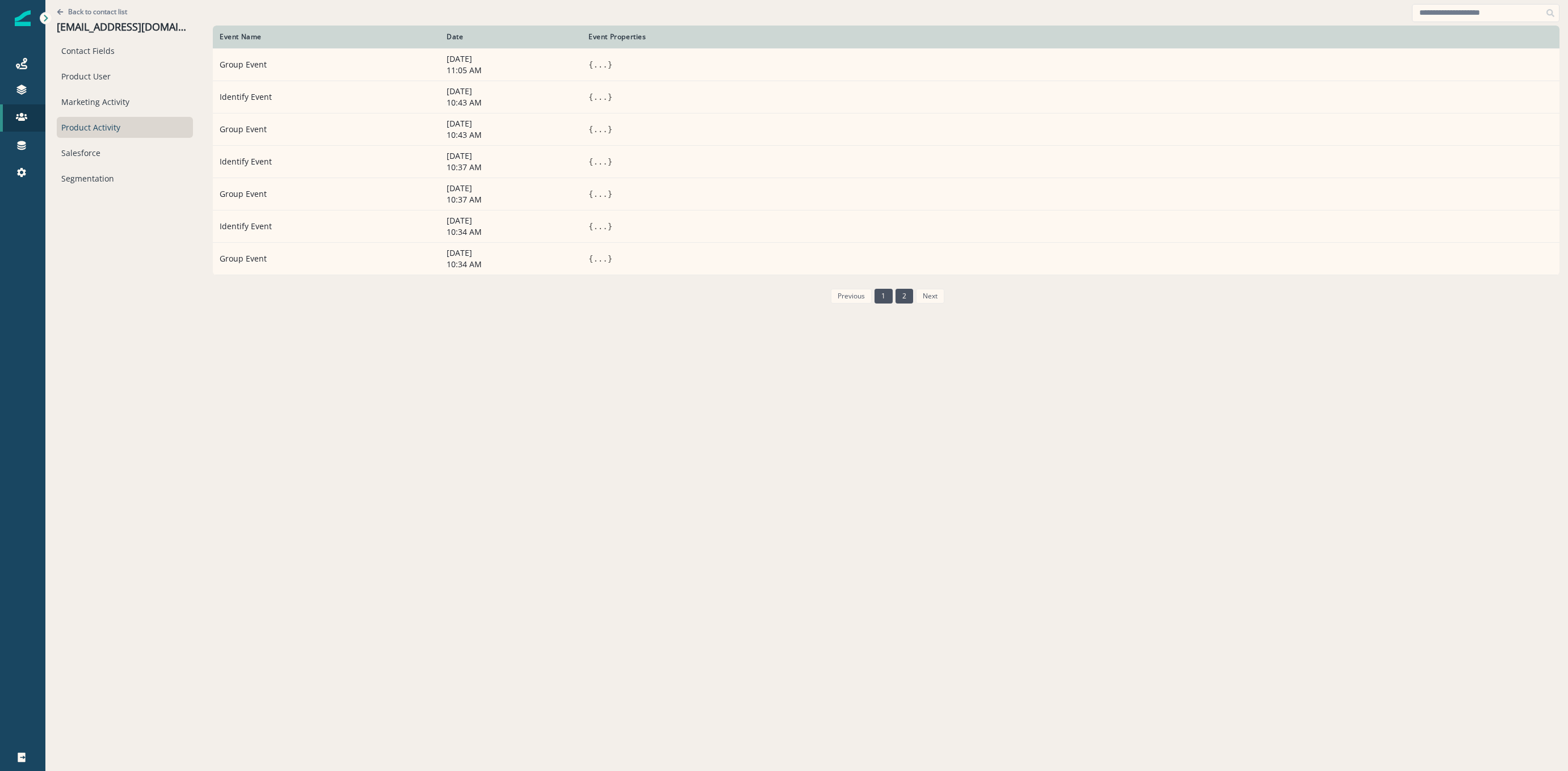
click at [878, 294] on link "1" at bounding box center [883, 296] width 18 height 15
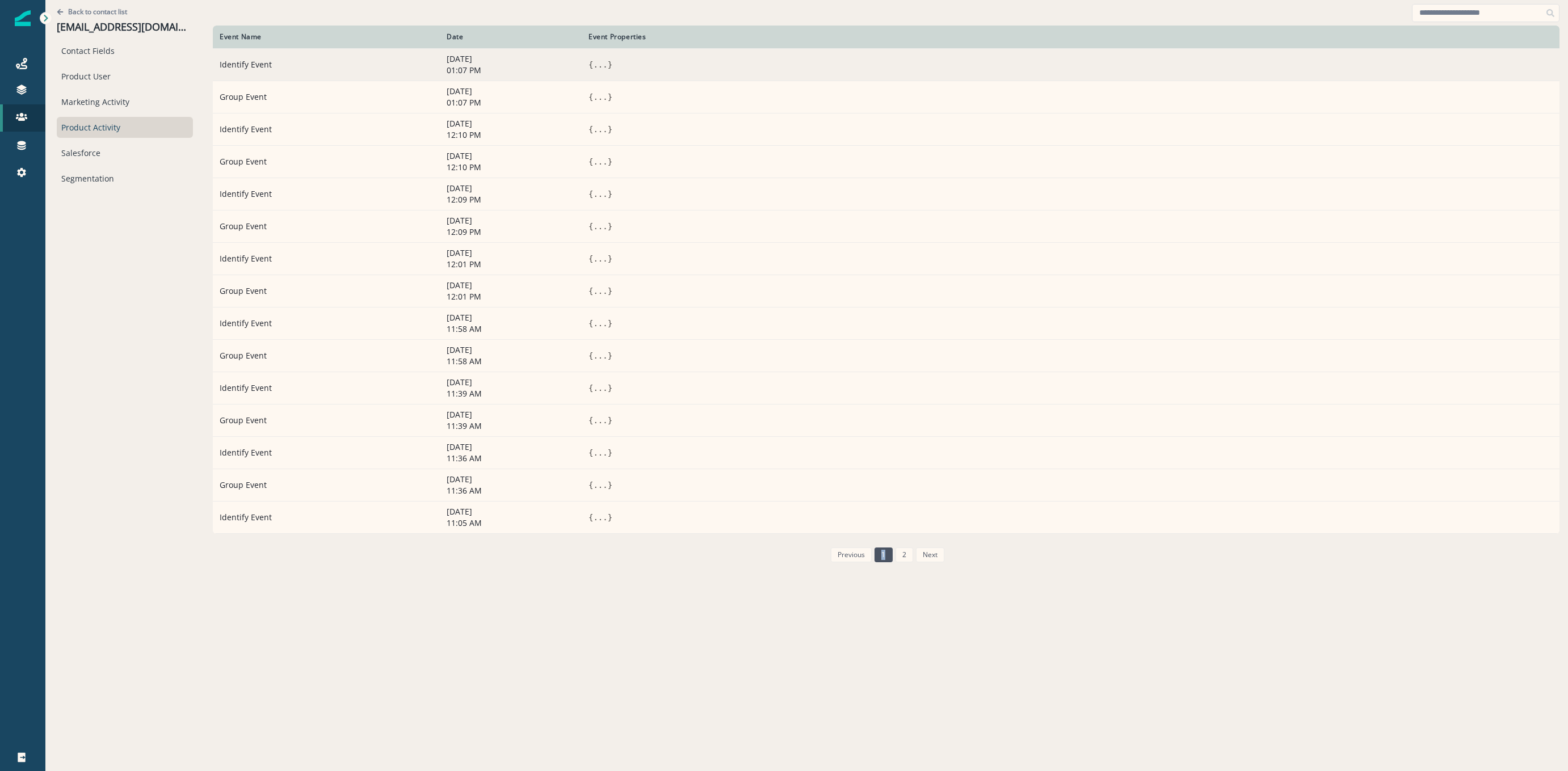
click at [593, 67] on button "..." at bounding box center [599, 65] width 14 height 11
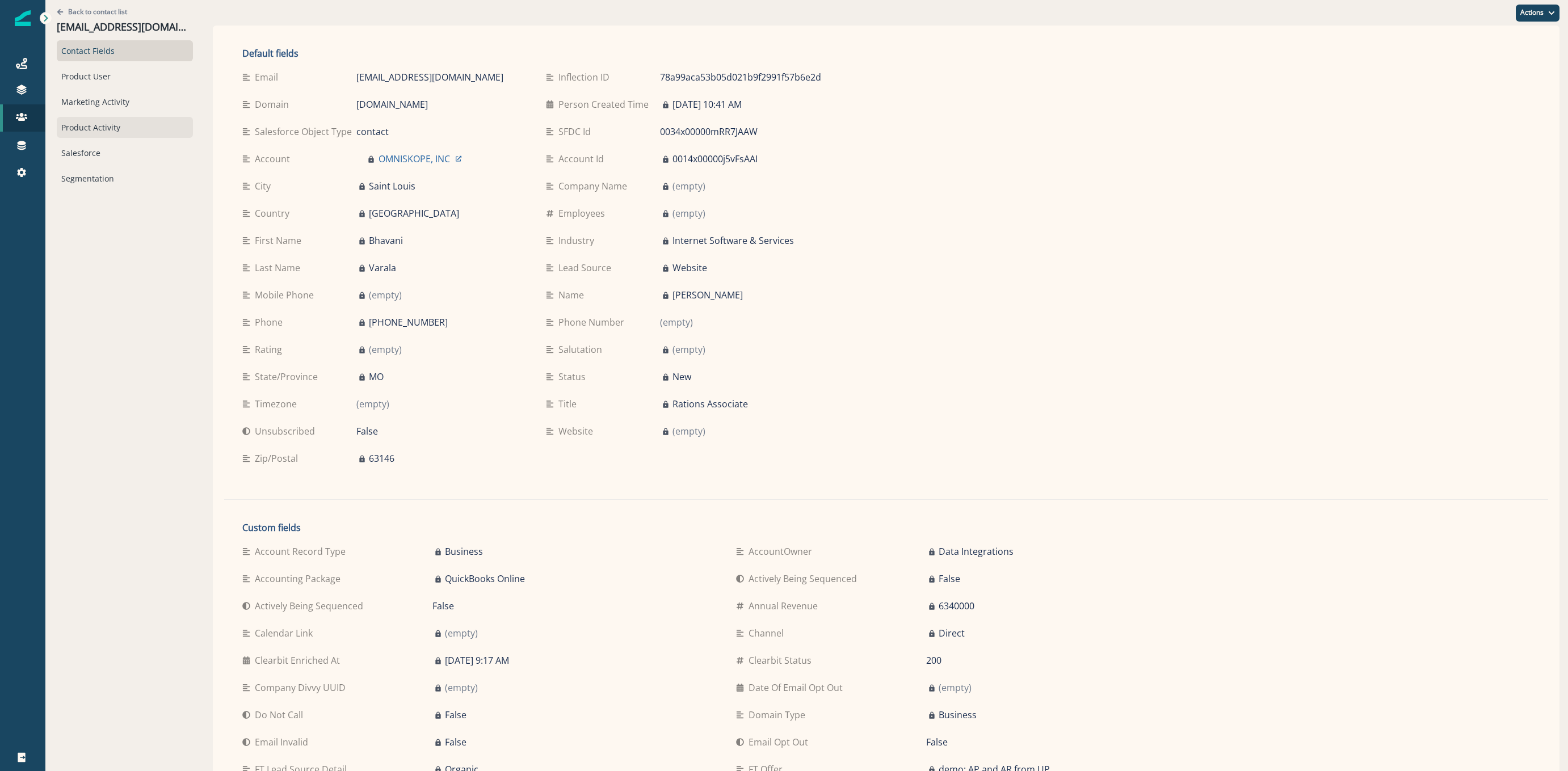
click at [85, 130] on div "Product Activity" at bounding box center [124, 127] width 136 height 21
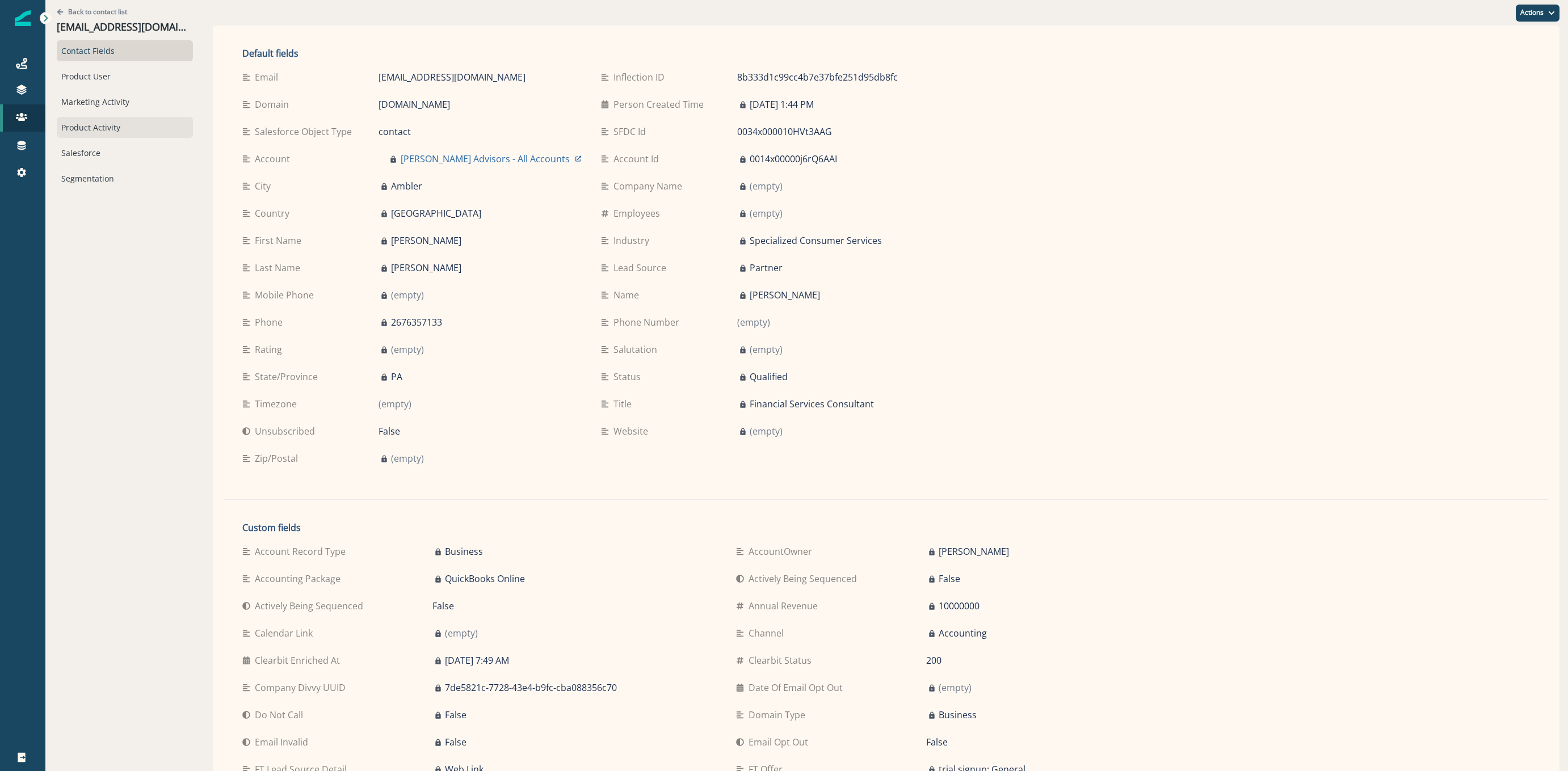
click at [81, 131] on div "Product Activity" at bounding box center [124, 127] width 136 height 21
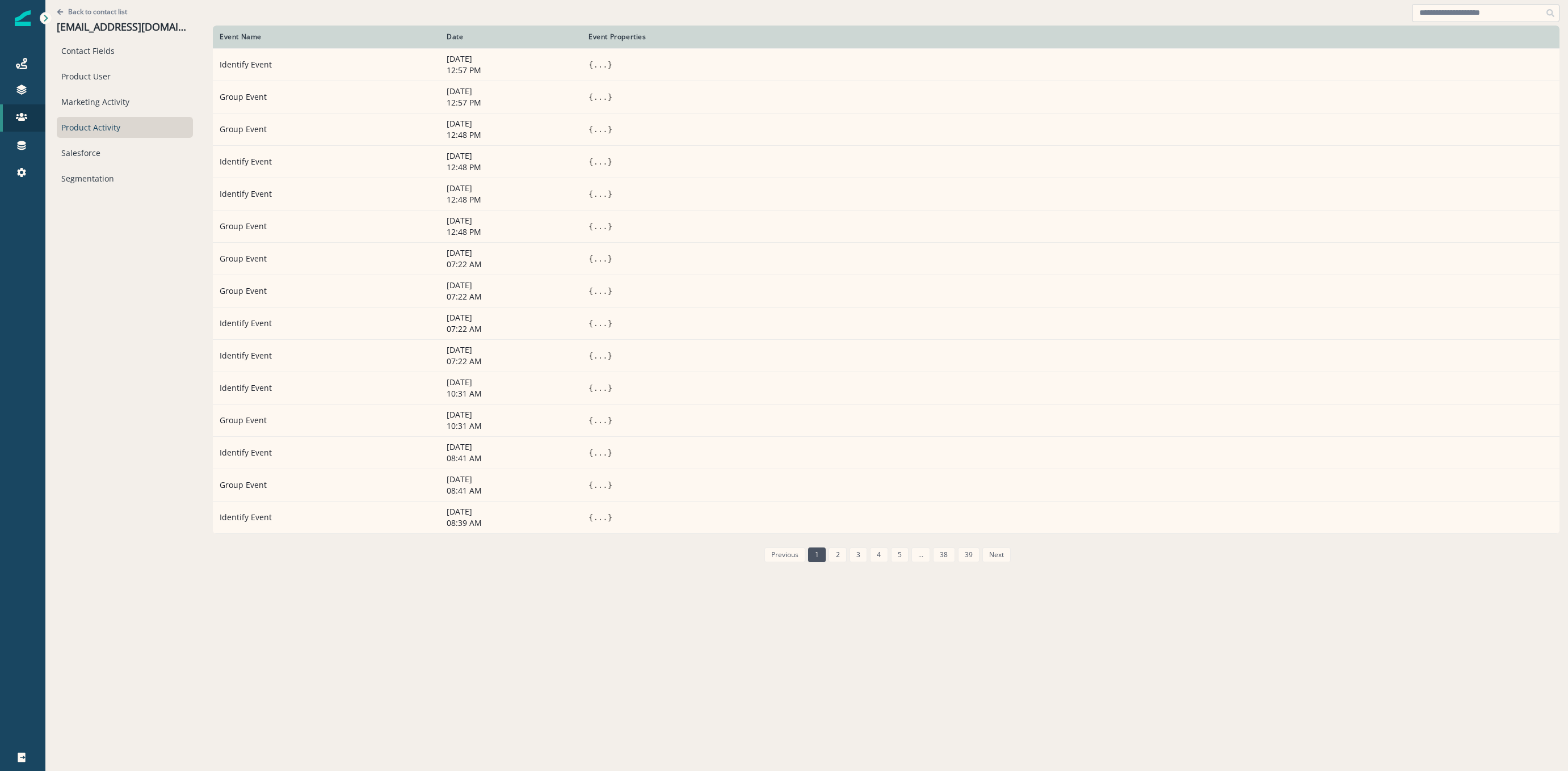
click at [1502, 16] on input at bounding box center [1484, 12] width 147 height 18
type input "******"
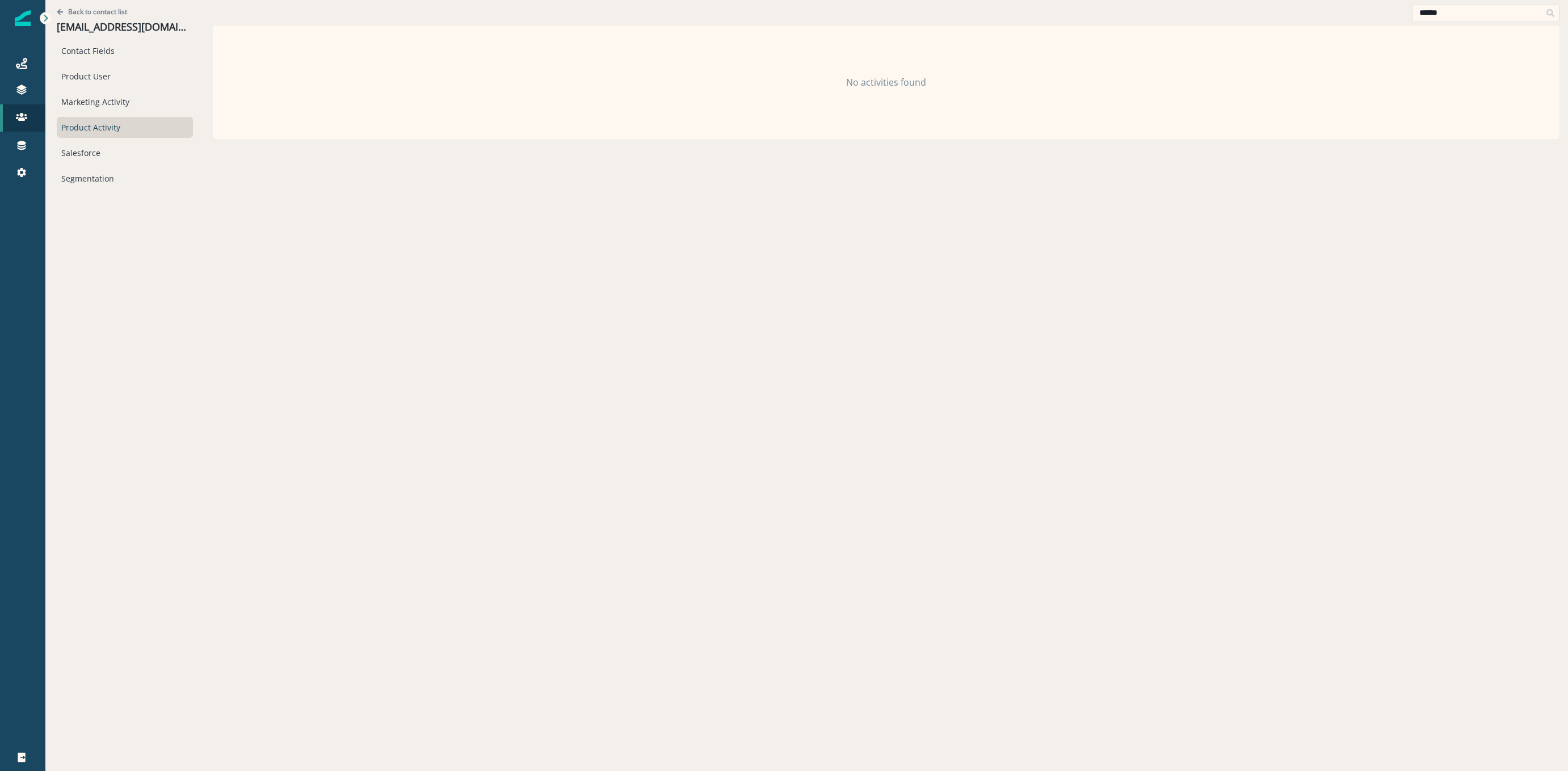
click at [73, 63] on div "Contact Fields Product User Marketing Activity Product Activity Salesforce Segm…" at bounding box center [124, 114] width 136 height 149
drag, startPoint x: 79, startPoint y: 85, endPoint x: 182, endPoint y: 75, distance: 103.5
click at [80, 85] on div "Product User" at bounding box center [124, 76] width 136 height 21
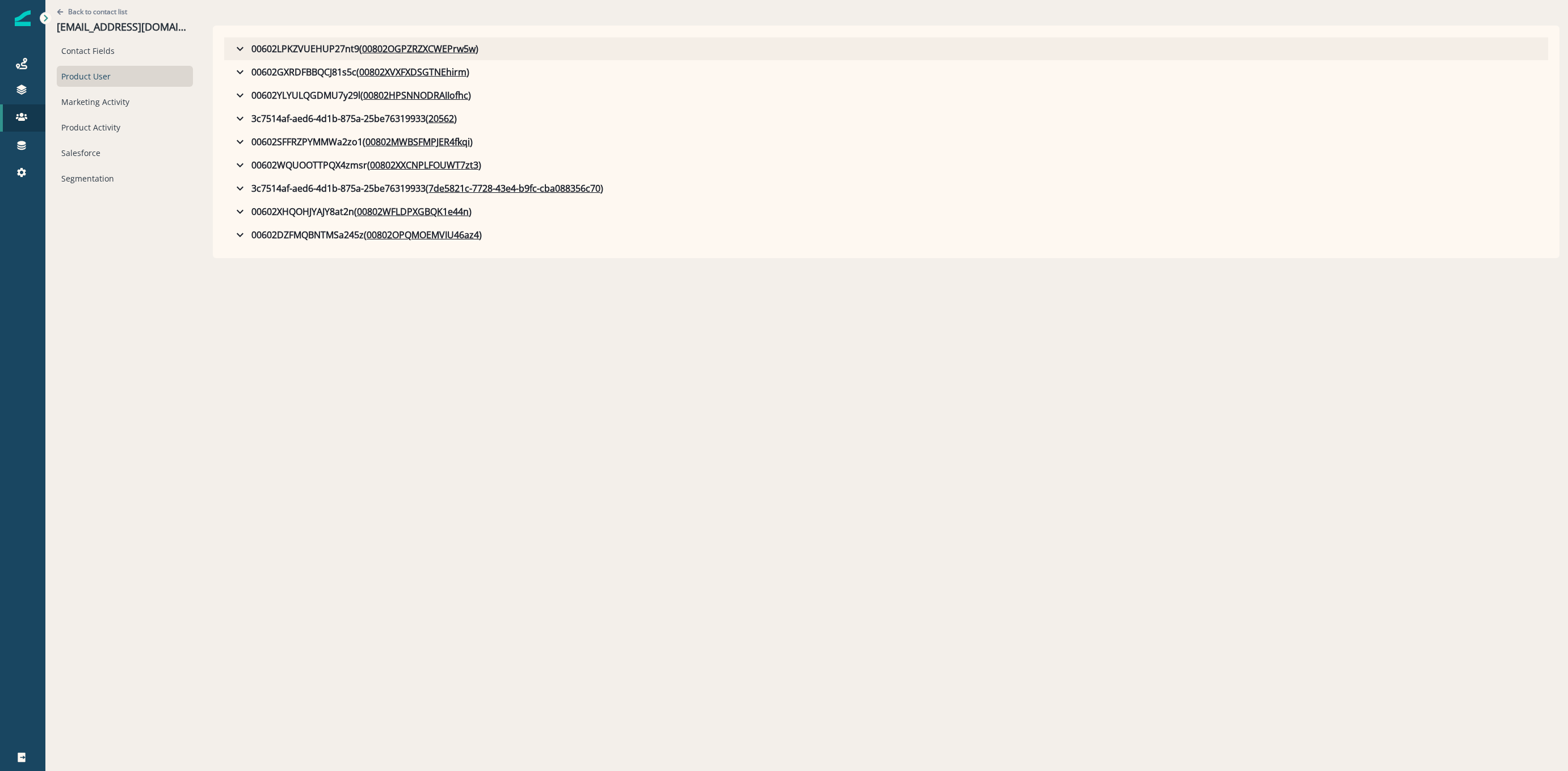
click at [242, 49] on icon "button" at bounding box center [239, 49] width 7 height 4
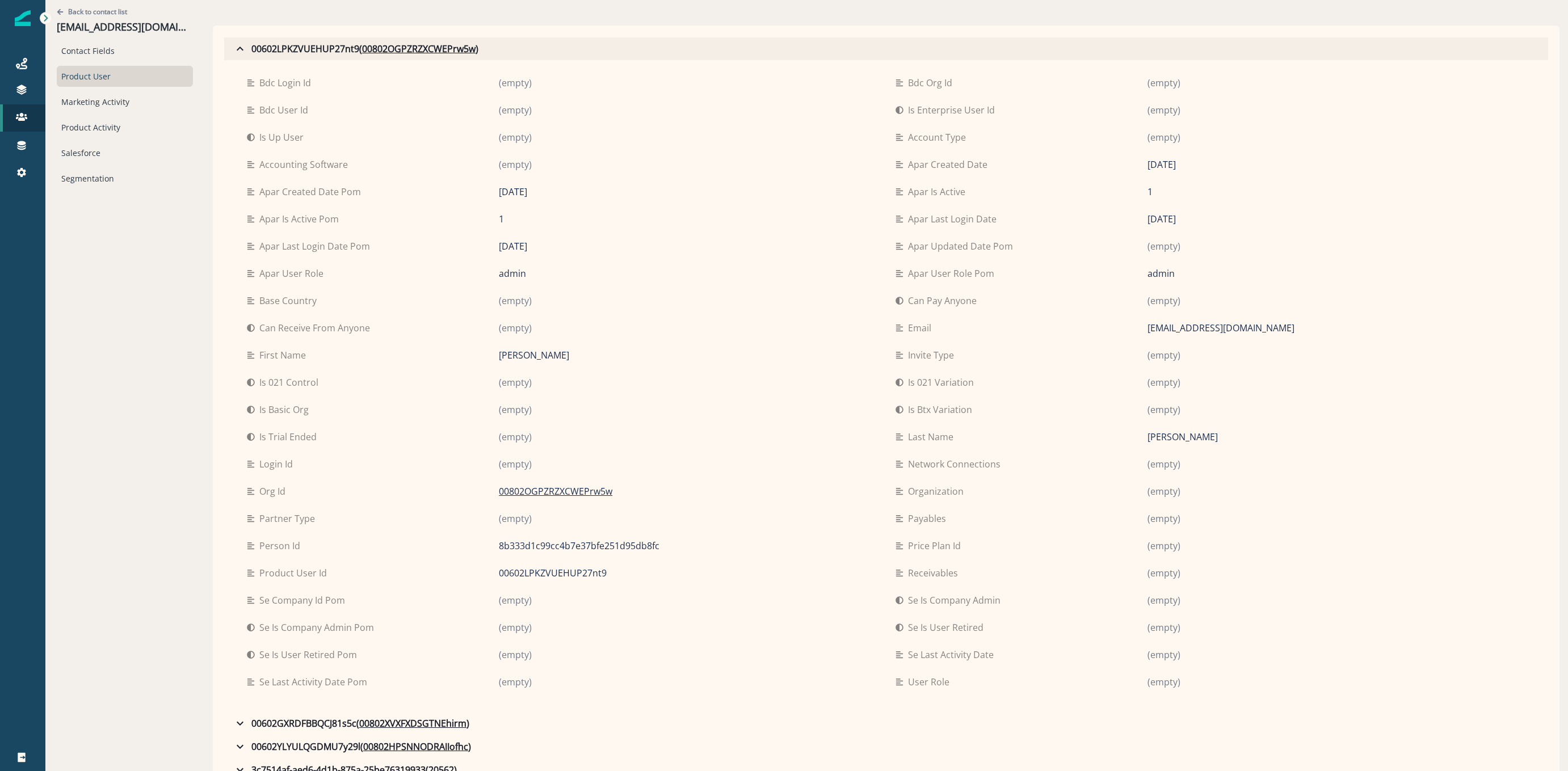
click at [241, 53] on icon "button" at bounding box center [240, 48] width 13 height 13
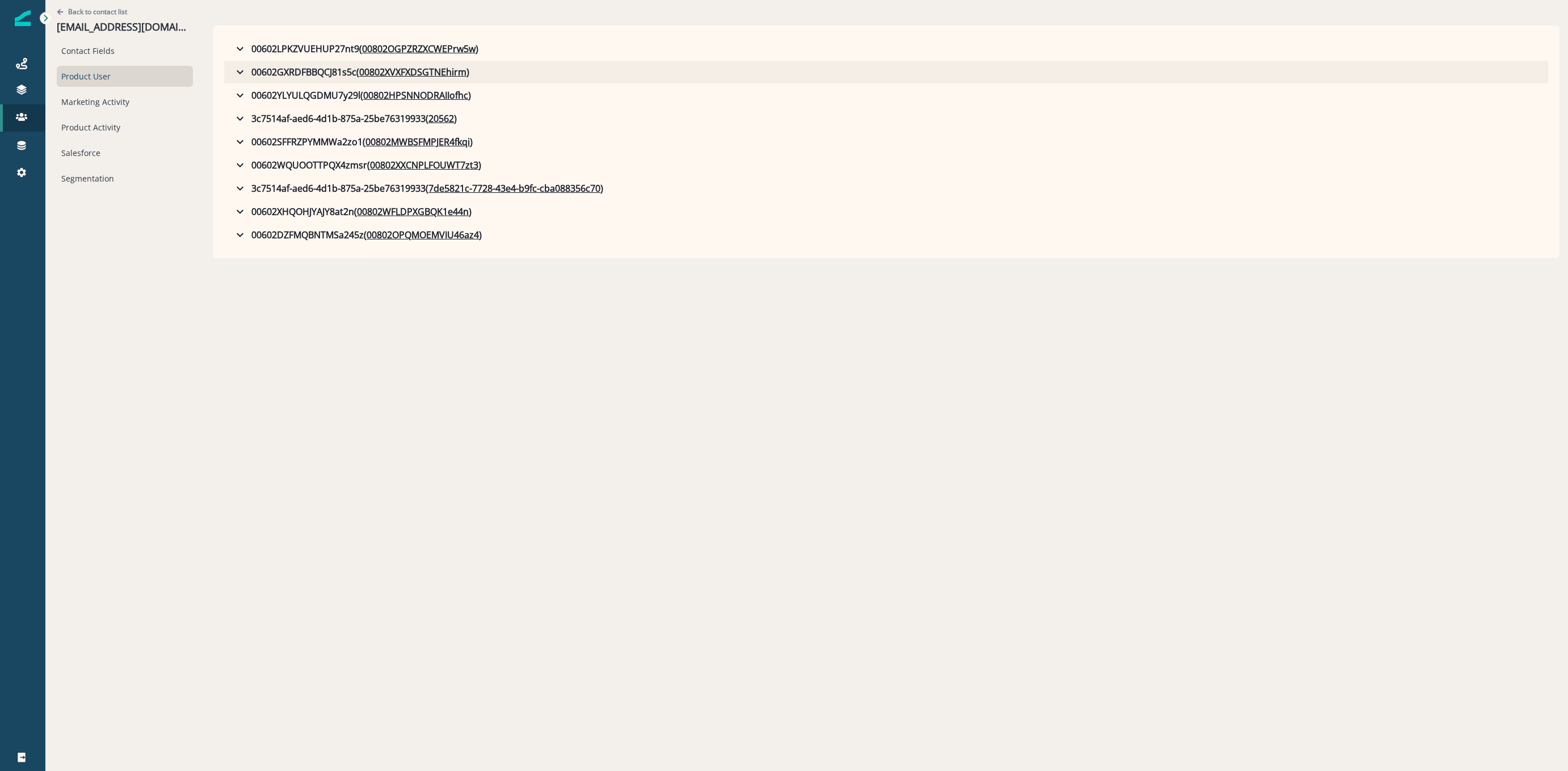
click at [237, 69] on icon "button" at bounding box center [240, 72] width 13 height 13
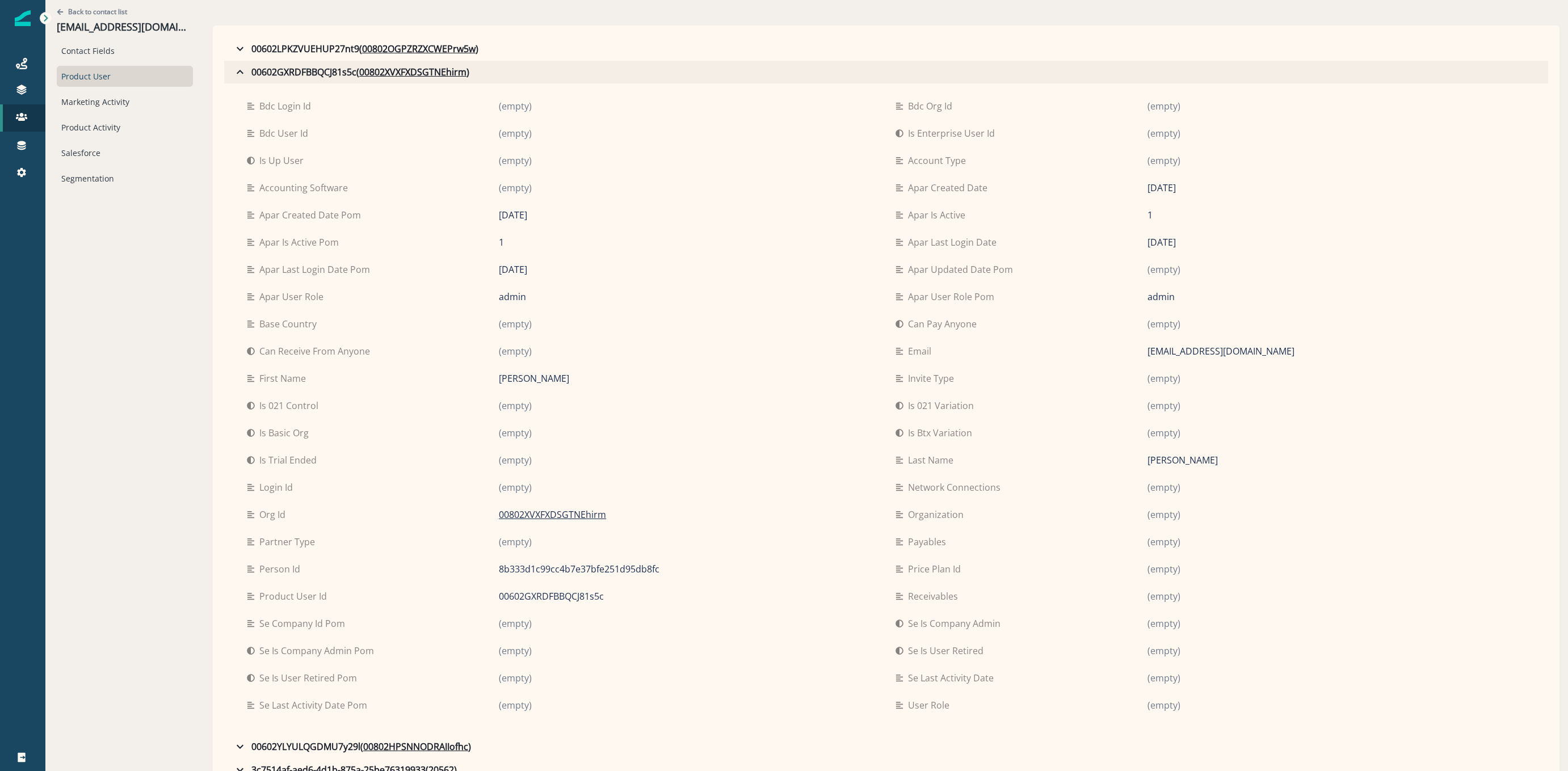
click at [235, 69] on icon "button" at bounding box center [240, 72] width 13 height 13
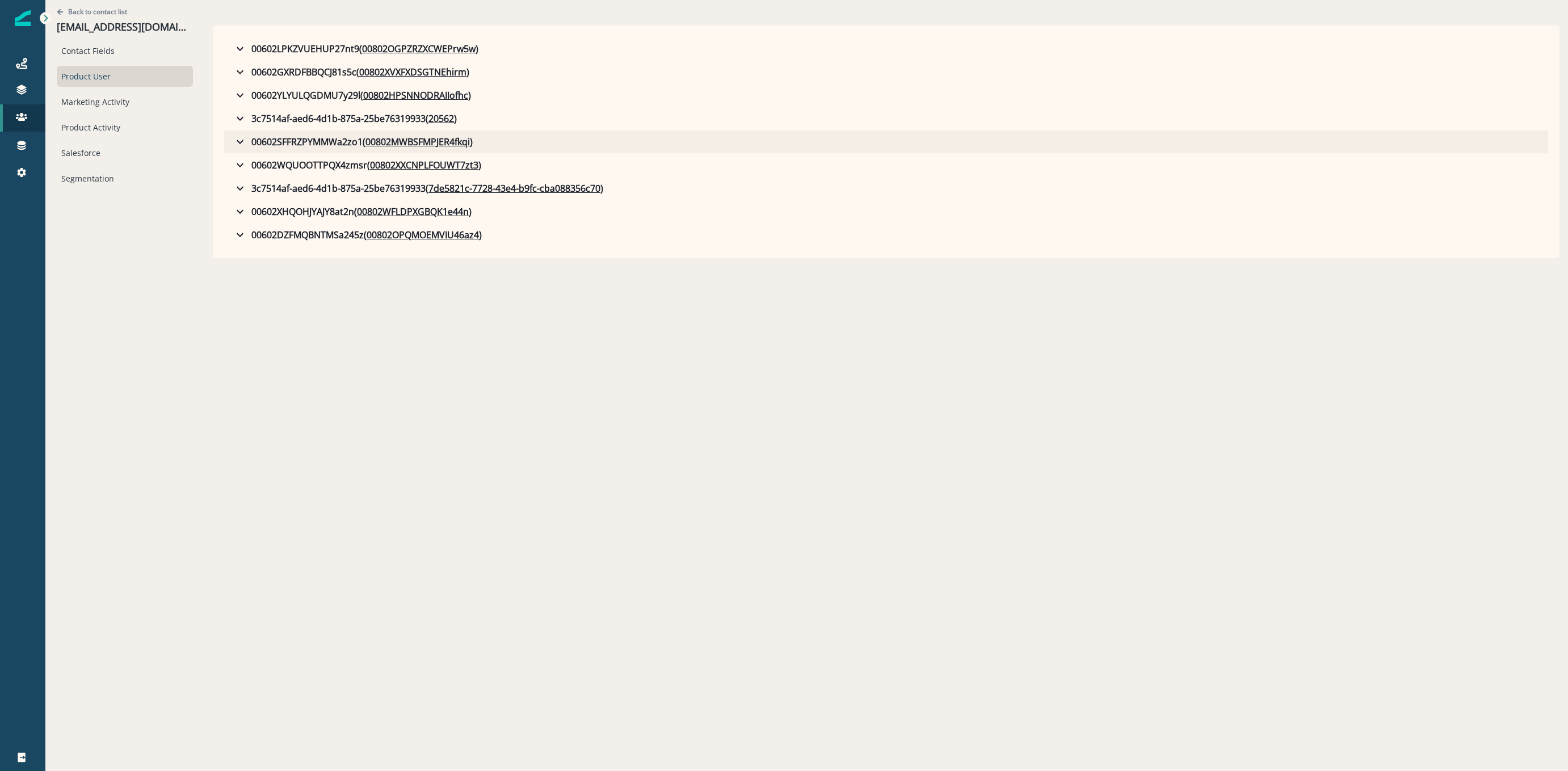
click at [237, 147] on icon "button" at bounding box center [240, 141] width 13 height 13
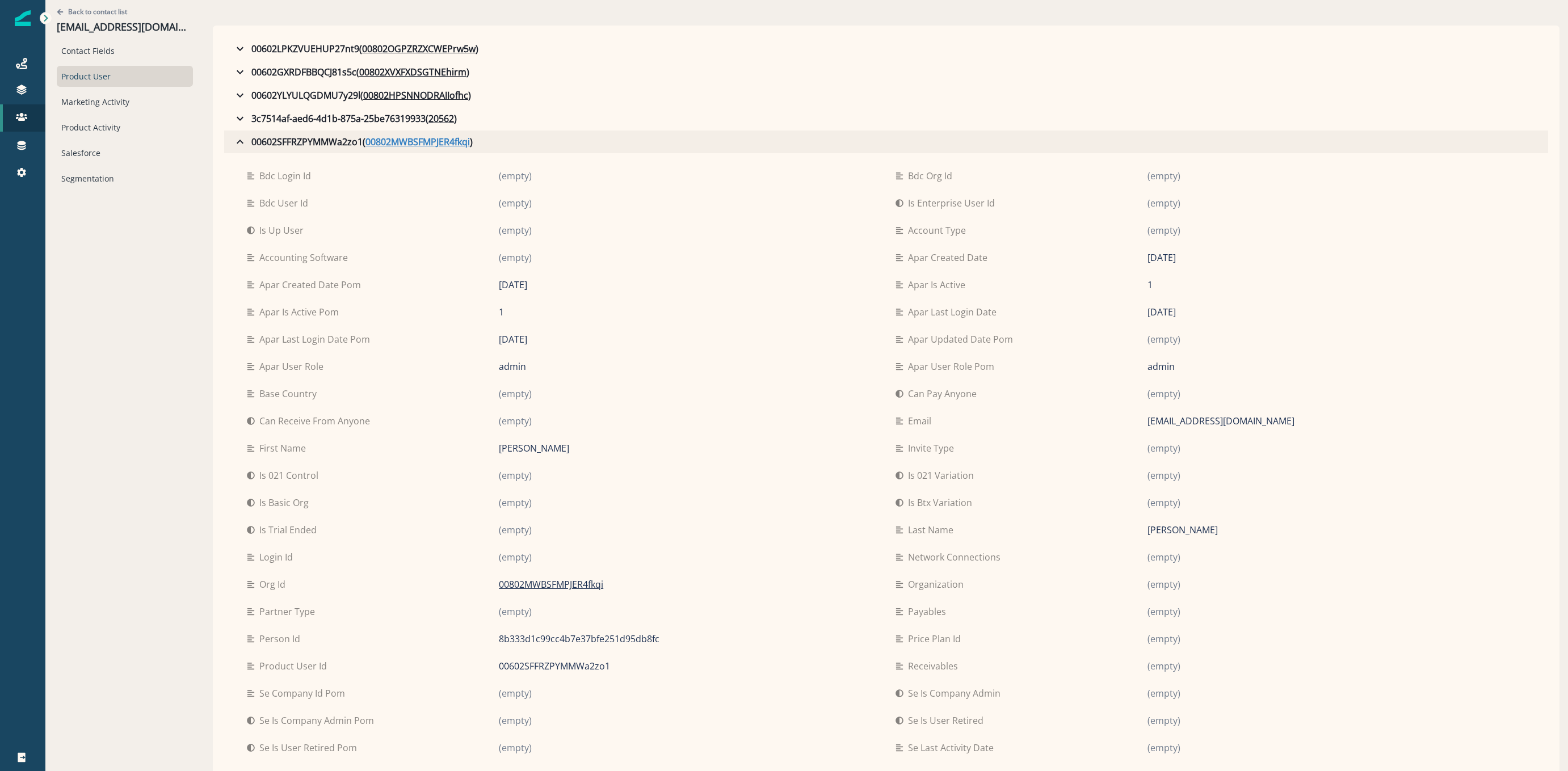
click at [422, 144] on u "00802MWBSFMPJER4fkqi" at bounding box center [418, 141] width 104 height 13
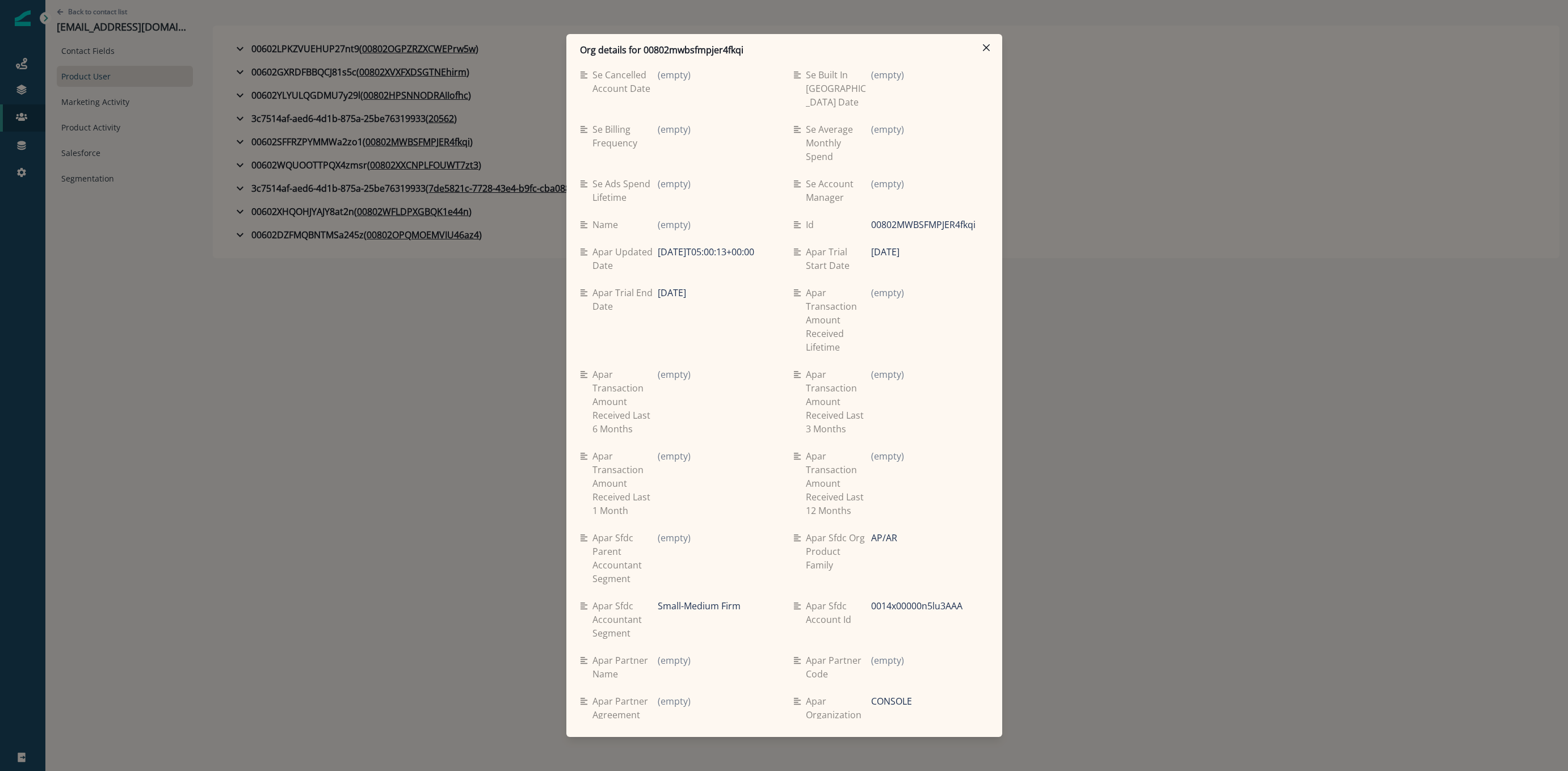
scroll to position [1600, 0]
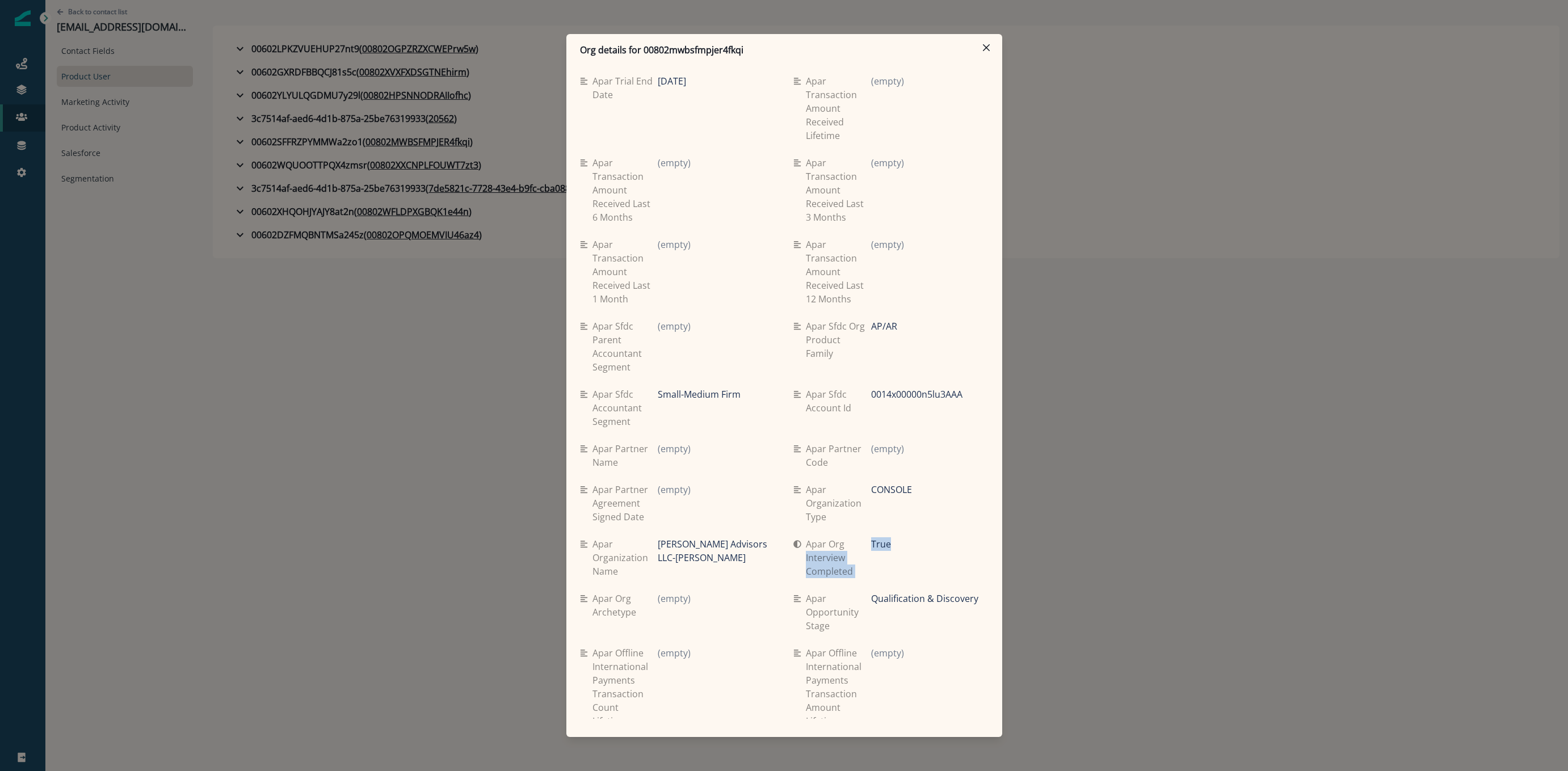
drag, startPoint x: 882, startPoint y: 615, endPoint x: 849, endPoint y: 615, distance: 33.0
click at [849, 578] on div "Apar org interview completed True" at bounding box center [891, 557] width 196 height 41
click at [944, 551] on div "True" at bounding box center [929, 544] width 117 height 13
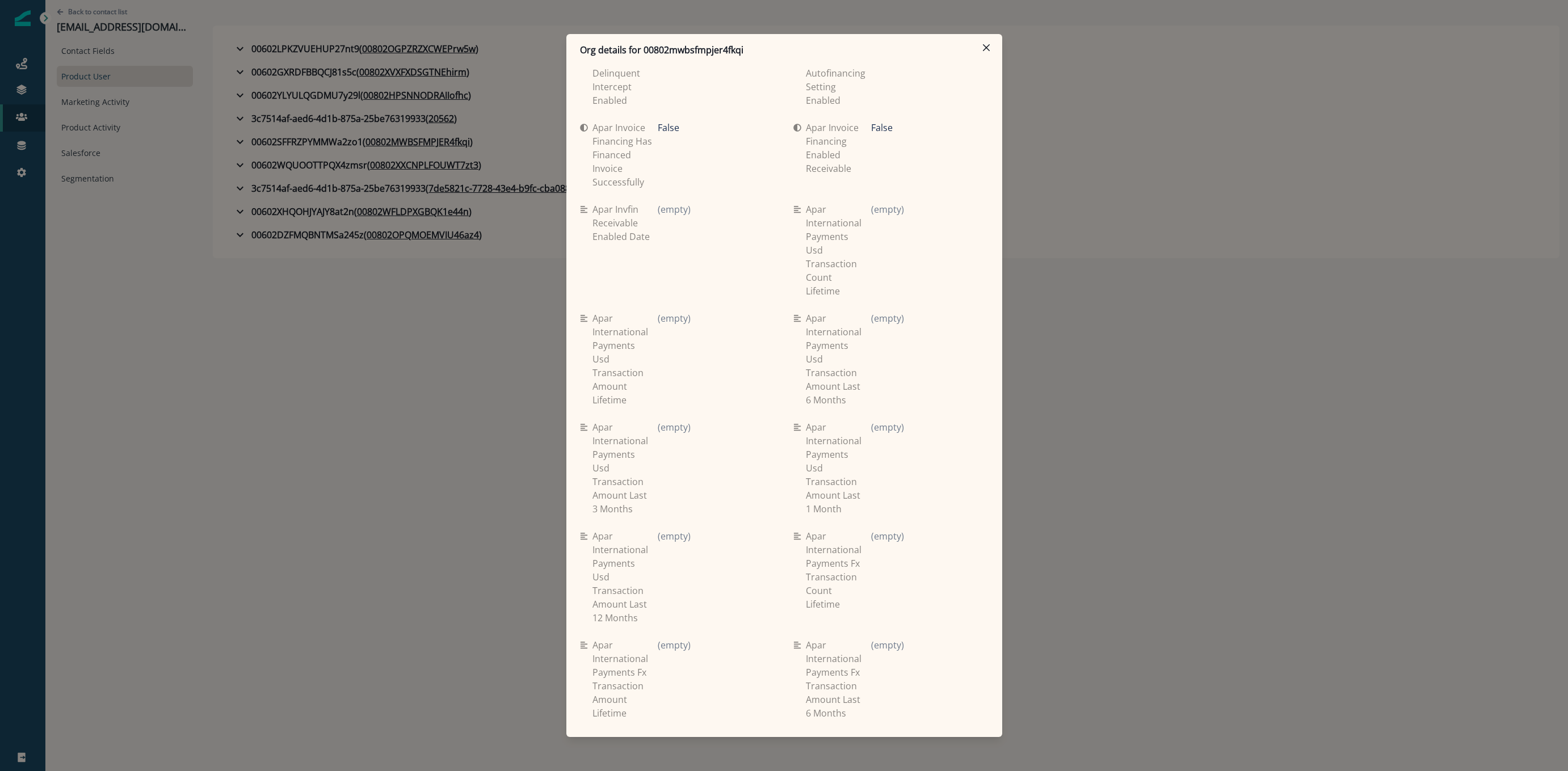
scroll to position [3182, 0]
click at [991, 46] on button "Close" at bounding box center [986, 47] width 18 height 18
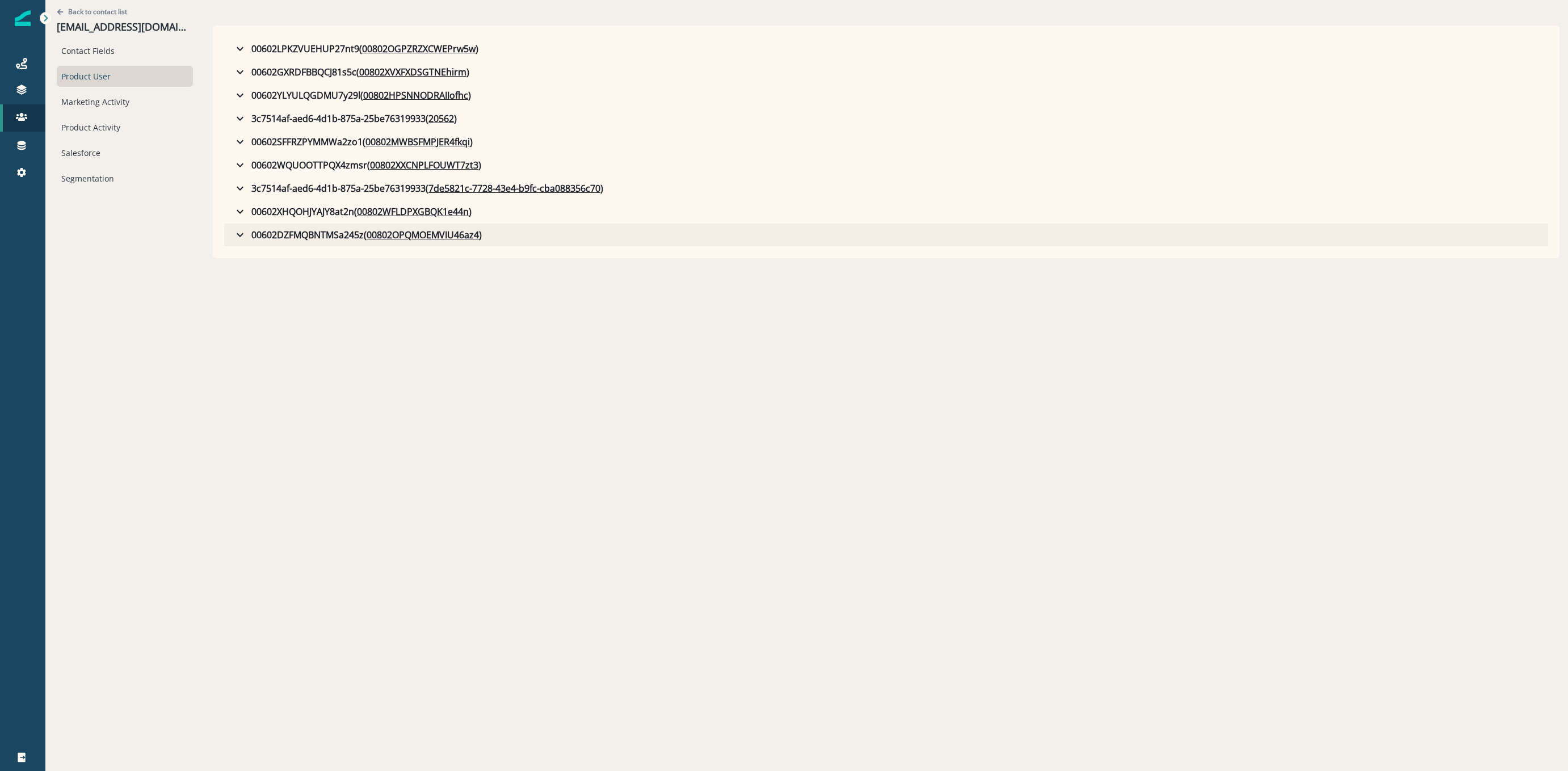
click at [244, 233] on icon "button" at bounding box center [240, 235] width 13 height 13
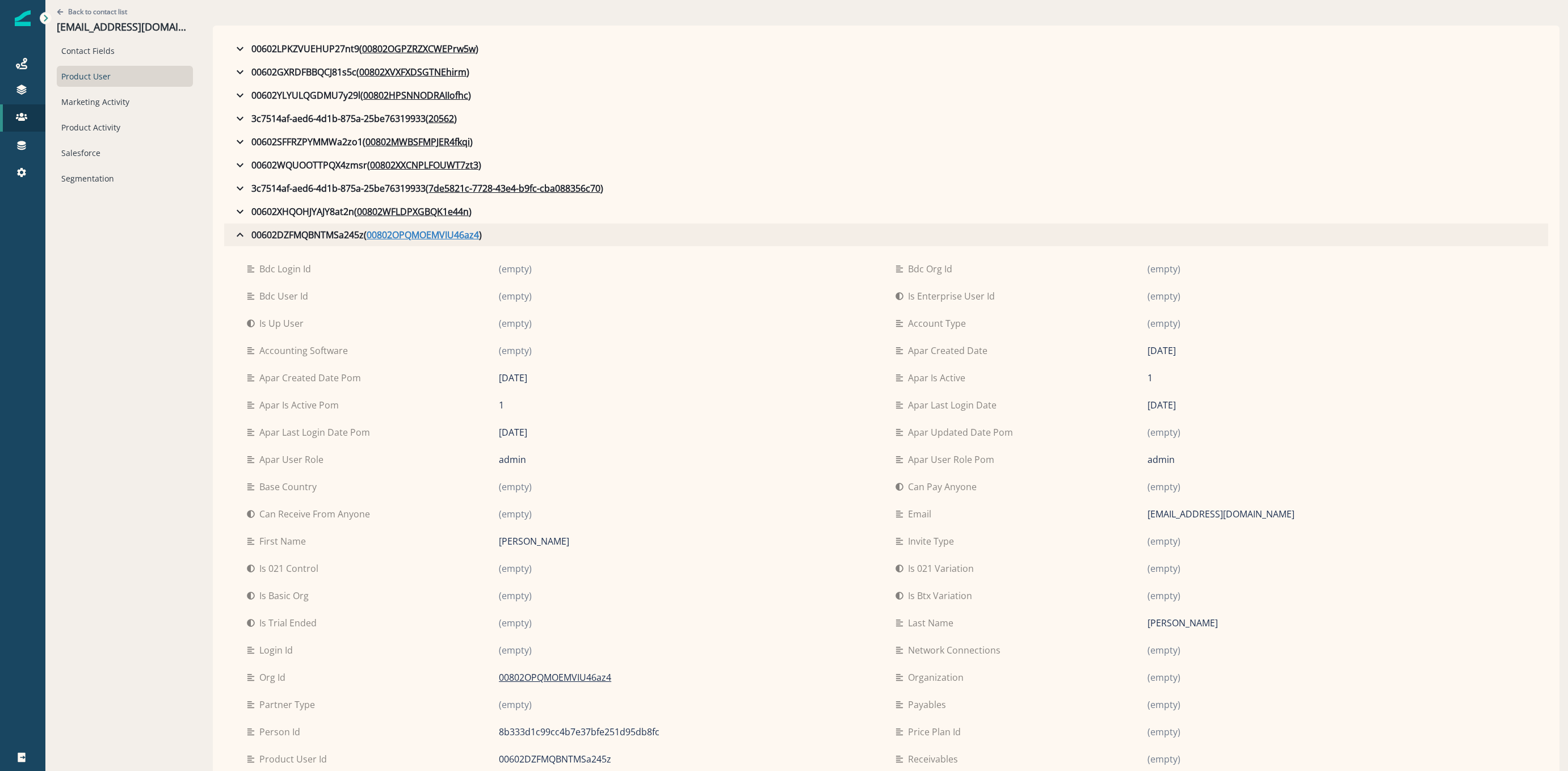
click at [409, 238] on u "00802OPQMOEMVIU46az4" at bounding box center [423, 235] width 112 height 13
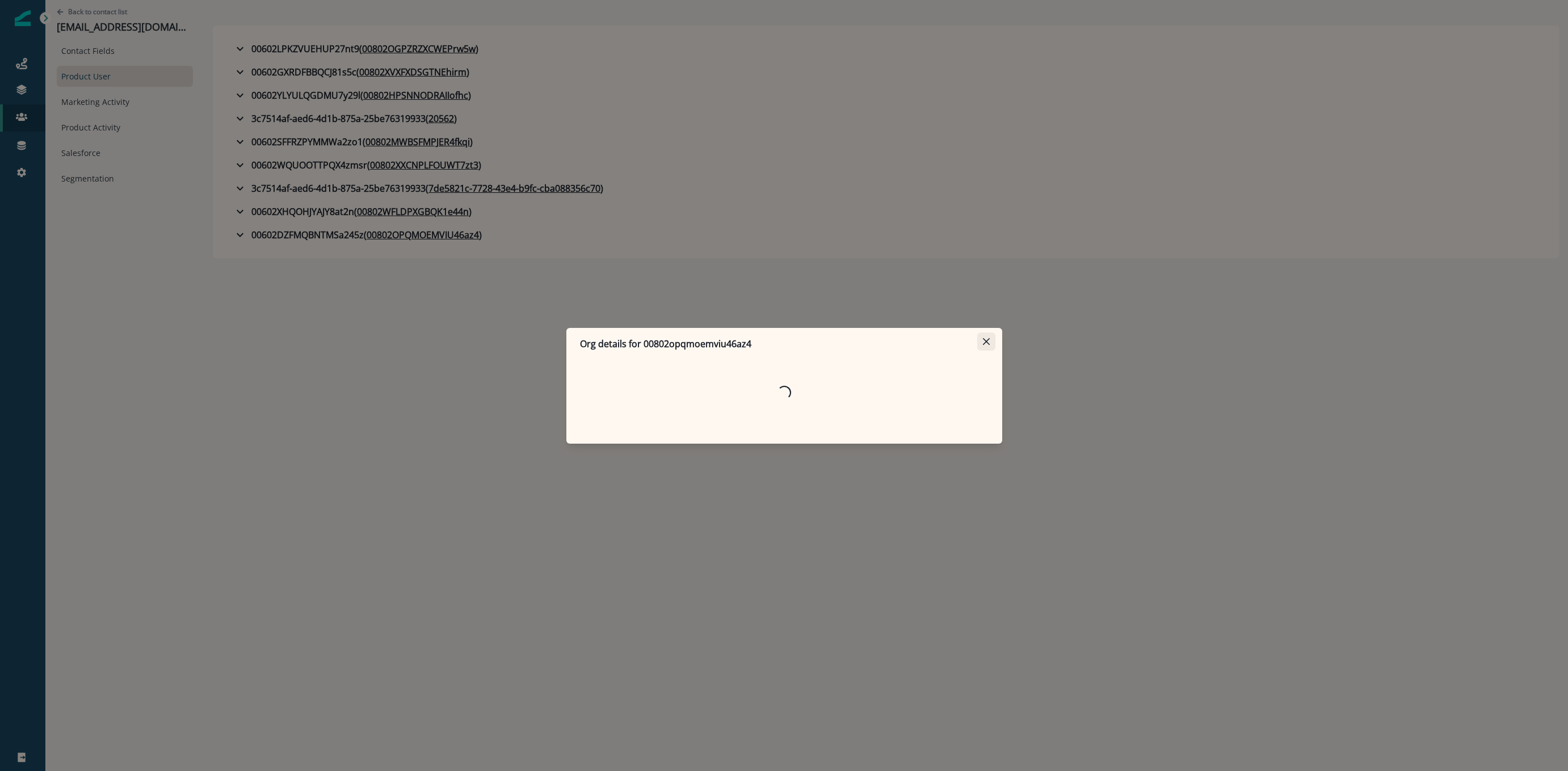
click at [983, 343] on icon "Close" at bounding box center [985, 340] width 7 height 7
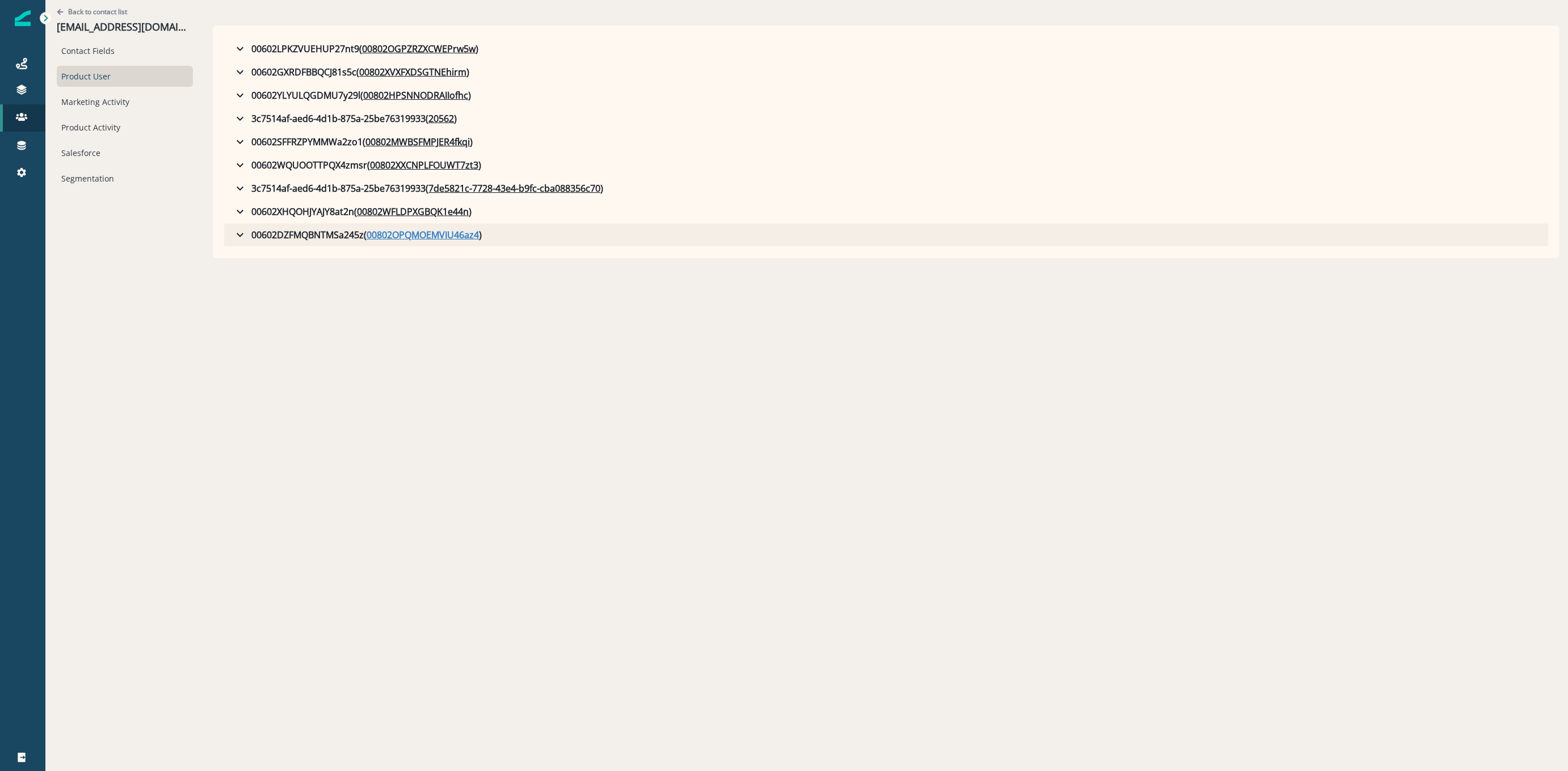
click at [405, 235] on u "00802OPQMOEMVIU46az4" at bounding box center [423, 235] width 112 height 13
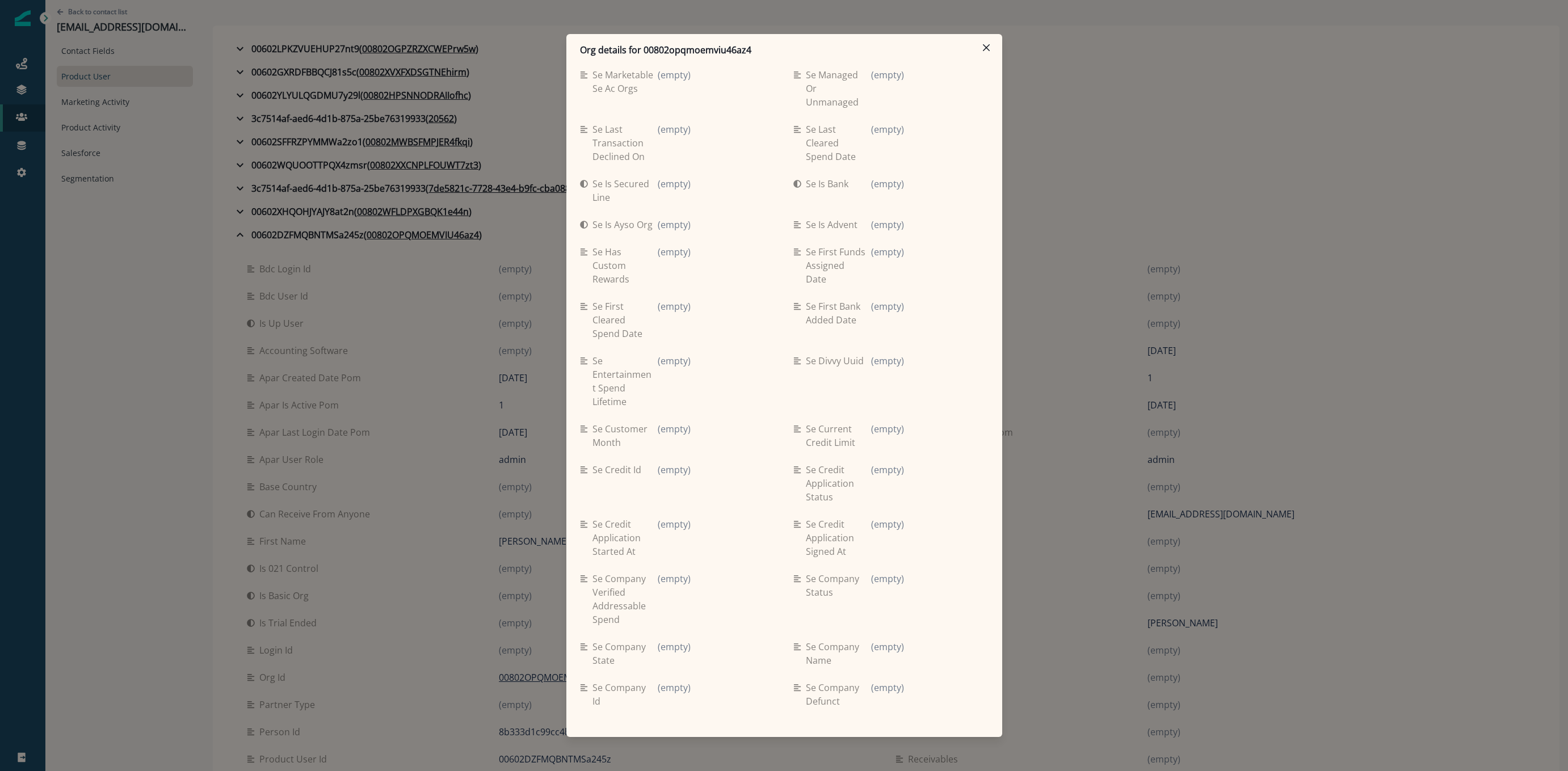
scroll to position [522, 0]
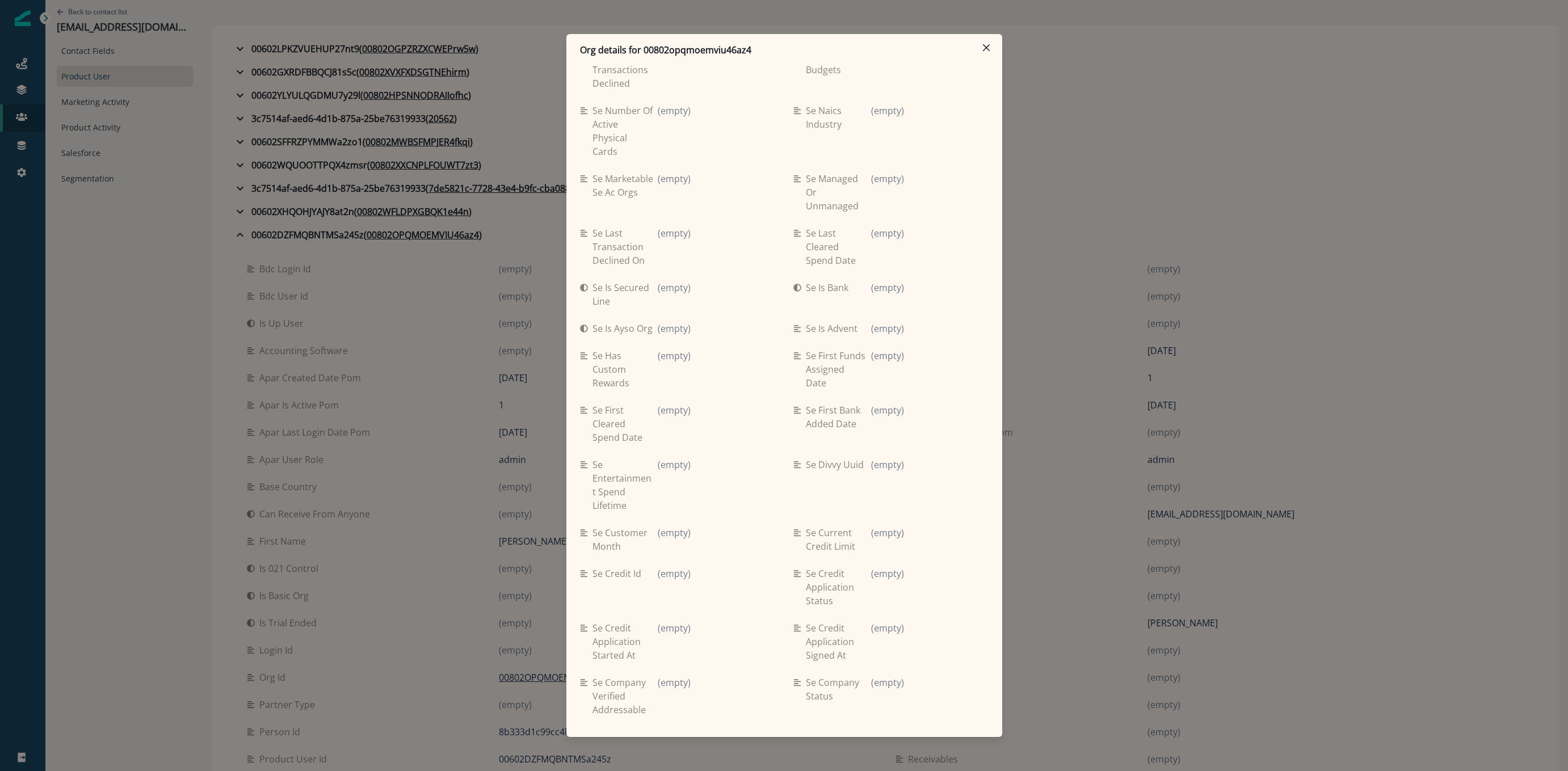
click at [142, 305] on div "Org details for 00802opqmoemviu46az4 Se travel spend lifetime (empty) Se spend …" at bounding box center [784, 386] width 1568 height 771
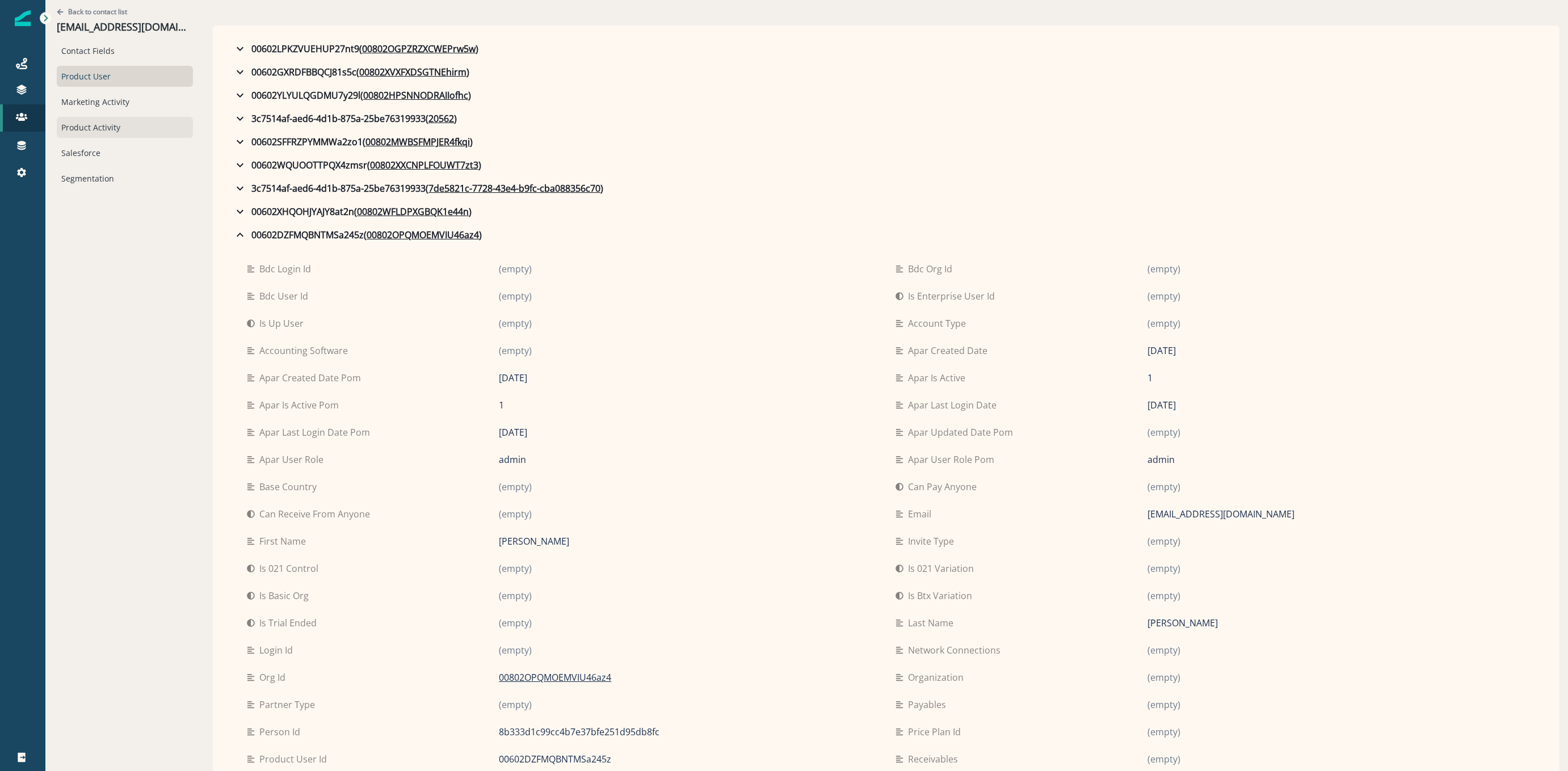
click at [103, 132] on div "Product Activity" at bounding box center [124, 127] width 136 height 21
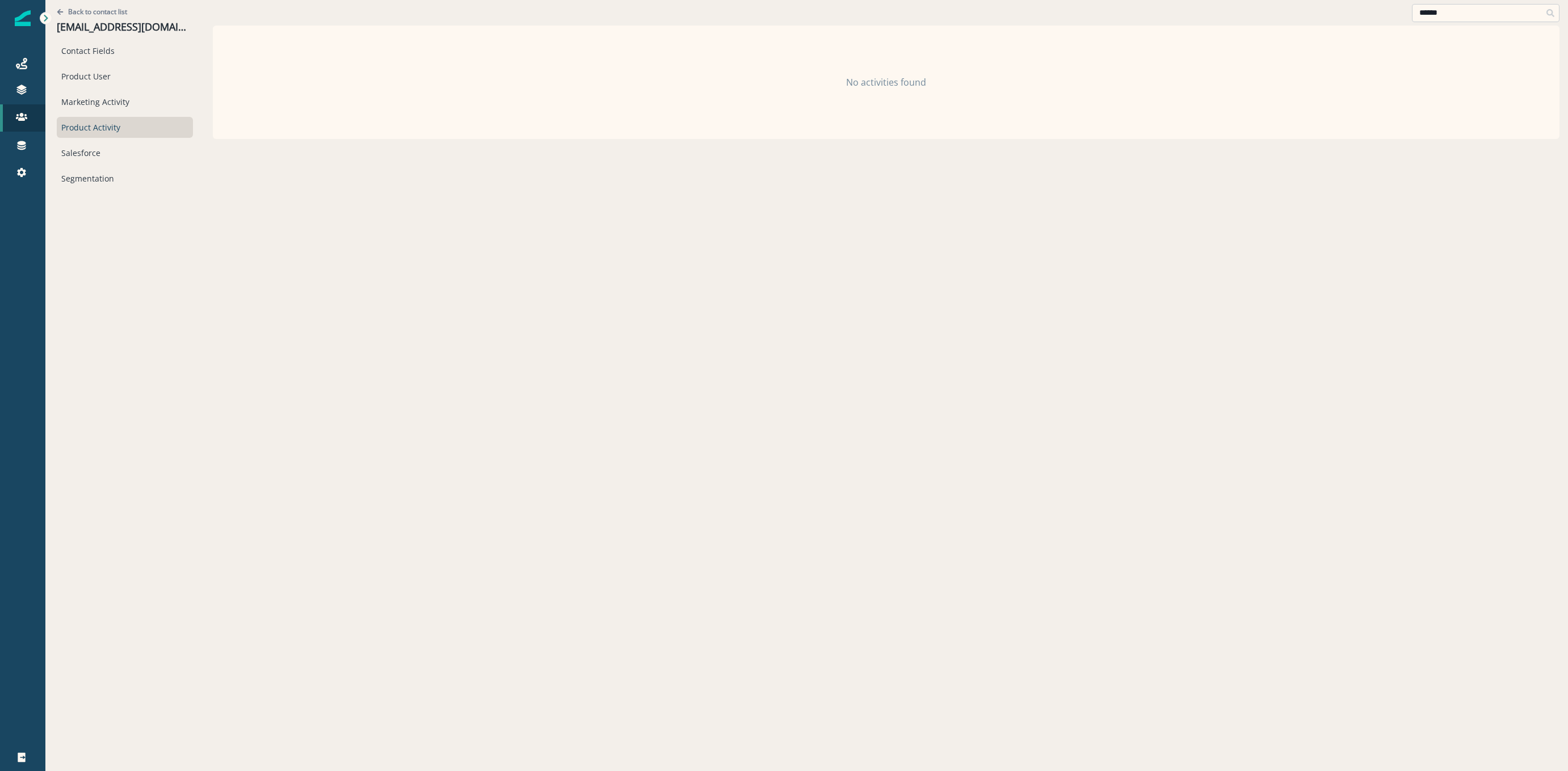
drag, startPoint x: 1529, startPoint y: 8, endPoint x: 1515, endPoint y: 13, distance: 14.9
click at [1529, 8] on input "******" at bounding box center [1484, 12] width 147 height 18
type input "*"
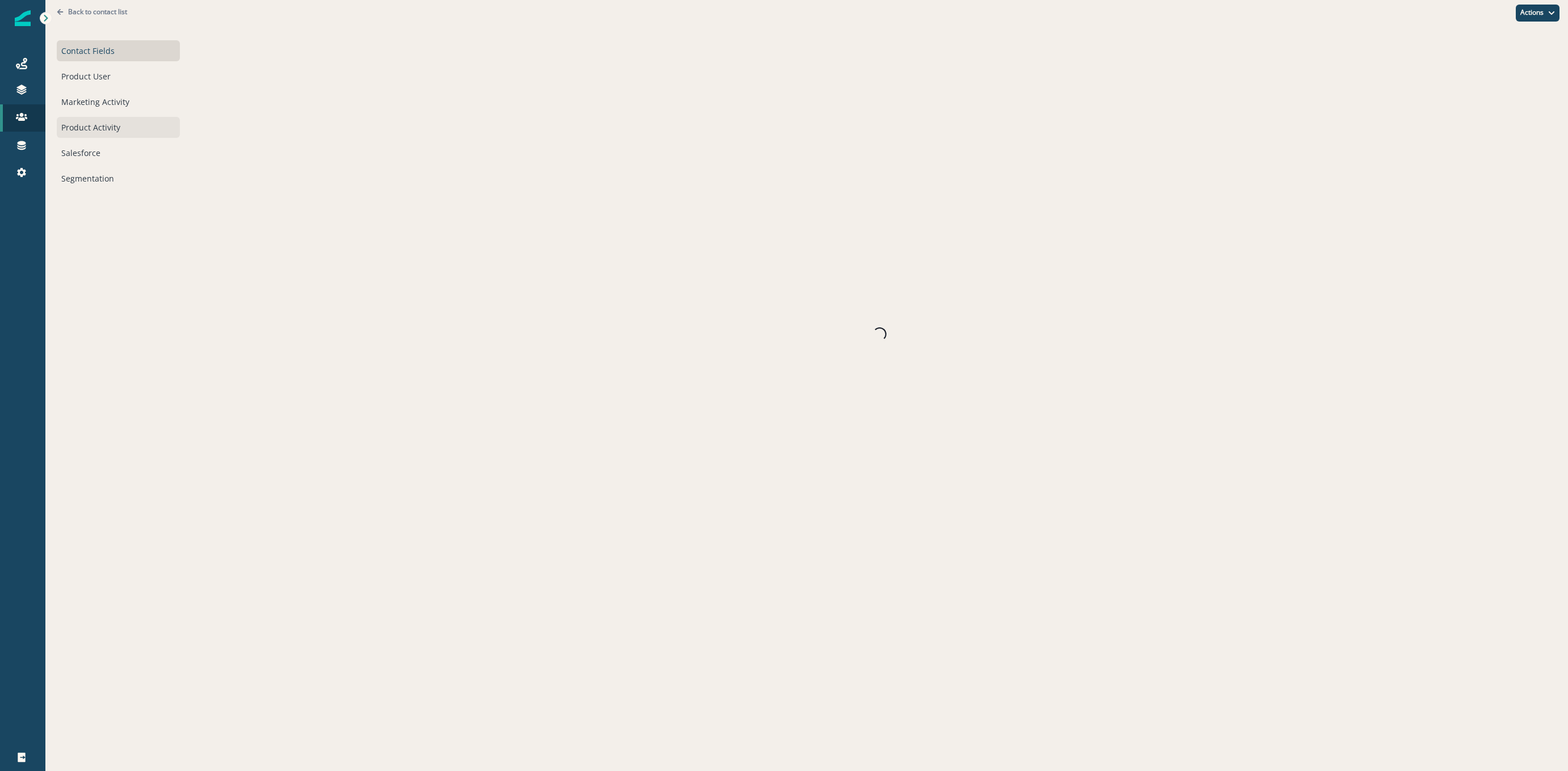
click at [116, 122] on div "Product Activity" at bounding box center [119, 127] width 123 height 21
